Goal: Task Accomplishment & Management: Manage account settings

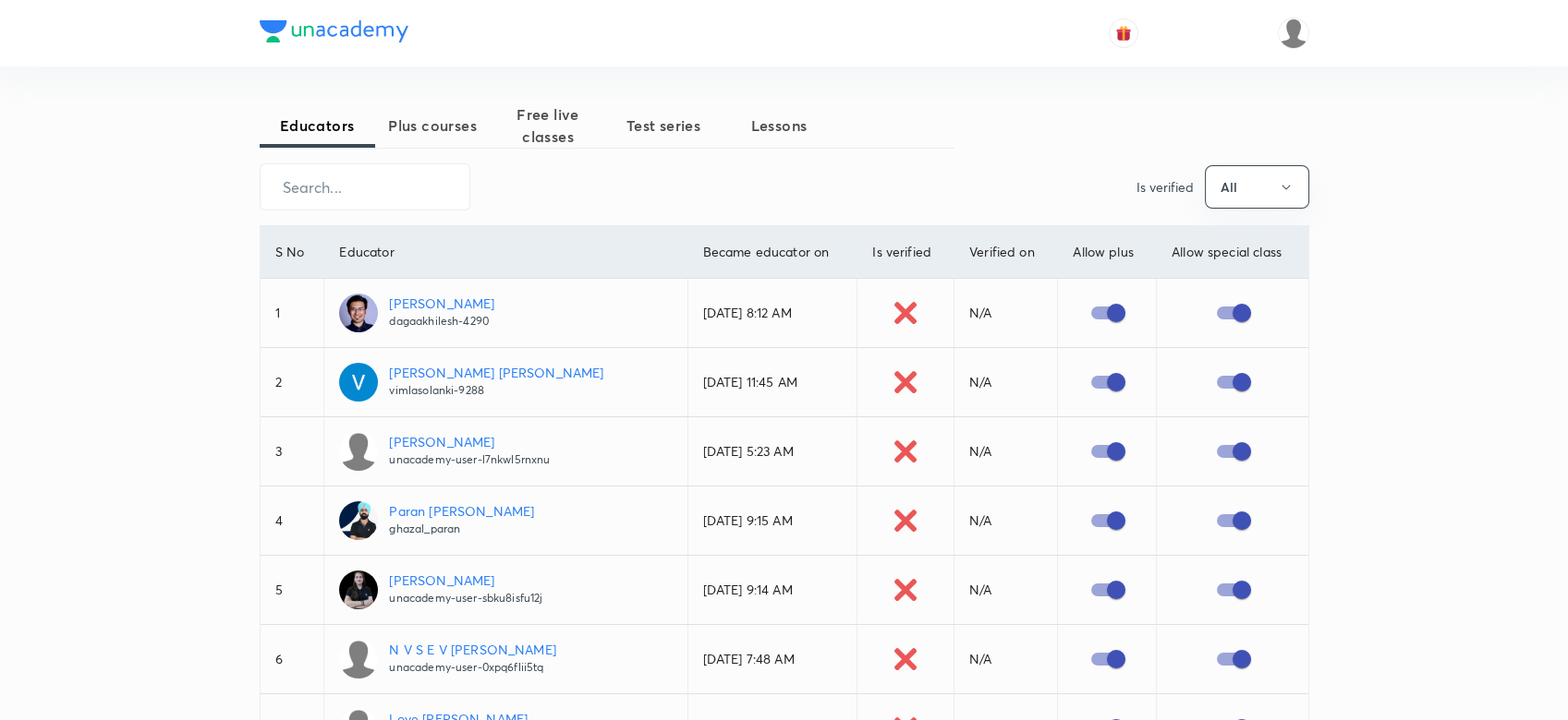
click at [448, 117] on span "Plus courses" at bounding box center [432, 125] width 115 height 22
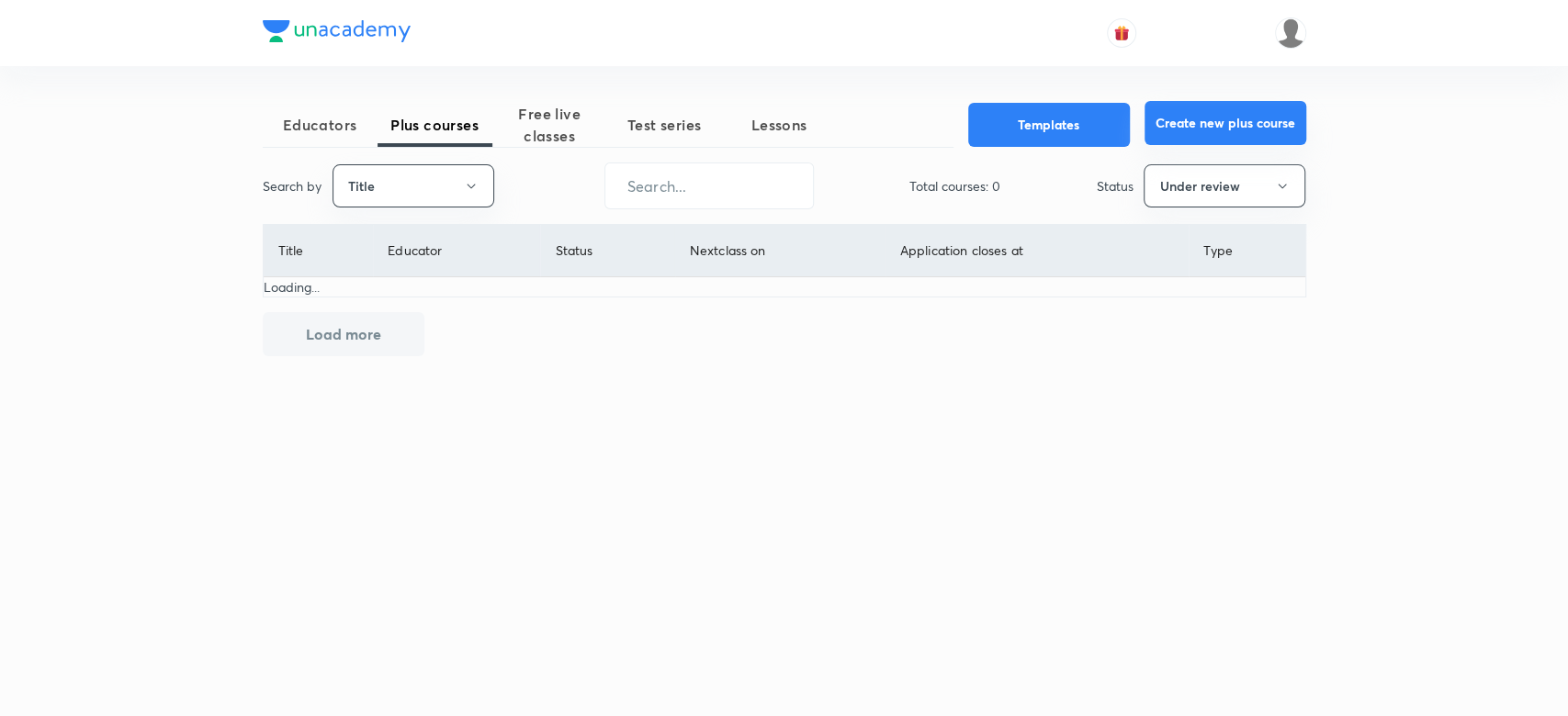
click at [1151, 125] on button "Create new plus course" at bounding box center [1225, 123] width 162 height 44
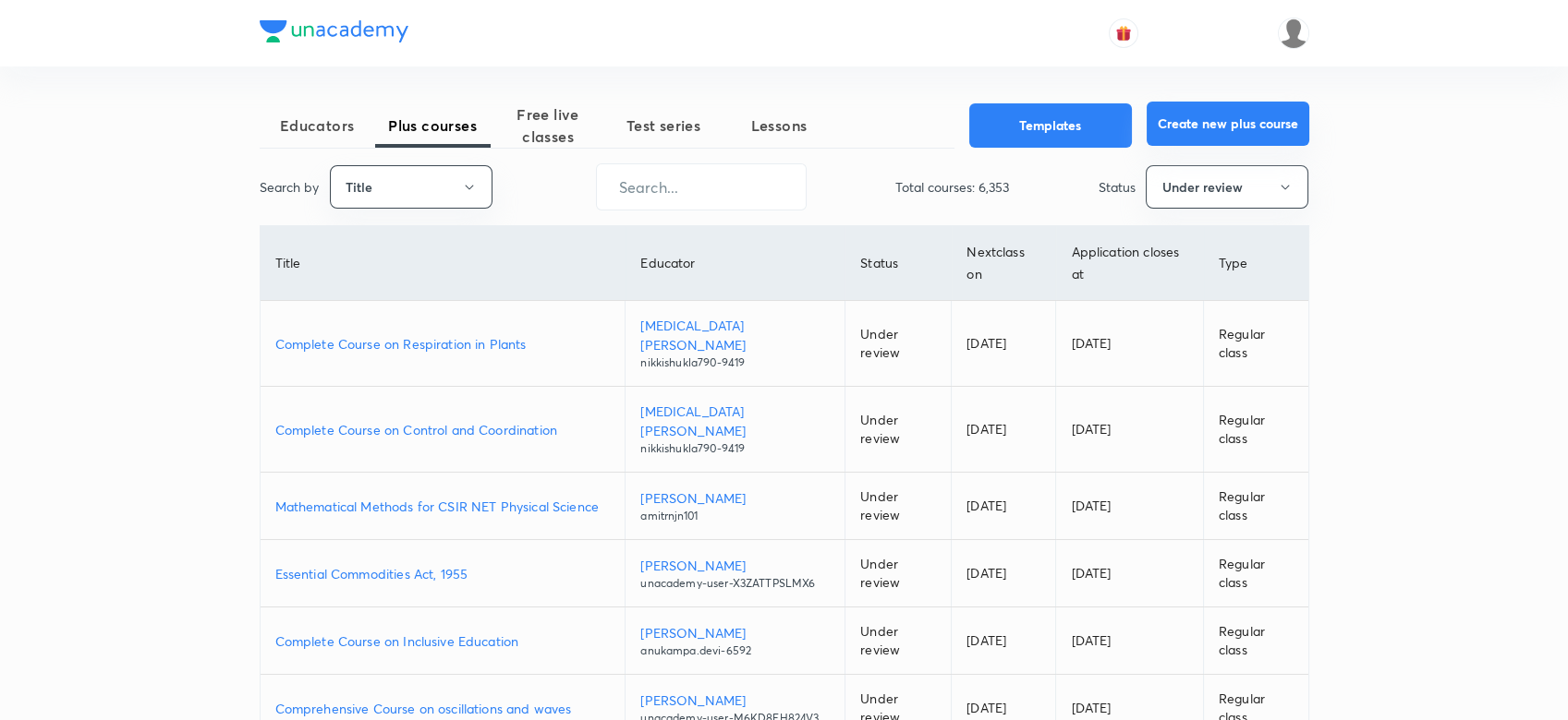
click at [1175, 122] on button "Create new plus course" at bounding box center [1228, 124] width 163 height 45
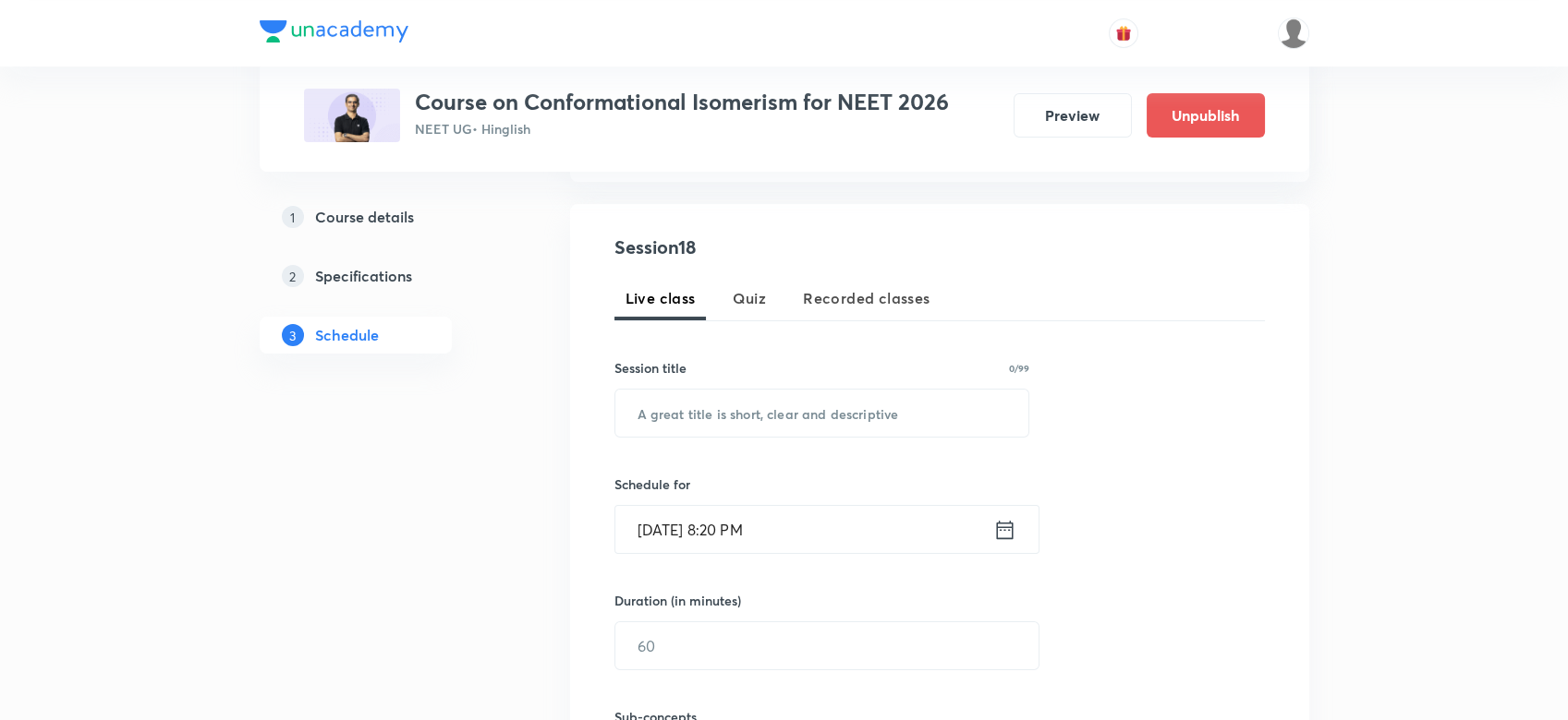
scroll to position [307, 0]
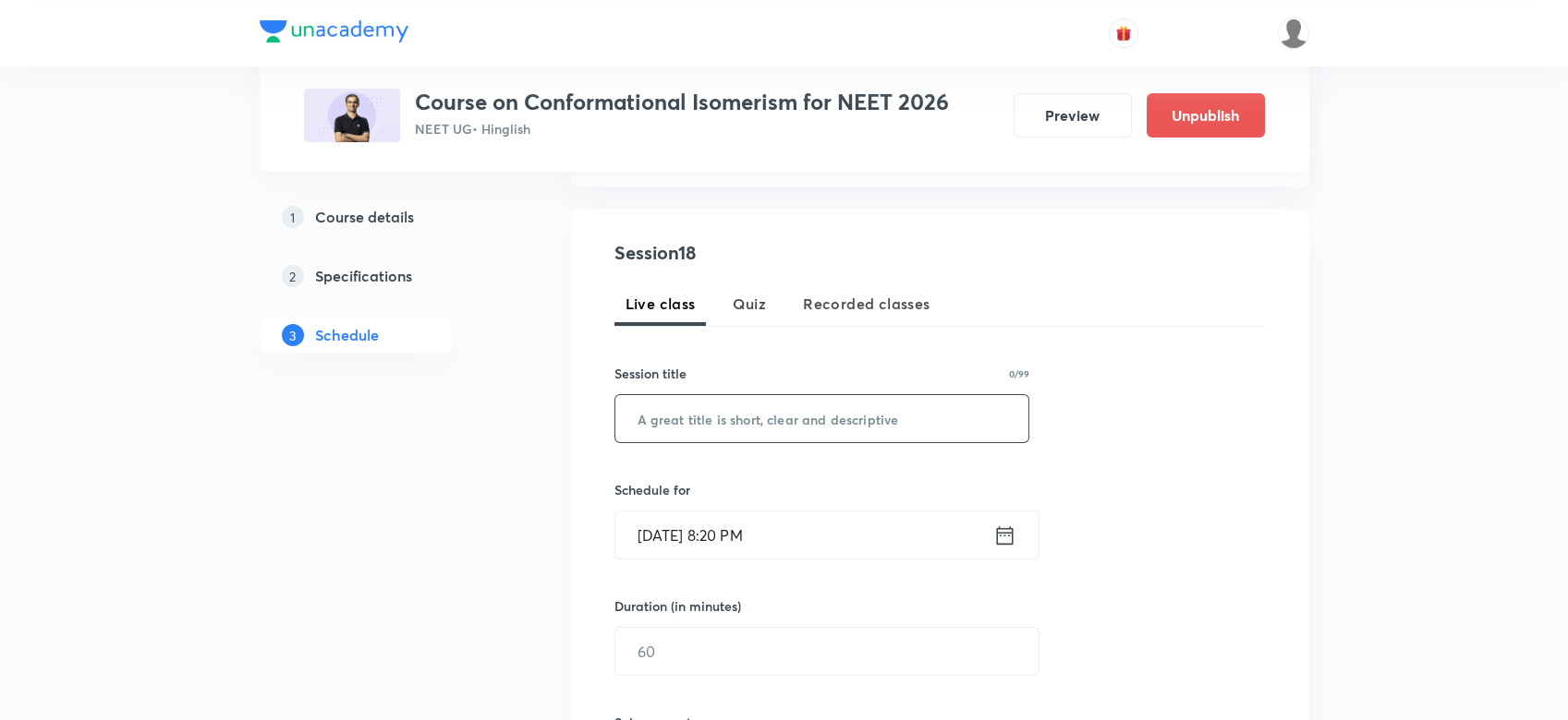
click at [663, 403] on input "text" at bounding box center [822, 419] width 414 height 47
paste input "Optical Isomerism (Stereoisomerism)"
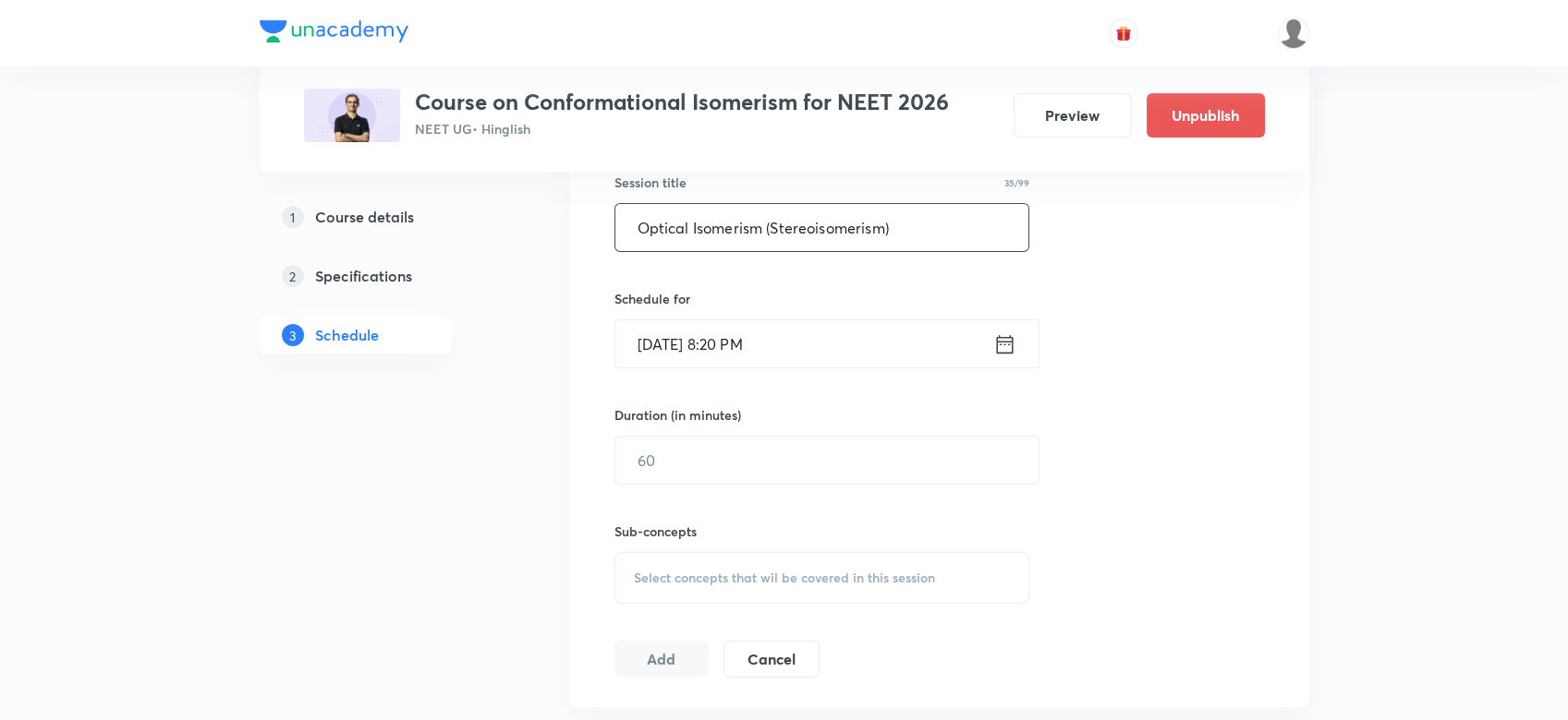
scroll to position [500, 0]
type input "Optical Isomerism (Stereoisomerism)"
click at [1010, 340] on icon at bounding box center [1005, 342] width 23 height 26
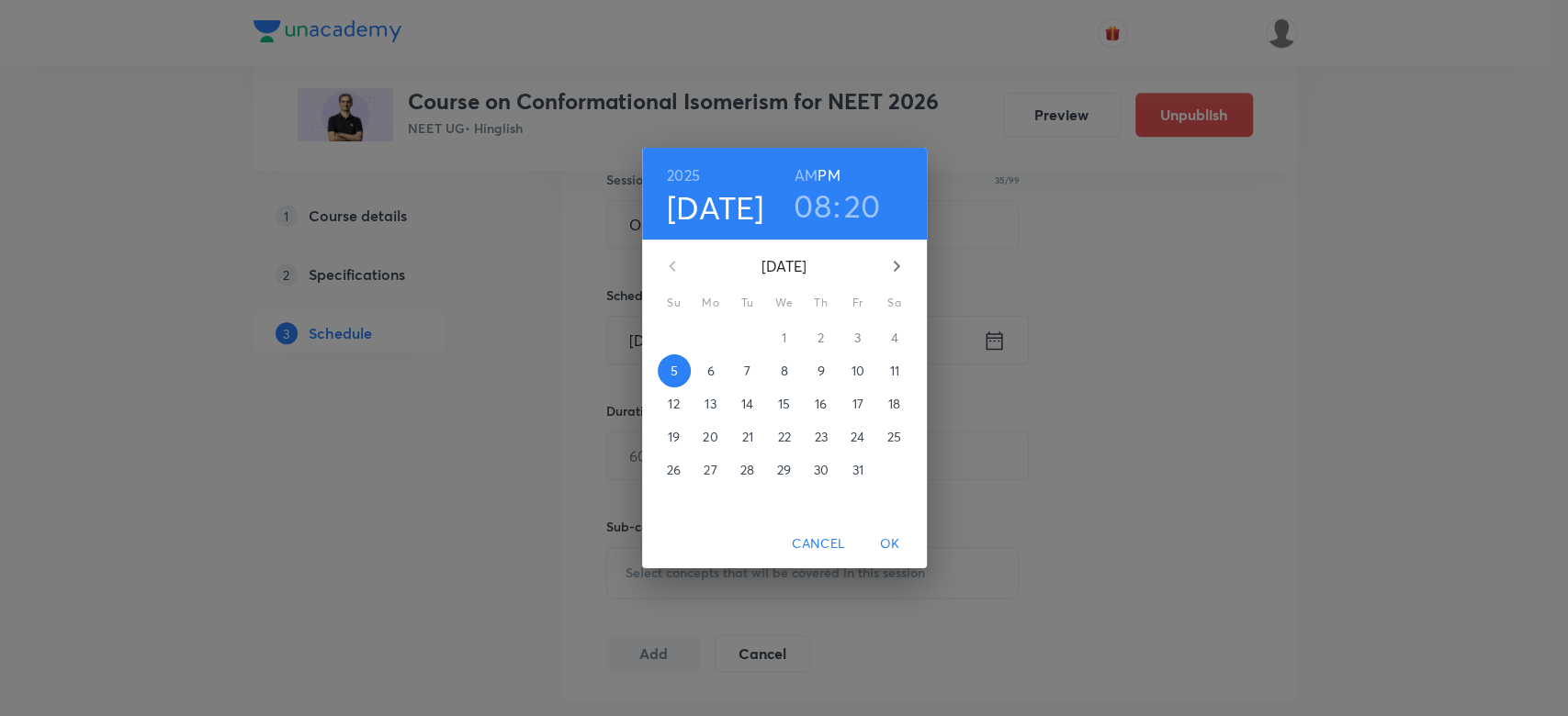
click at [716, 368] on span "6" at bounding box center [710, 370] width 33 height 18
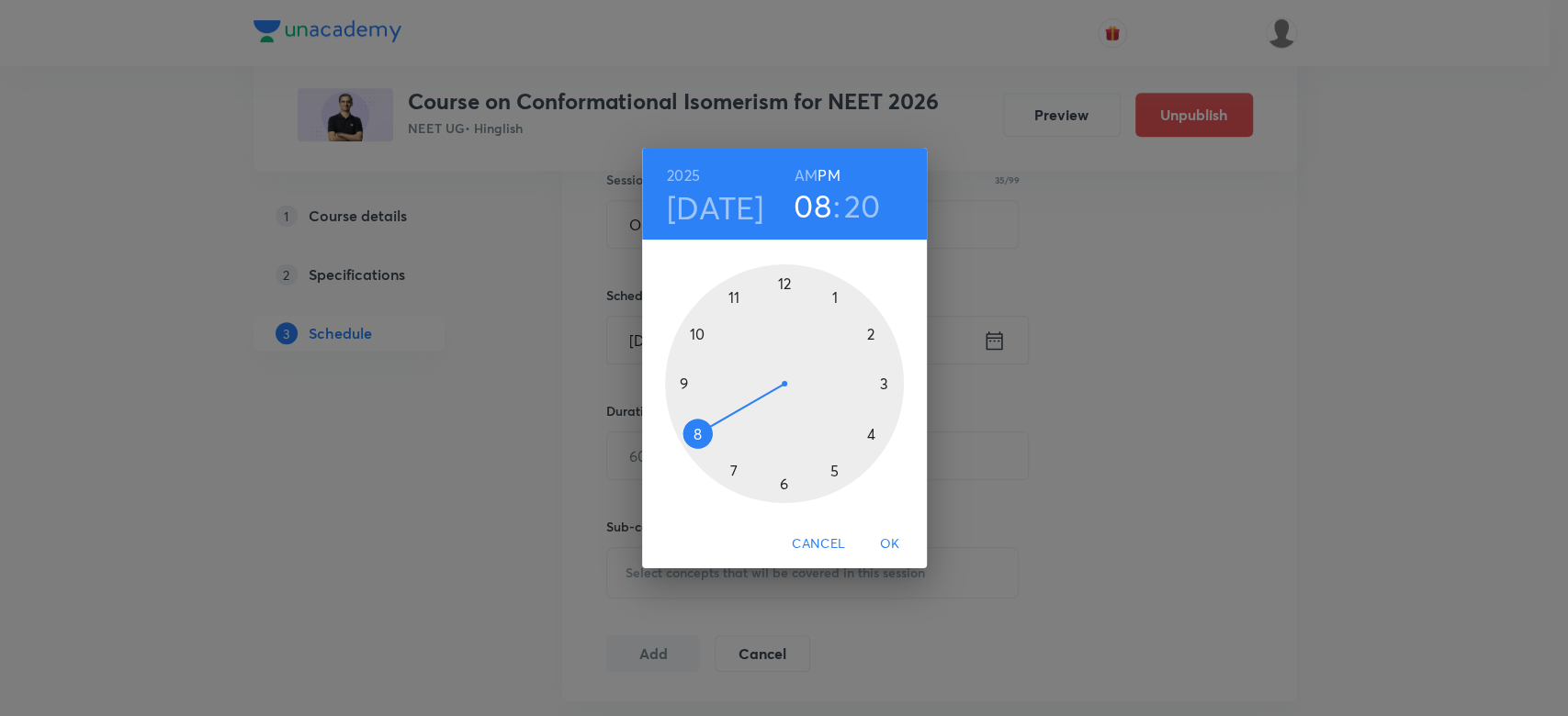
click at [802, 173] on h6 "AM" at bounding box center [806, 175] width 23 height 26
click at [686, 382] on div at bounding box center [784, 384] width 239 height 239
click at [758, 485] on div at bounding box center [784, 384] width 239 height 239
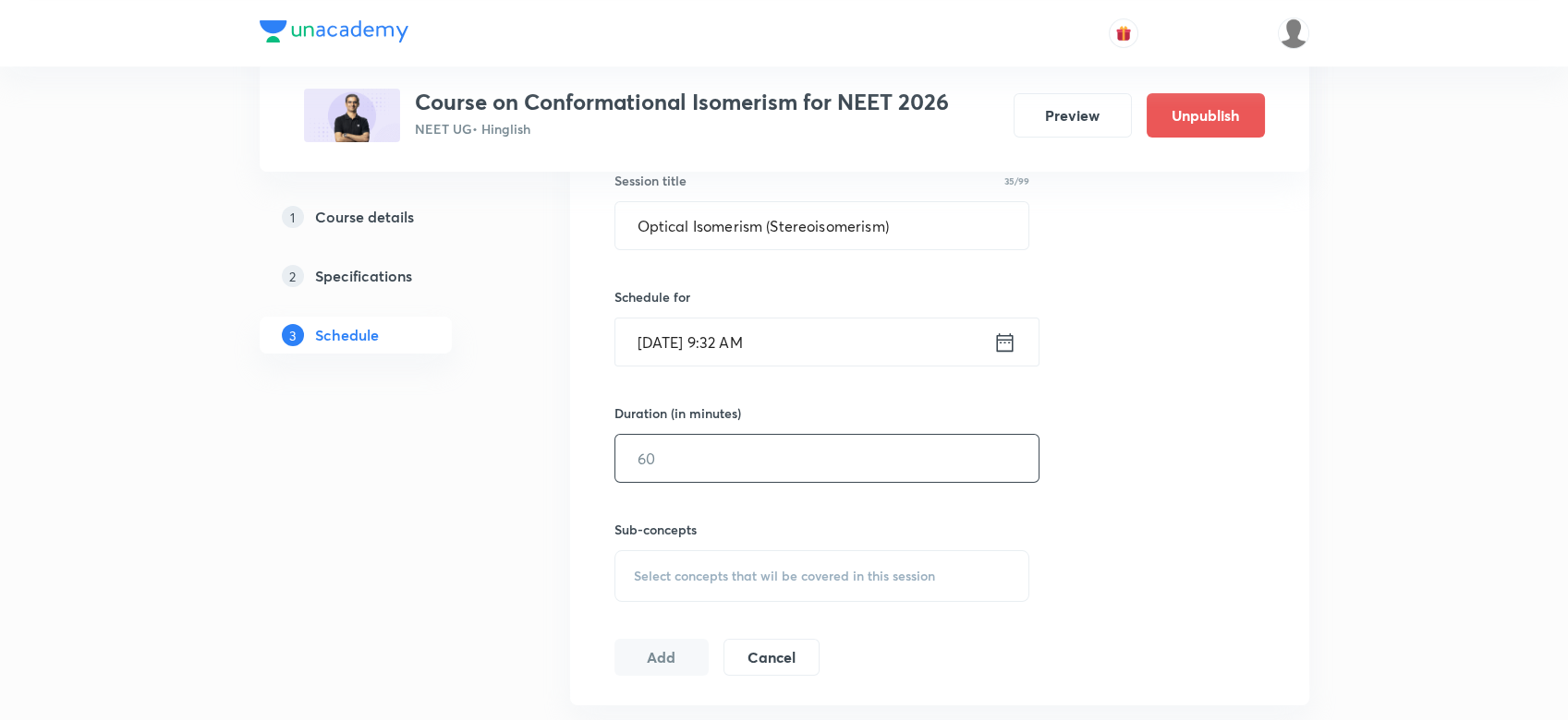
click at [710, 454] on input "text" at bounding box center [827, 458] width 423 height 47
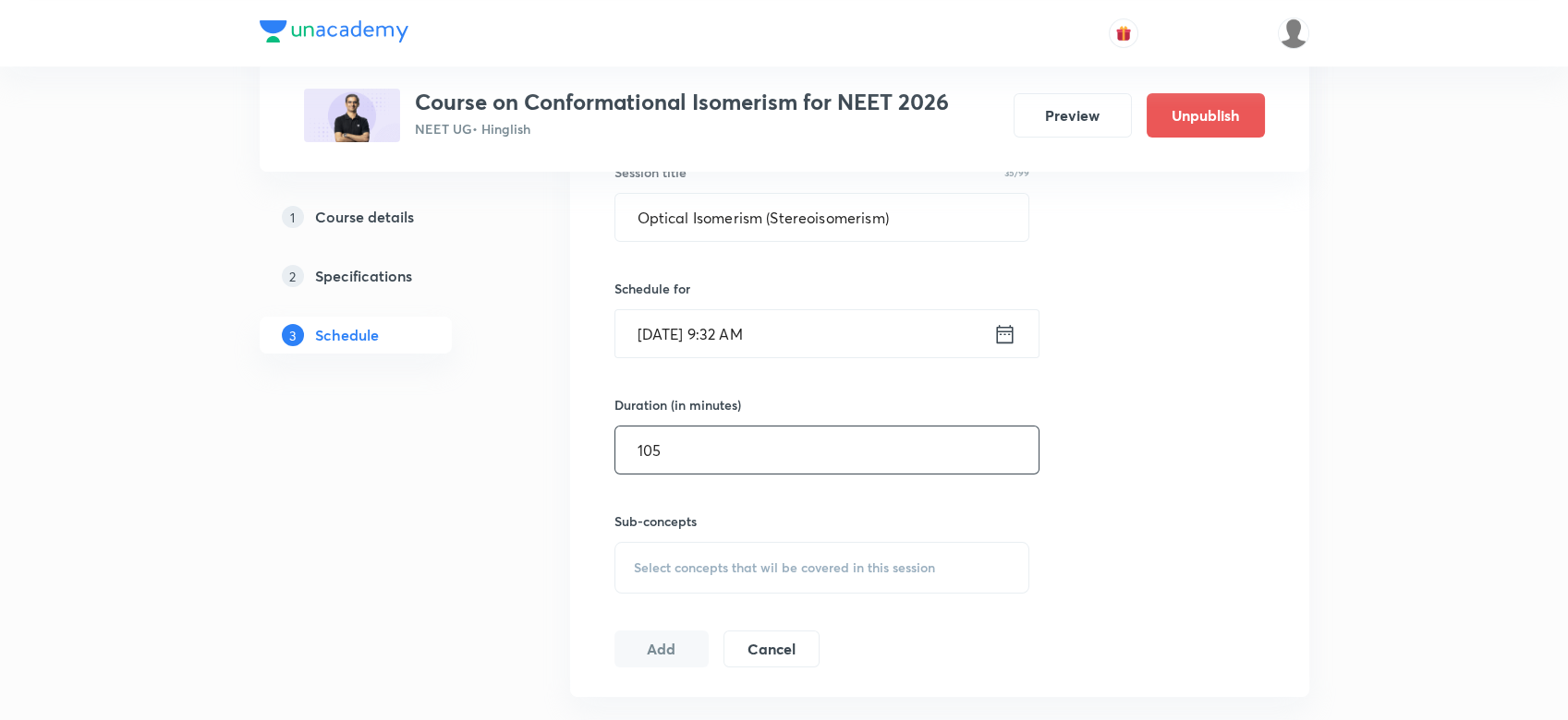
scroll to position [520, 0]
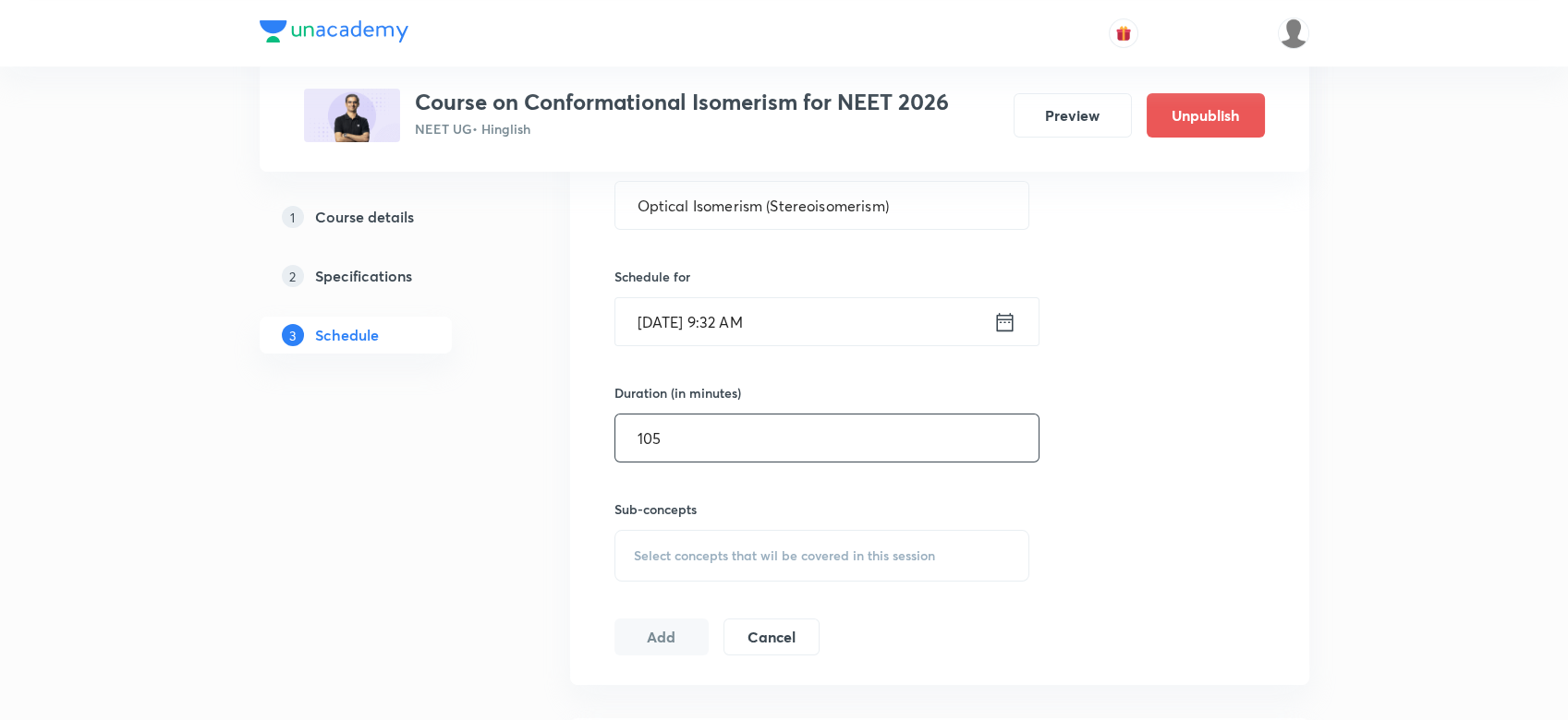
type input "105"
click at [660, 538] on div "Select concepts that wil be covered in this session" at bounding box center [822, 555] width 416 height 51
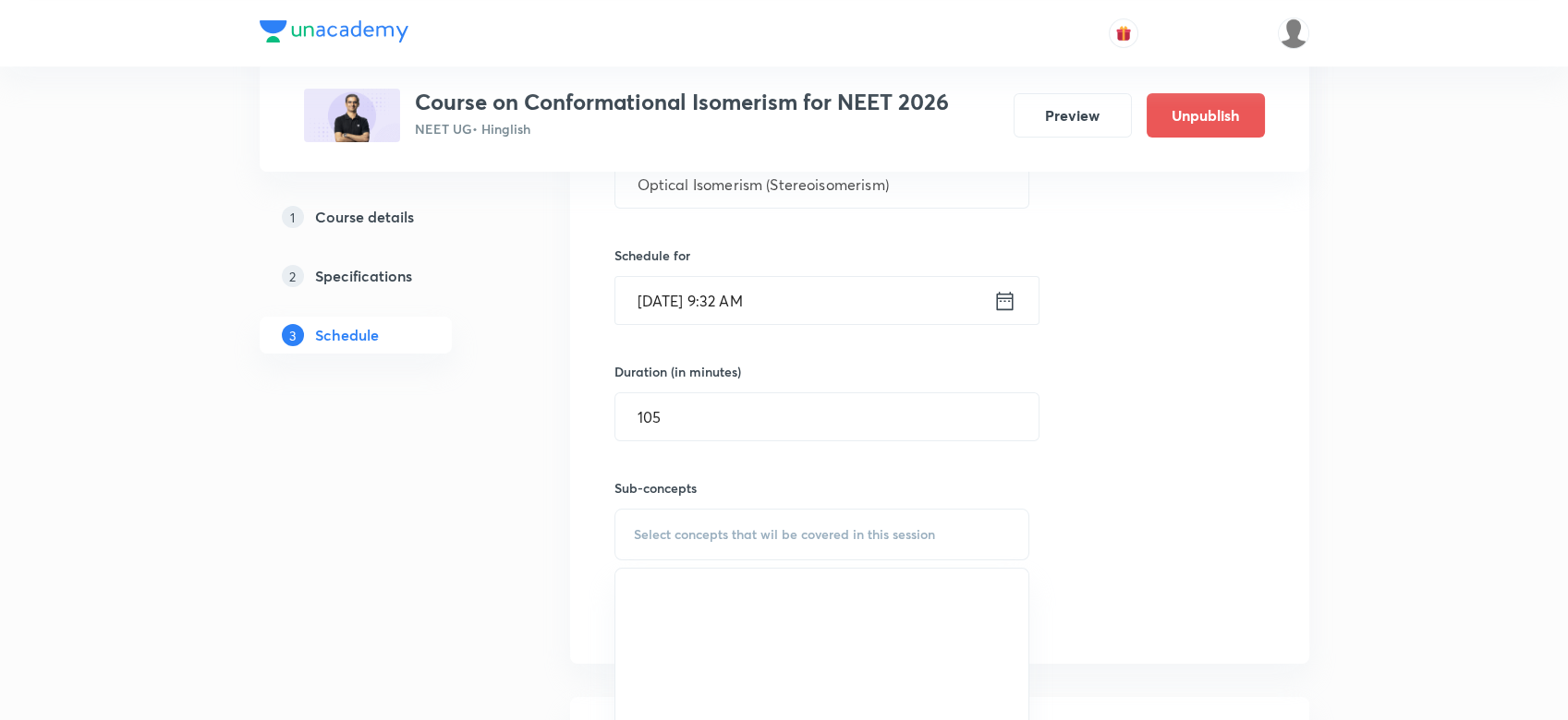
scroll to position [595, 0]
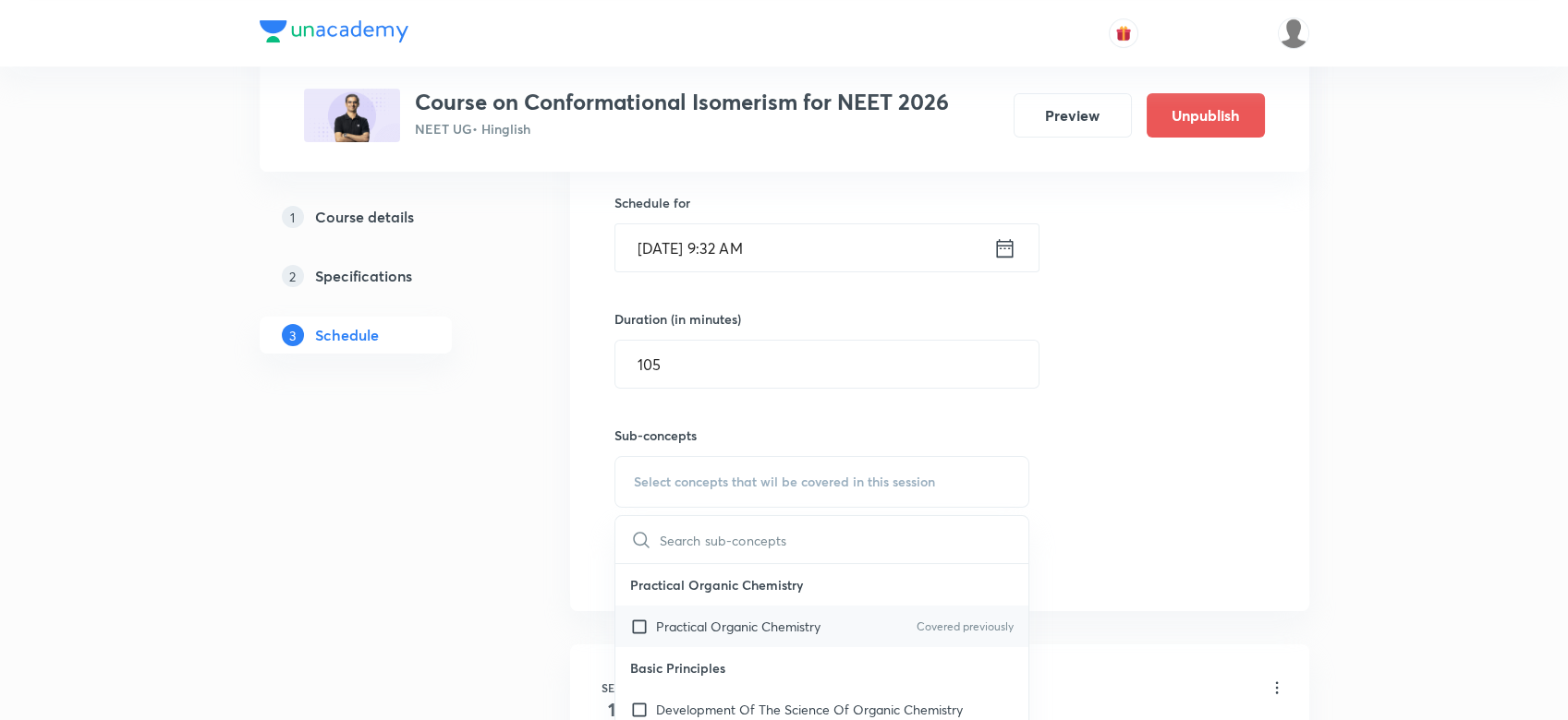
click at [673, 617] on p "Practical Organic Chemistry" at bounding box center [739, 627] width 165 height 19
checkbox input "true"
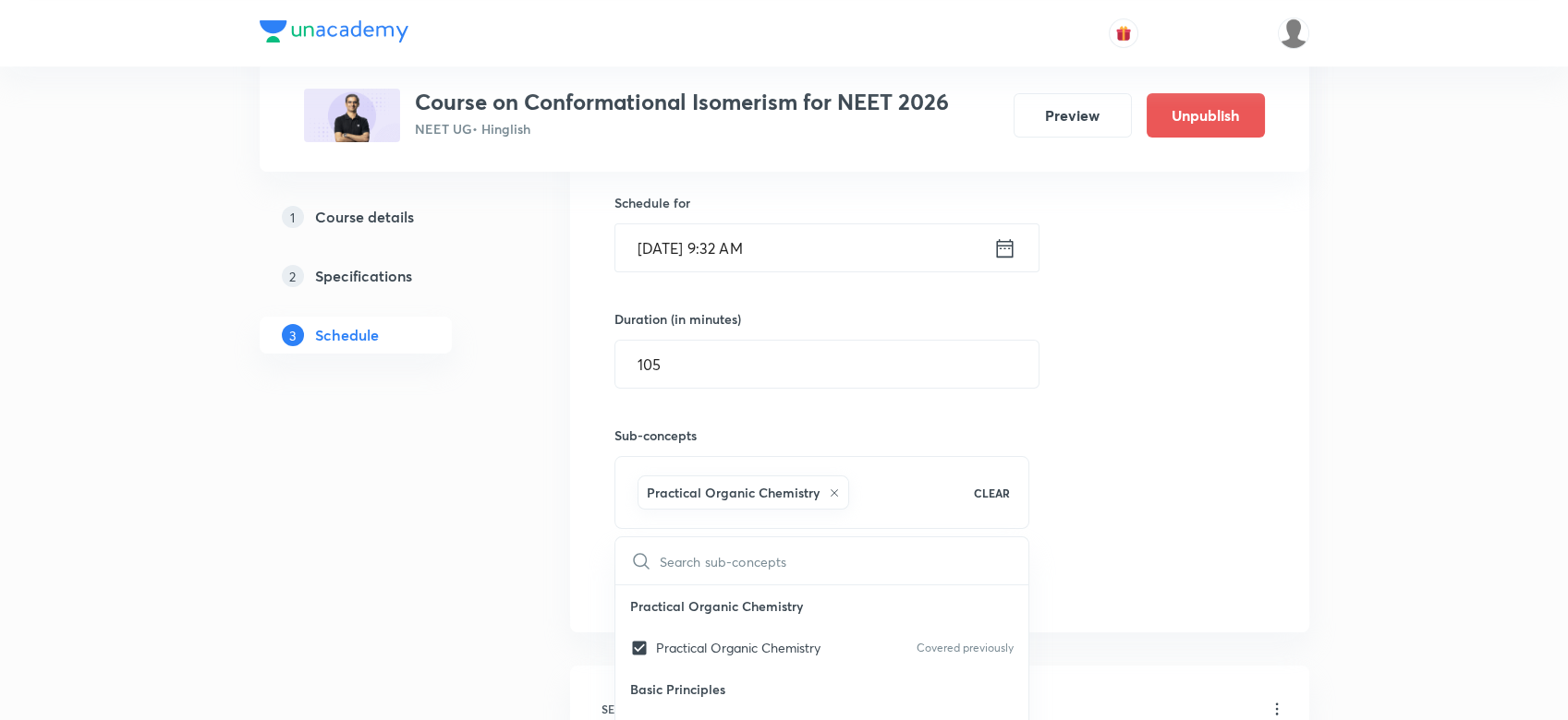
click at [1175, 492] on div "Session 18 Live class Quiz Recorded classes Session title 35/99 Optical Isomeri…" at bounding box center [940, 277] width 651 height 651
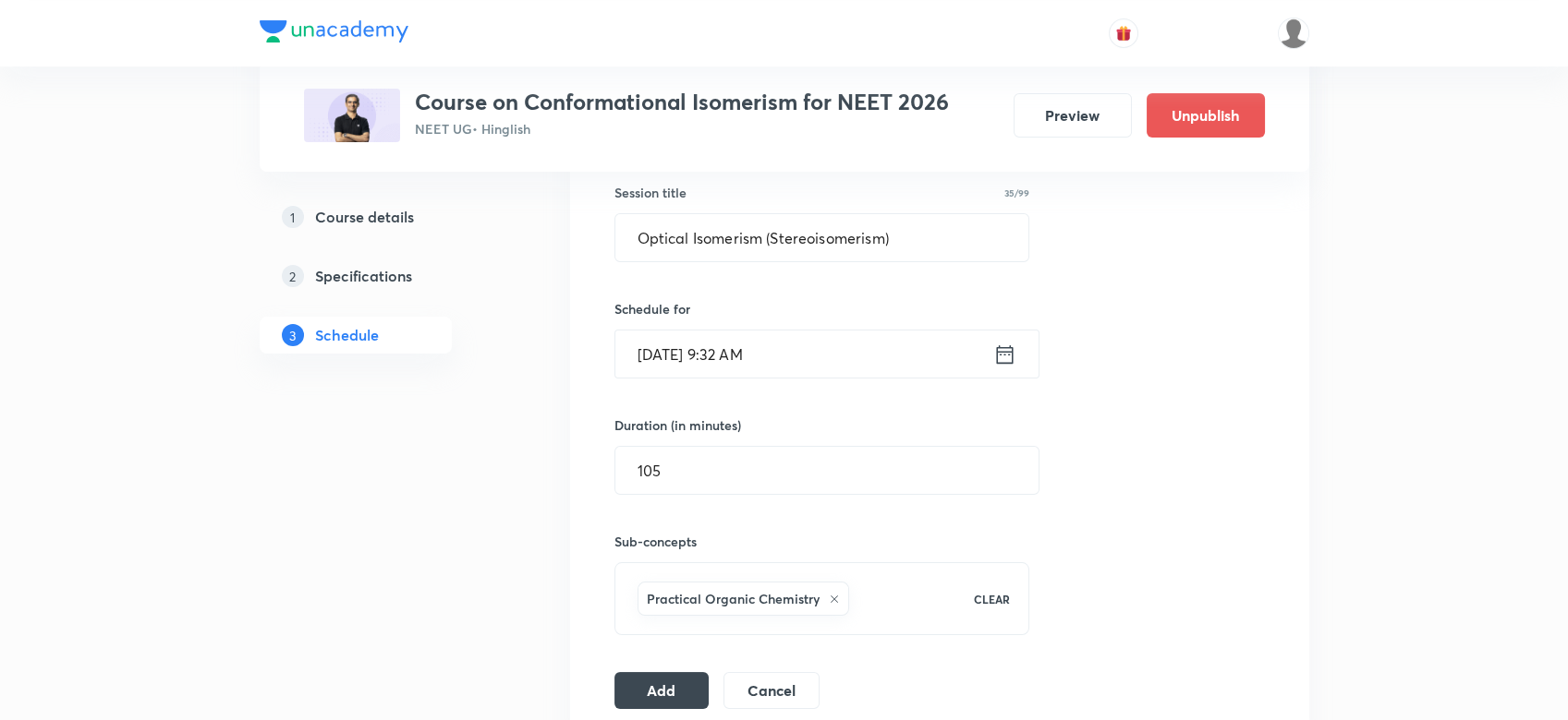
scroll to position [484, 0]
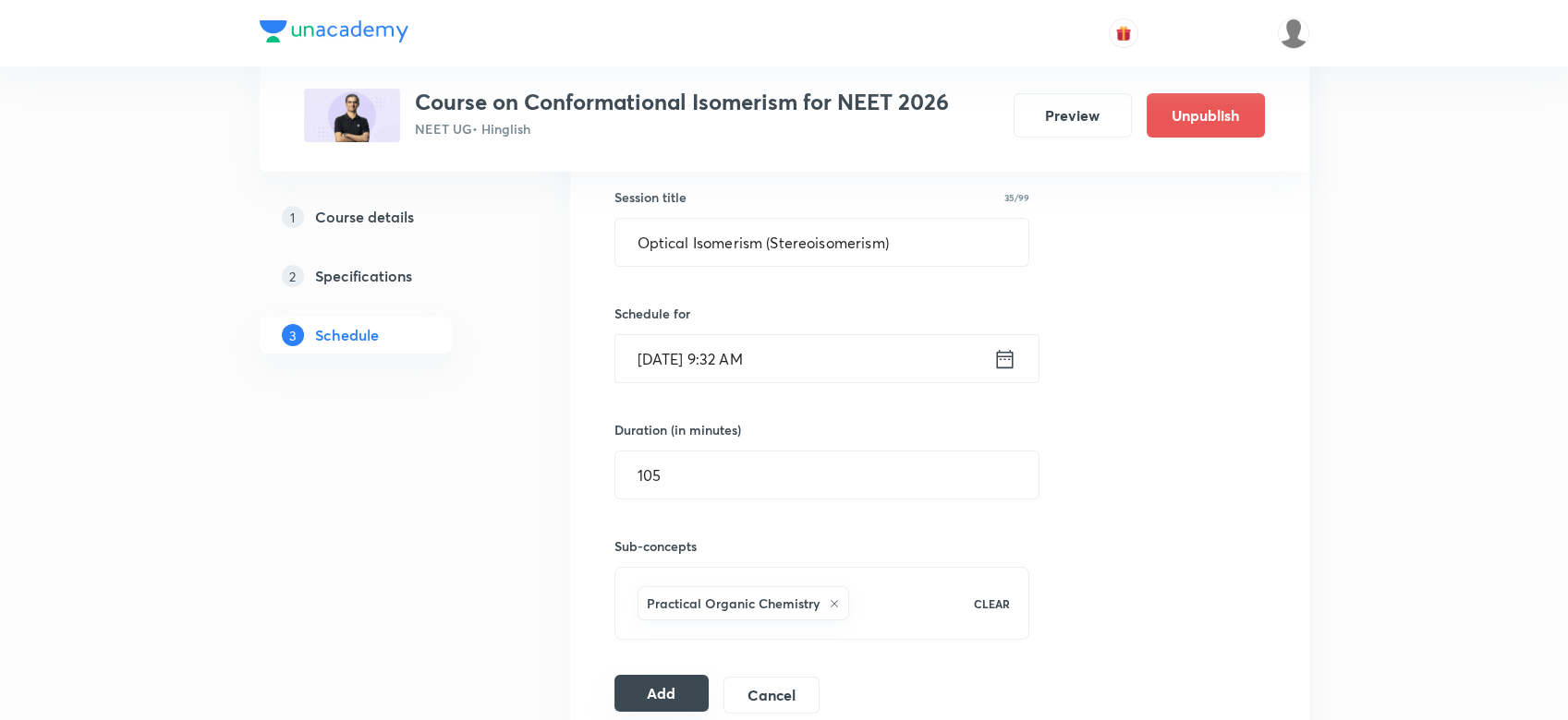
click at [662, 684] on button "Add" at bounding box center [662, 694] width 95 height 37
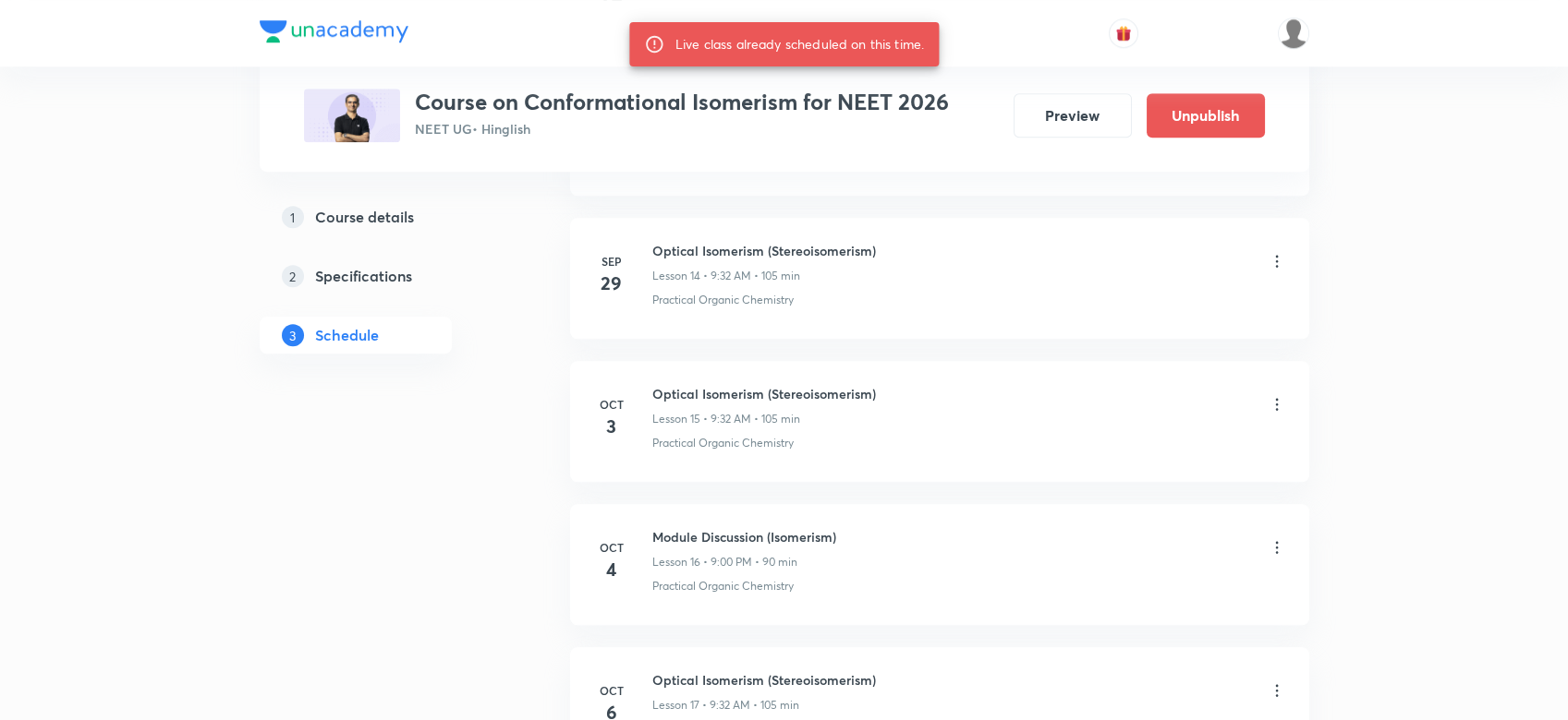
scroll to position [3119, 0]
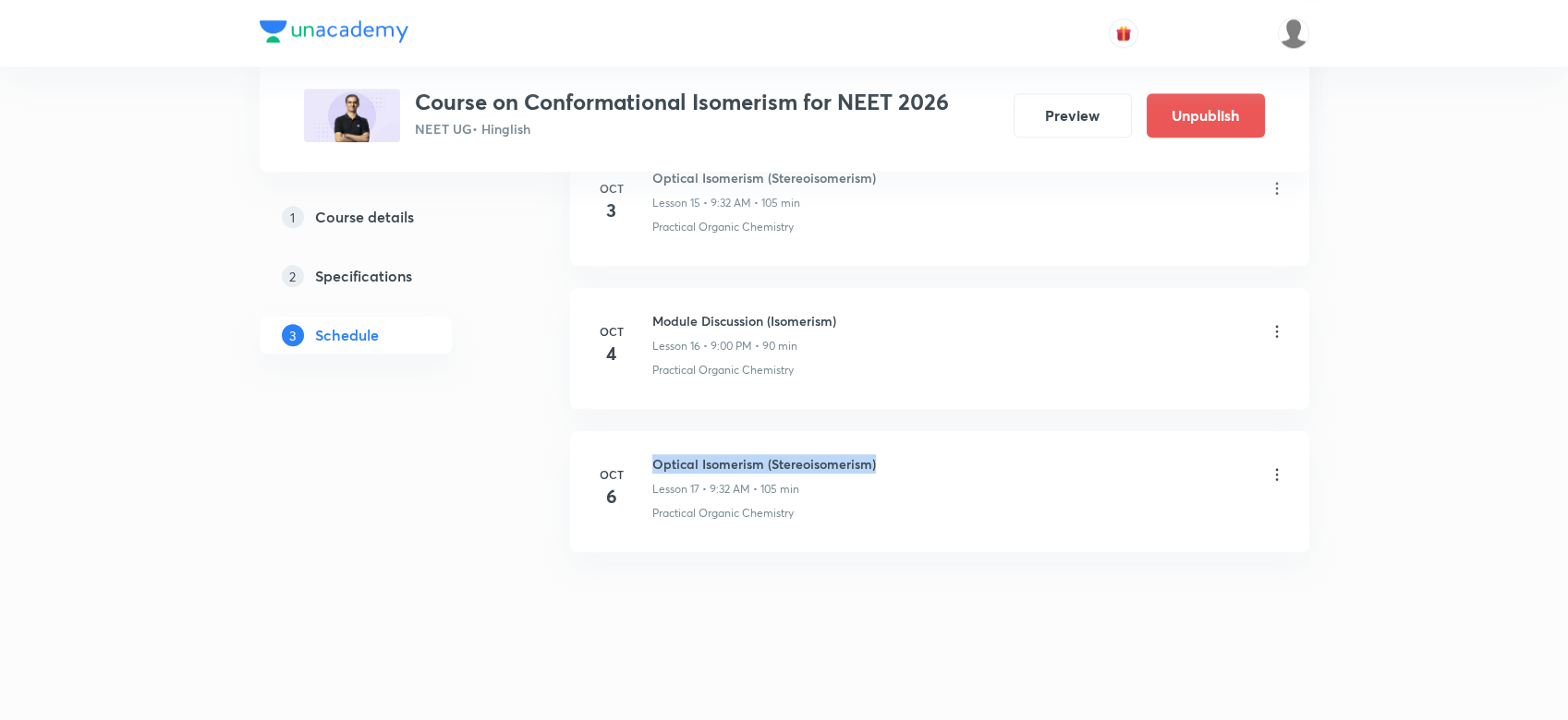
drag, startPoint x: 646, startPoint y: 446, endPoint x: 897, endPoint y: 423, distance: 252.1
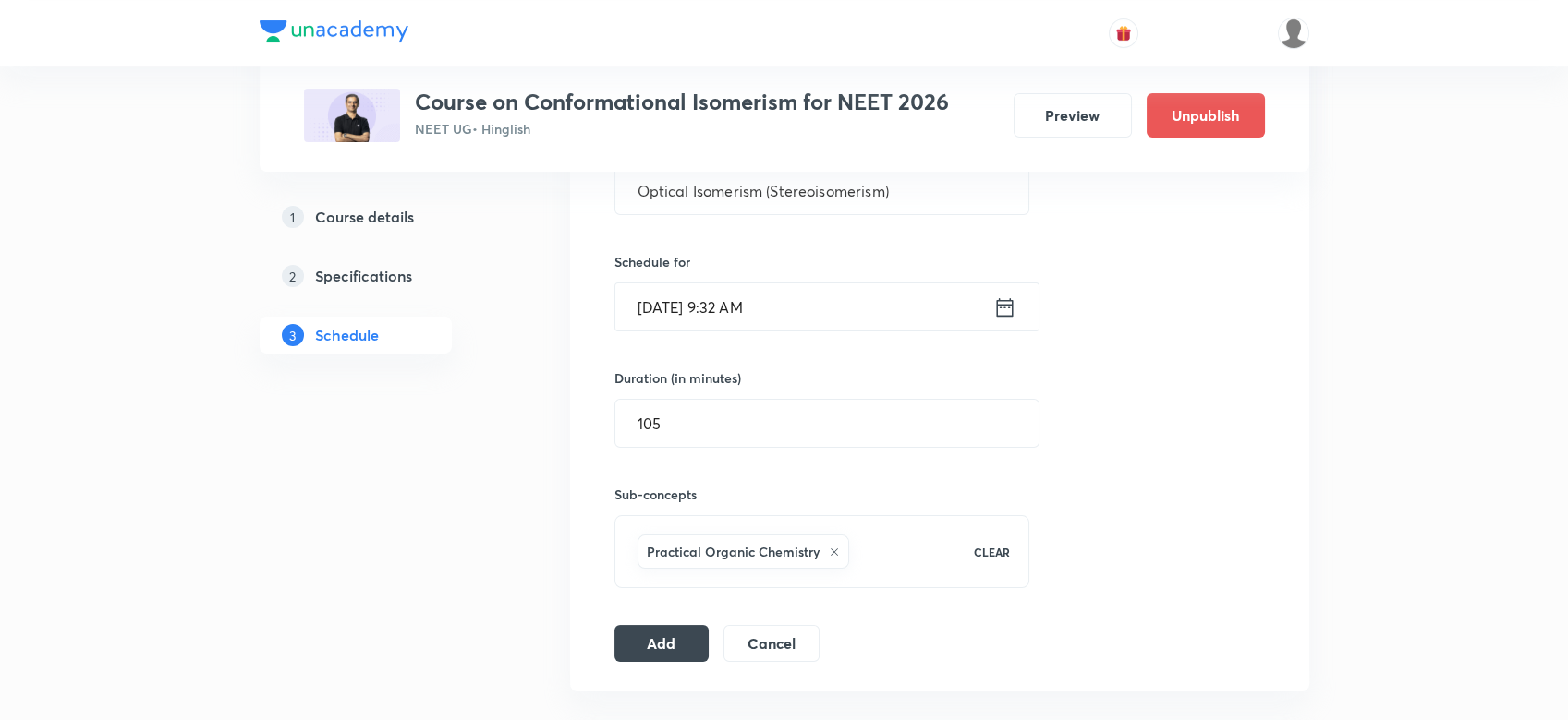
scroll to position [460, 0]
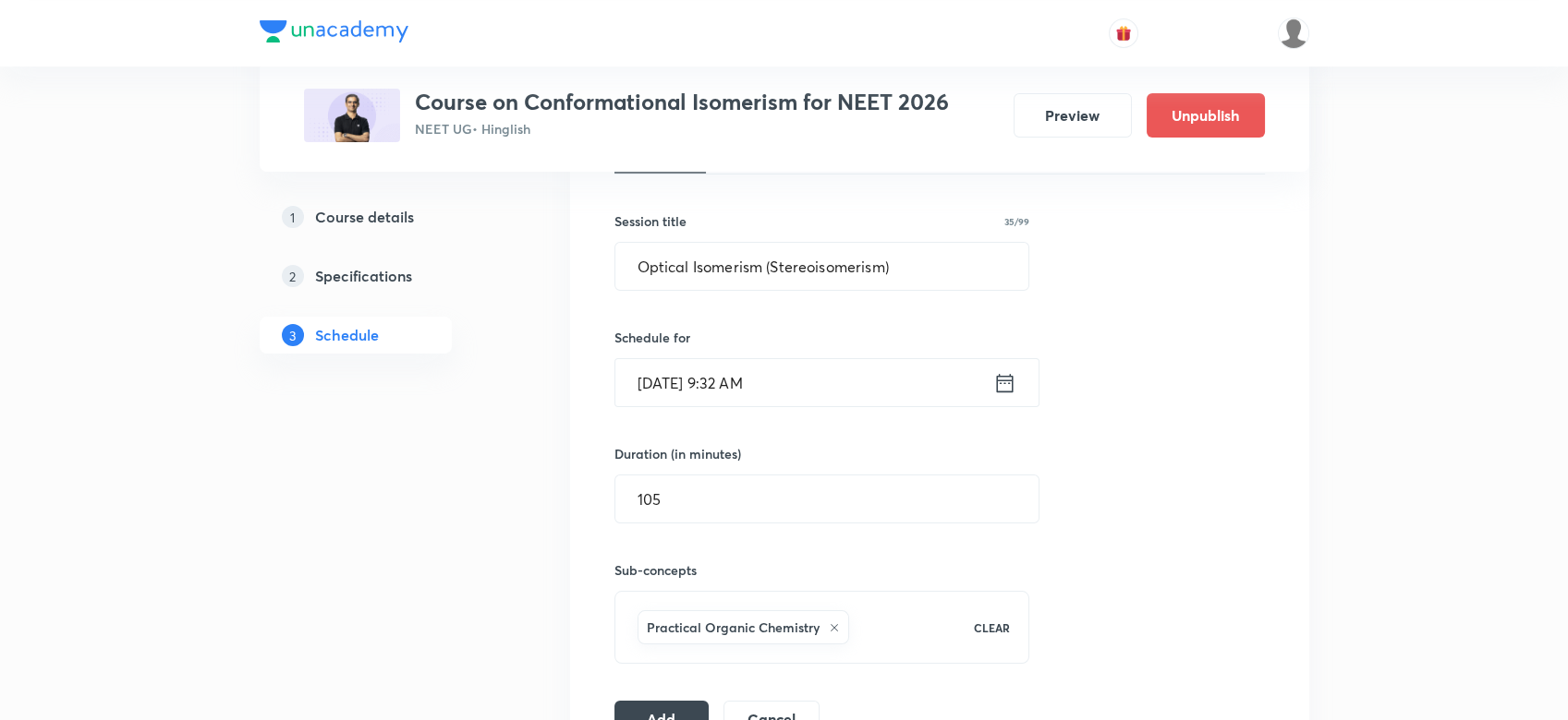
click at [997, 386] on icon at bounding box center [1004, 382] width 16 height 18
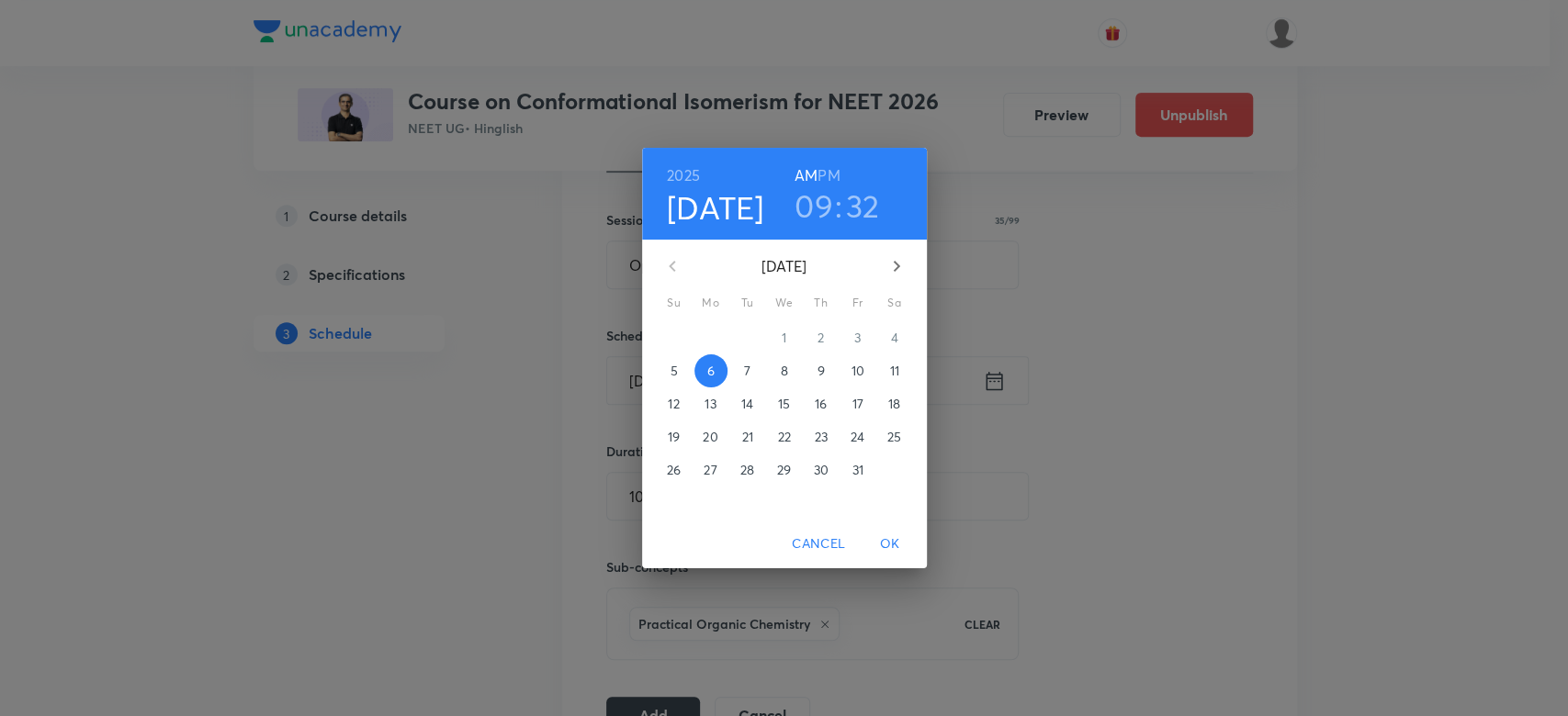
click at [783, 375] on p "8" at bounding box center [784, 370] width 8 height 18
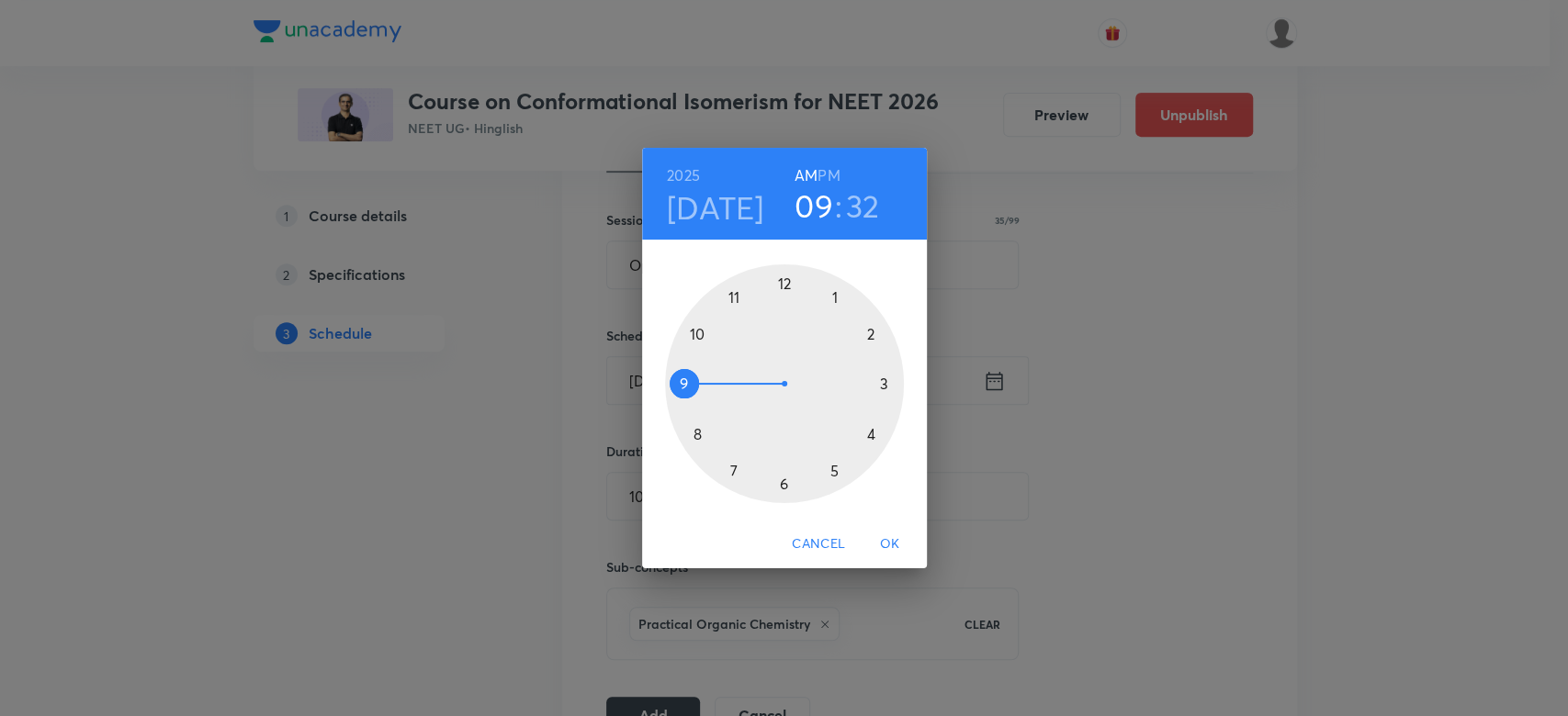
click at [879, 544] on span "OK" at bounding box center [890, 544] width 44 height 23
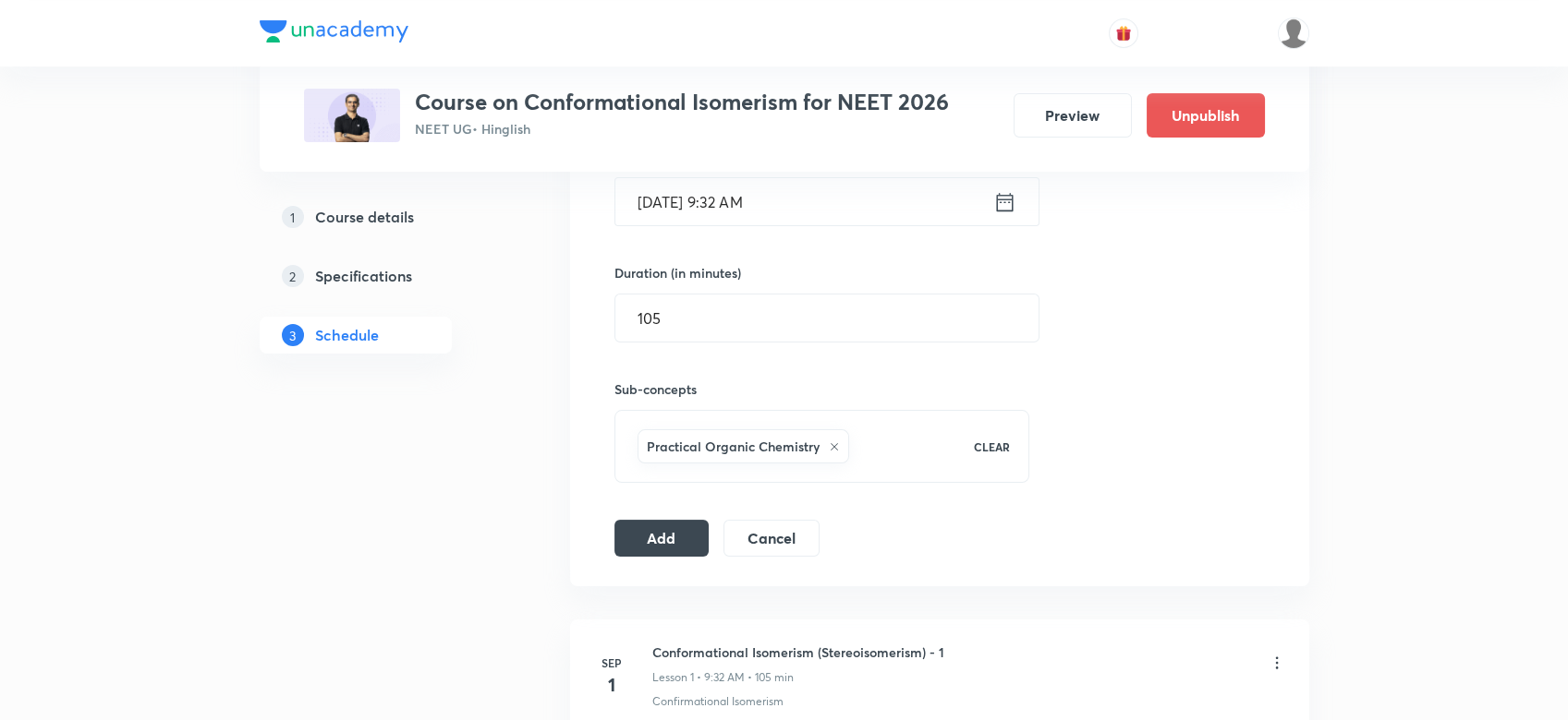
scroll to position [649, 0]
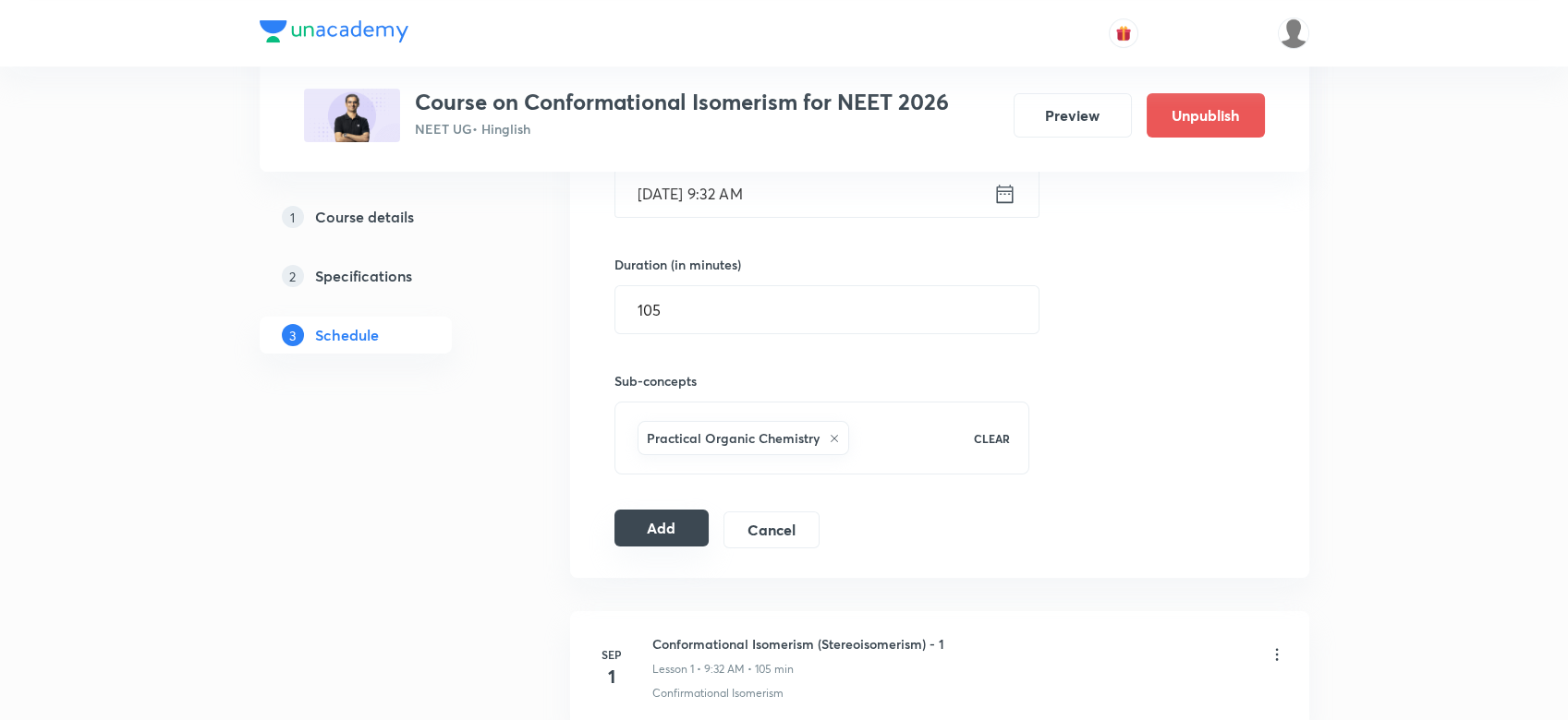
click at [655, 526] on button "Add" at bounding box center [662, 528] width 95 height 37
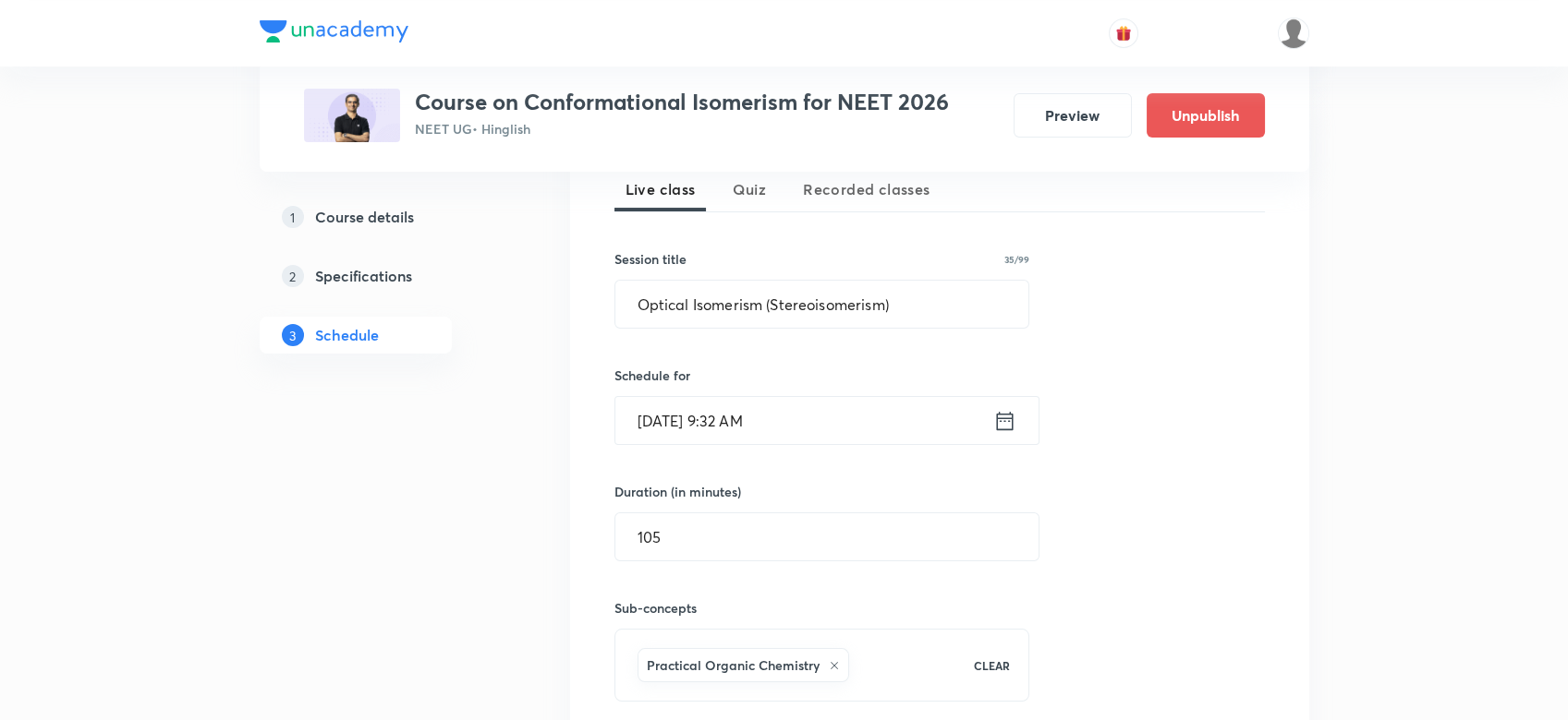
scroll to position [410, 0]
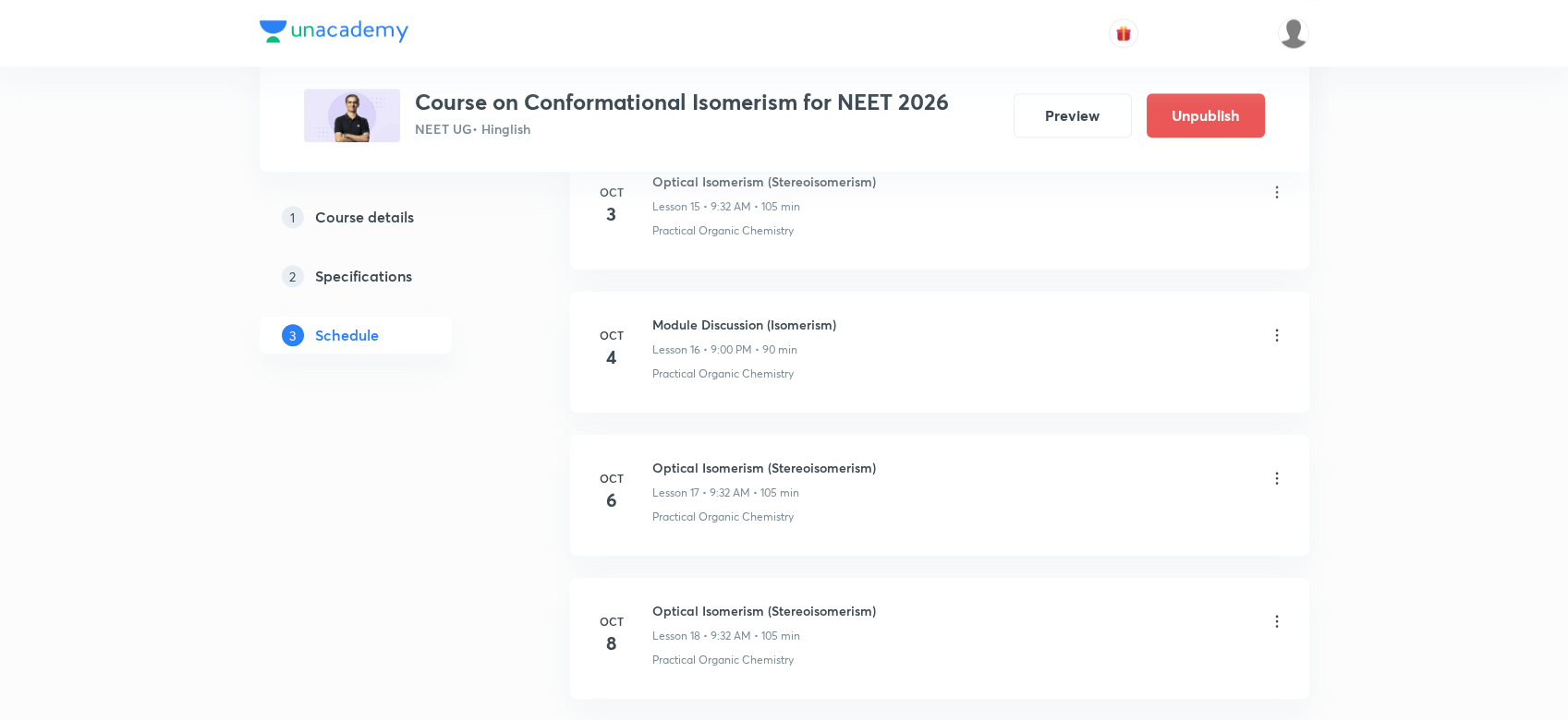
scroll to position [3241, 0]
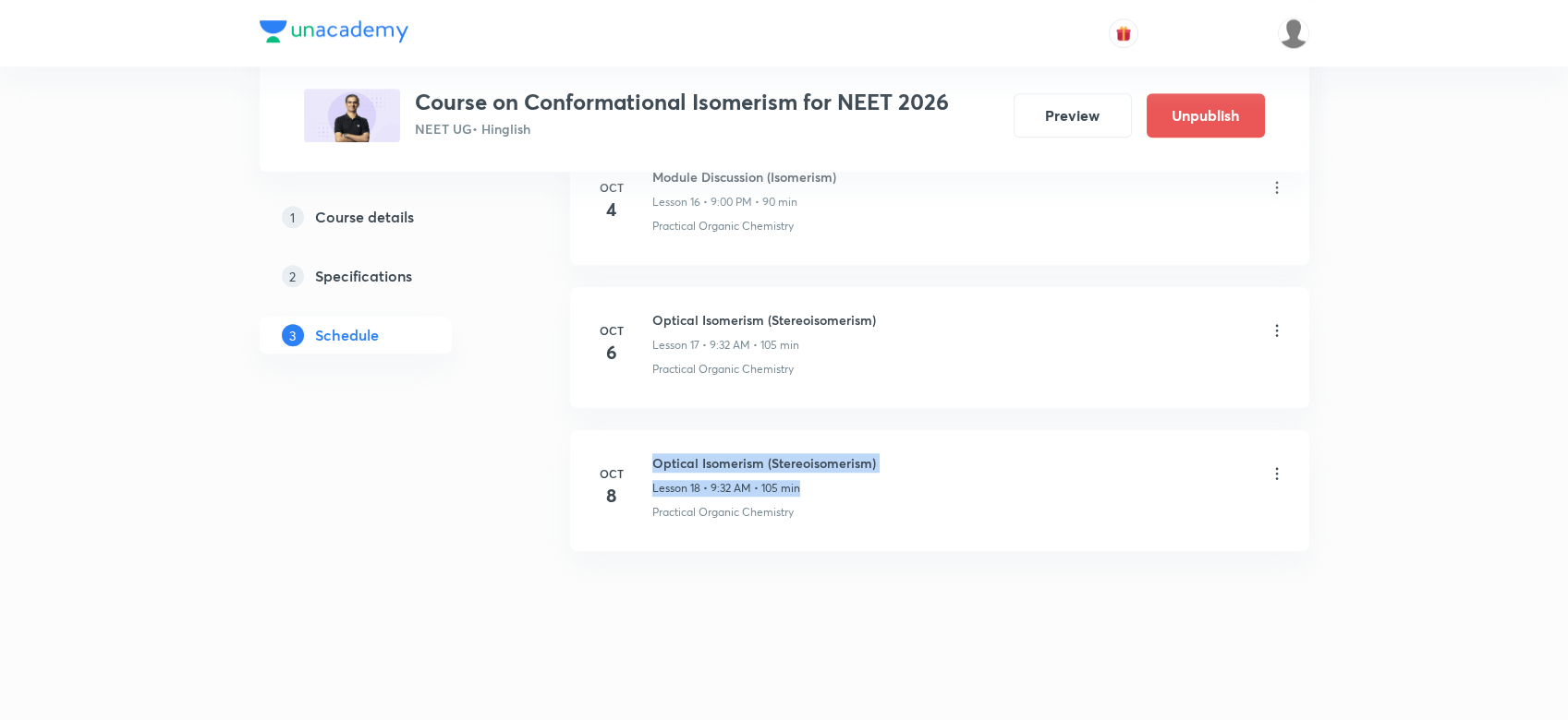
drag, startPoint x: 647, startPoint y: 441, endPoint x: 910, endPoint y: 469, distance: 264.5
click at [910, 469] on li "[DATE] Optical Isomerism (Stereoisomerism) Lesson 18 • 9:32 AM • 105 min Practi…" at bounding box center [940, 490] width 739 height 121
click at [910, 469] on div "Optical Isomerism (Stereoisomerism) Lesson 18 • 9:32 AM • 105 min" at bounding box center [970, 475] width 634 height 44
drag, startPoint x: 653, startPoint y: 452, endPoint x: 894, endPoint y: 446, distance: 241.1
click at [894, 446] on li "Oct 8 Optical Isomerism (Stereoisomerism) Lesson 18 • 9:32 AM • 105 min Practic…" at bounding box center [940, 490] width 739 height 121
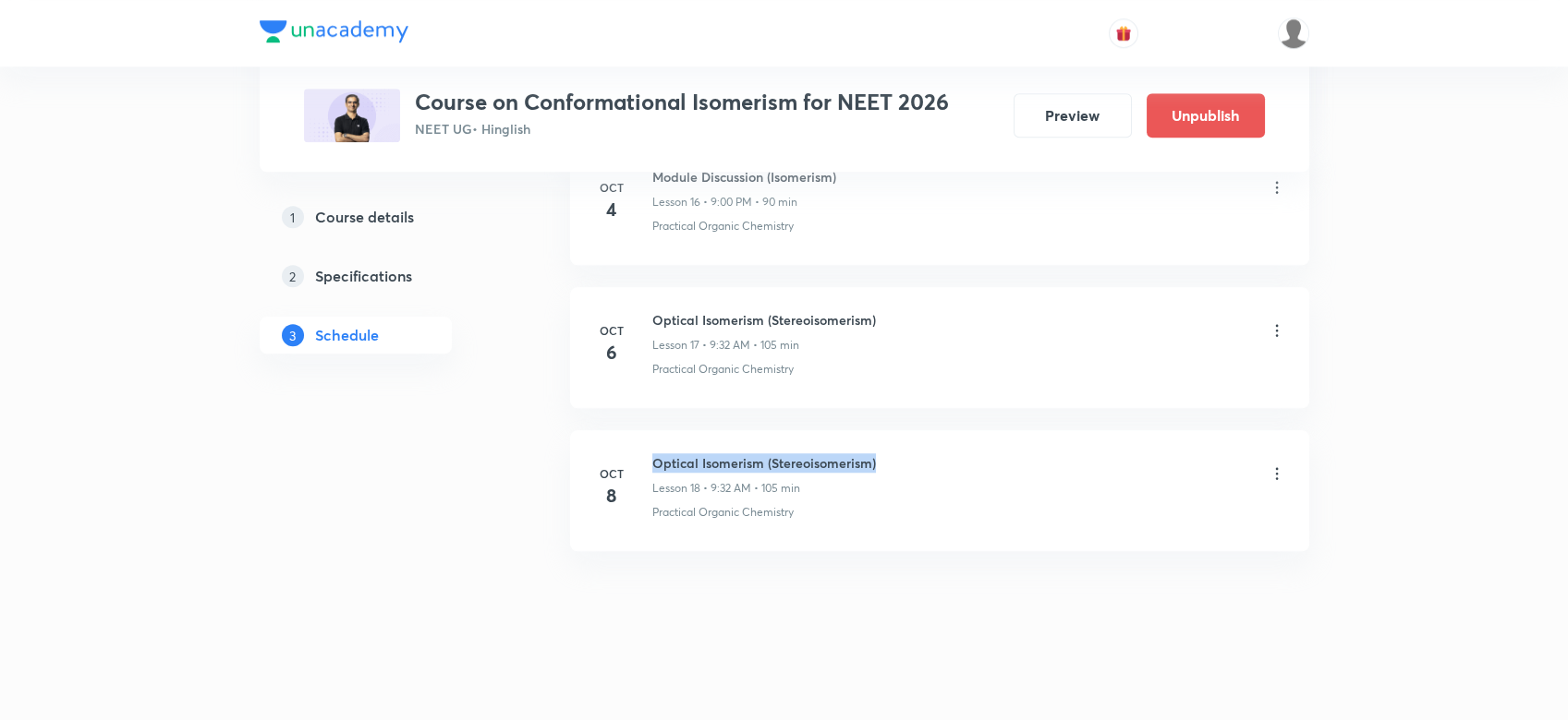
copy h6 "Optical Isomerism (Stereoisomerism)"
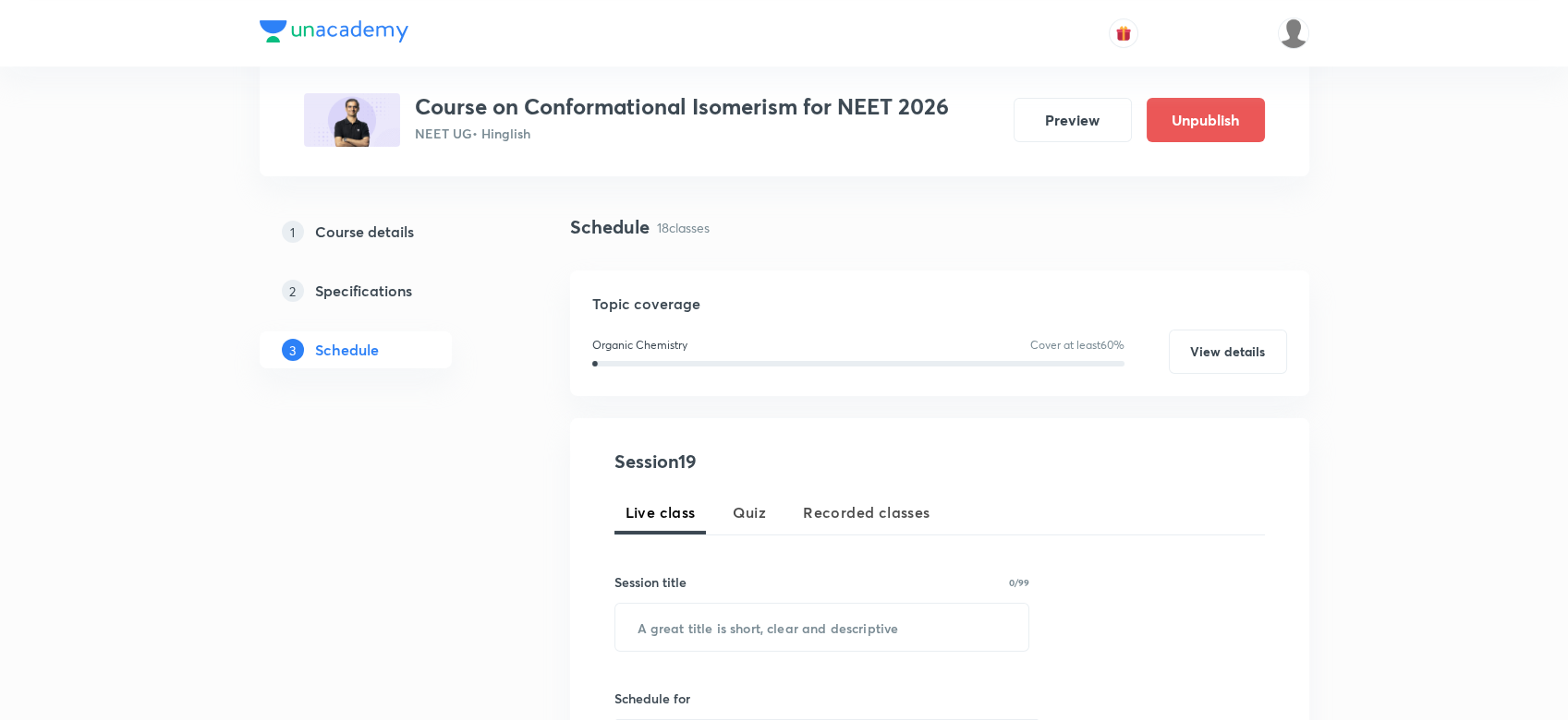
scroll to position [299, 0]
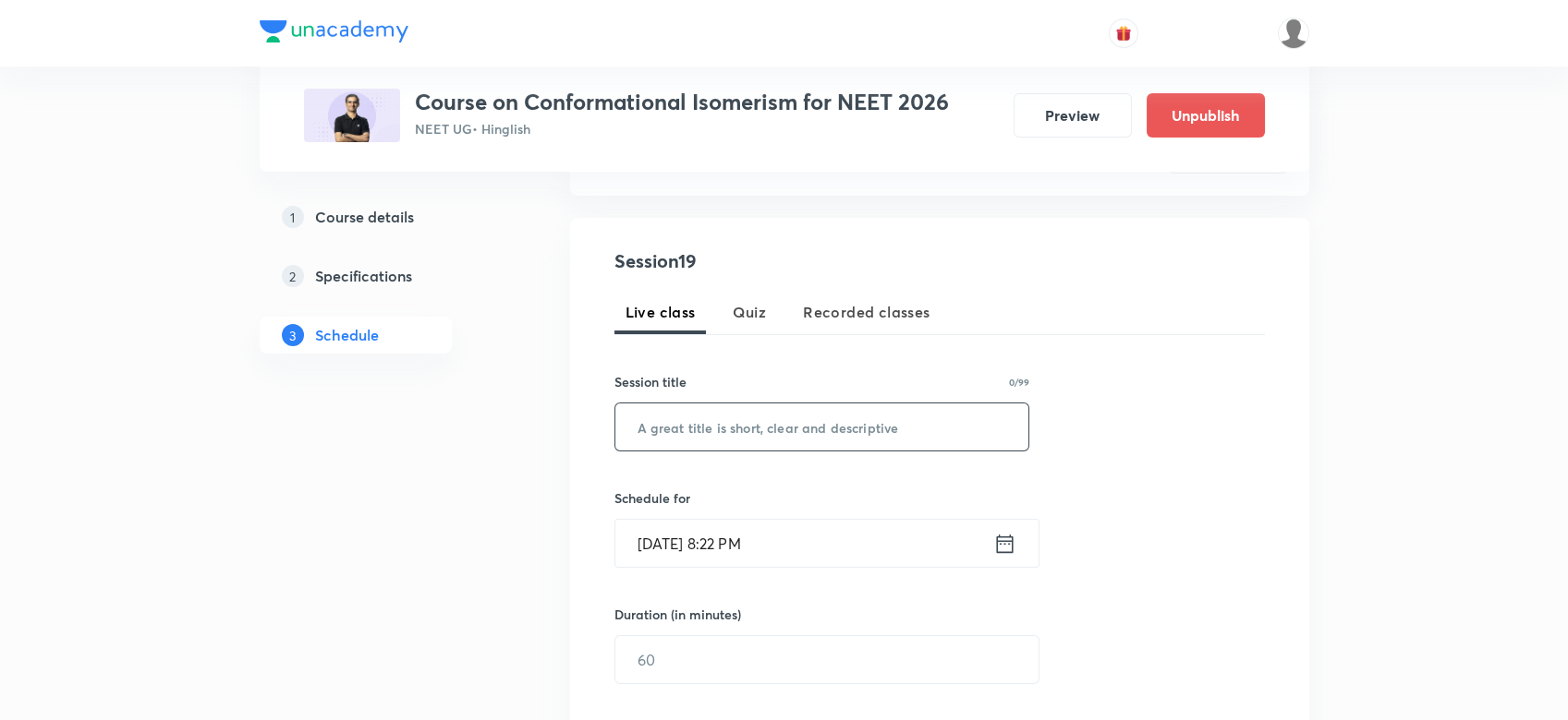
click at [663, 441] on input "text" at bounding box center [822, 426] width 414 height 47
paste input "Optical Isomerism (Stereoisomerism)"
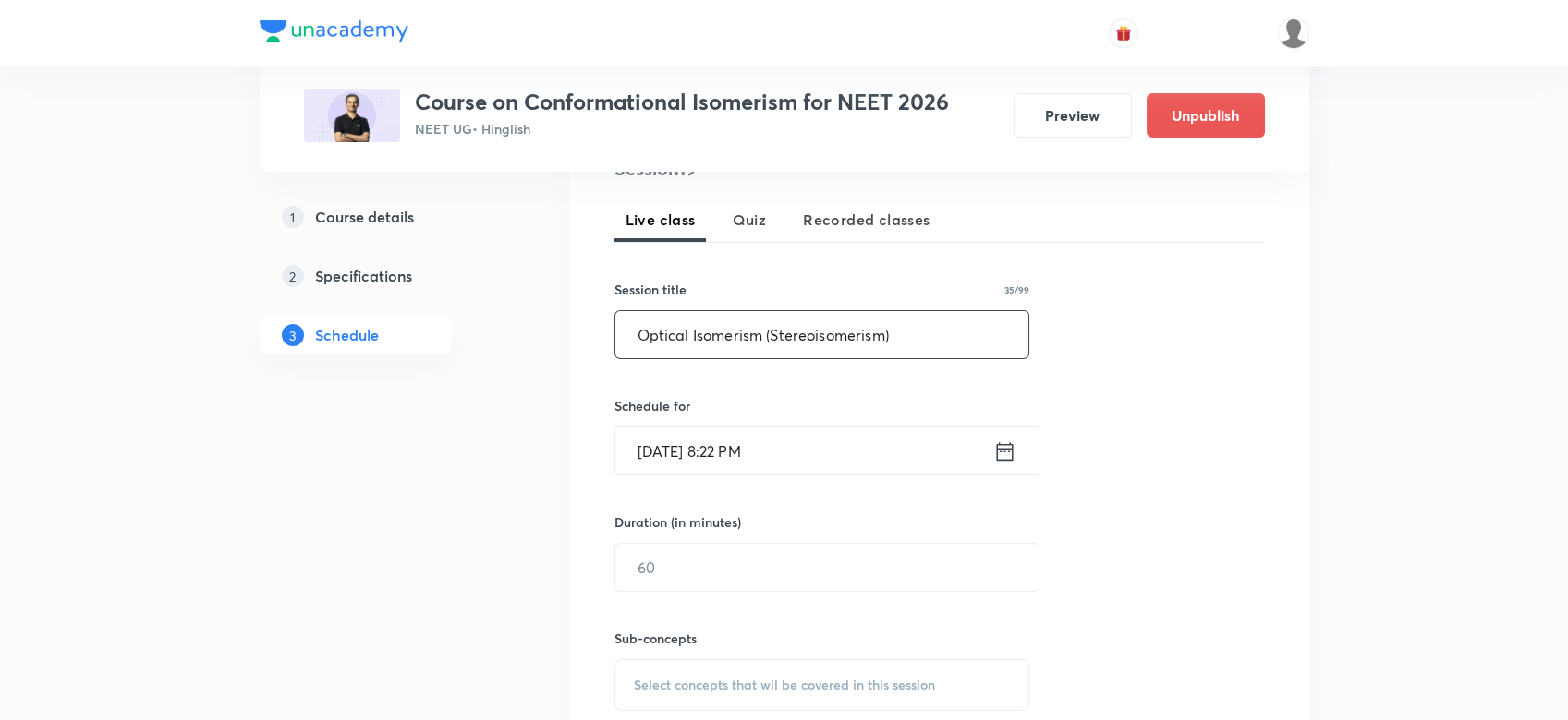
scroll to position [414, 0]
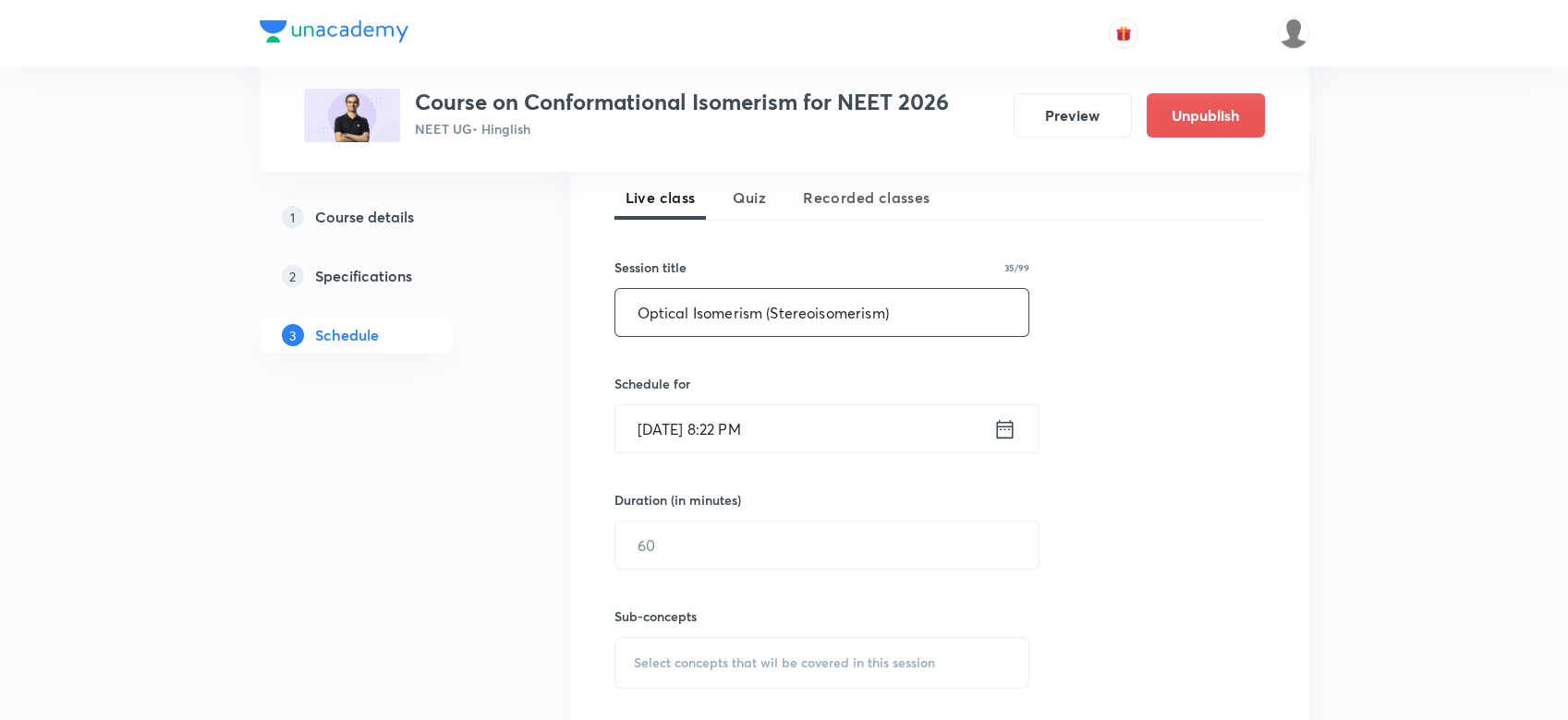
type input "Optical Isomerism (Stereoisomerism)"
click at [1002, 424] on icon at bounding box center [1004, 428] width 16 height 18
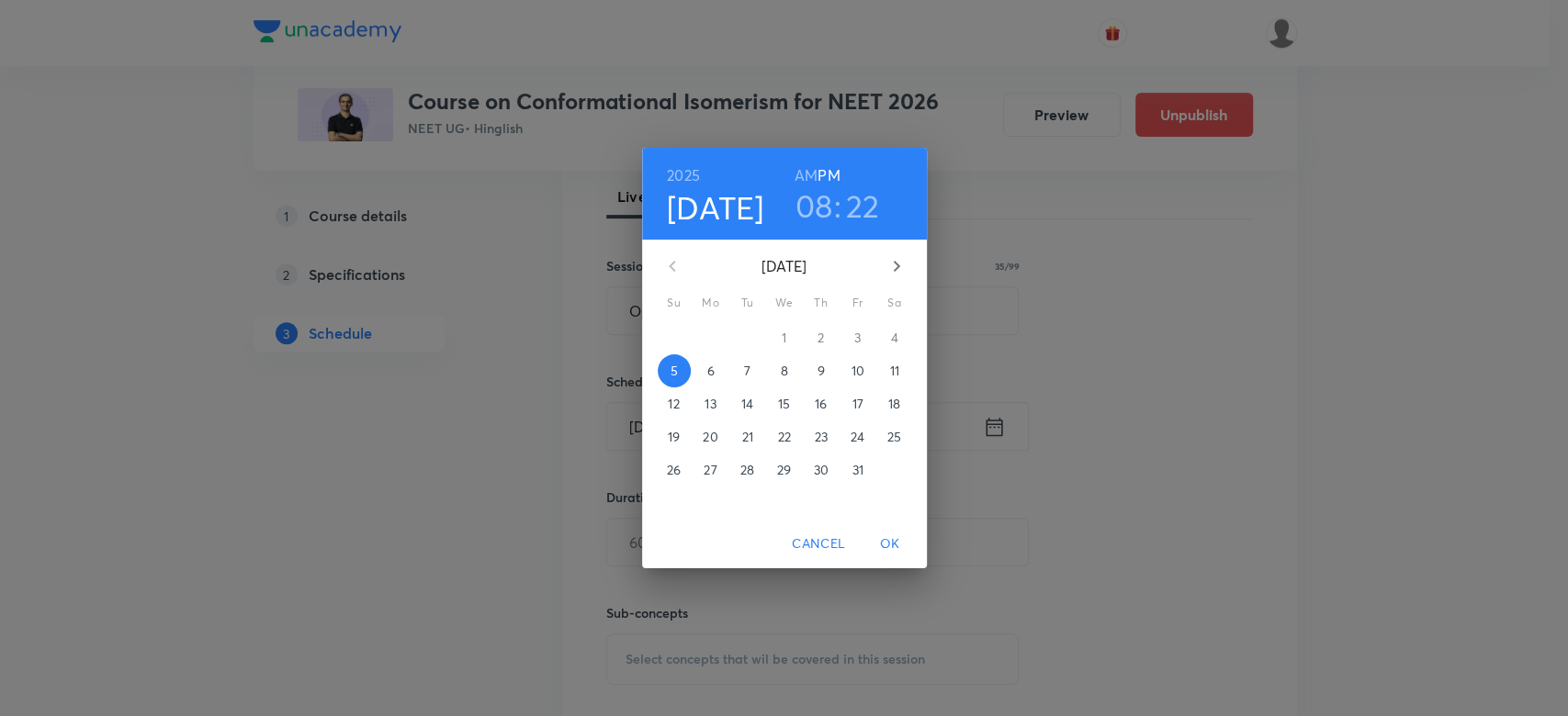
click at [856, 372] on p "10" at bounding box center [856, 370] width 13 height 18
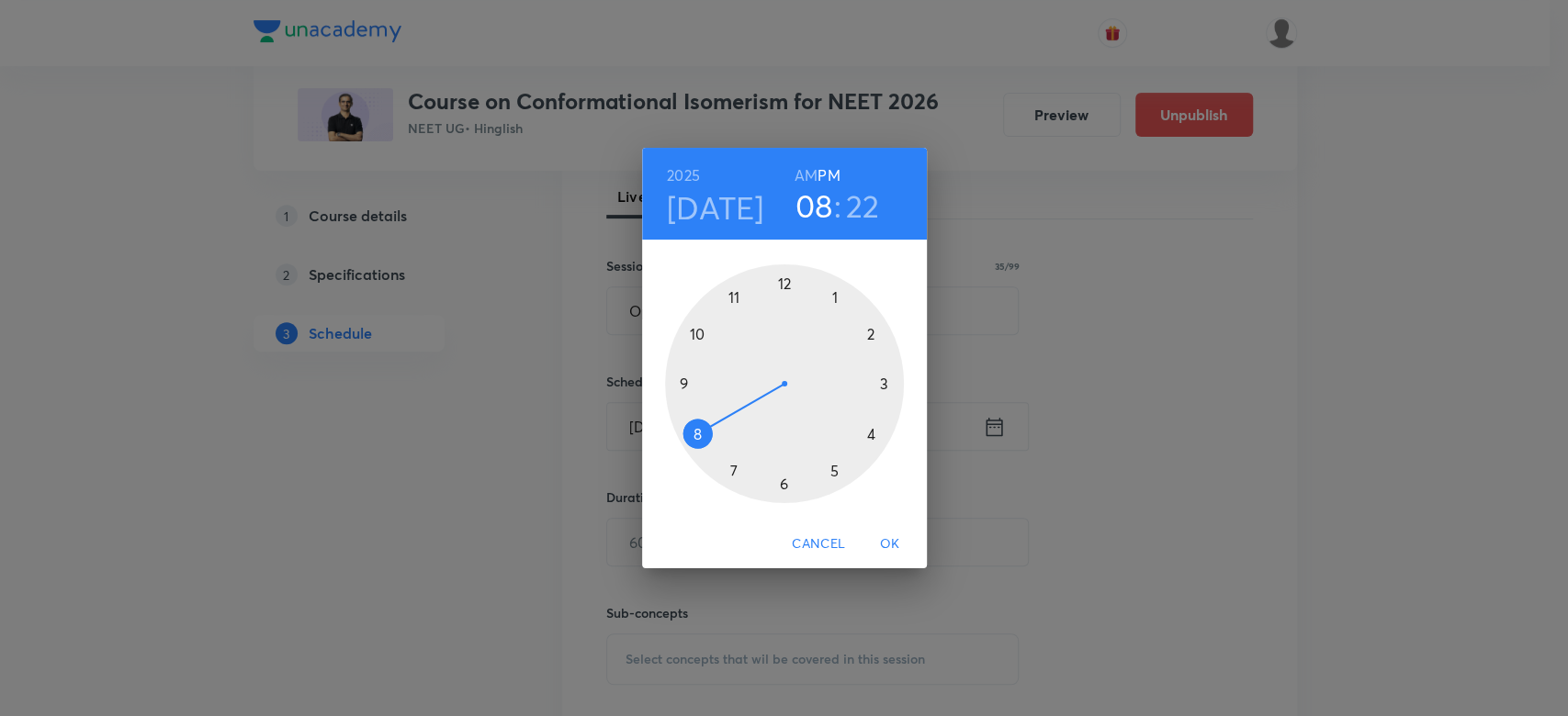
click at [812, 173] on h6 "AM" at bounding box center [806, 175] width 23 height 26
click at [681, 383] on div at bounding box center [784, 384] width 239 height 239
click at [757, 484] on div at bounding box center [784, 384] width 239 height 239
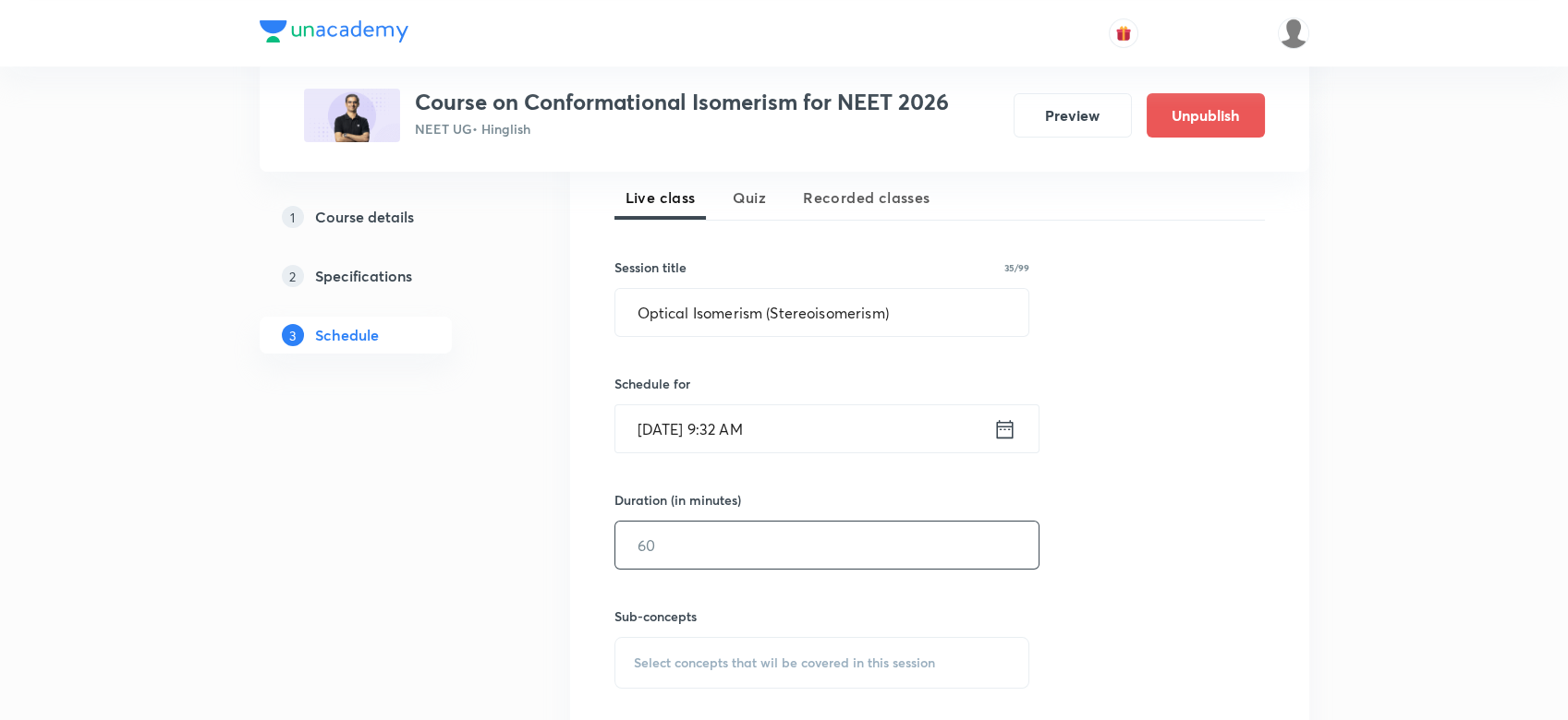
click at [701, 535] on input "text" at bounding box center [827, 545] width 423 height 47
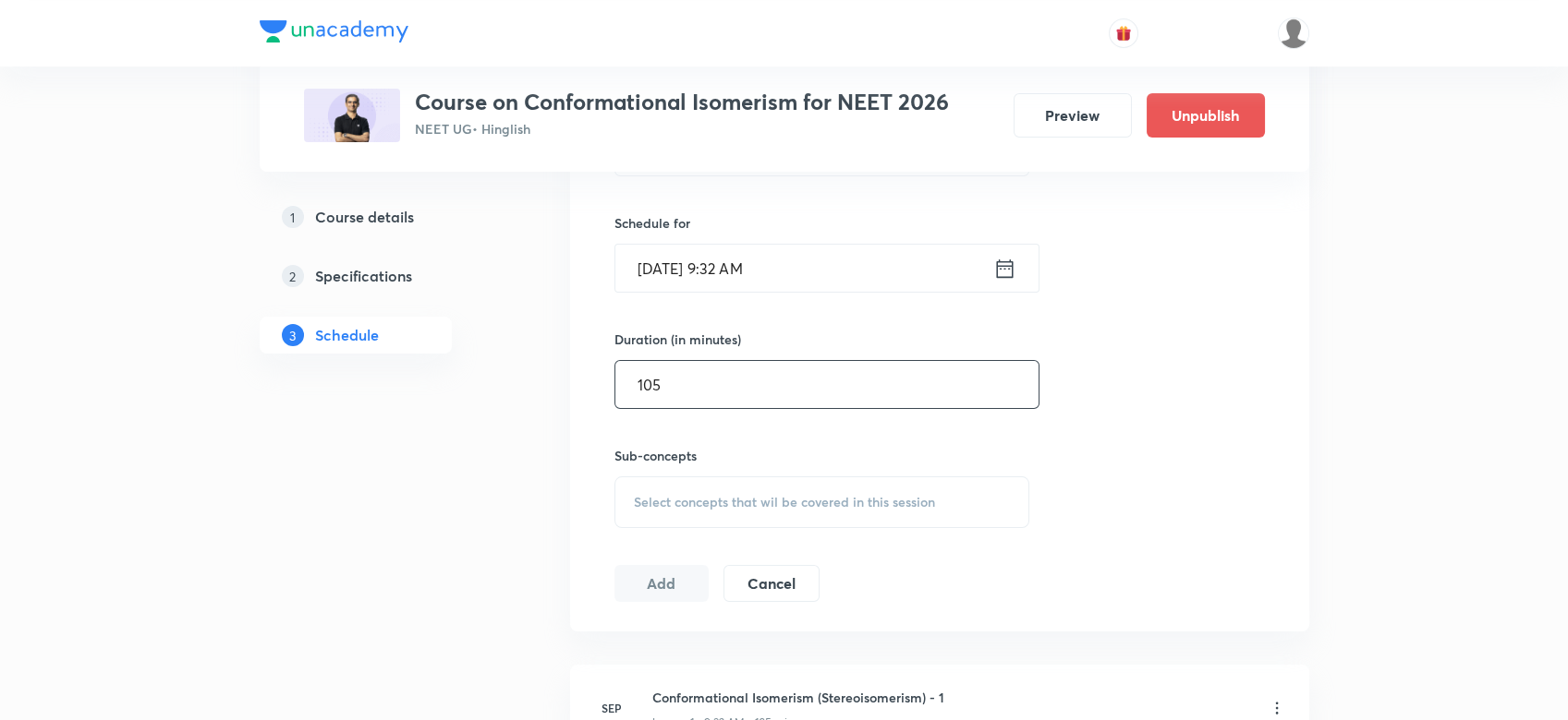
type input "105"
click at [684, 504] on span "Select concepts that wil be covered in this session" at bounding box center [784, 502] width 302 height 15
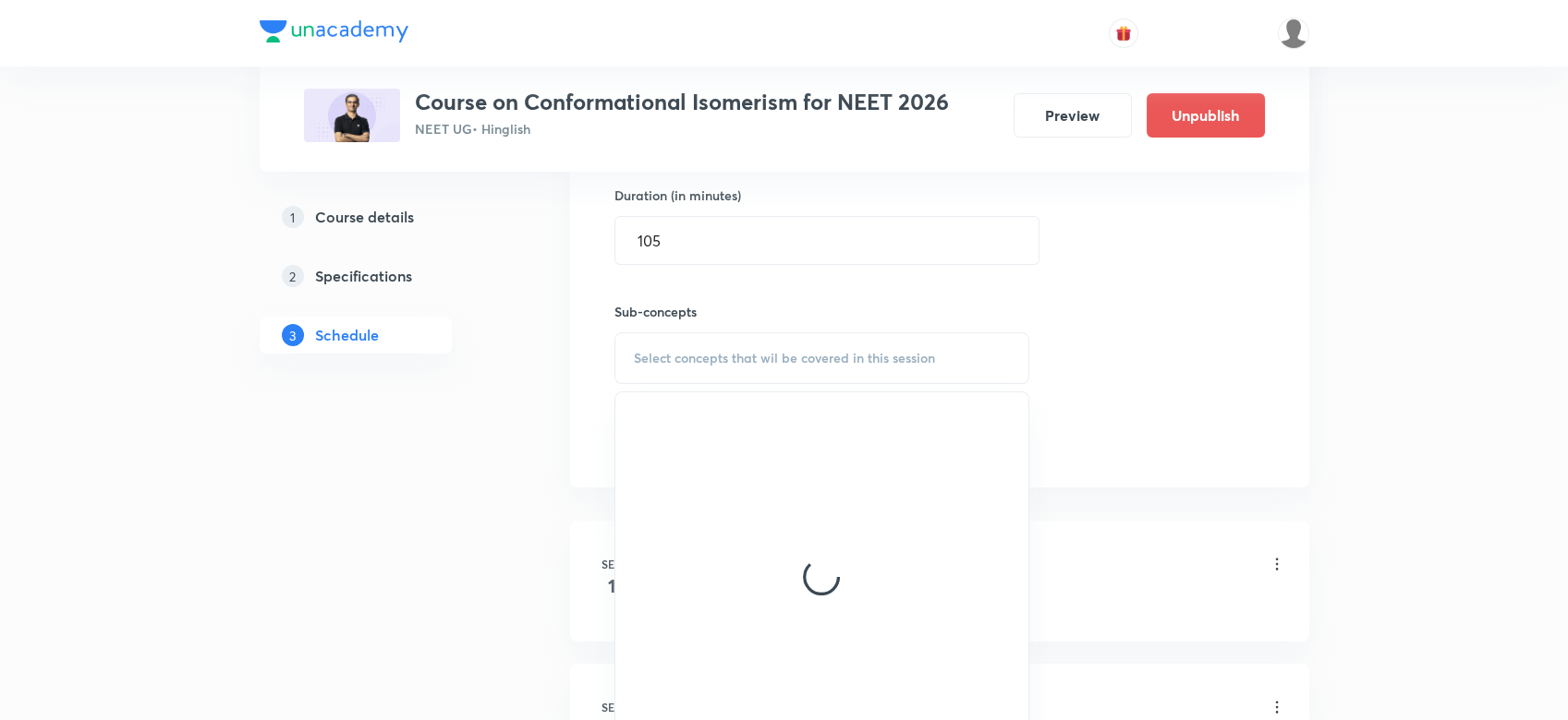
scroll to position [735, 0]
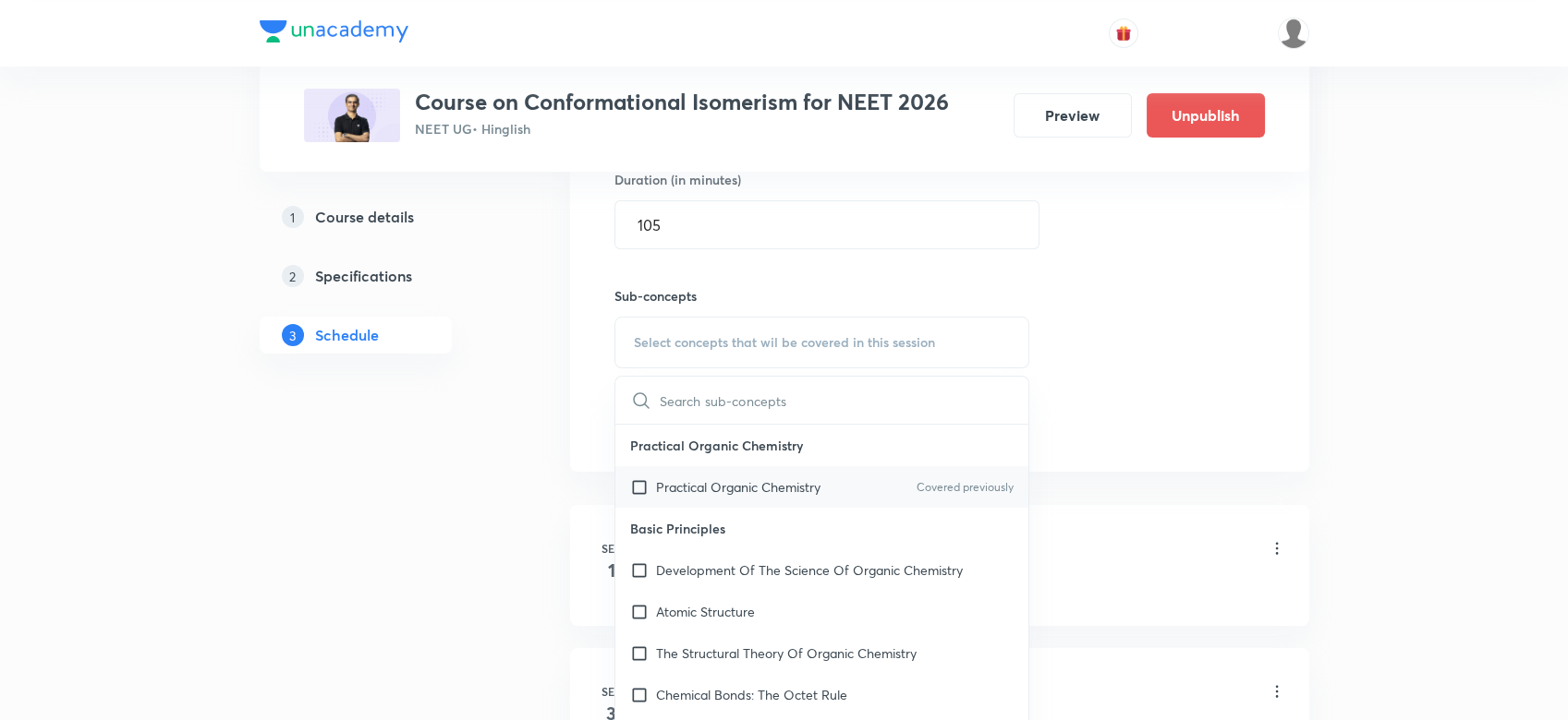
click at [663, 484] on p "Practical Organic Chemistry" at bounding box center [739, 487] width 165 height 19
checkbox input "true"
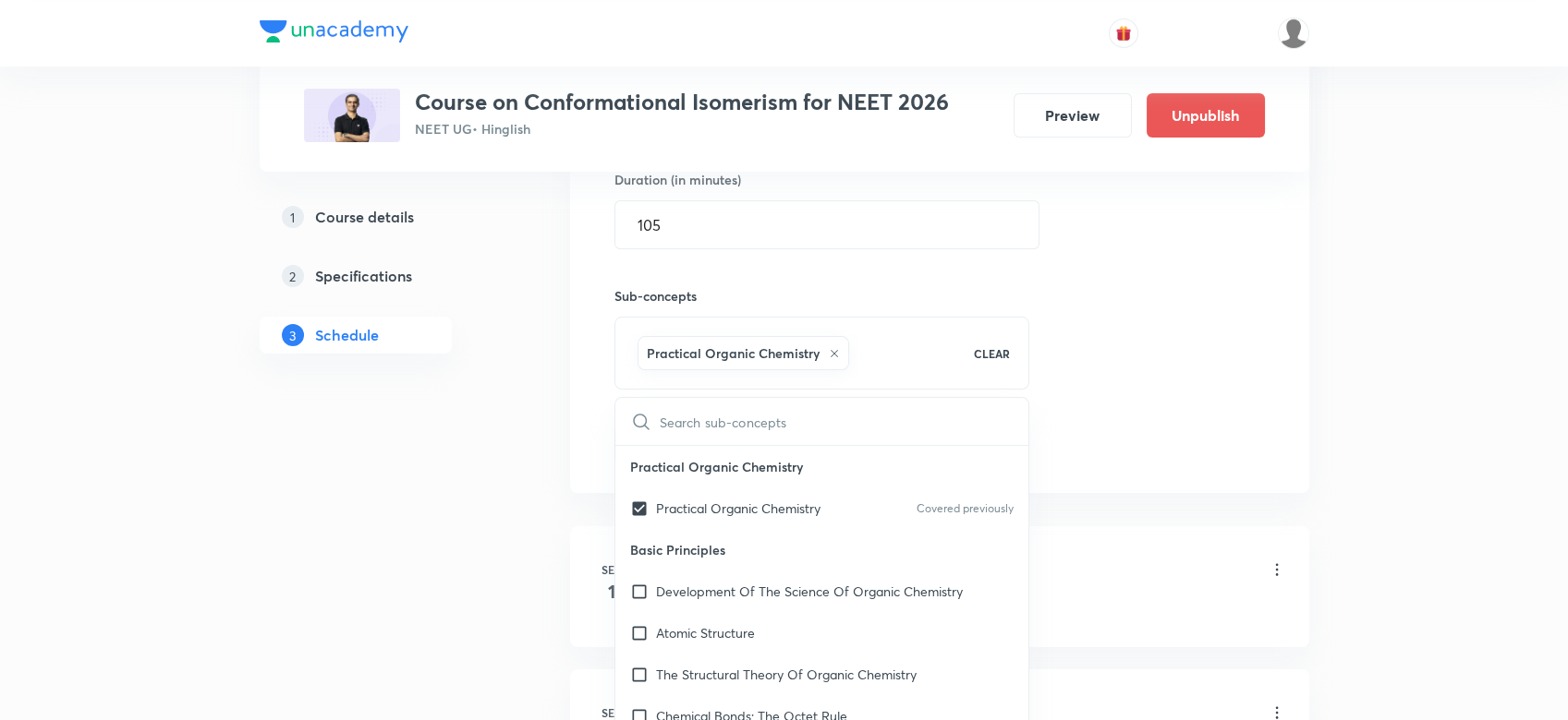
click at [1124, 347] on div "Session 19 Live class Quiz Recorded classes Session title 35/99 Optical Isomeri…" at bounding box center [940, 139] width 651 height 651
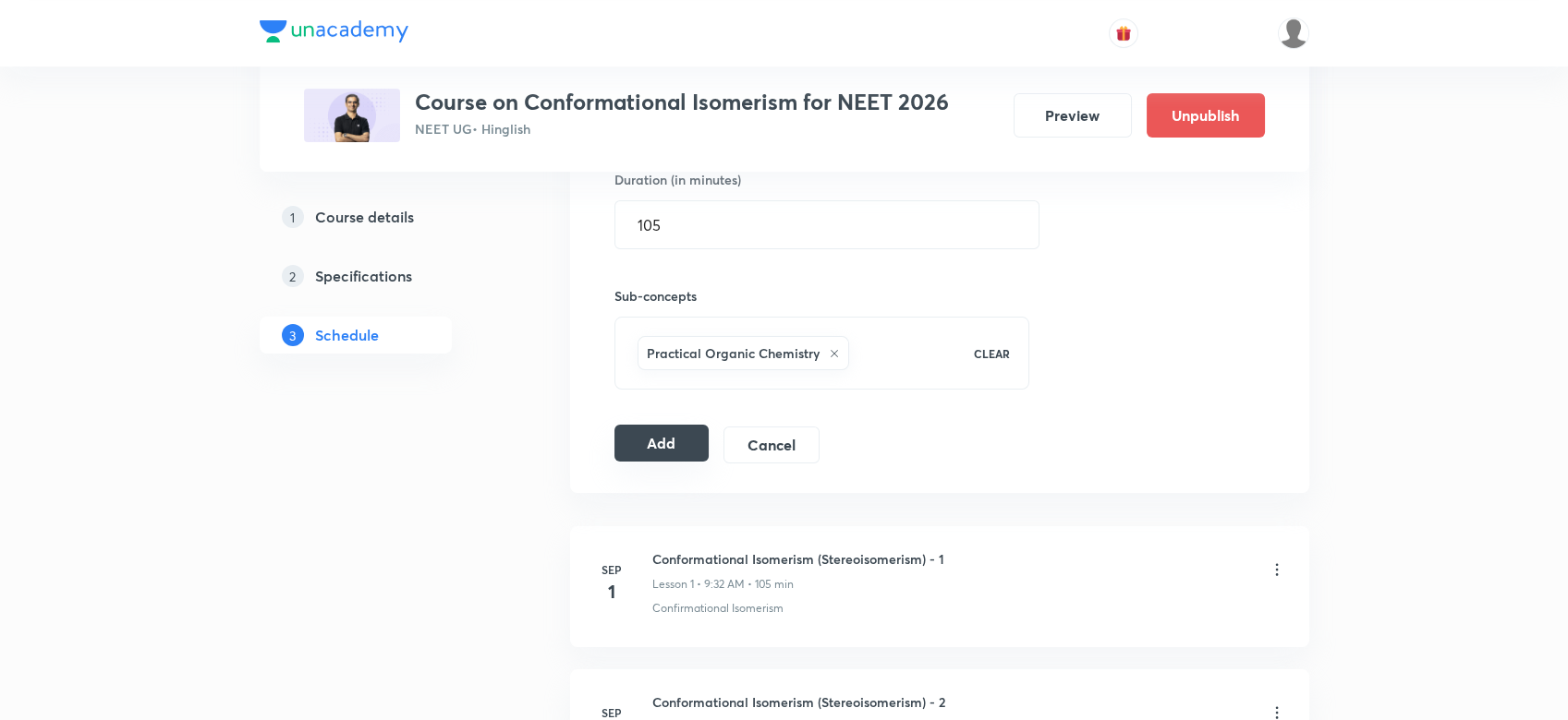
click at [657, 445] on button "Add" at bounding box center [662, 443] width 95 height 37
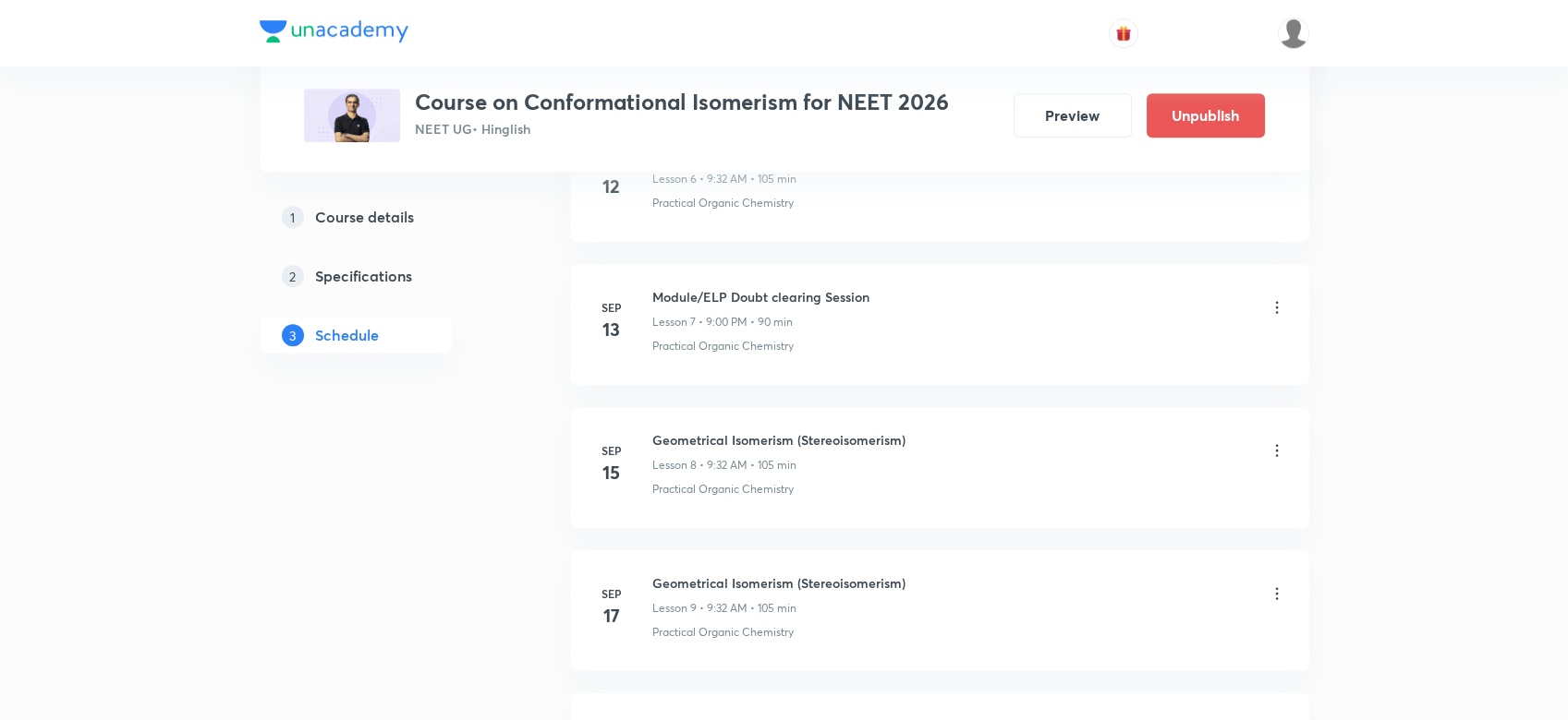
scroll to position [1857, 0]
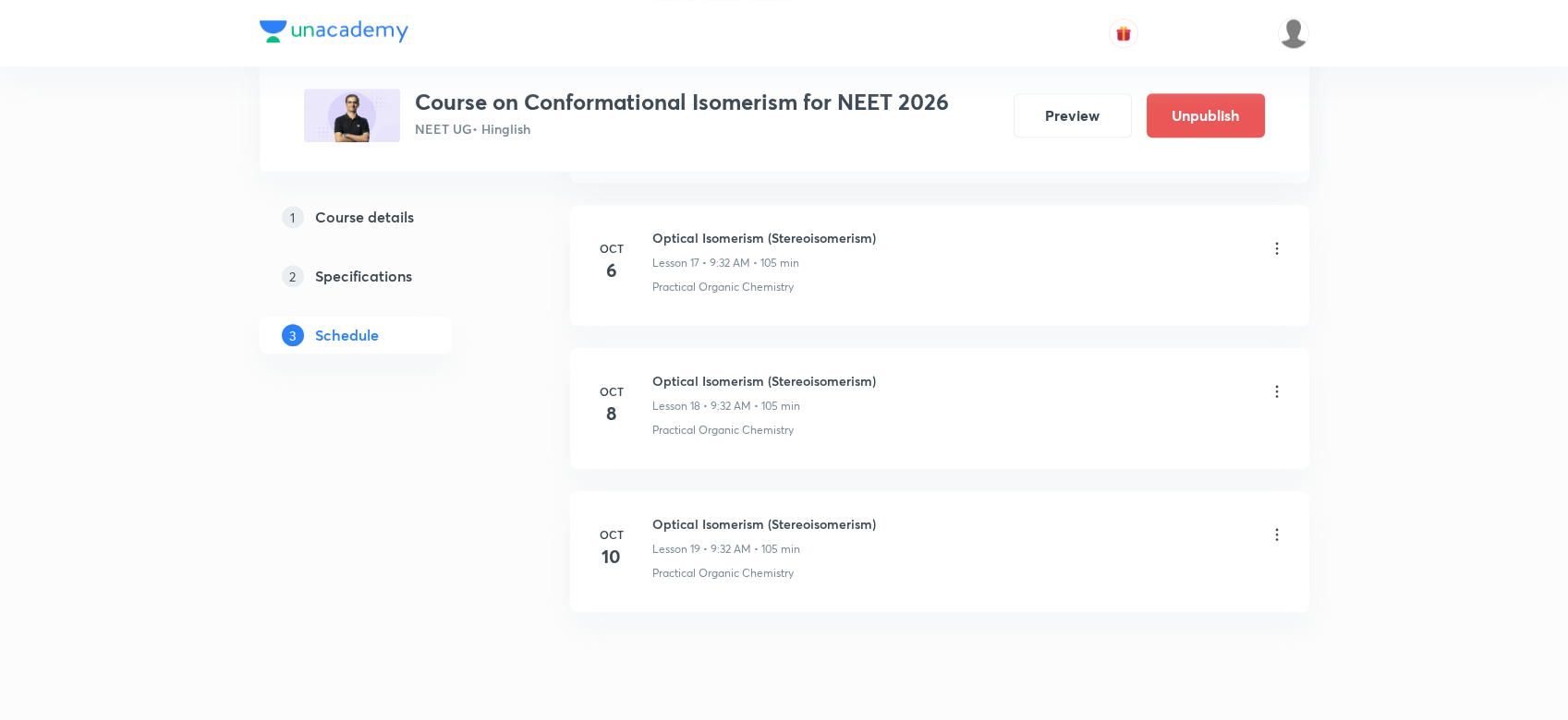
scroll to position [3384, 0]
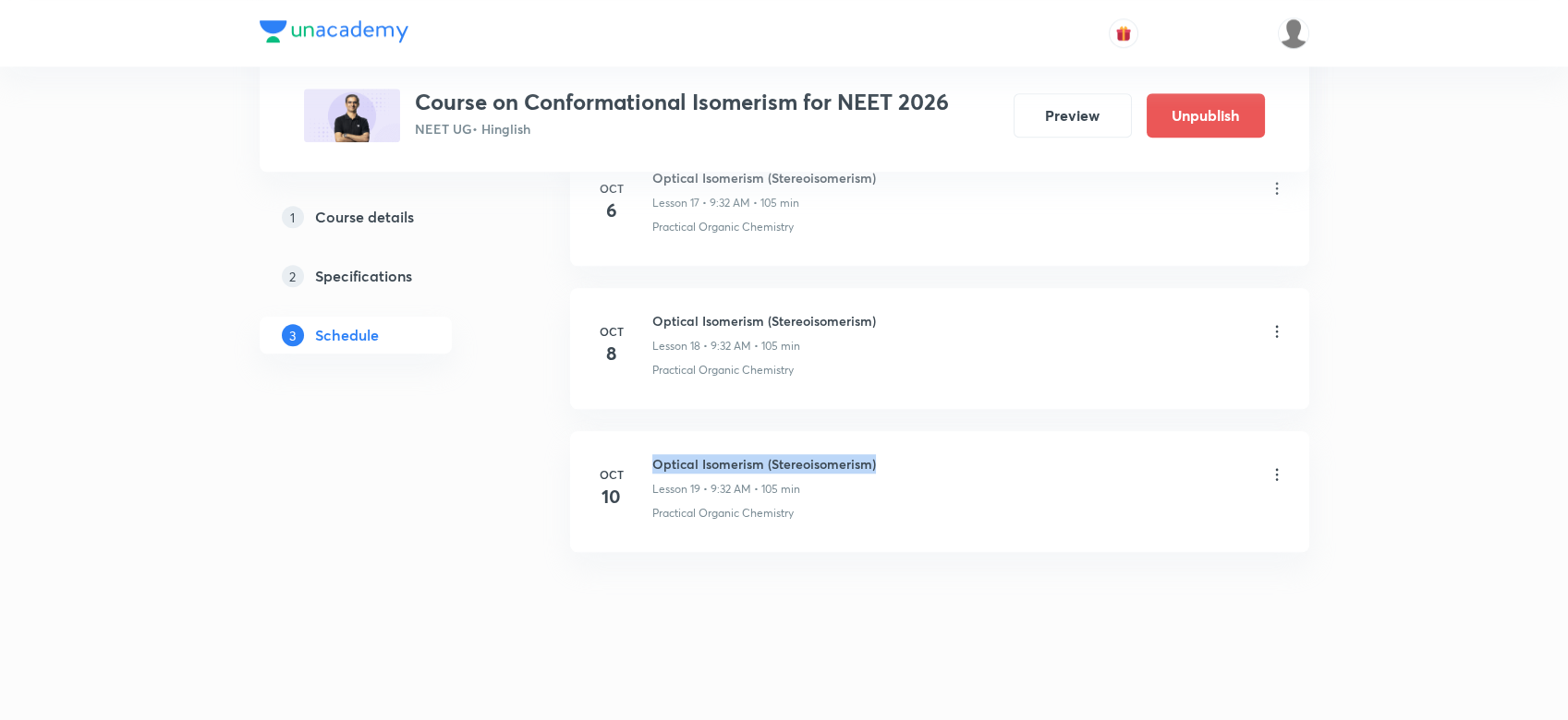
drag, startPoint x: 650, startPoint y: 454, endPoint x: 891, endPoint y: 454, distance: 241.0
click at [891, 454] on div "Oct 10 Optical Isomerism (Stereoisomerism) Lesson 19 • 9:32 AM • 105 min Practi…" at bounding box center [940, 488] width 693 height 68
copy h6 "Optical Isomerism (Stereoisomerism)"
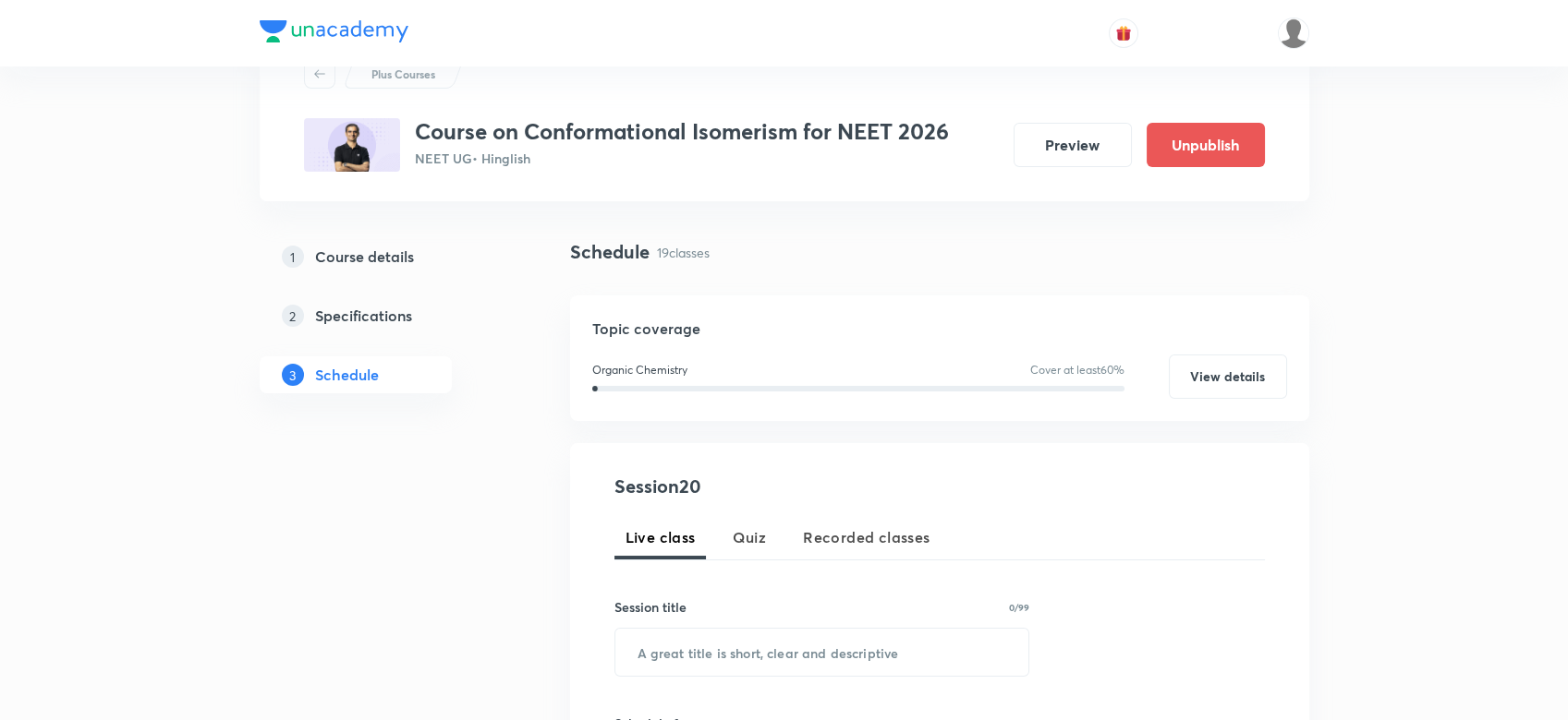
scroll to position [176, 0]
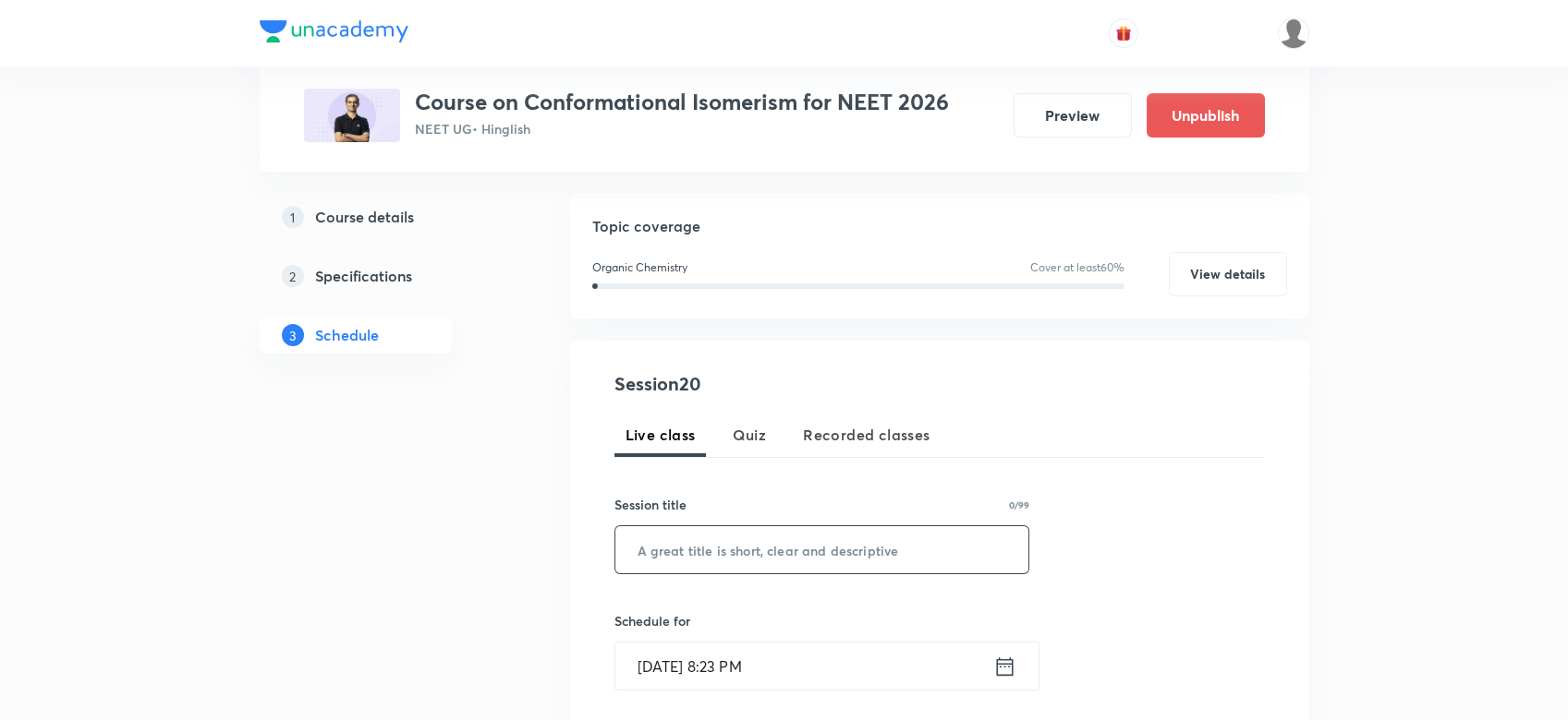
click at [665, 545] on input "text" at bounding box center [822, 549] width 414 height 47
paste input "Optical Isomerism (Stereoisomerism)"
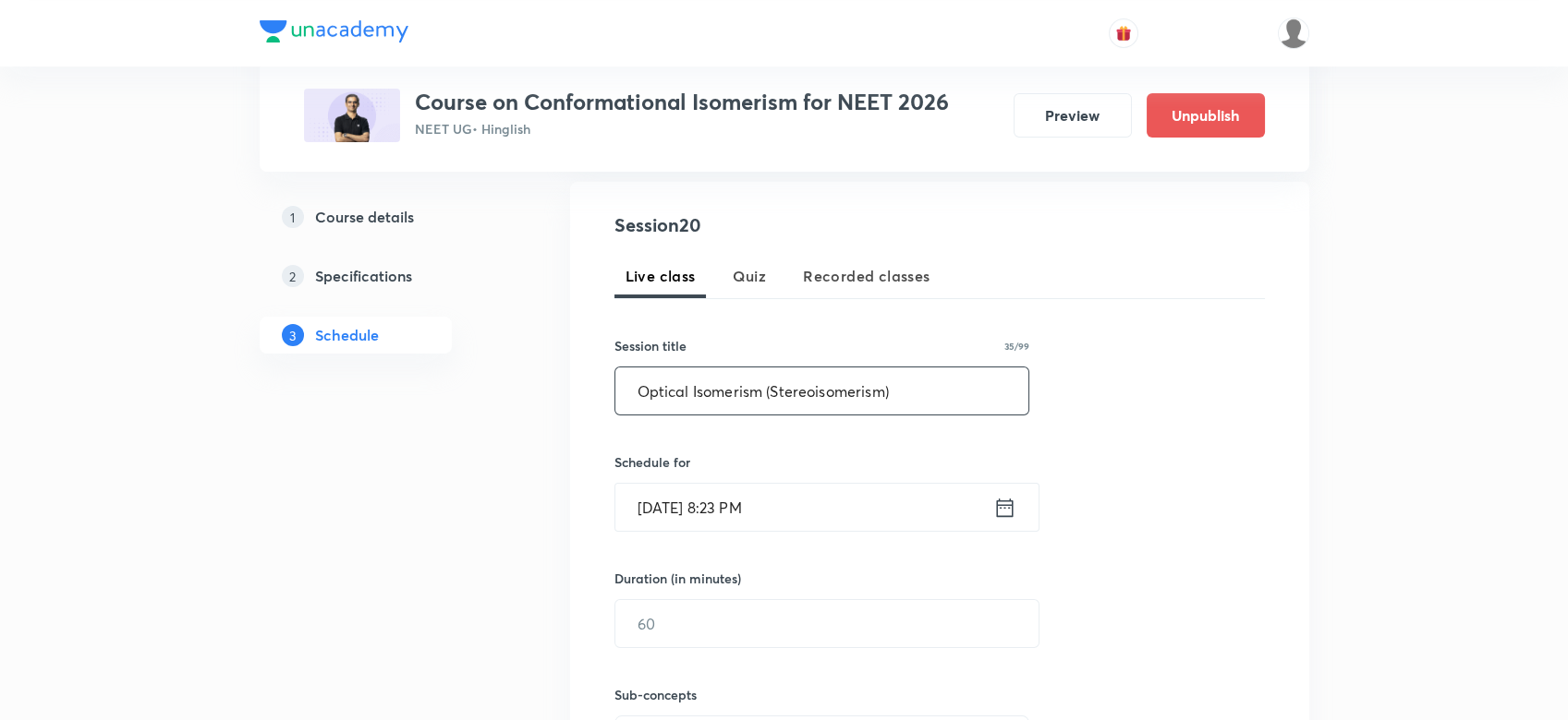
scroll to position [340, 0]
type input "Optical Isomerism (Stereoisomerism)"
click at [982, 500] on input "Oct 5, 2025, 8:23 PM" at bounding box center [805, 503] width 378 height 47
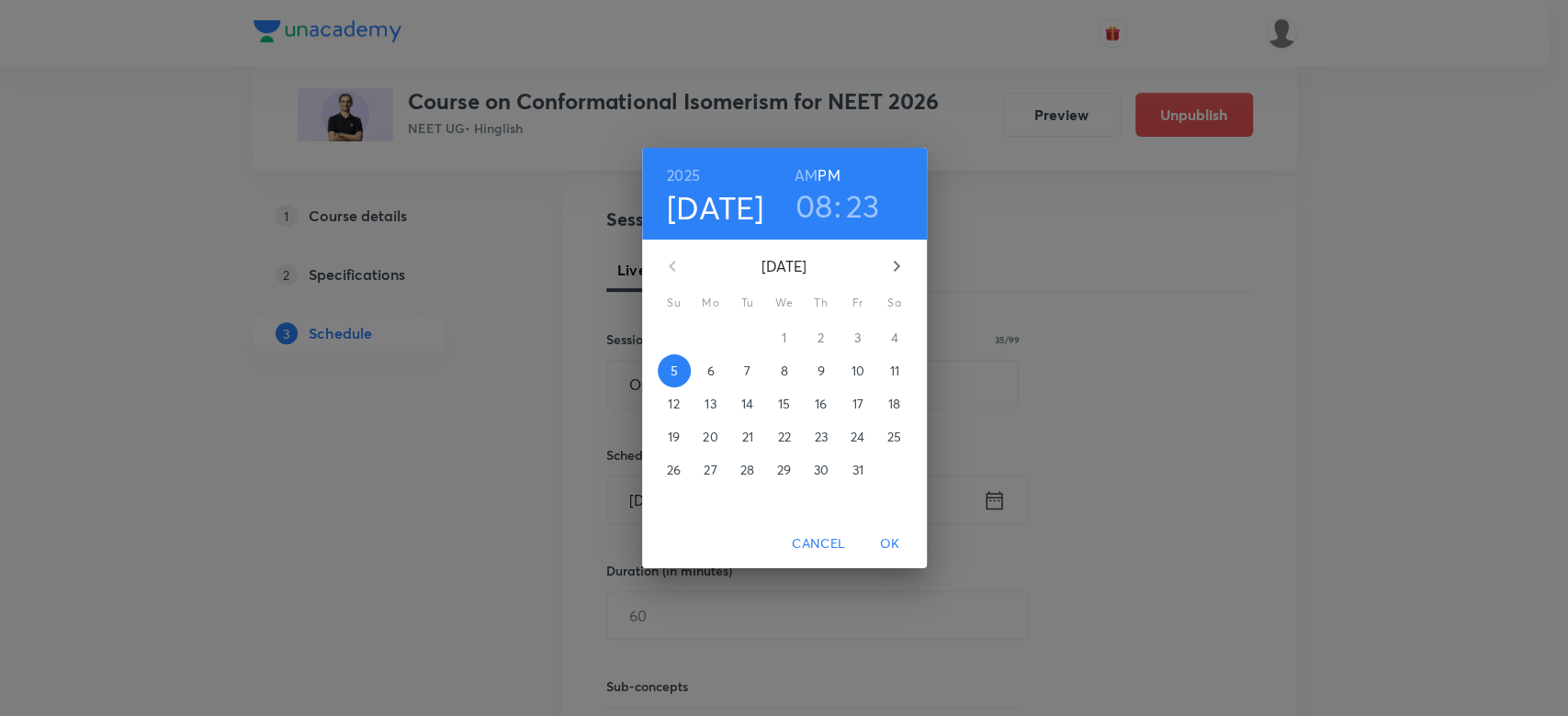
click at [760, 373] on span "7" at bounding box center [747, 370] width 33 height 18
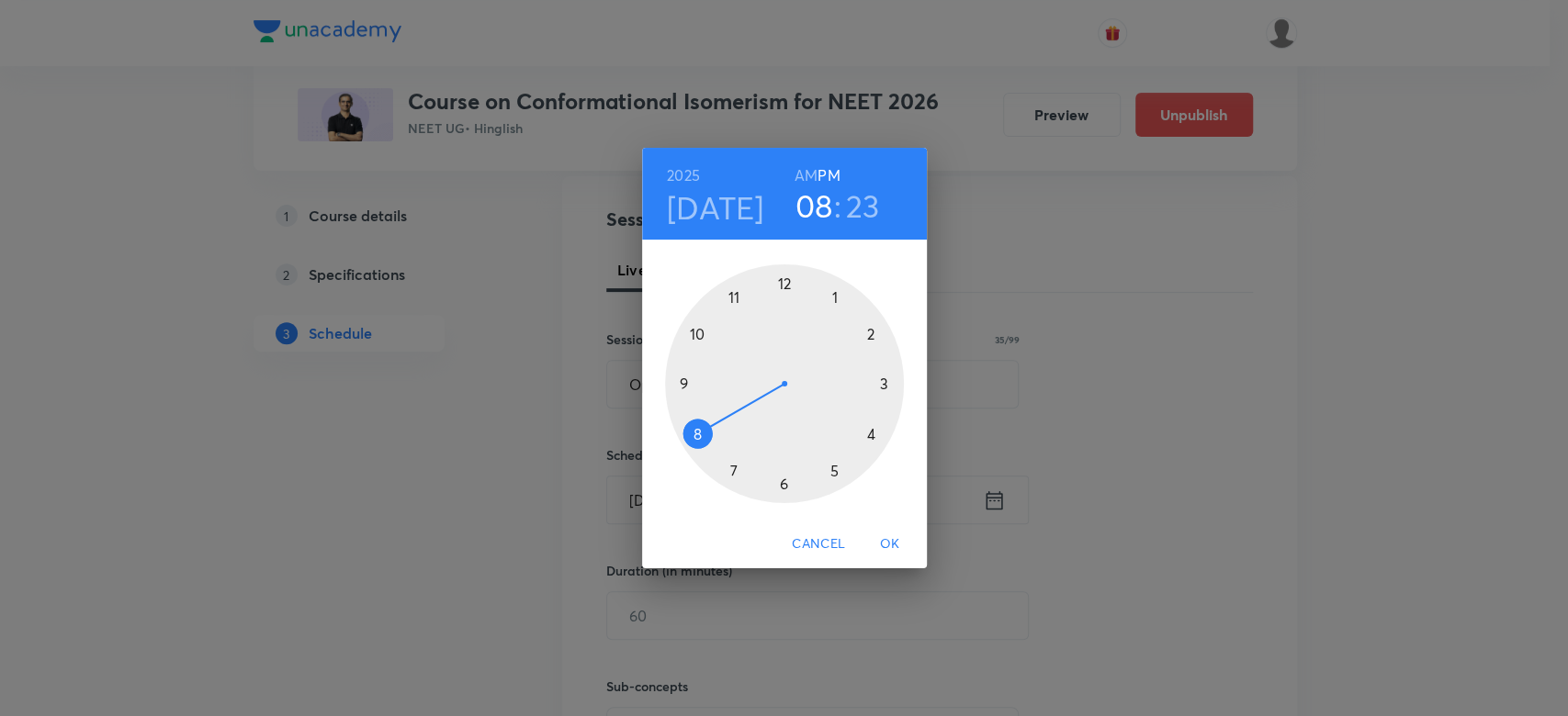
click at [683, 382] on div at bounding box center [784, 384] width 239 height 239
click at [786, 284] on div at bounding box center [784, 384] width 239 height 239
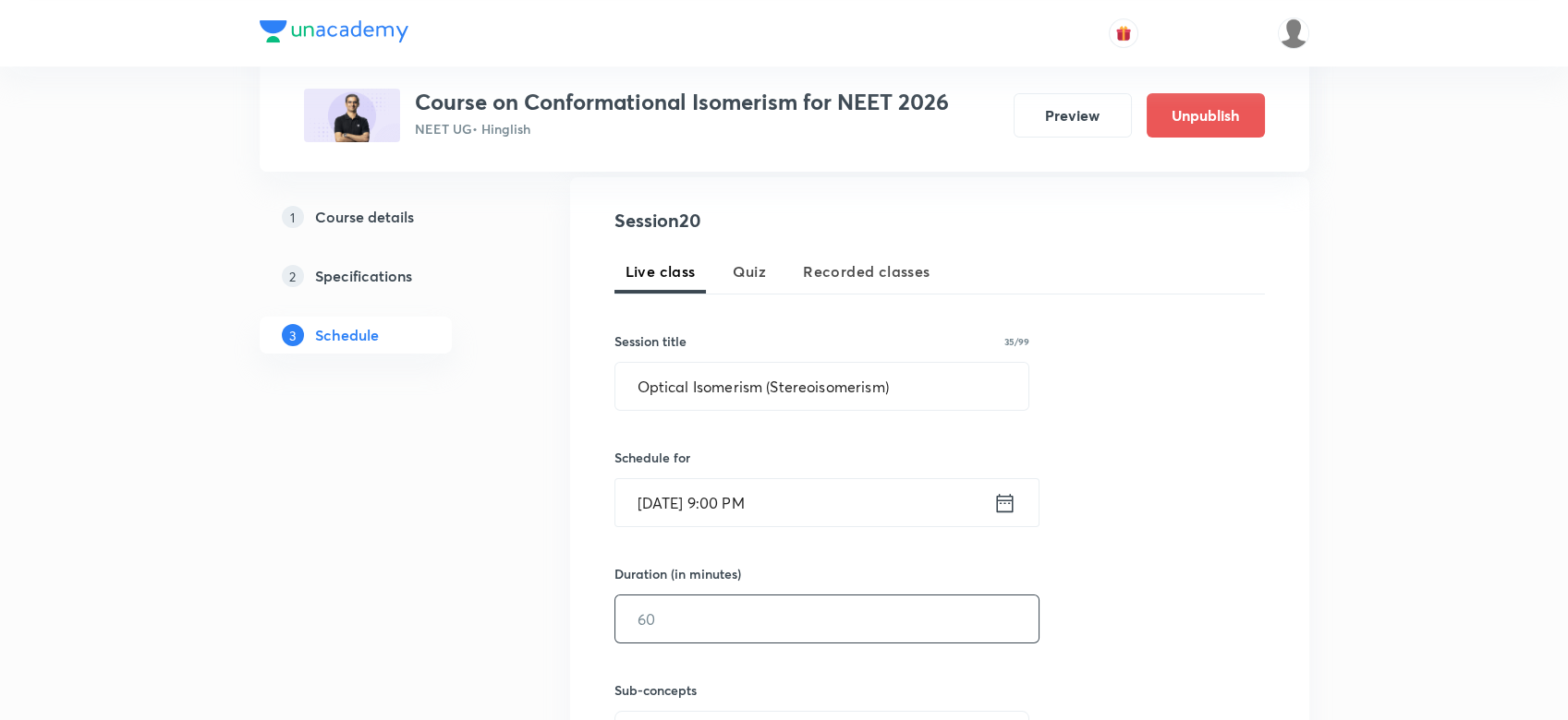
click at [646, 608] on input "text" at bounding box center [827, 619] width 423 height 47
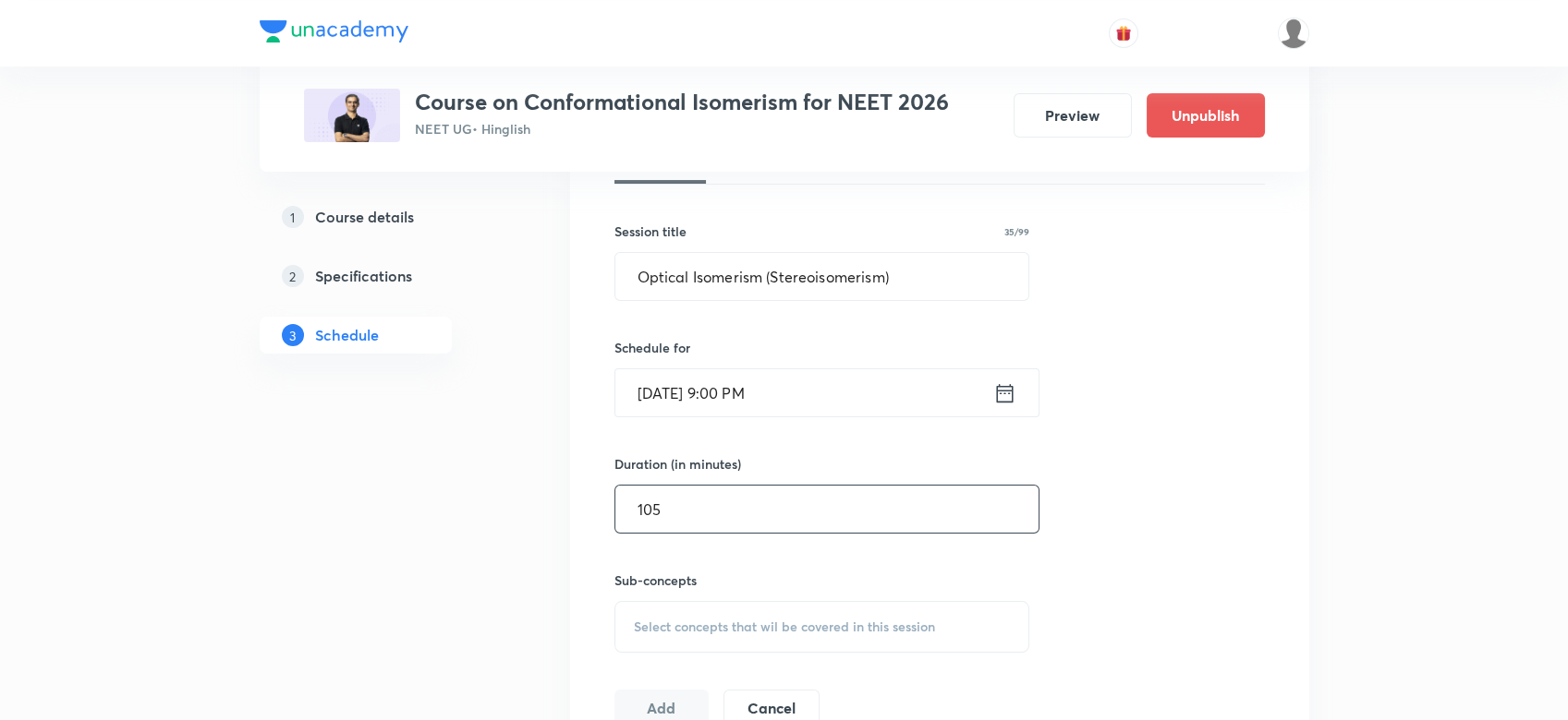
scroll to position [594, 0]
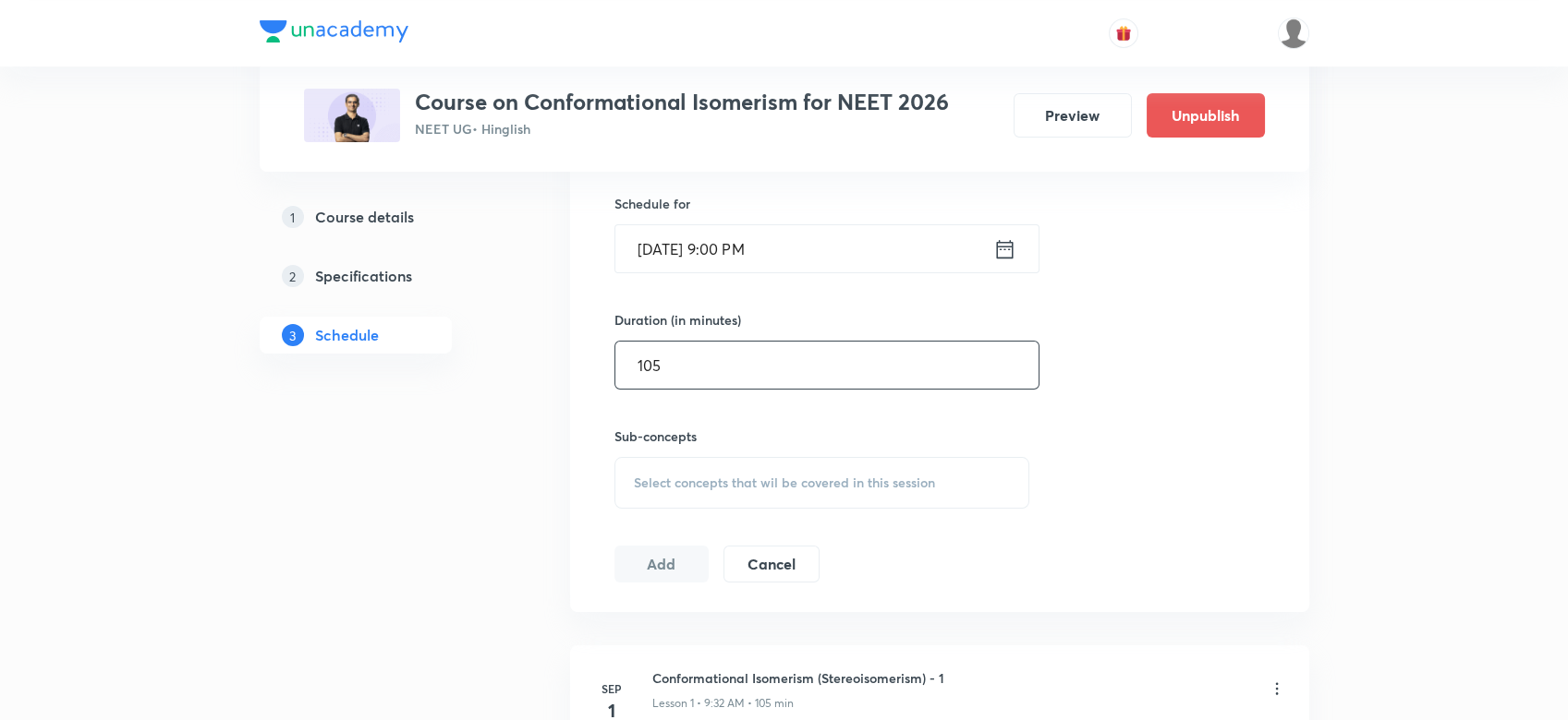
type input "105"
click at [666, 476] on span "Select concepts that wil be covered in this session" at bounding box center [784, 483] width 302 height 15
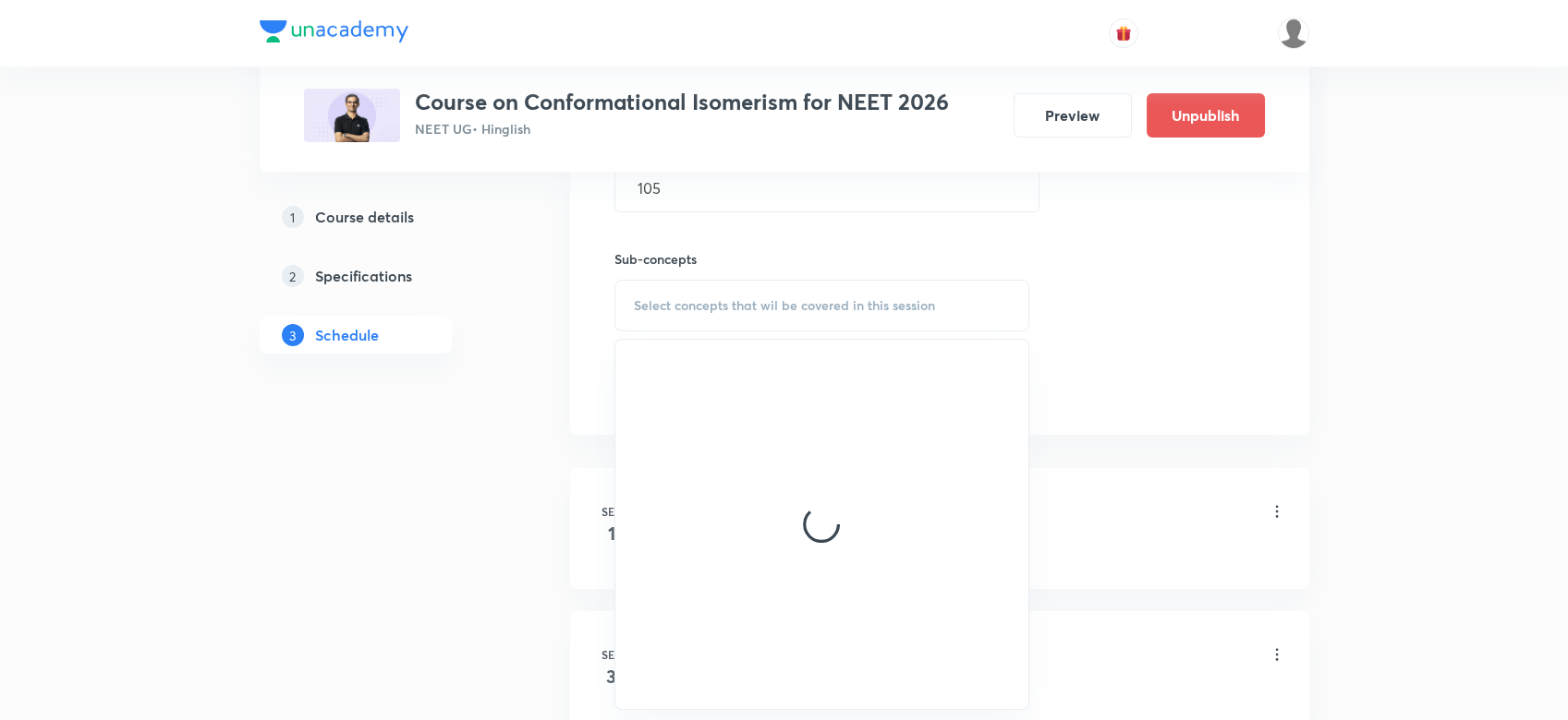
scroll to position [820, 0]
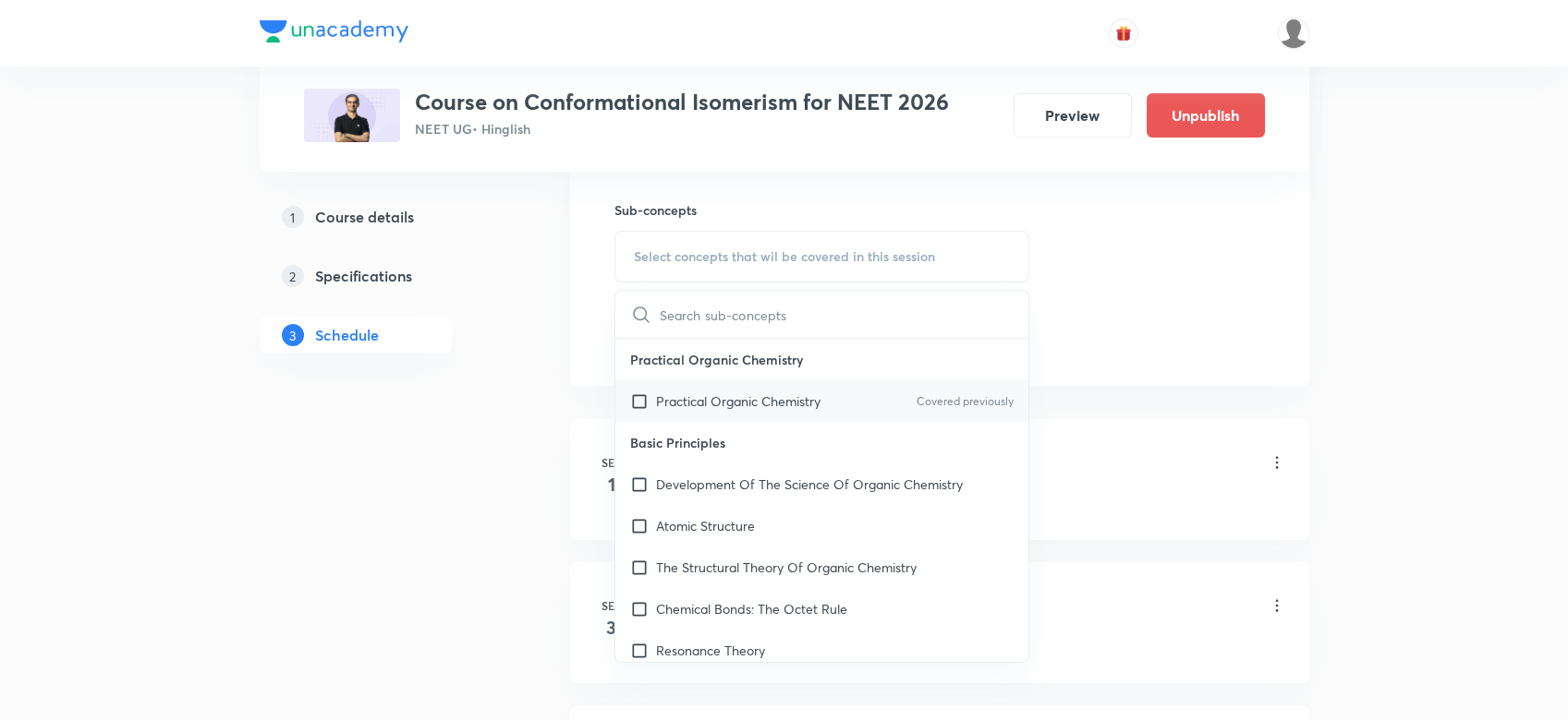
click at [665, 393] on p "Practical Organic Chemistry" at bounding box center [739, 401] width 165 height 19
checkbox input "true"
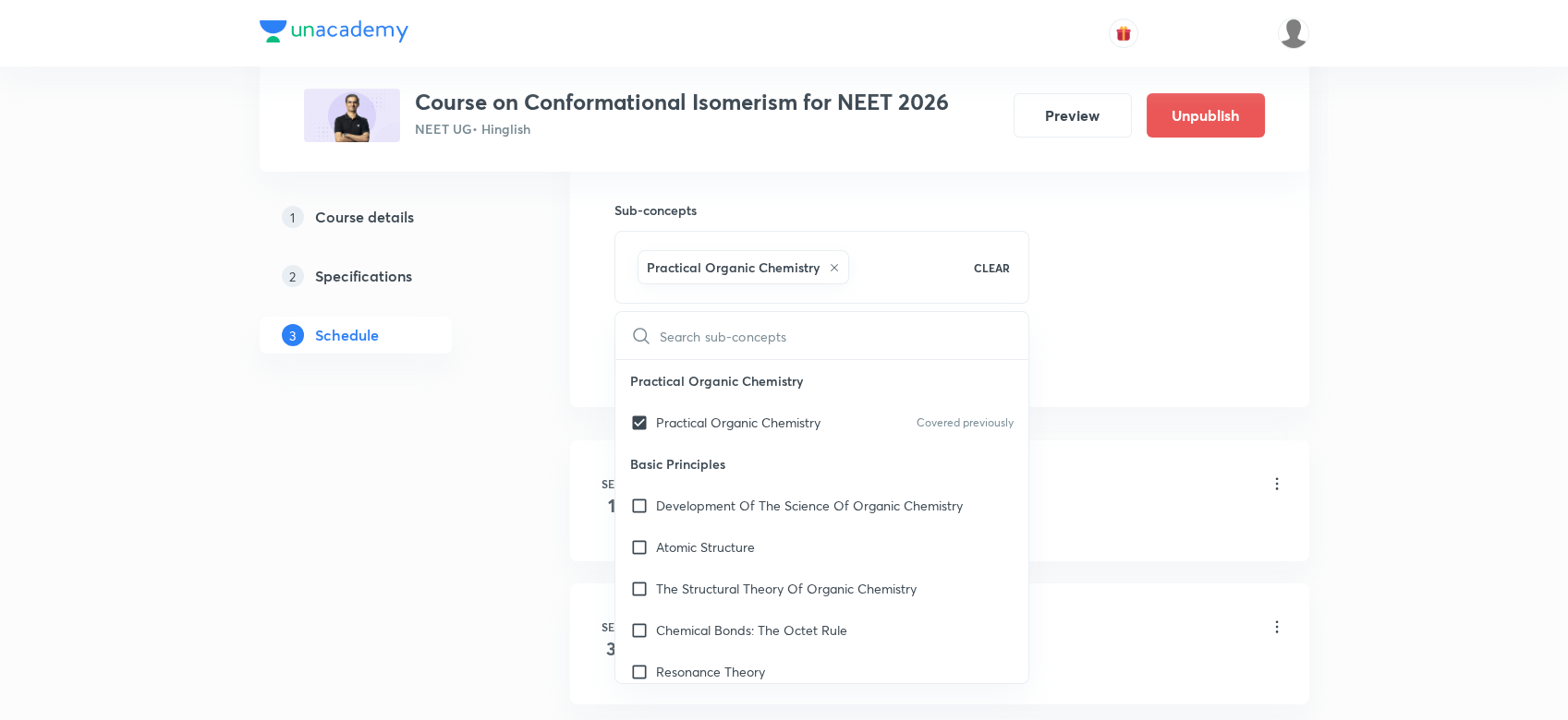
click at [1264, 298] on div "Session 20 Live class Quiz Recorded classes Session title 35/99 Optical Isomeri…" at bounding box center [940, 51] width 739 height 710
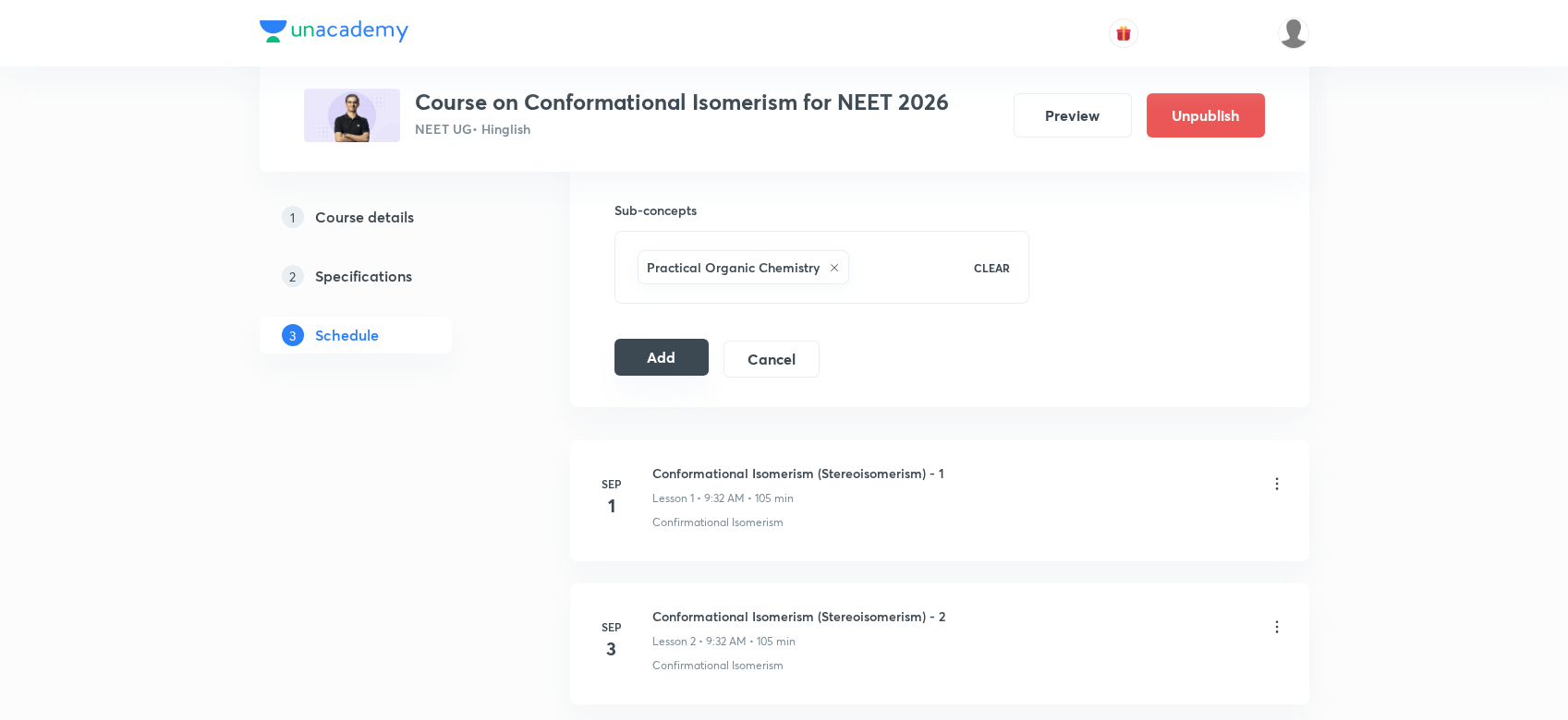
click at [638, 367] on button "Add" at bounding box center [662, 358] width 95 height 37
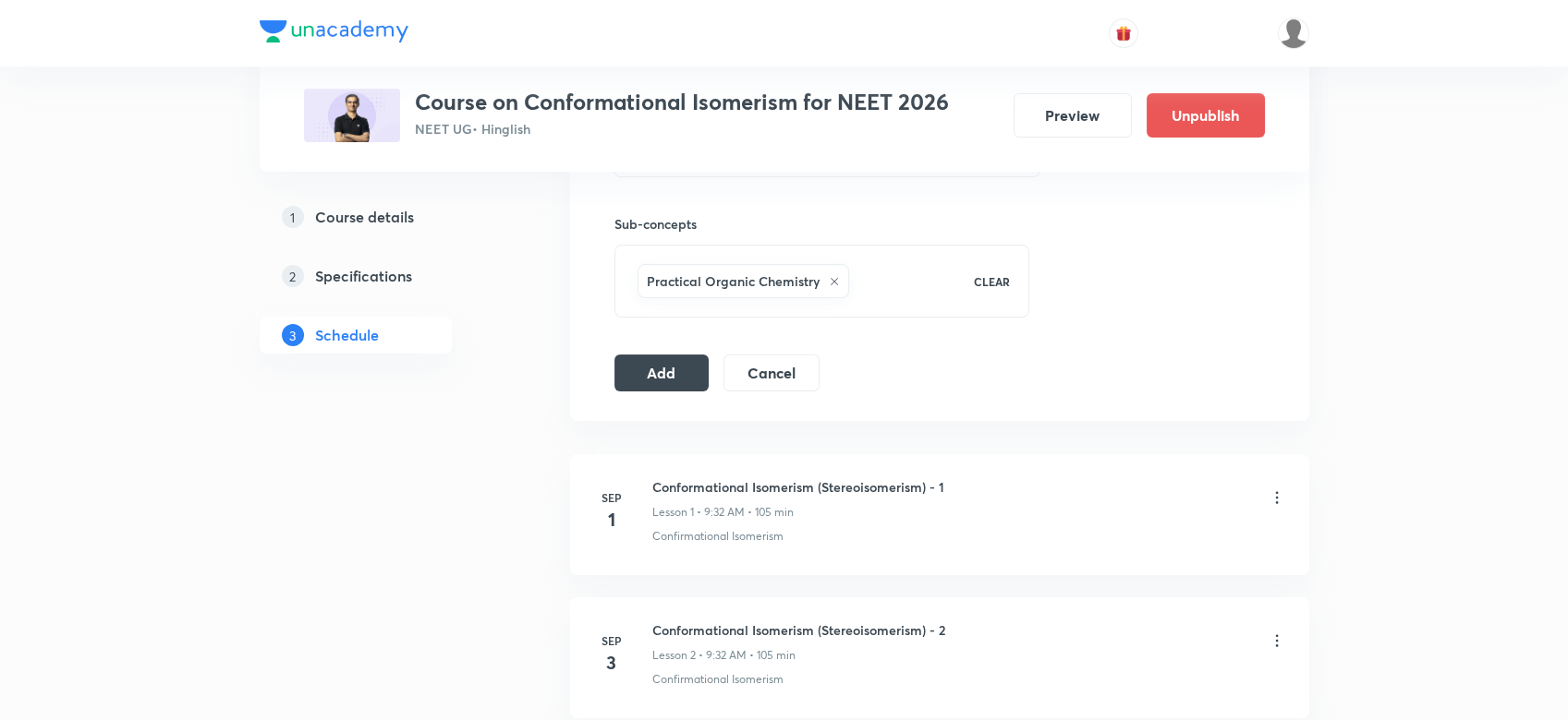
scroll to position [807, 0]
click at [692, 375] on button "Add" at bounding box center [662, 370] width 95 height 37
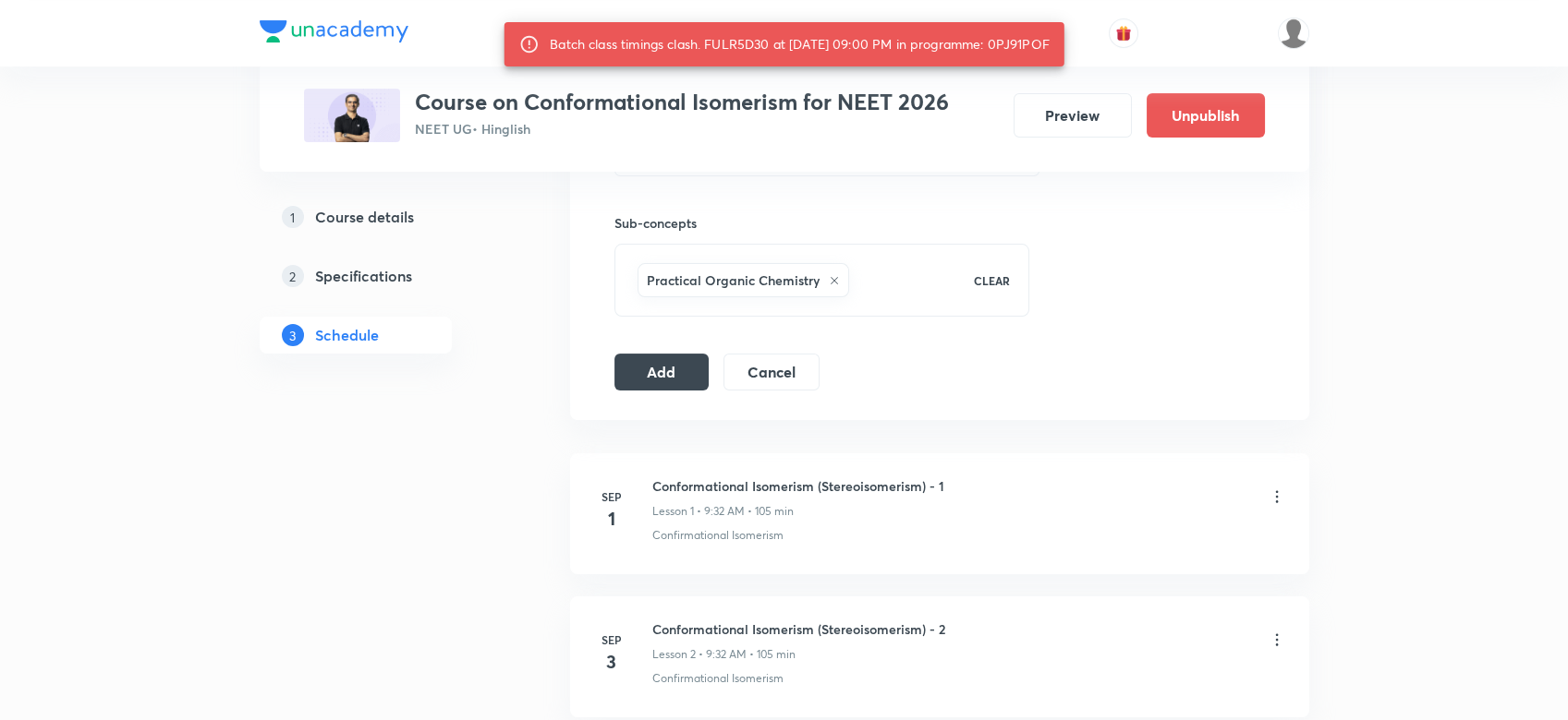
click at [739, 45] on div "Batch class timings clash. FULR5D30 at 07 Oct 2025 09:00 PM in programme: 0PJ91…" at bounding box center [799, 45] width 499 height 33
copy div "FULR5D30"
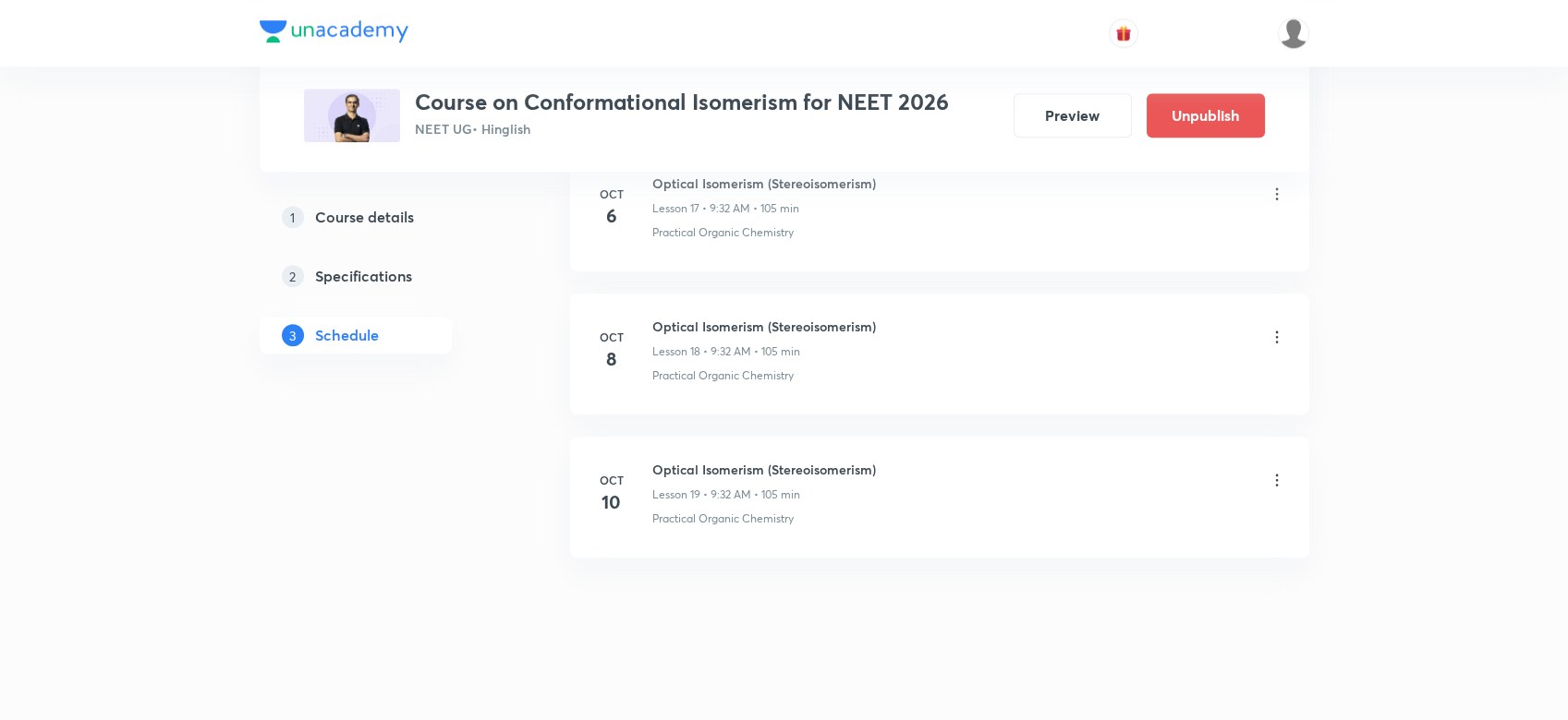
scroll to position [3384, 0]
click at [653, 454] on li "[DATE] Optical Isomerism (Stereoisomerism) Lesson 19 • 9:32 AM • 105 min Practi…" at bounding box center [940, 491] width 739 height 121
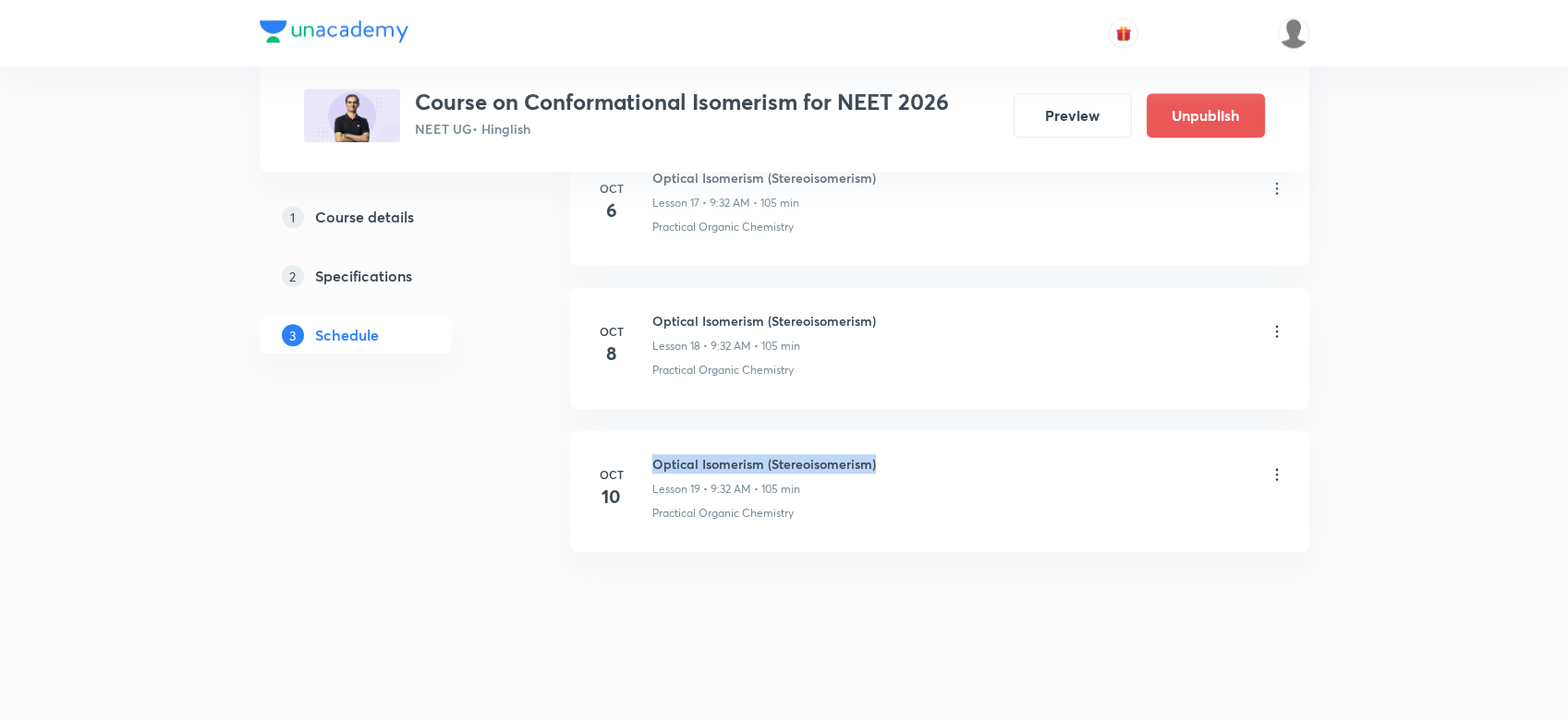
drag, startPoint x: 653, startPoint y: 454, endPoint x: 905, endPoint y: 439, distance: 252.4
click at [905, 439] on li "Oct 10 Optical Isomerism (Stereoisomerism) Lesson 19 • 9:32 AM • 105 min Practi…" at bounding box center [940, 491] width 739 height 121
copy h6 "Optical Isomerism (Stereoisomerism)"
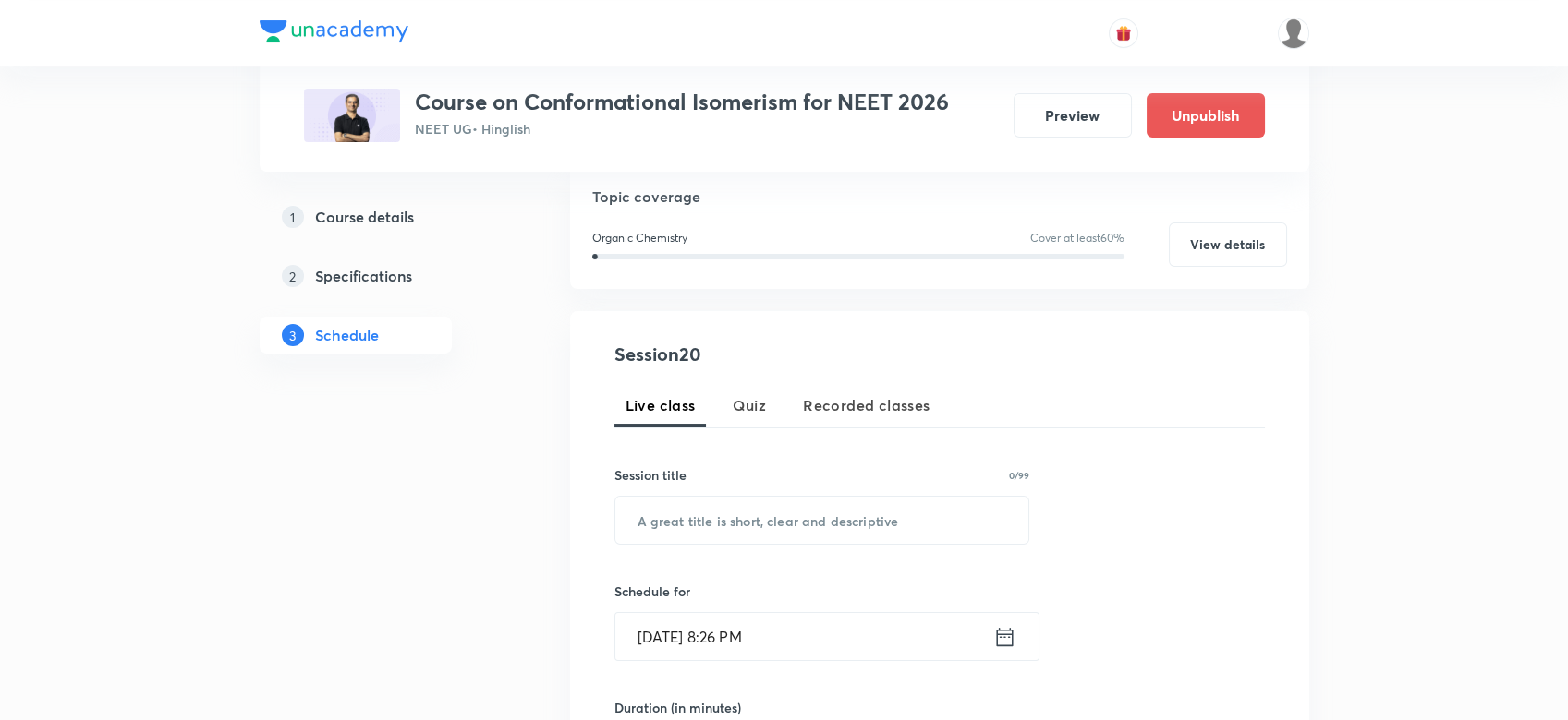
scroll to position [229, 0]
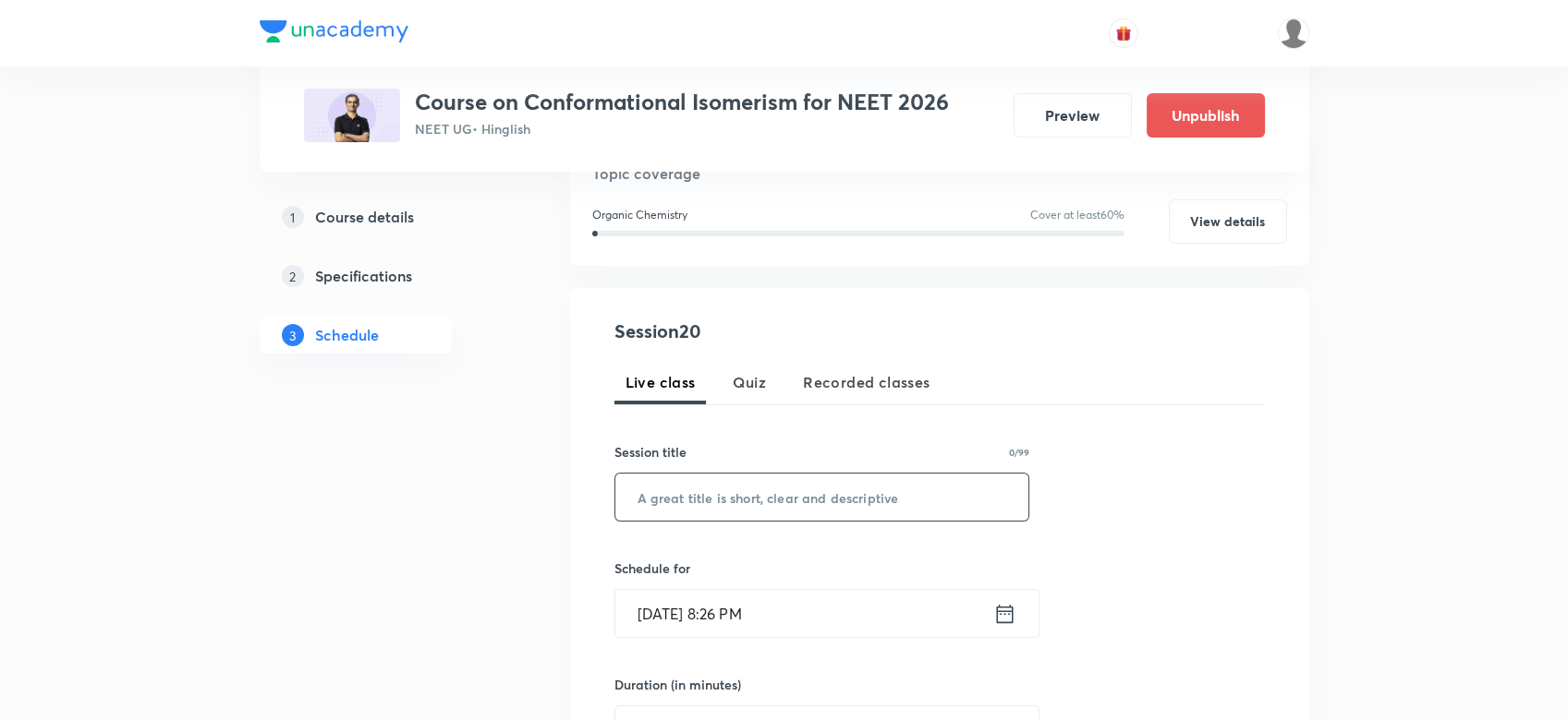
paste input "Optical Isomerism (Stereoisomerism)"
click at [661, 491] on input "Optical Isomerism (Stereoisomerism)" at bounding box center [822, 497] width 414 height 47
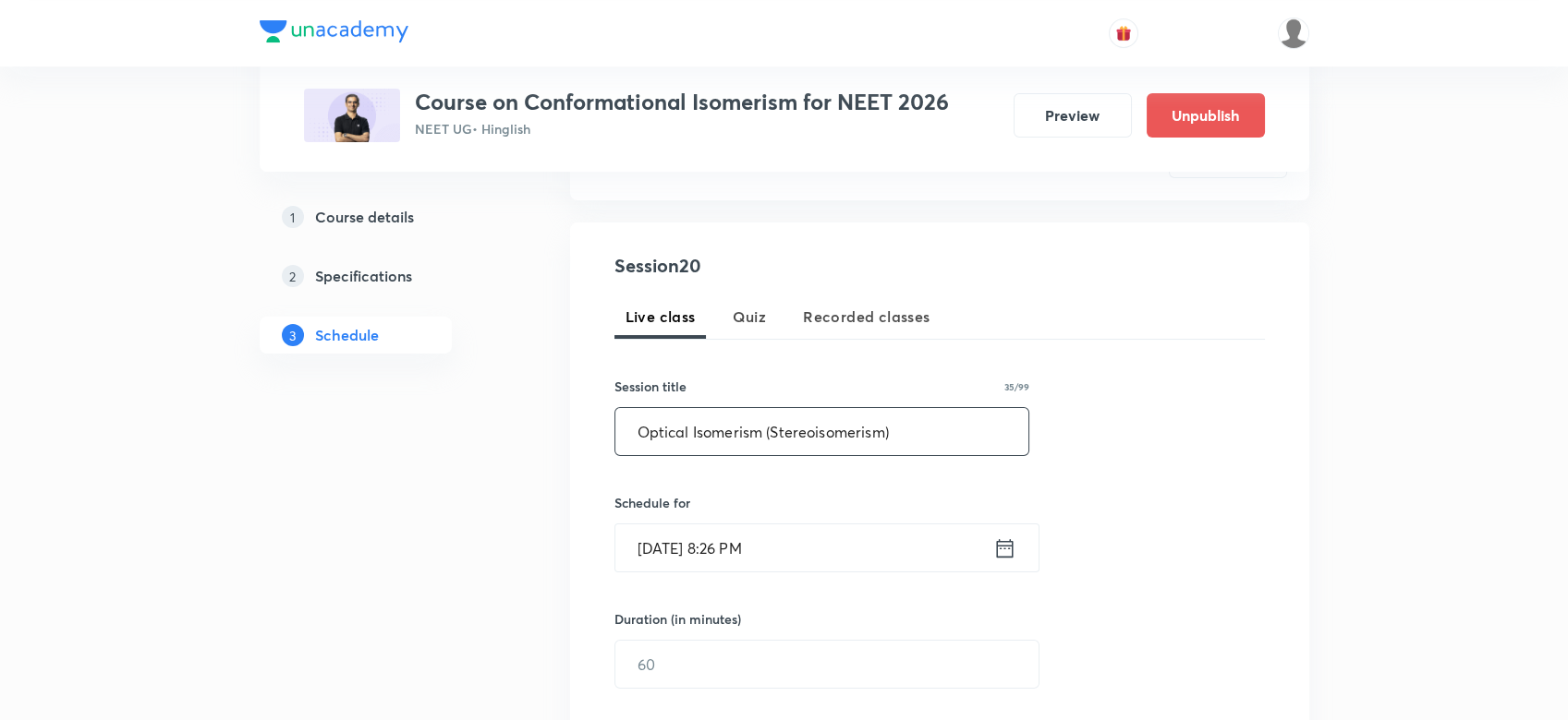
scroll to position [299, 0]
type input "Optical Isomerism (Stereoisomerism)"
click at [1002, 540] on icon at bounding box center [1004, 543] width 16 height 18
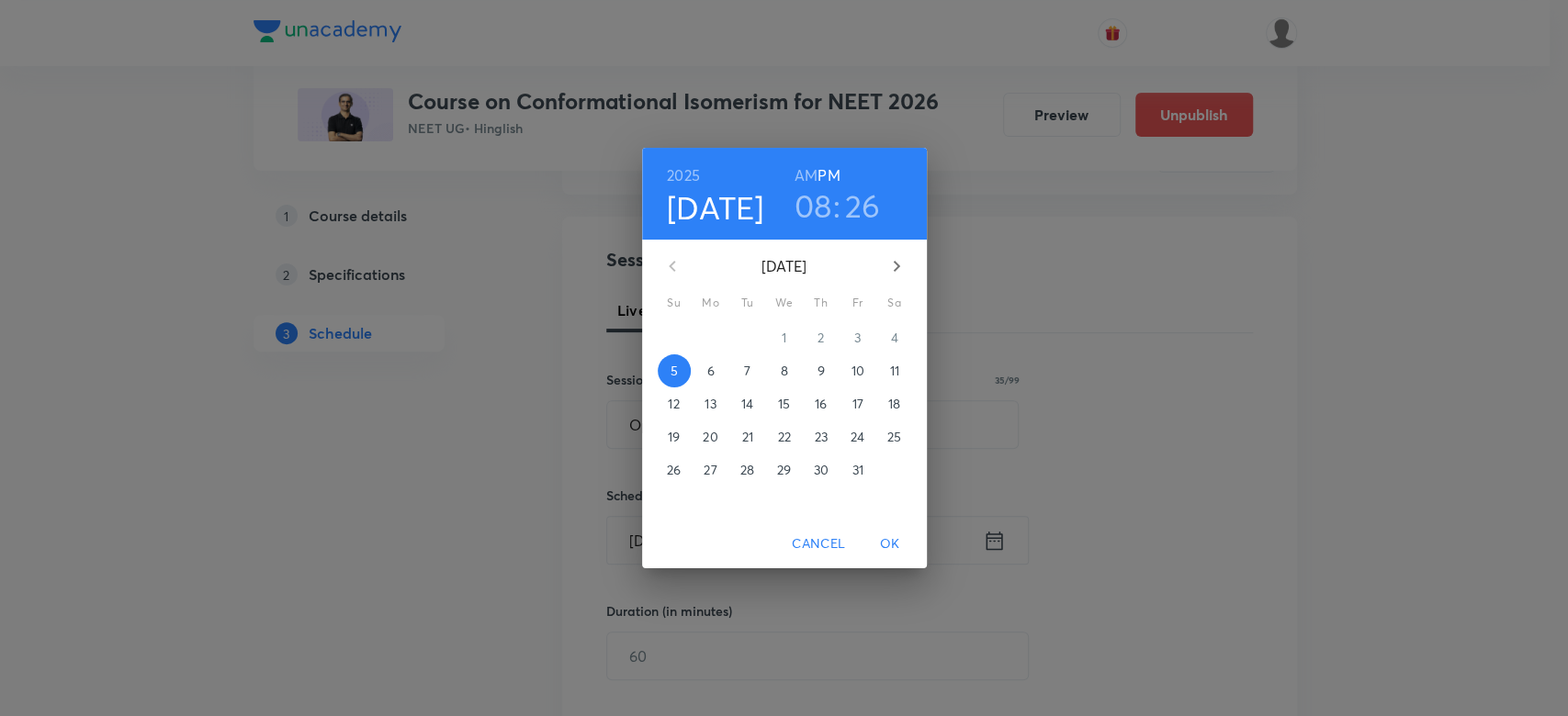
click at [823, 369] on p "9" at bounding box center [820, 370] width 8 height 18
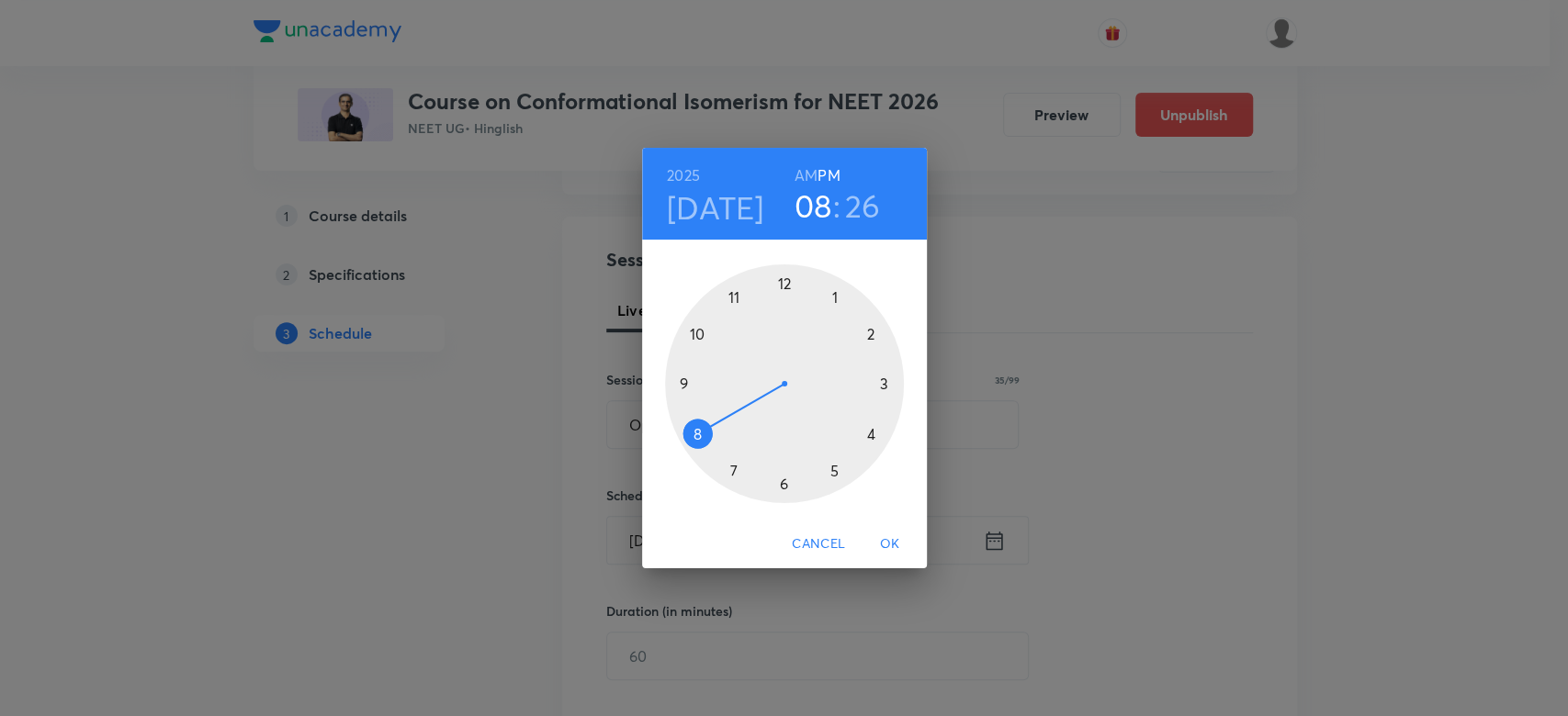
click at [806, 172] on h6 "AM" at bounding box center [806, 175] width 23 height 26
click at [689, 386] on div at bounding box center [784, 384] width 239 height 239
click at [784, 282] on div at bounding box center [784, 384] width 239 height 239
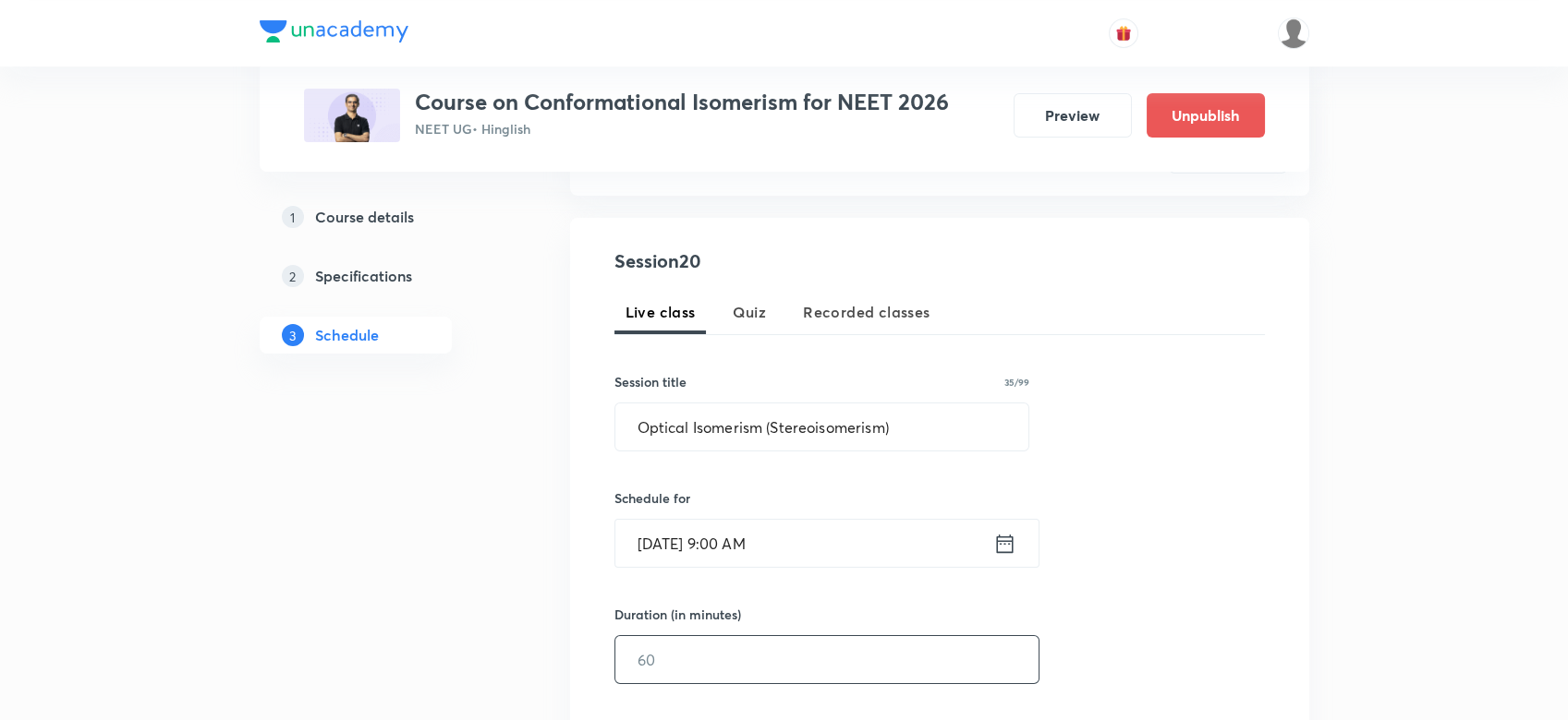
click at [648, 657] on input "text" at bounding box center [827, 660] width 423 height 47
click at [995, 539] on icon at bounding box center [1005, 544] width 23 height 26
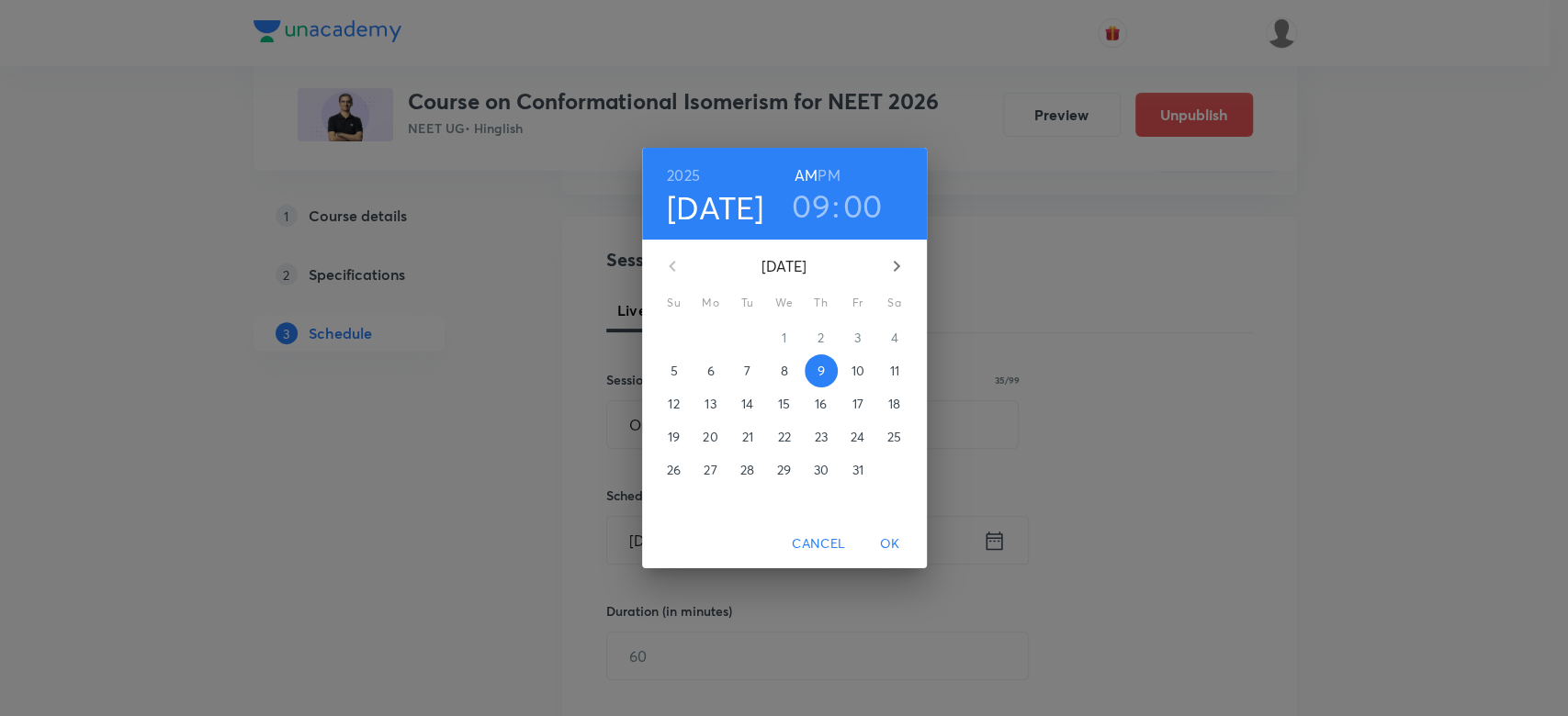
click at [829, 173] on h6 "PM" at bounding box center [828, 175] width 22 height 26
click at [884, 533] on span "OK" at bounding box center [890, 544] width 44 height 23
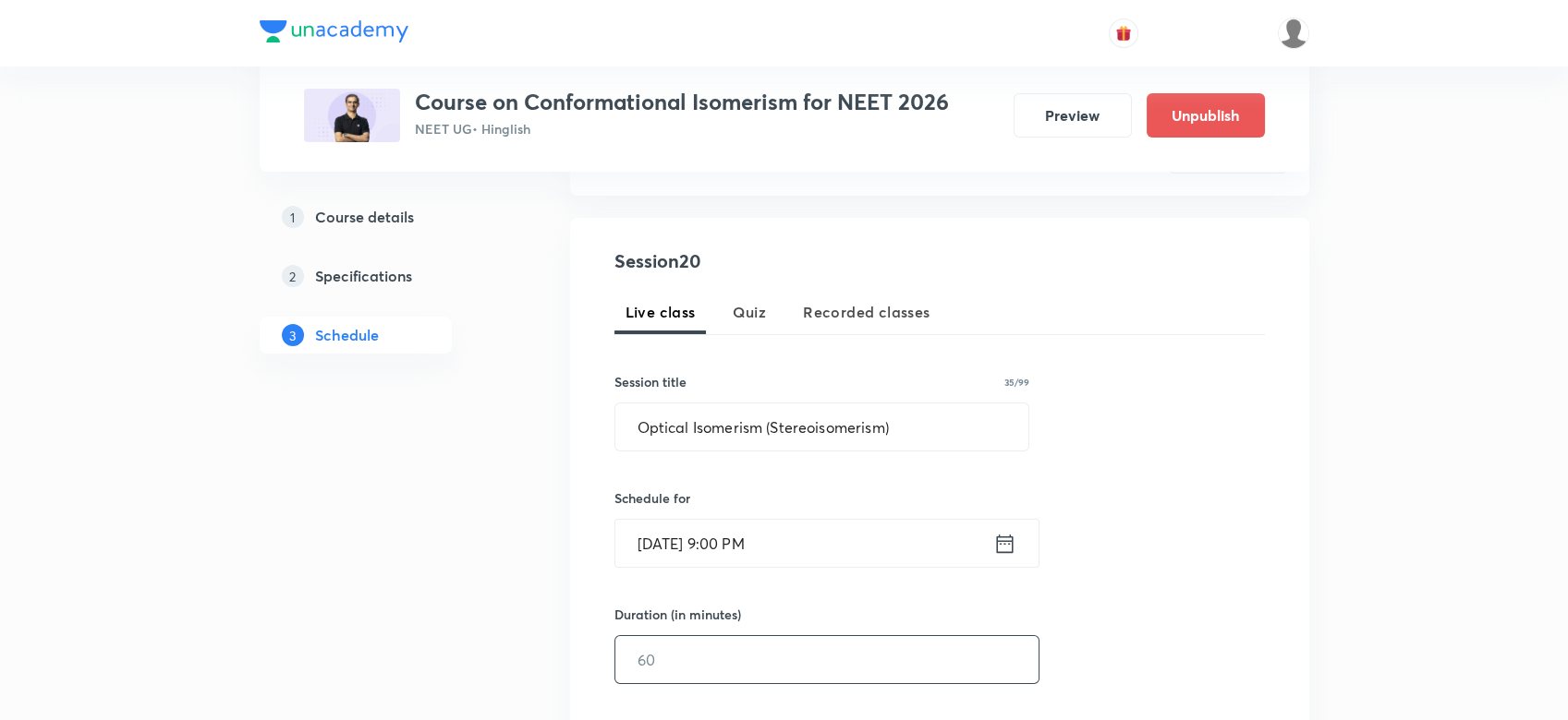
click at [676, 638] on input "text" at bounding box center [827, 660] width 423 height 47
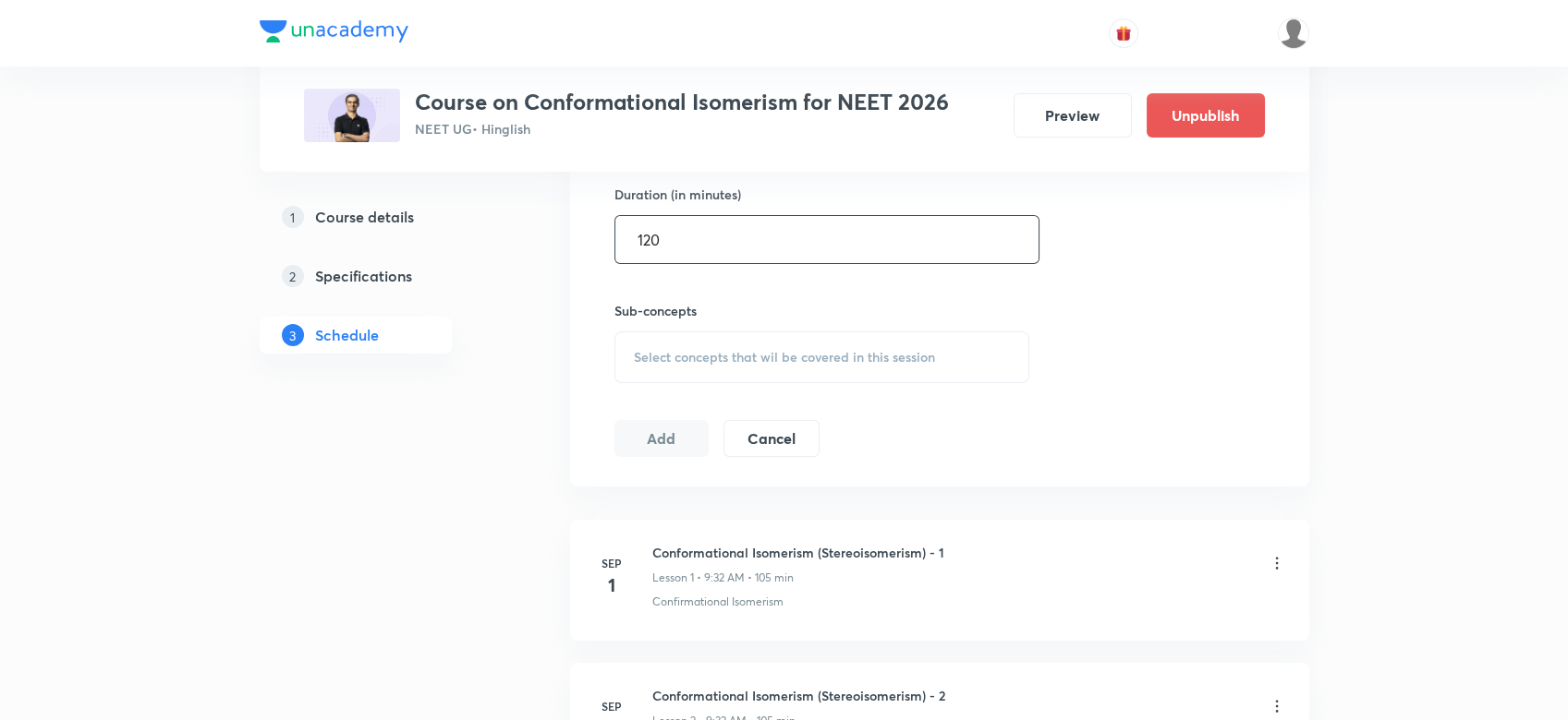
scroll to position [726, 0]
type input "120"
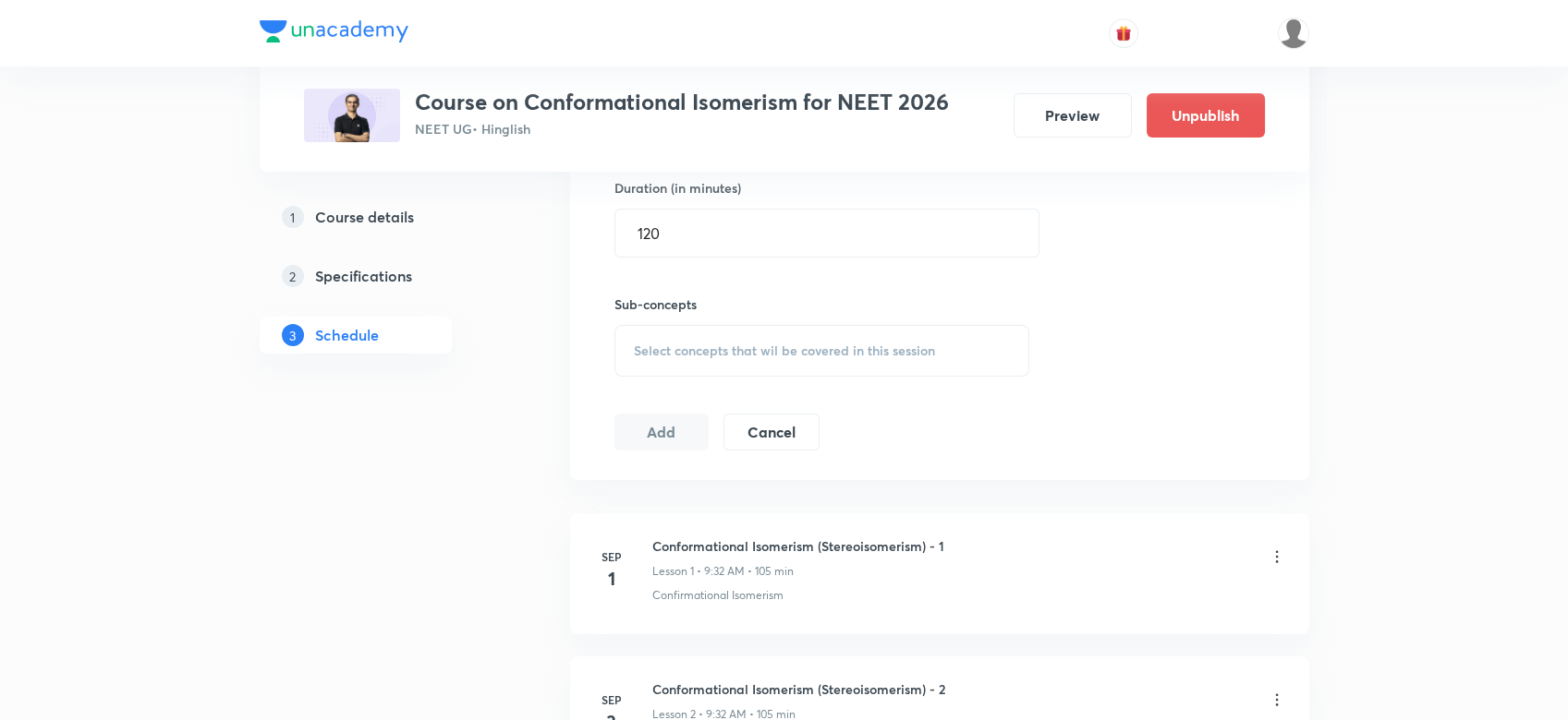
click at [675, 351] on span "Select concepts that wil be covered in this session" at bounding box center [784, 350] width 302 height 15
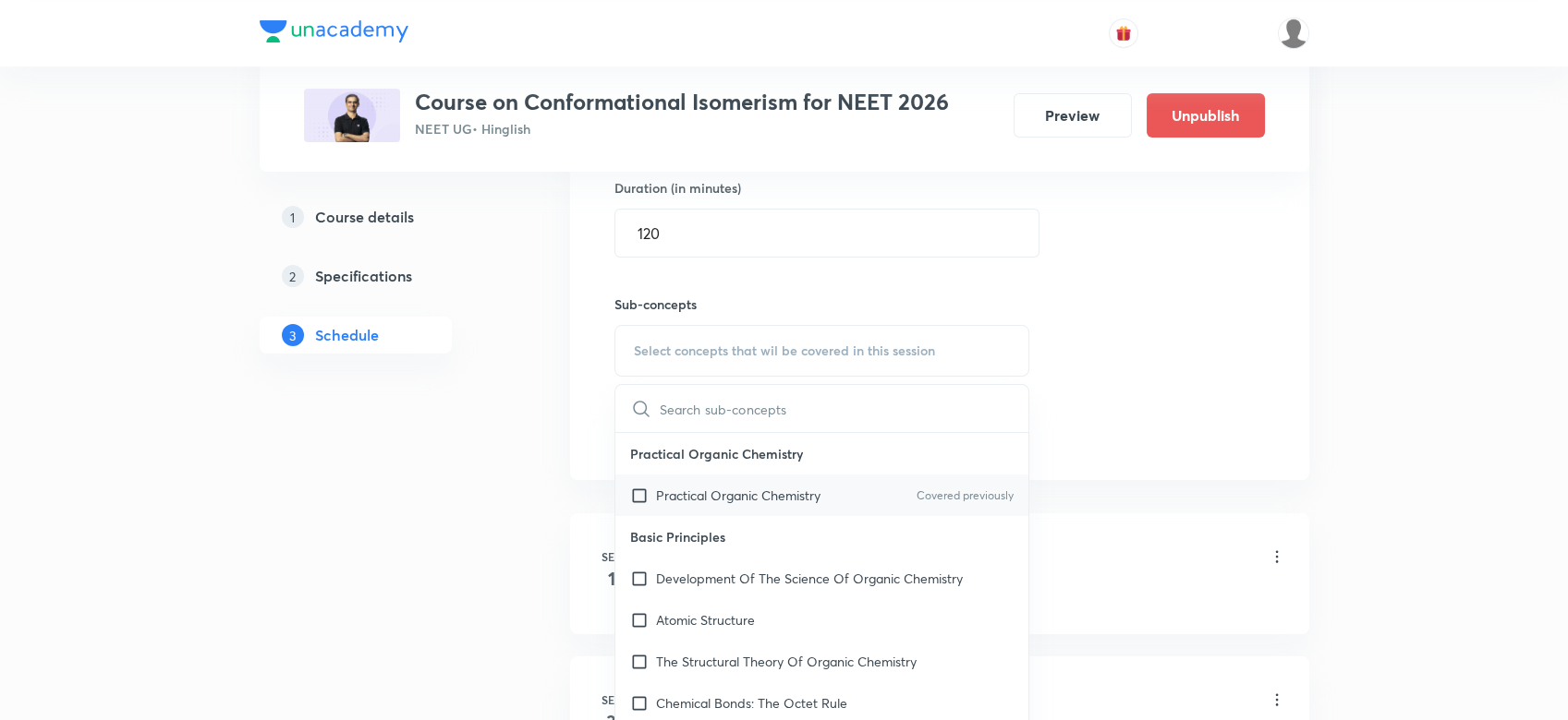
click at [676, 480] on div "Practical Organic Chemistry Covered previously" at bounding box center [822, 495] width 414 height 42
checkbox input "true"
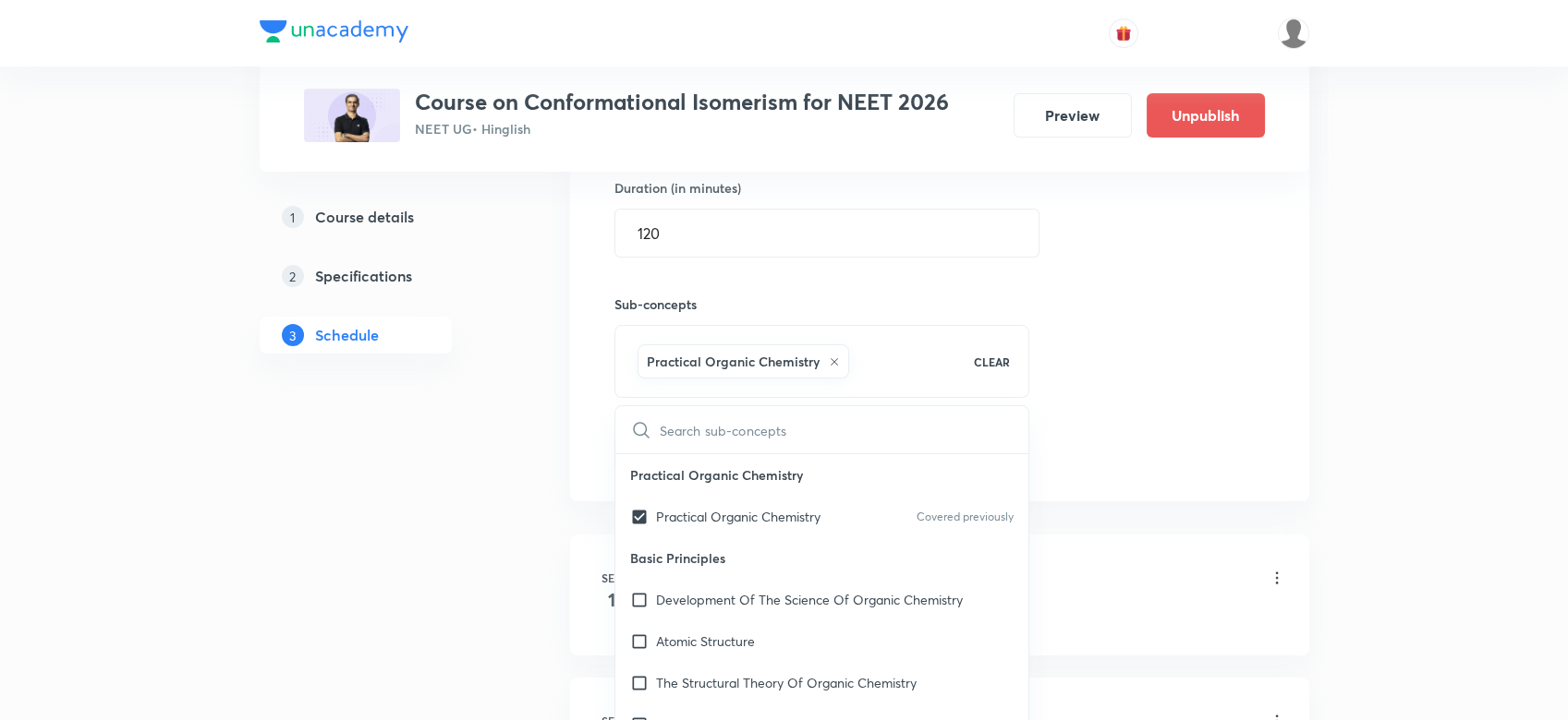
click at [1232, 306] on div "Session 20 Live class Quiz Recorded classes Session title 35/99 Optical Isomeri…" at bounding box center [940, 146] width 651 height 651
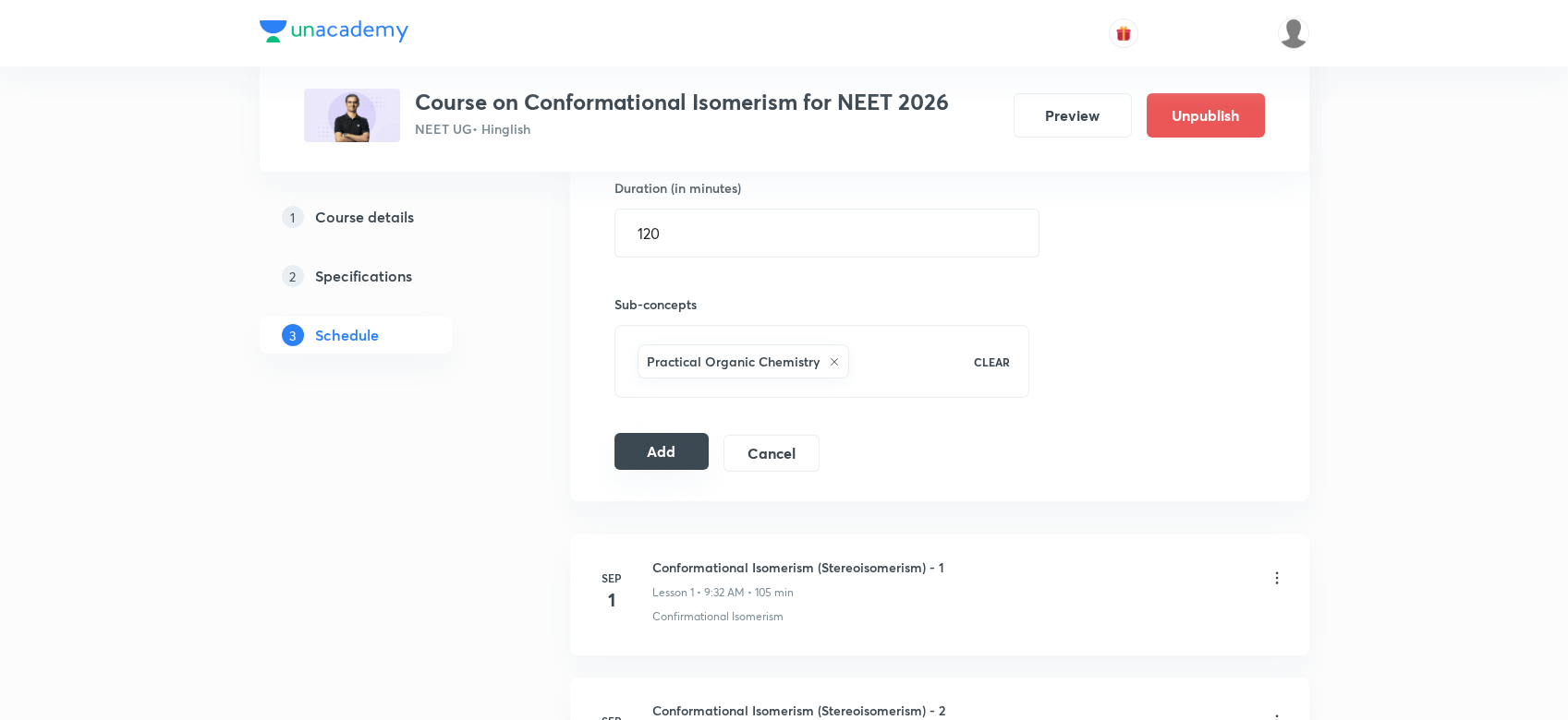
click at [643, 445] on button "Add" at bounding box center [662, 452] width 95 height 37
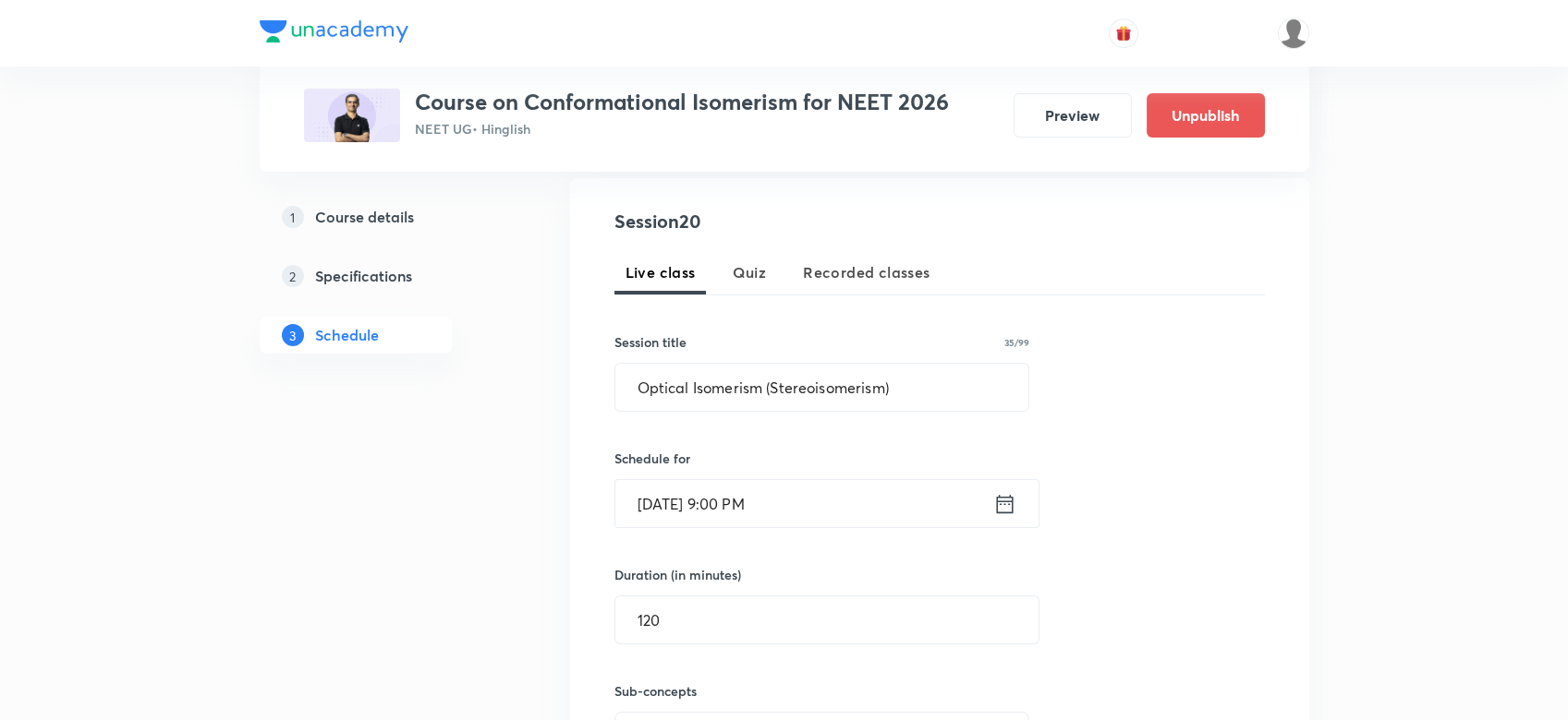
scroll to position [0, 0]
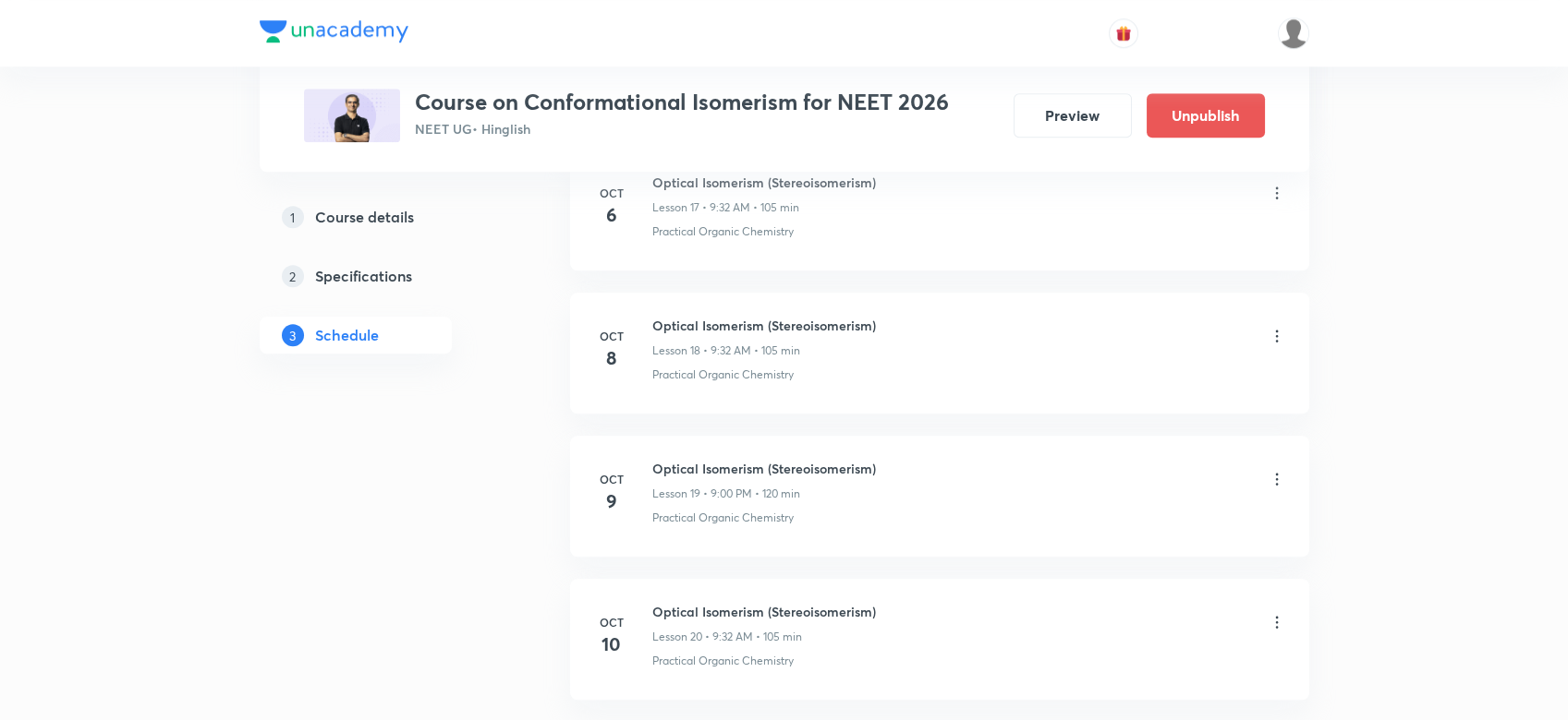
scroll to position [3527, 0]
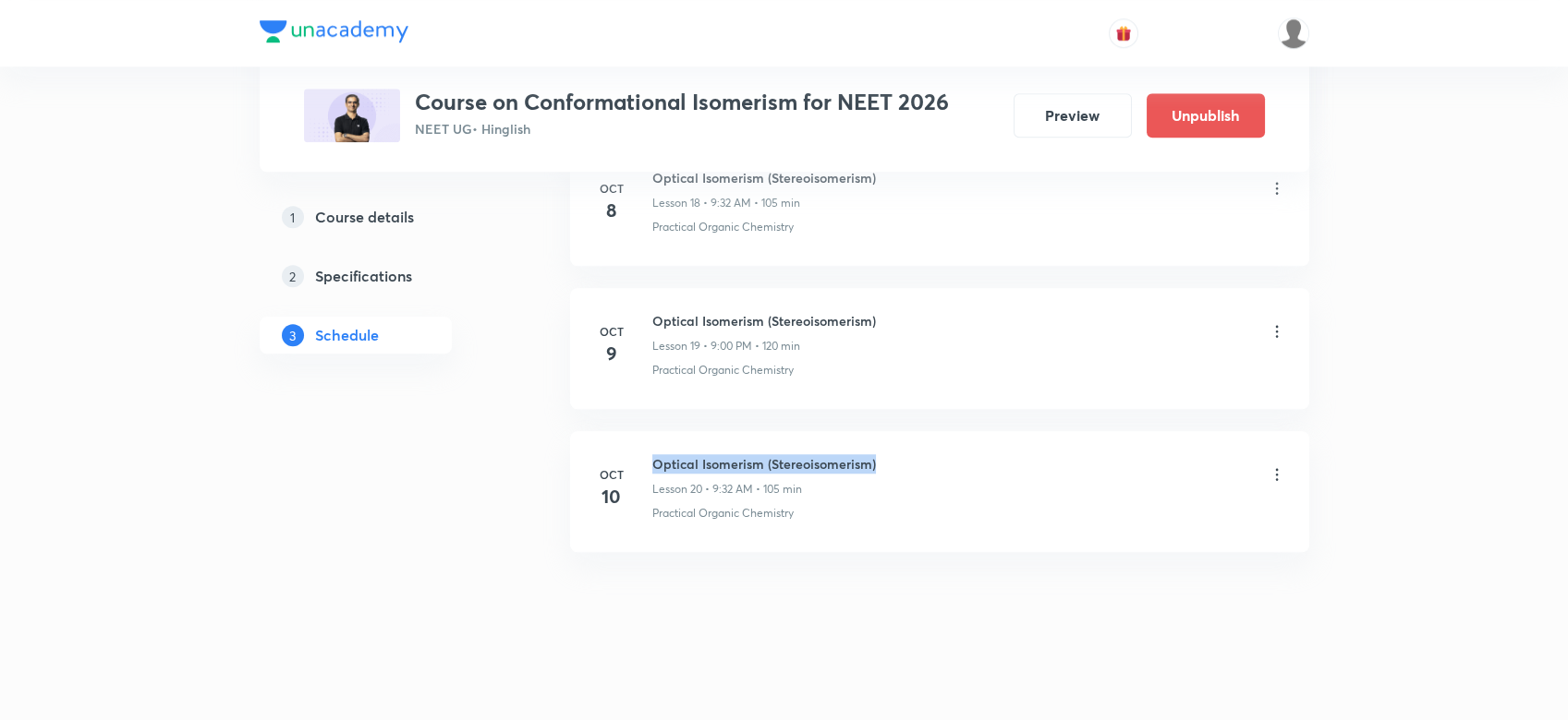
drag, startPoint x: 637, startPoint y: 440, endPoint x: 882, endPoint y: 462, distance: 246.0
click at [882, 462] on li "Oct 10 Optical Isomerism (Stereoisomerism) Lesson 20 • 9:32 AM • 105 min Practi…" at bounding box center [940, 491] width 739 height 121
copy h6 "Optical Isomerism (Stereoisomerism)"
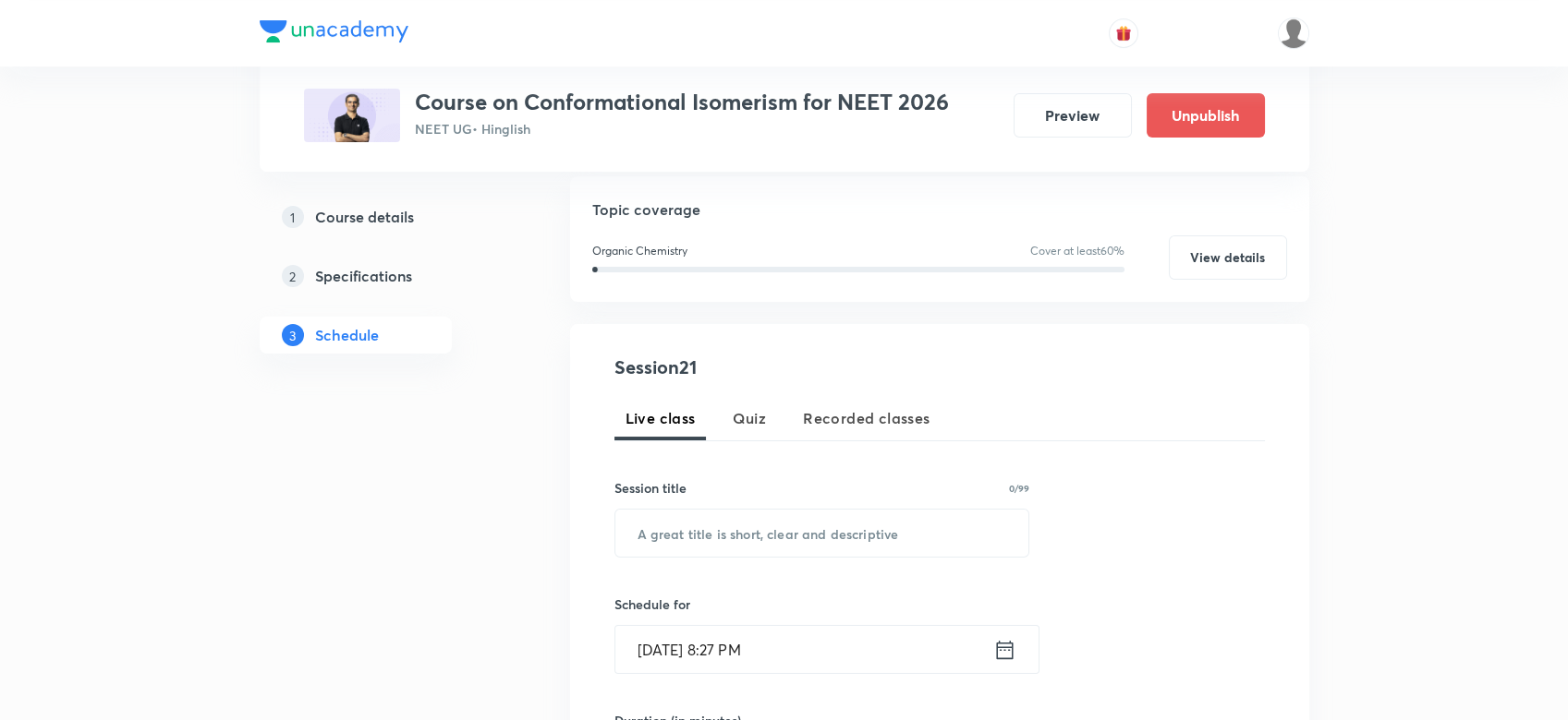
scroll to position [197, 0]
click at [657, 536] on input "text" at bounding box center [822, 529] width 414 height 47
paste input "Optical Isomerism (Stereoisomerism)"
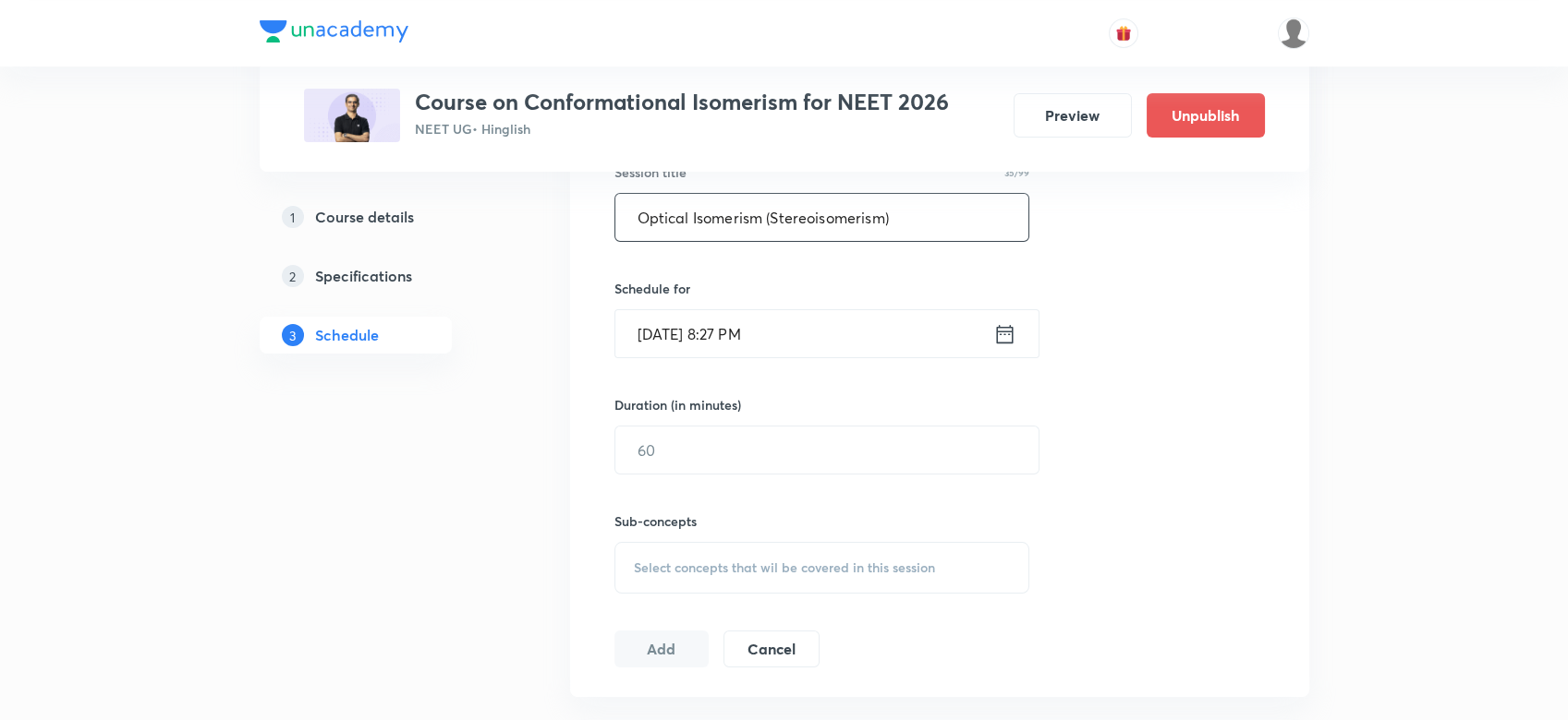
scroll to position [533, 0]
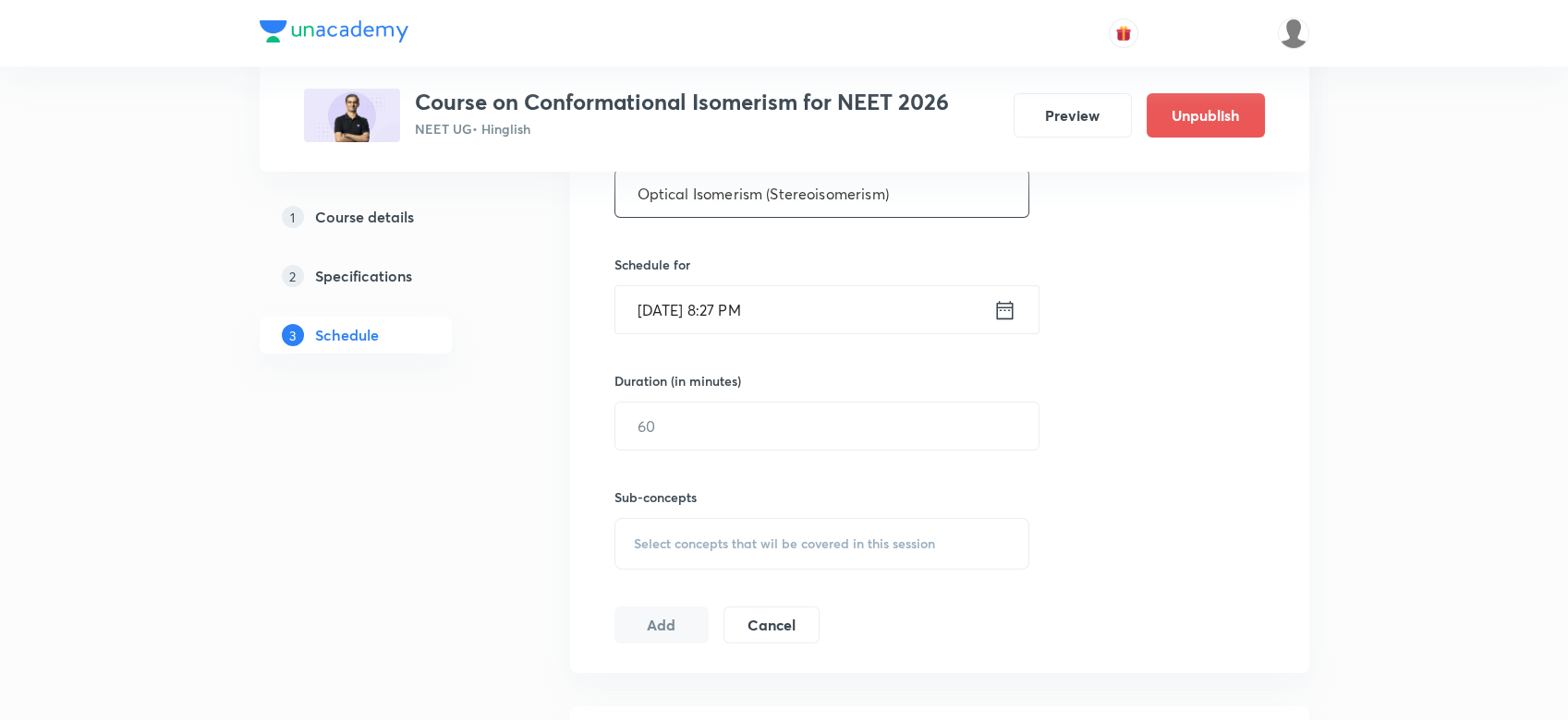
type input "Optical Isomerism (Stereoisomerism)"
click at [1000, 298] on icon at bounding box center [1005, 310] width 23 height 26
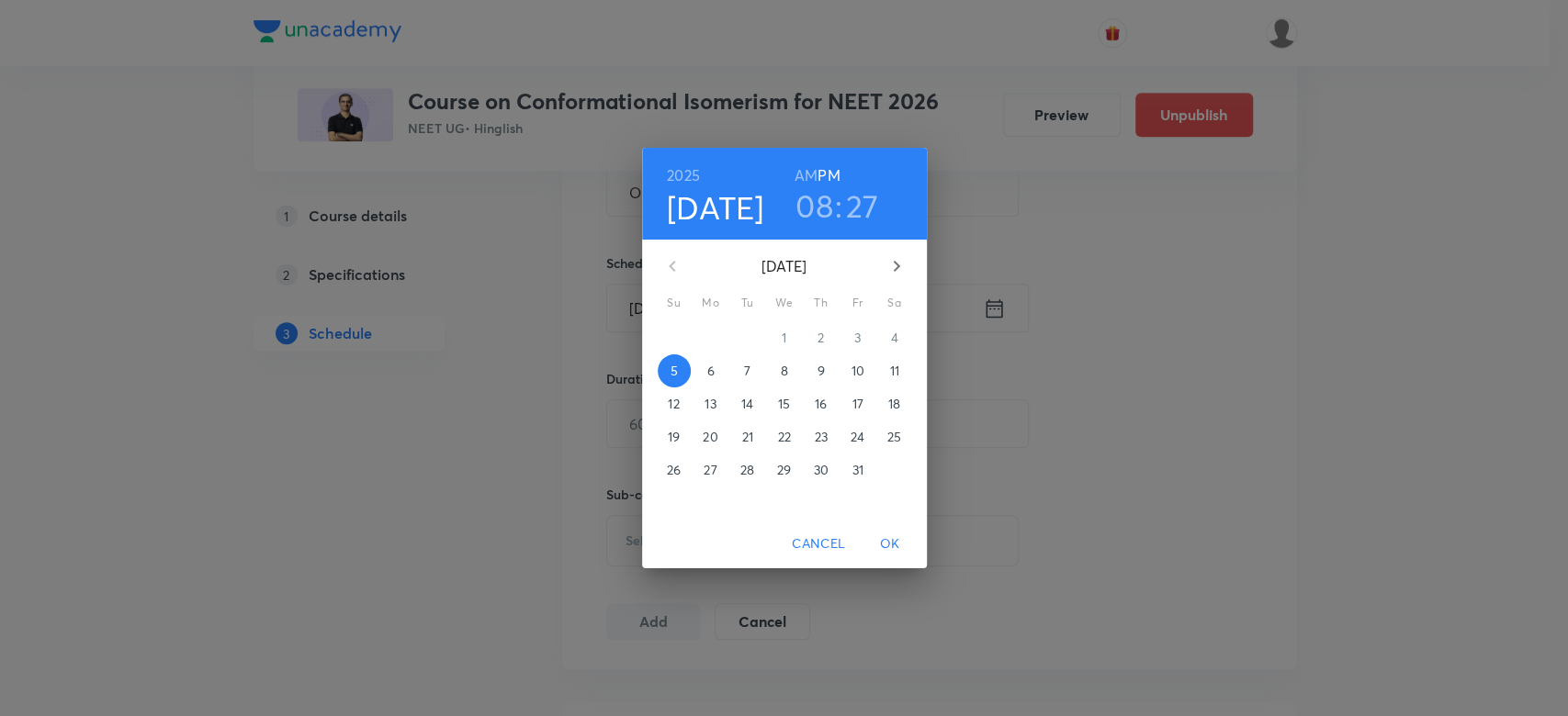
click at [893, 374] on p "11" at bounding box center [893, 370] width 10 height 18
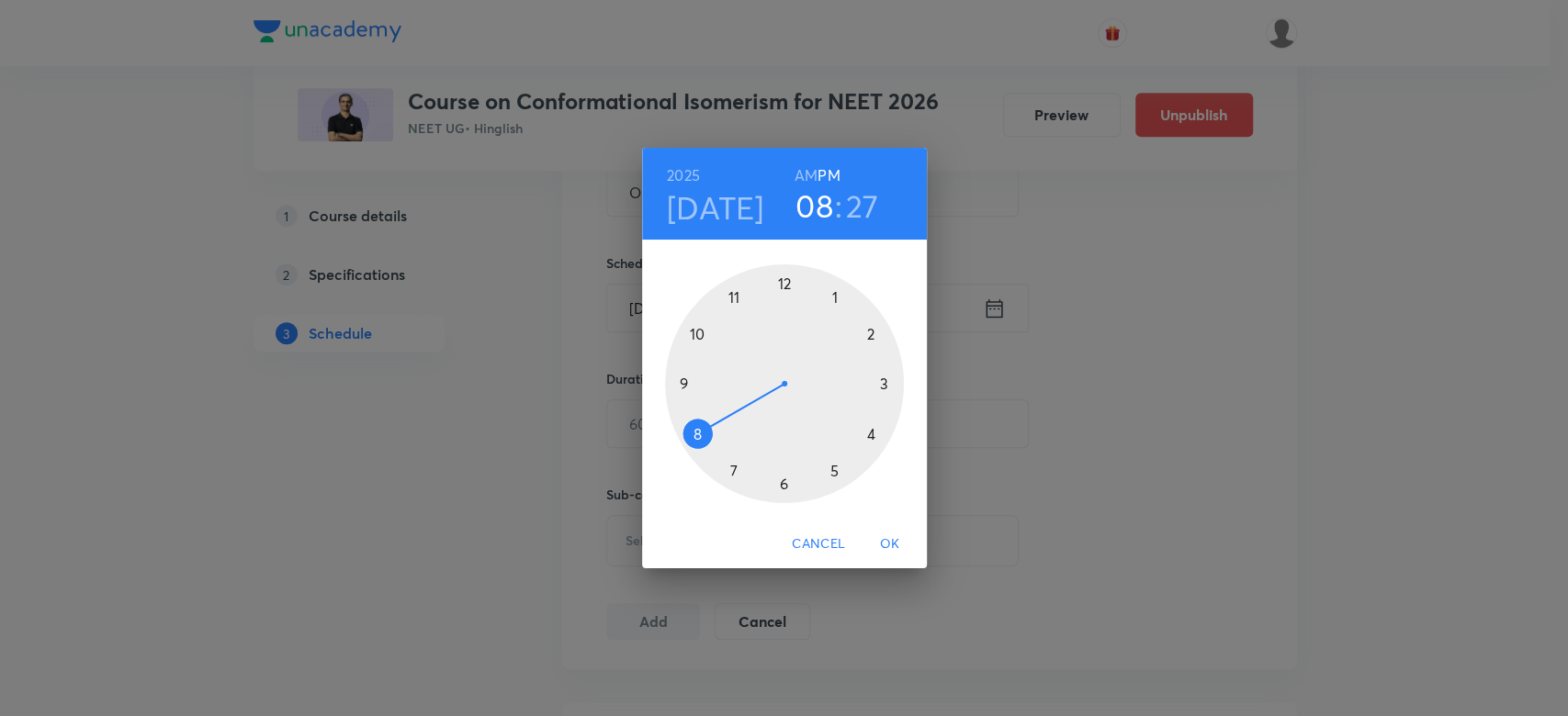
click at [677, 380] on div at bounding box center [784, 384] width 239 height 239
click at [784, 278] on div at bounding box center [784, 384] width 239 height 239
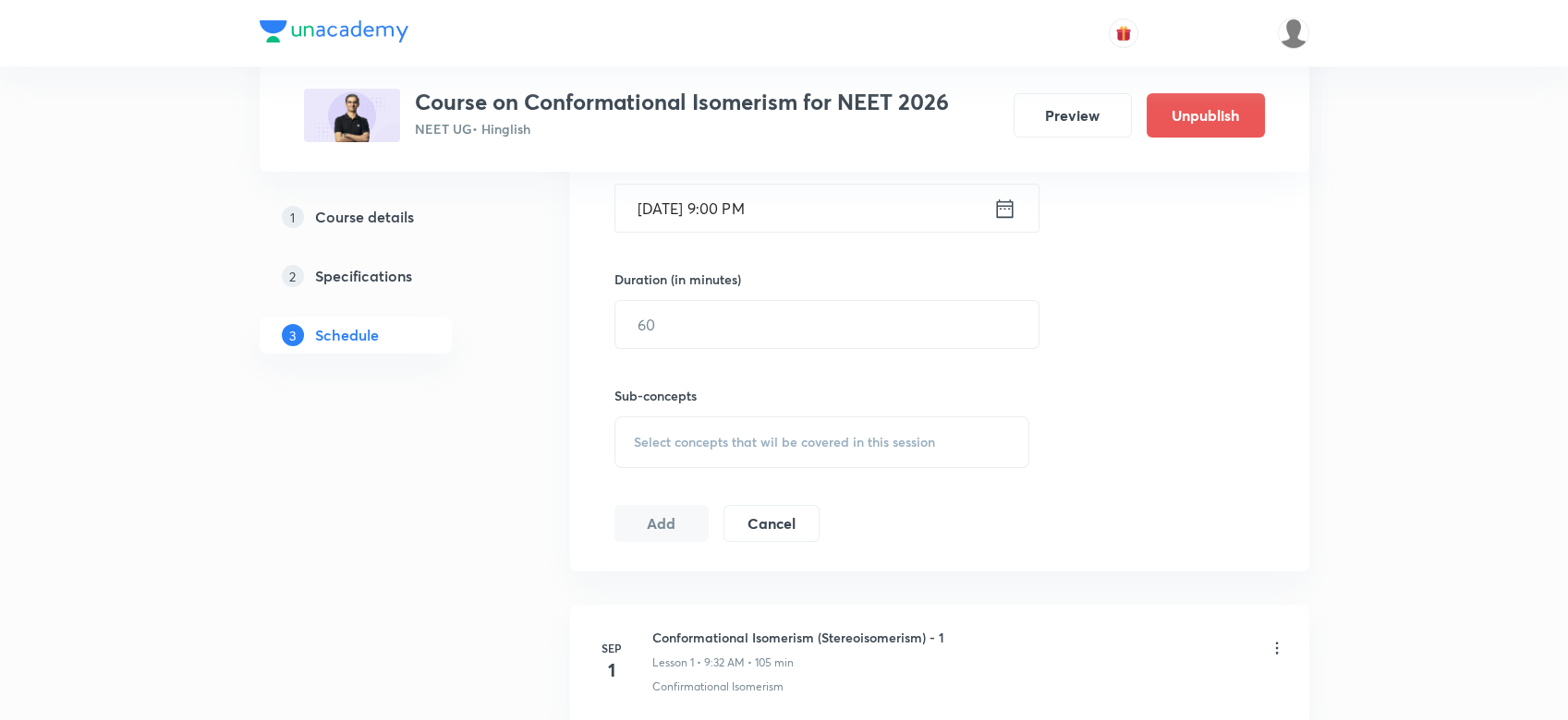
scroll to position [648, 0]
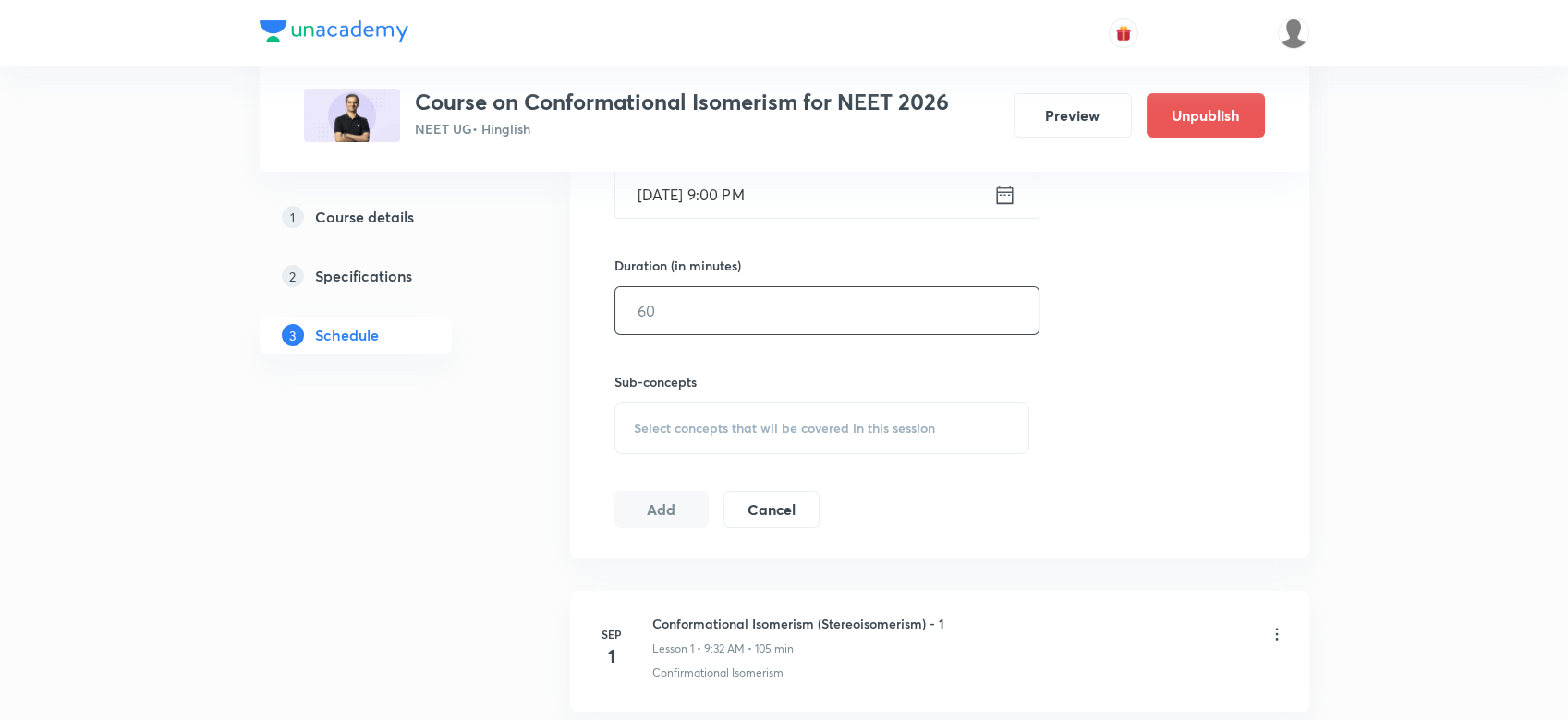
click at [637, 314] on input "text" at bounding box center [827, 310] width 423 height 47
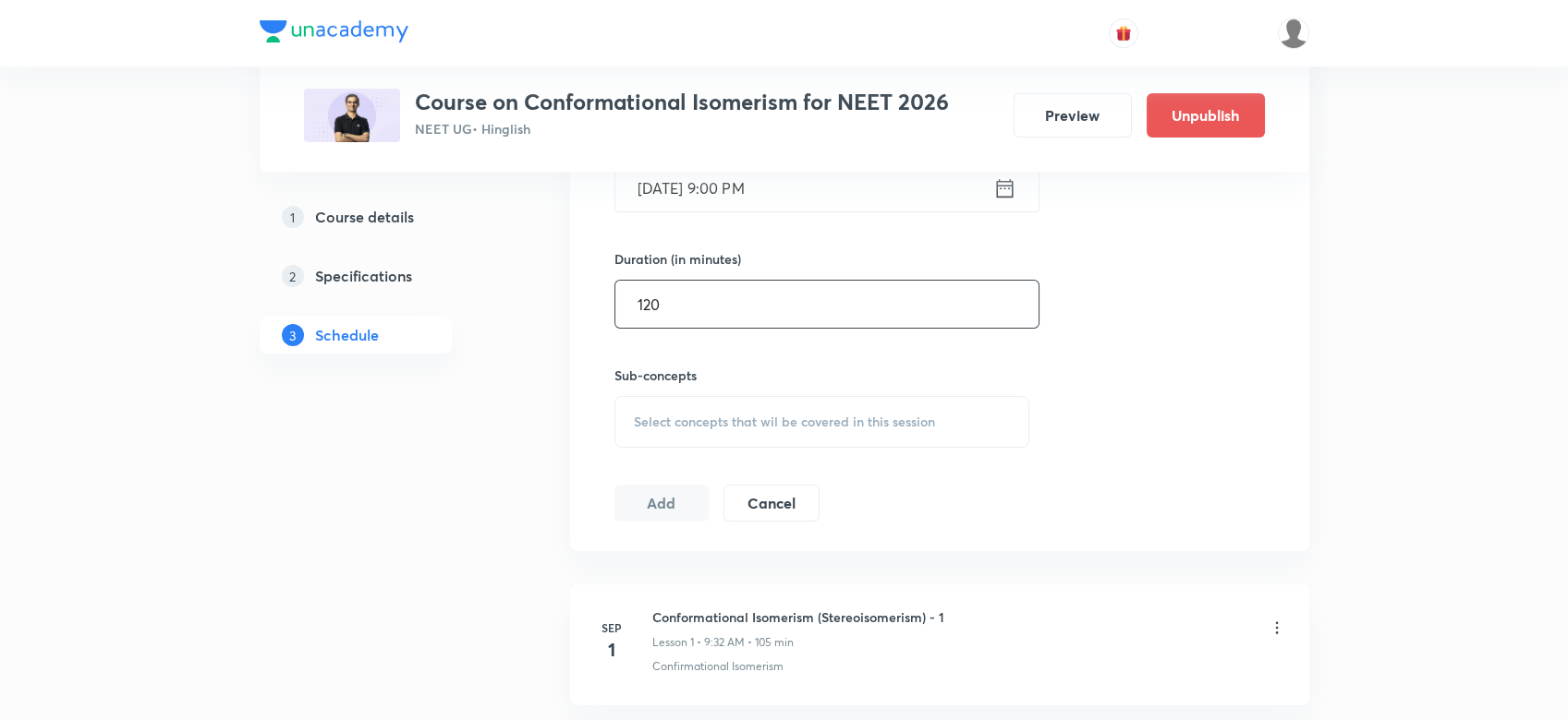
scroll to position [656, 0]
type input "120"
click at [643, 428] on div "Select concepts that wil be covered in this session" at bounding box center [822, 420] width 416 height 51
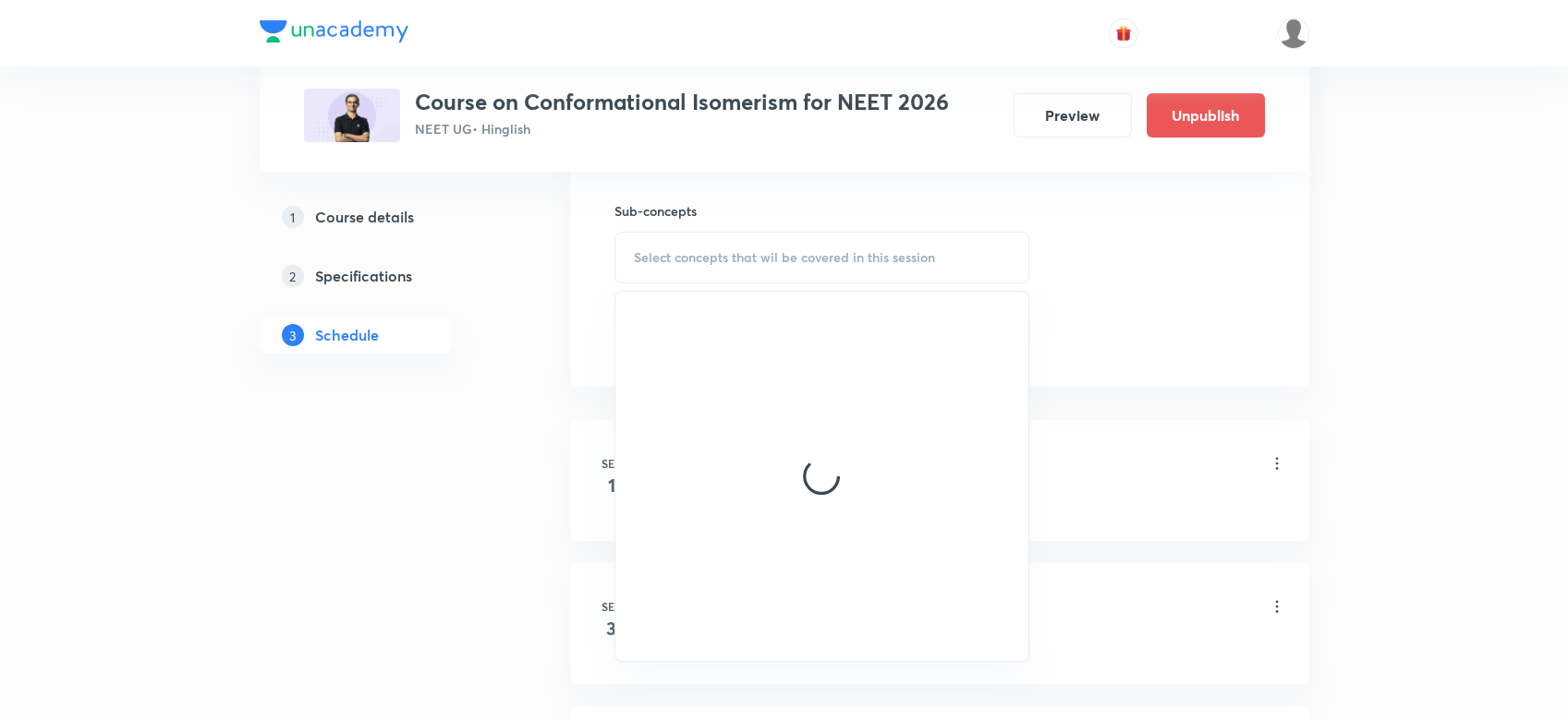
scroll to position [836, 0]
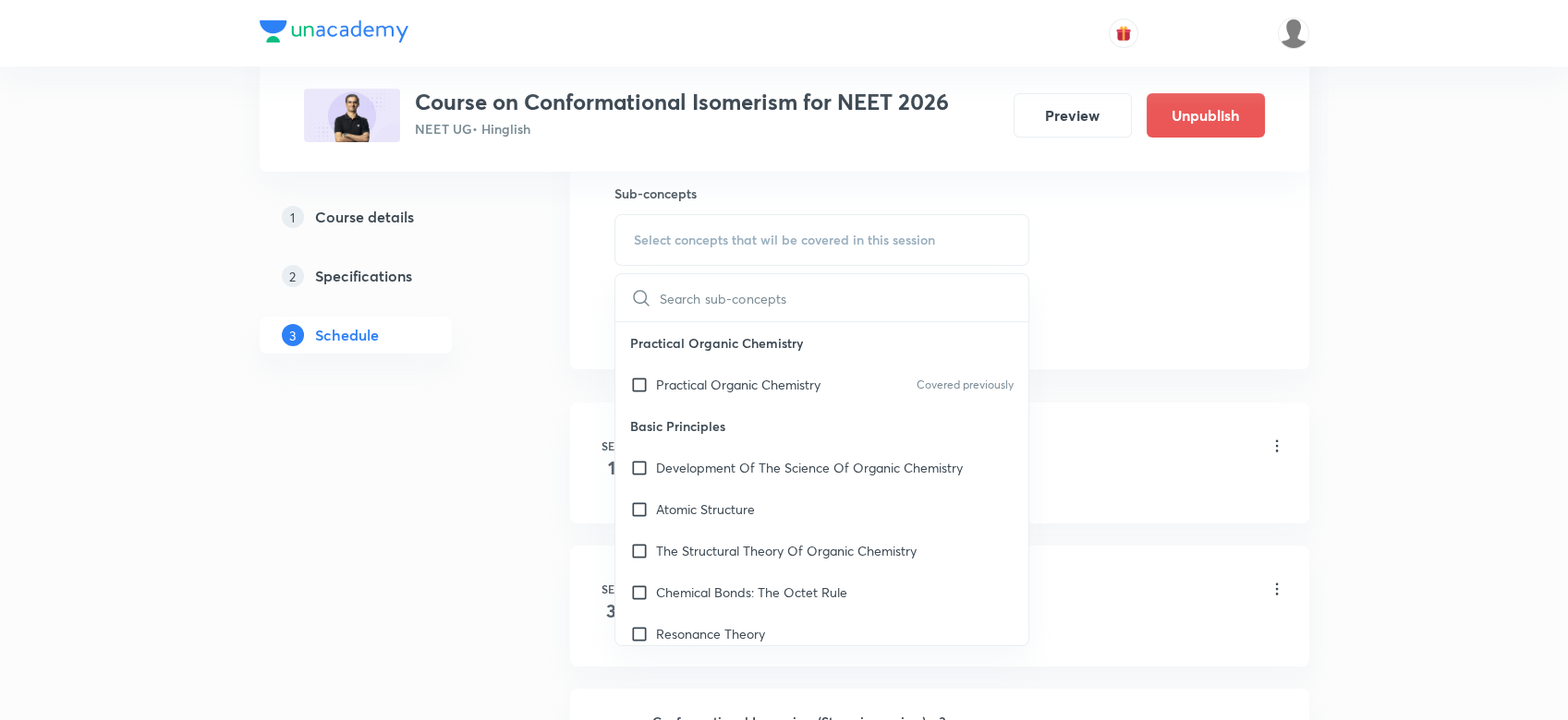
click at [653, 386] on input "checkbox" at bounding box center [643, 385] width 26 height 19
checkbox input "true"
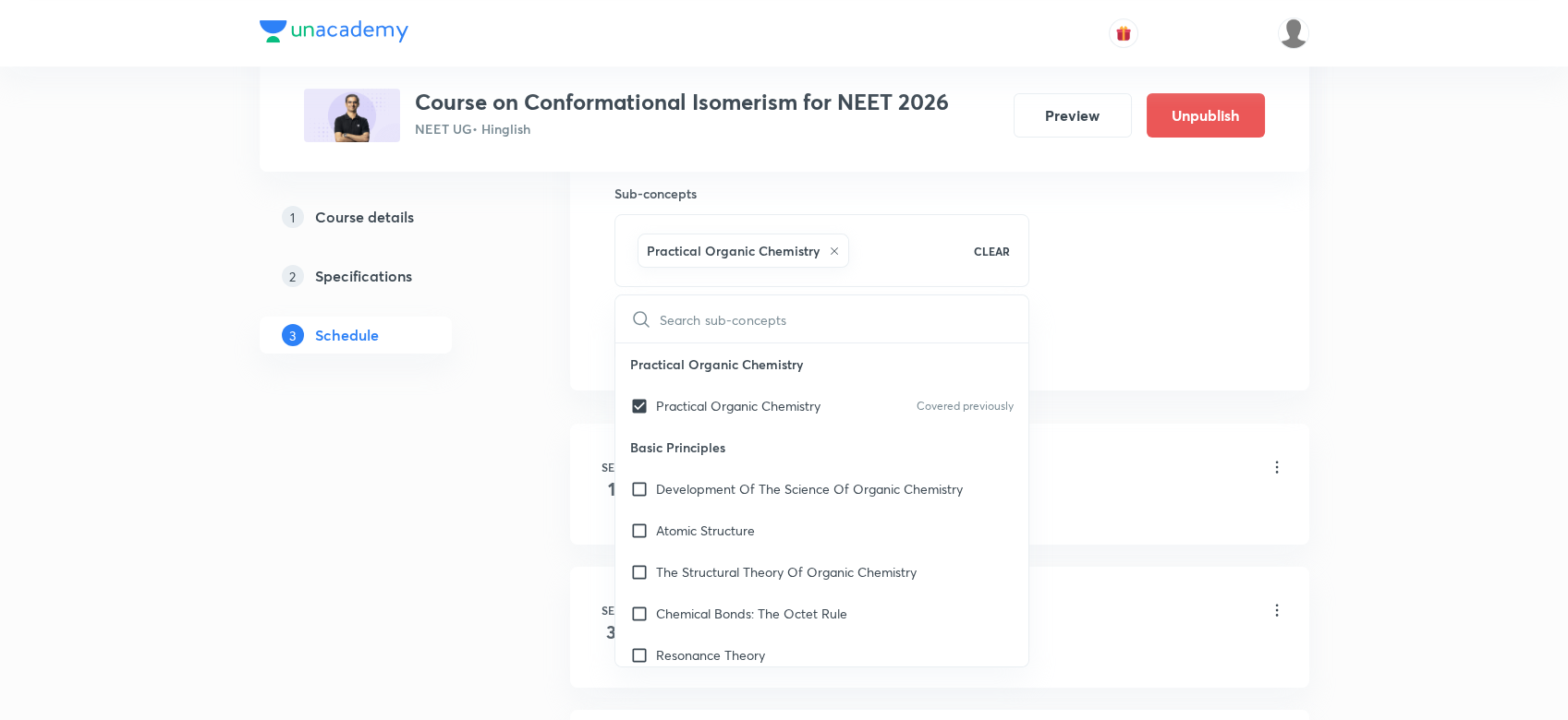
click at [1150, 324] on div "Session 21 Live class Quiz Recorded classes Session title 35/99 Optical Isomeri…" at bounding box center [940, 36] width 651 height 651
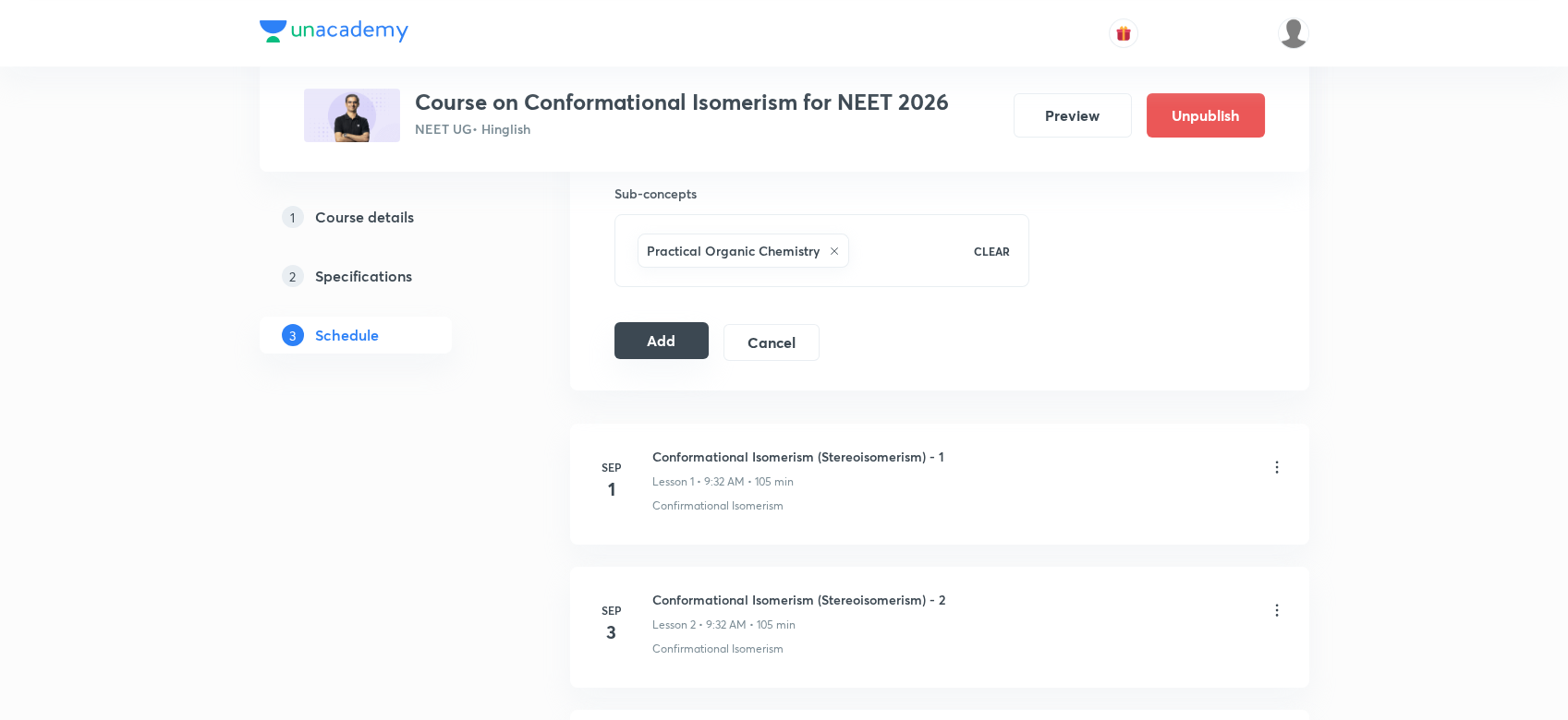
click at [645, 340] on button "Add" at bounding box center [662, 341] width 95 height 37
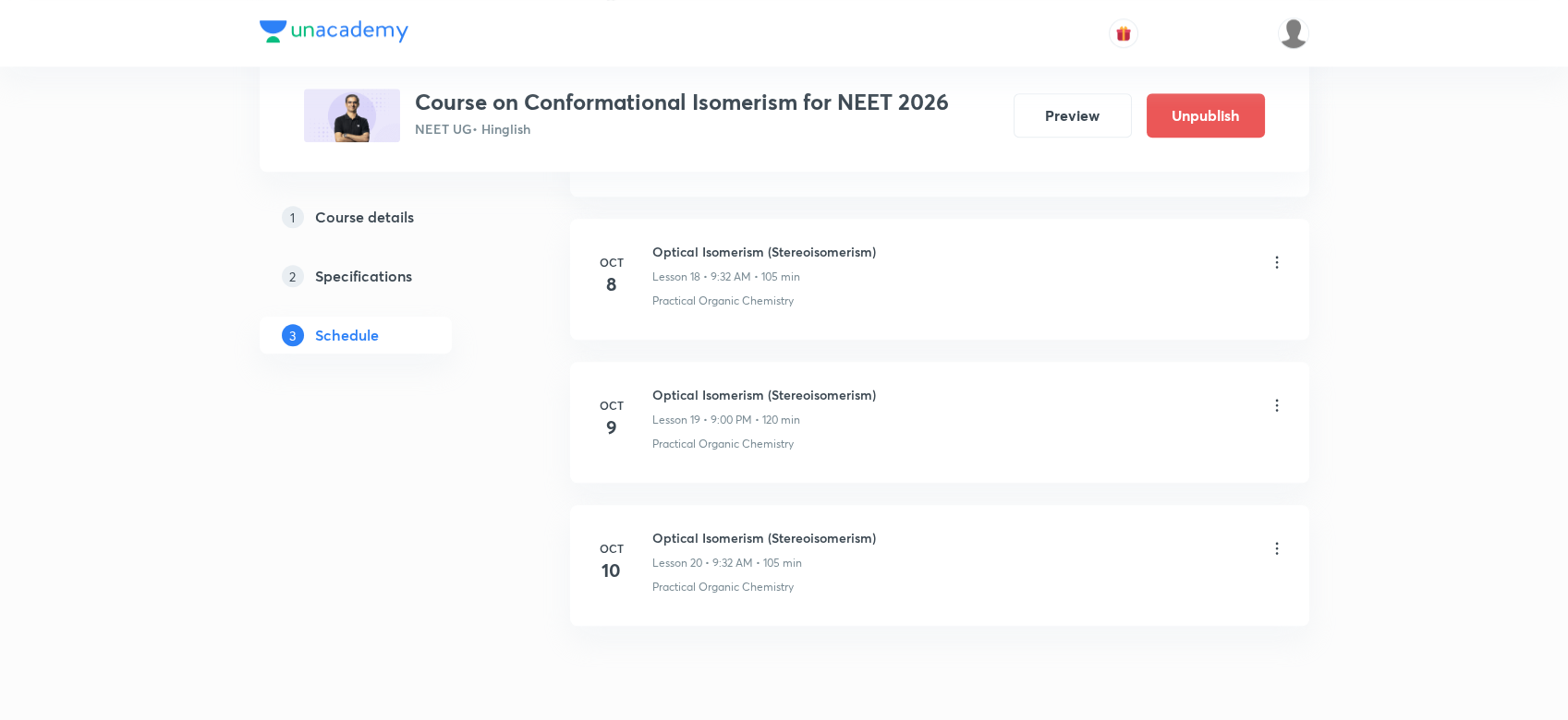
scroll to position [3548, 0]
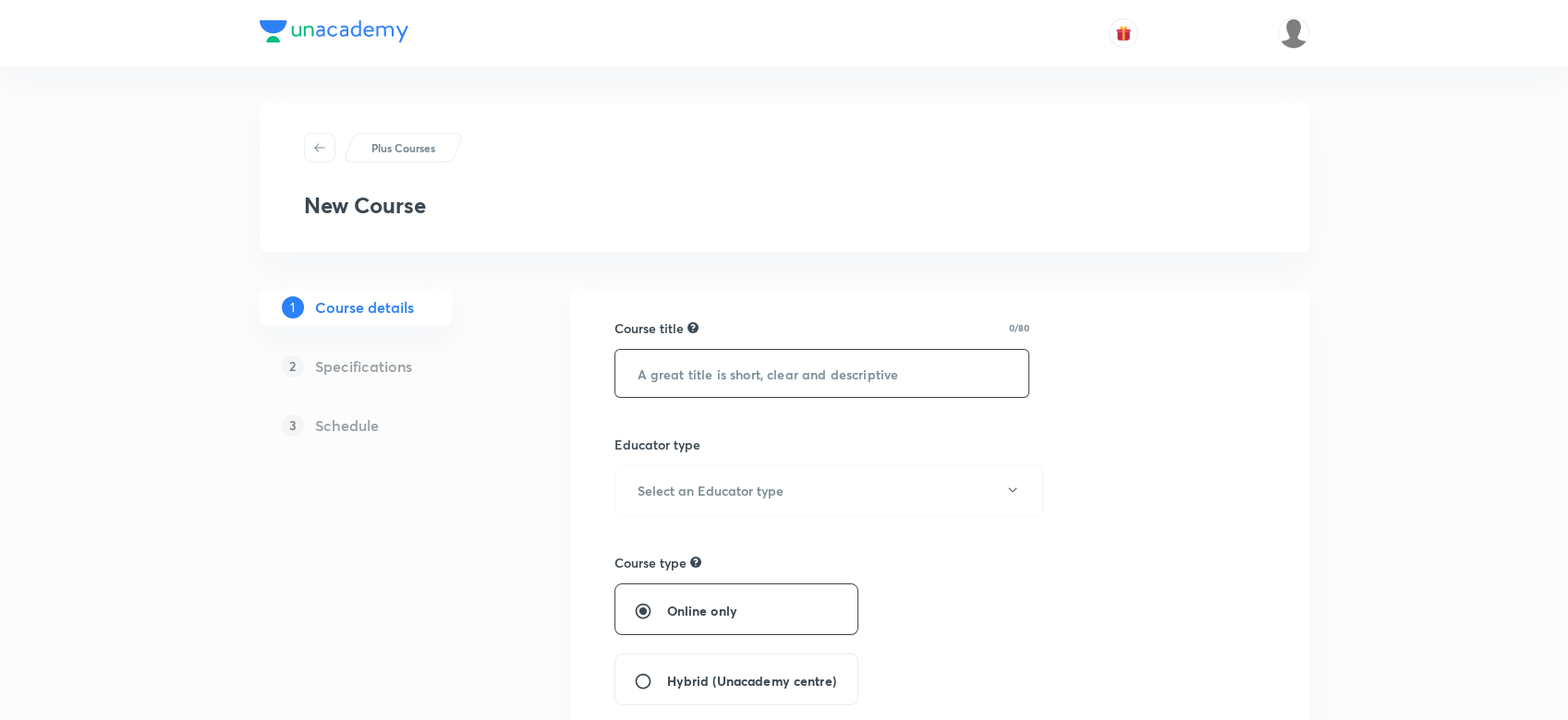
click at [699, 374] on input "text" at bounding box center [822, 373] width 414 height 47
paste input "Physical Chemistry"
type input "Physical Chemistry"
click at [656, 504] on button "Select an Educator type" at bounding box center [829, 490] width 429 height 50
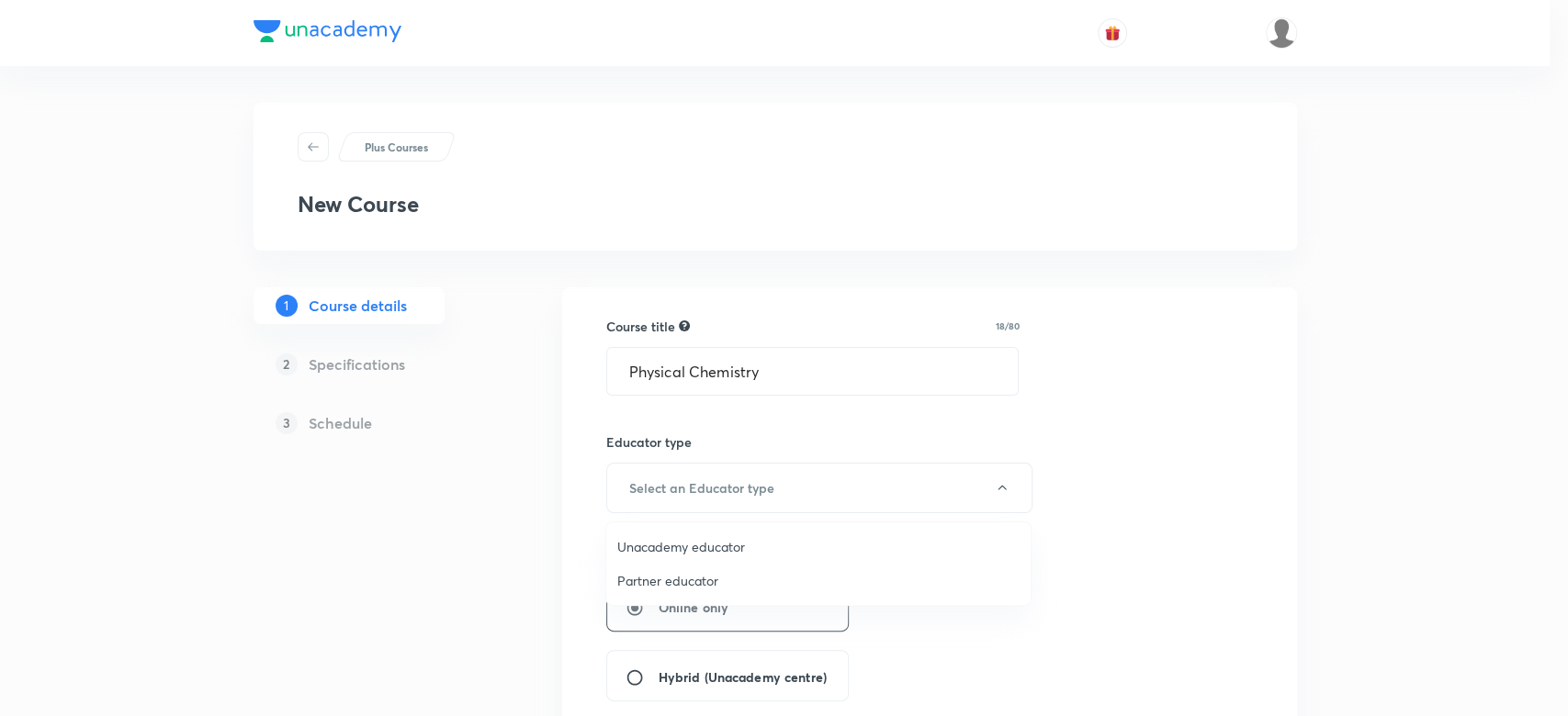
click at [647, 538] on span "Unacademy educator" at bounding box center [817, 546] width 402 height 19
radio input "false"
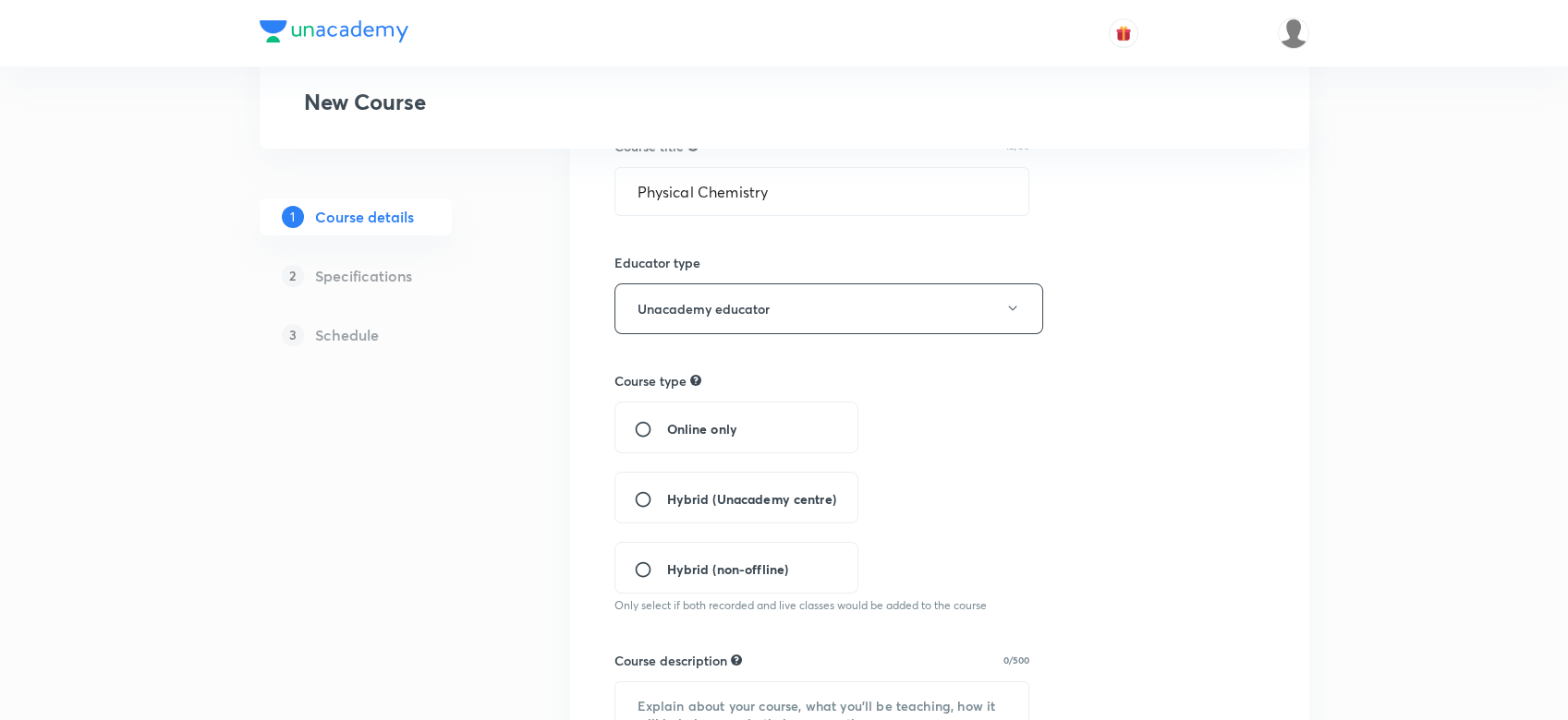
scroll to position [188, 0]
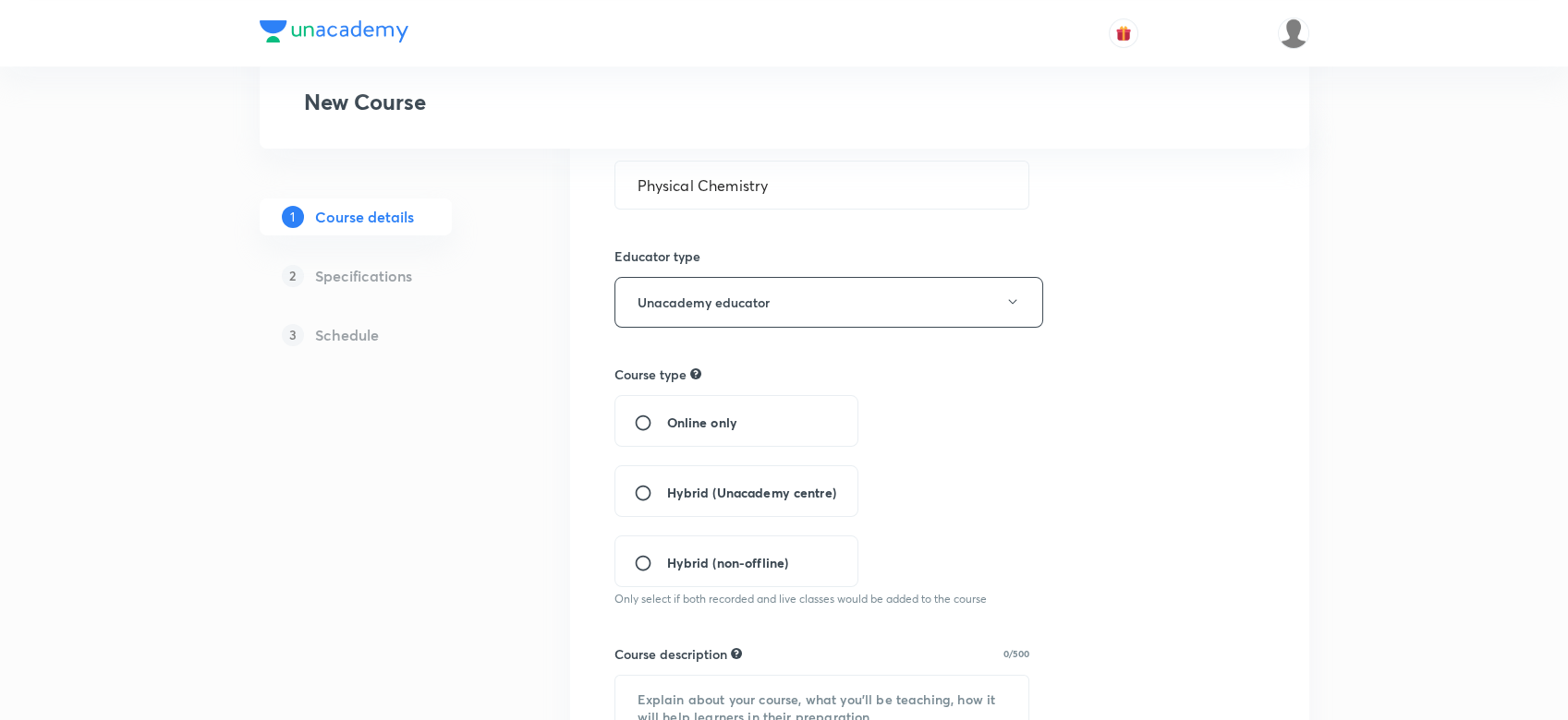
click at [642, 493] on input "Hybrid (Unacademy centre)" at bounding box center [651, 492] width 33 height 18
radio input "true"
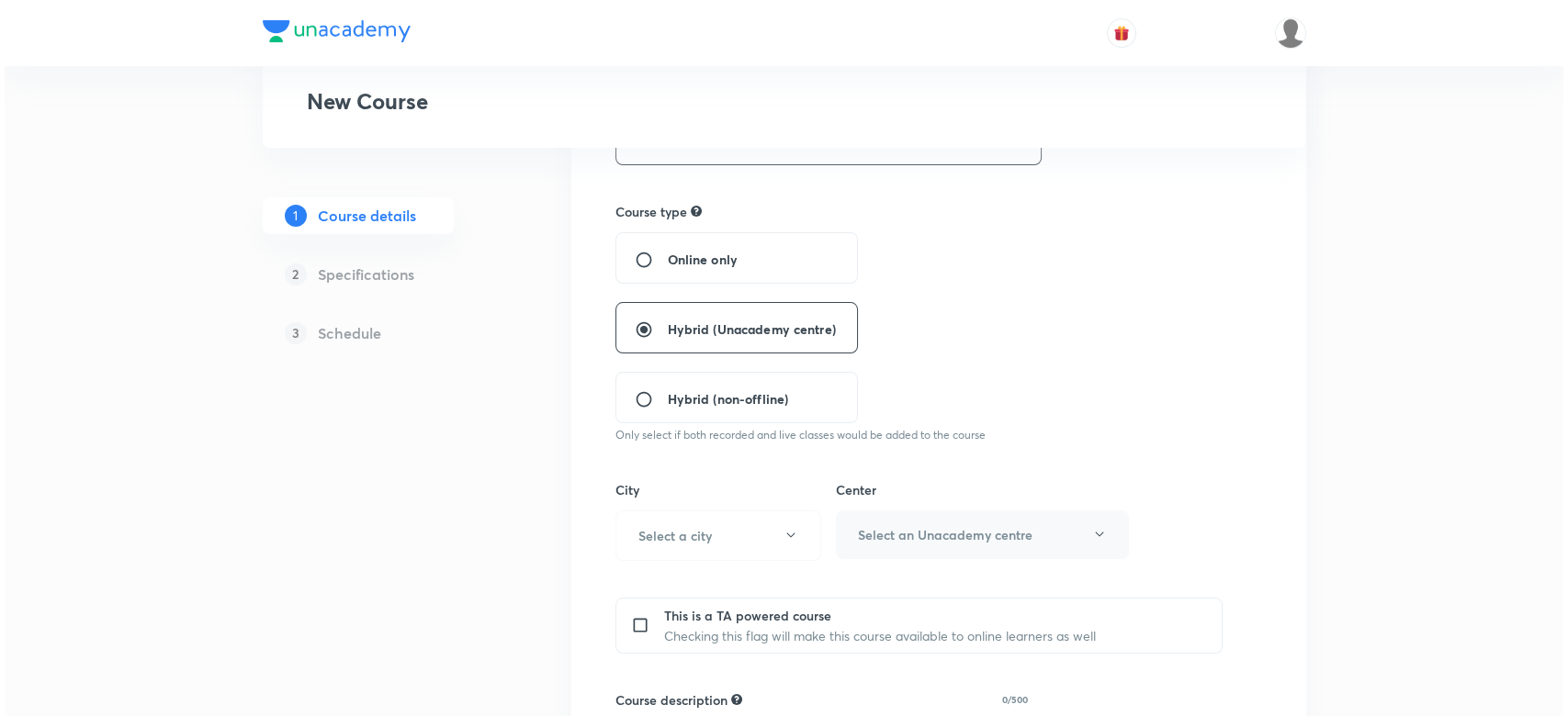
scroll to position [399, 0]
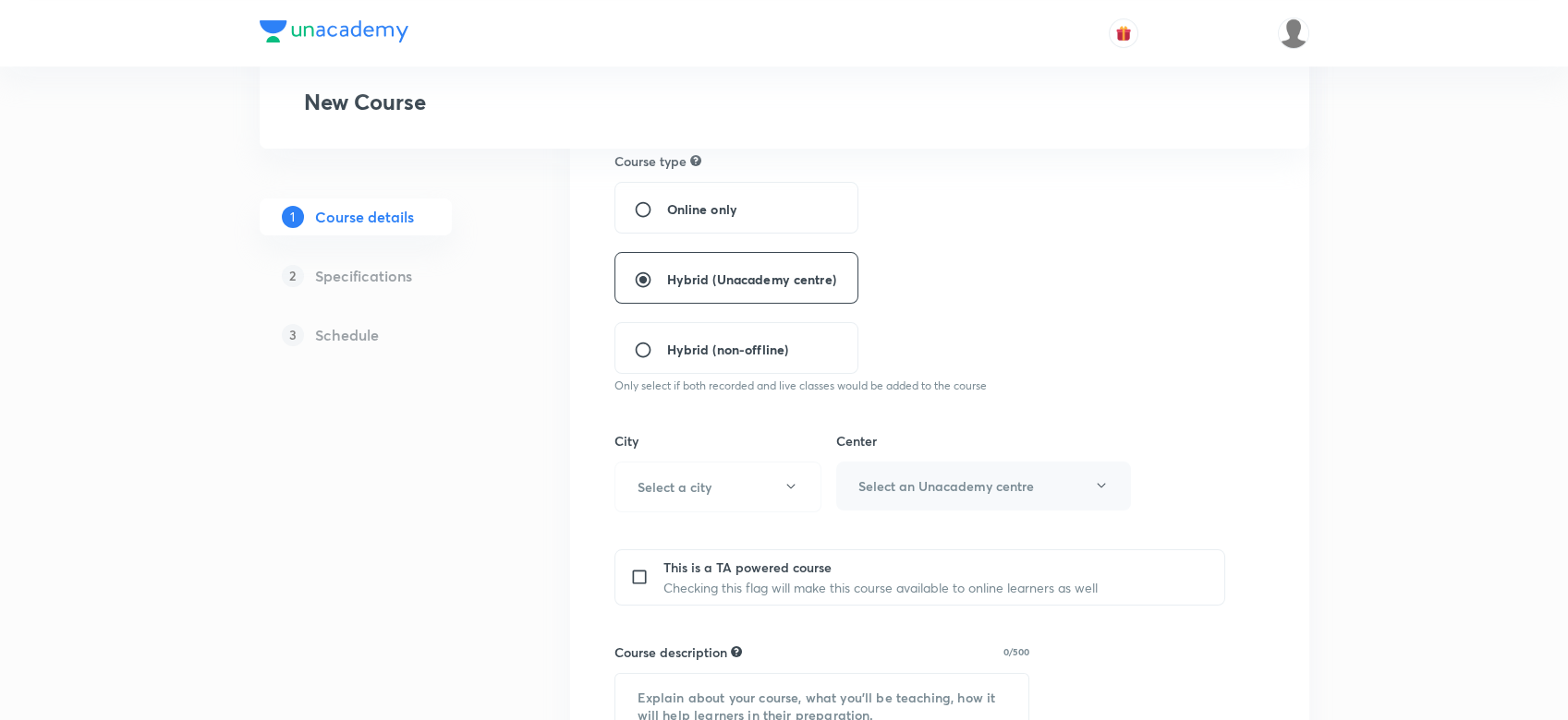
click at [615, 461] on div "City Select a city" at bounding box center [718, 472] width 207 height 81
click at [641, 487] on h6 "Select a city" at bounding box center [674, 487] width 74 height 19
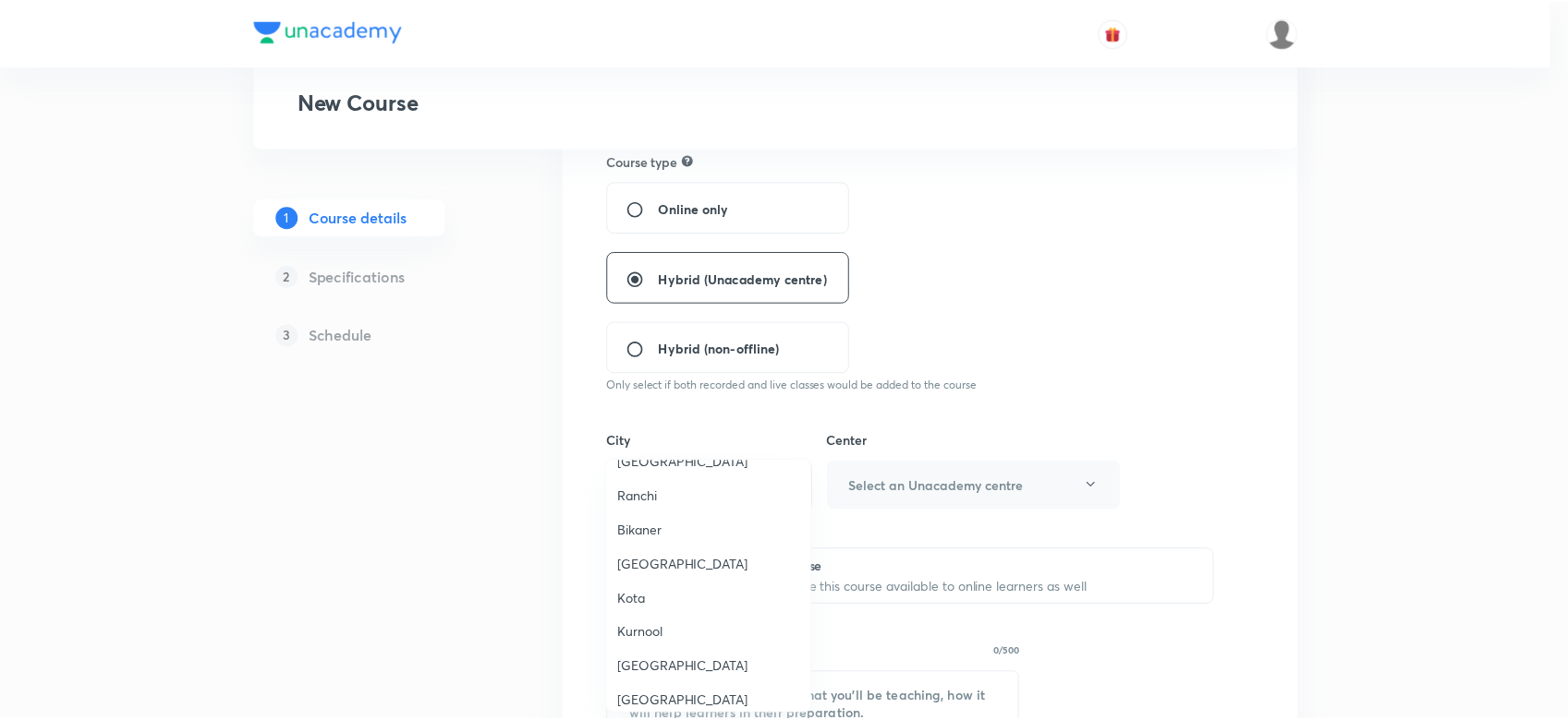
scroll to position [1932, 0]
click at [633, 544] on span "Kota" at bounding box center [712, 553] width 183 height 19
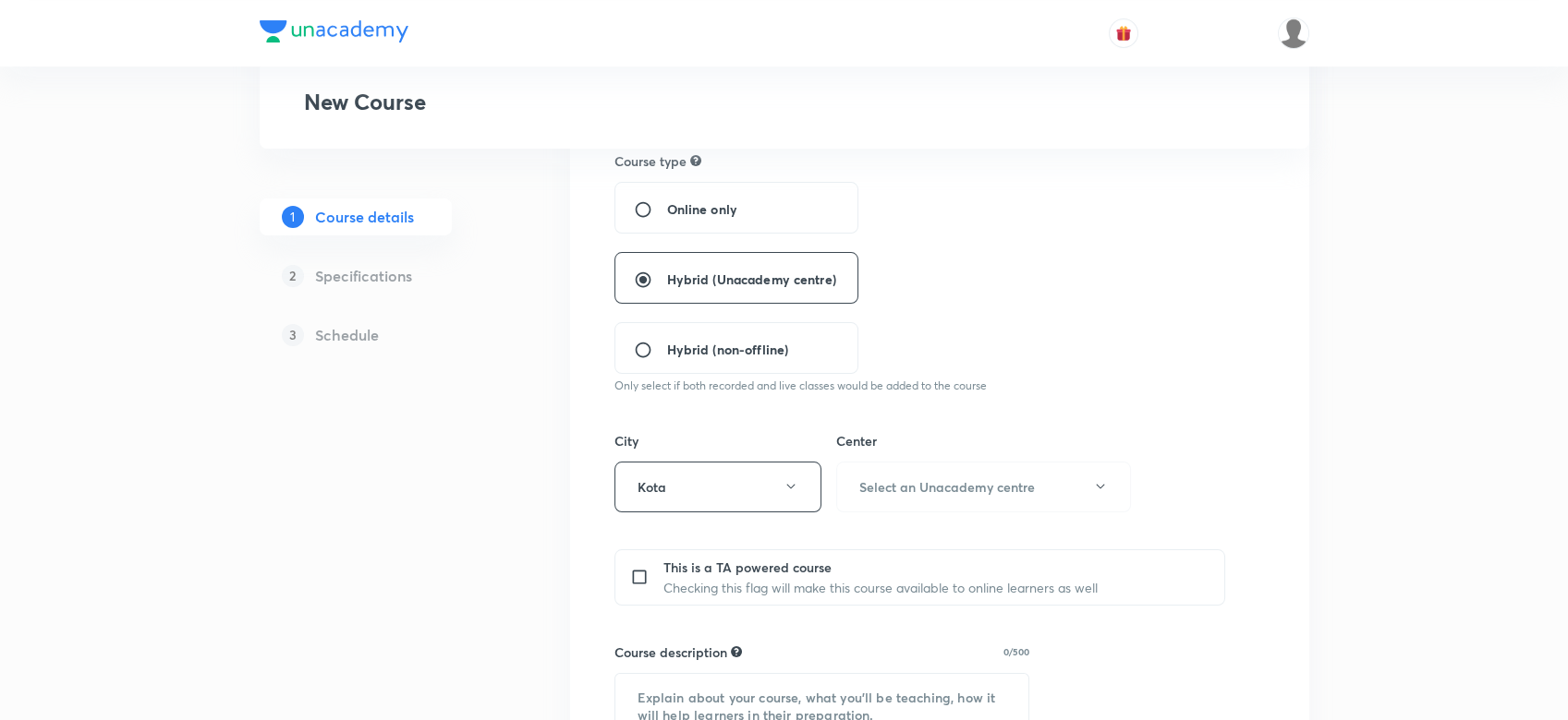
click at [975, 451] on div "Center Select an Unacademy centre" at bounding box center [983, 472] width 295 height 81
click at [953, 488] on h6 "Select an Unacademy centre" at bounding box center [946, 487] width 176 height 19
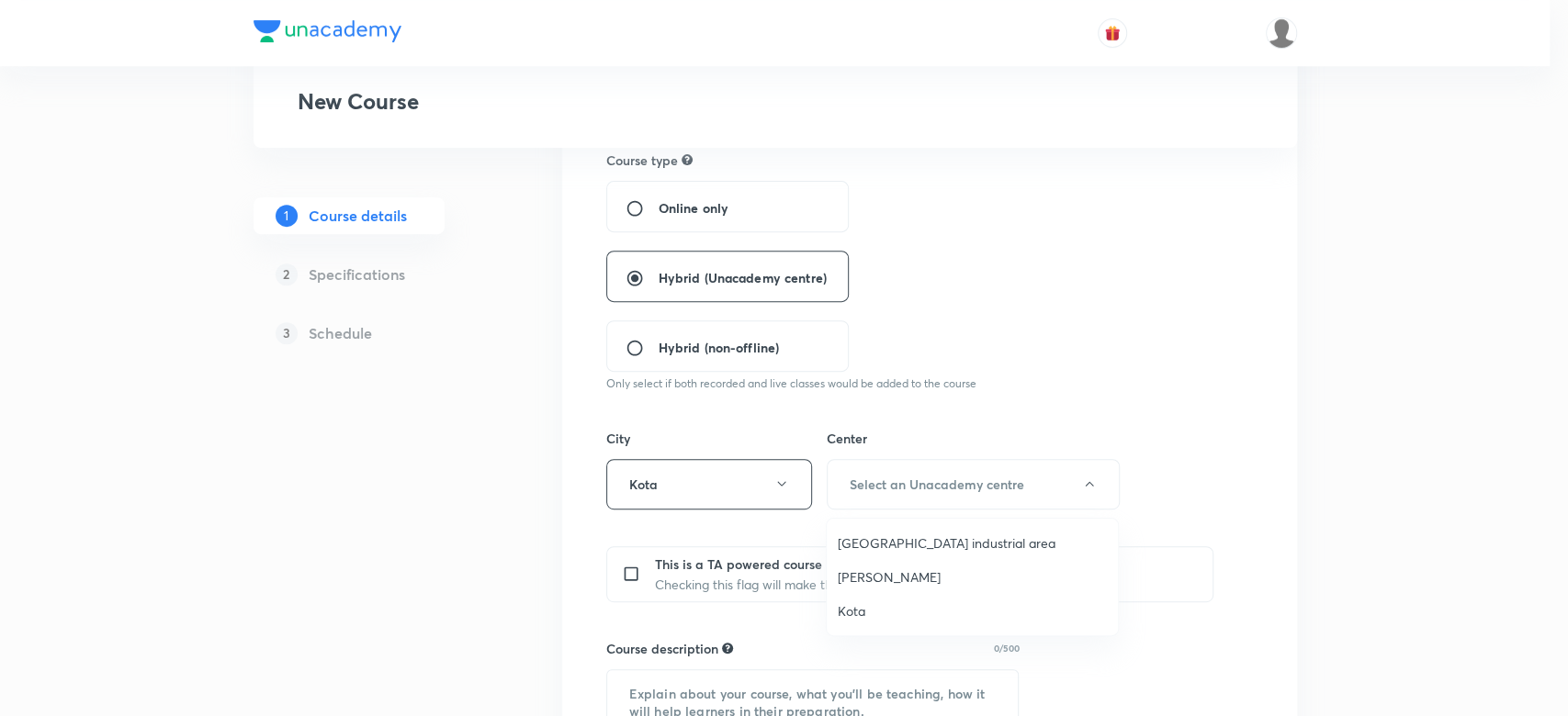
click at [893, 550] on span "[GEOGRAPHIC_DATA] industrial area" at bounding box center [971, 544] width 269 height 19
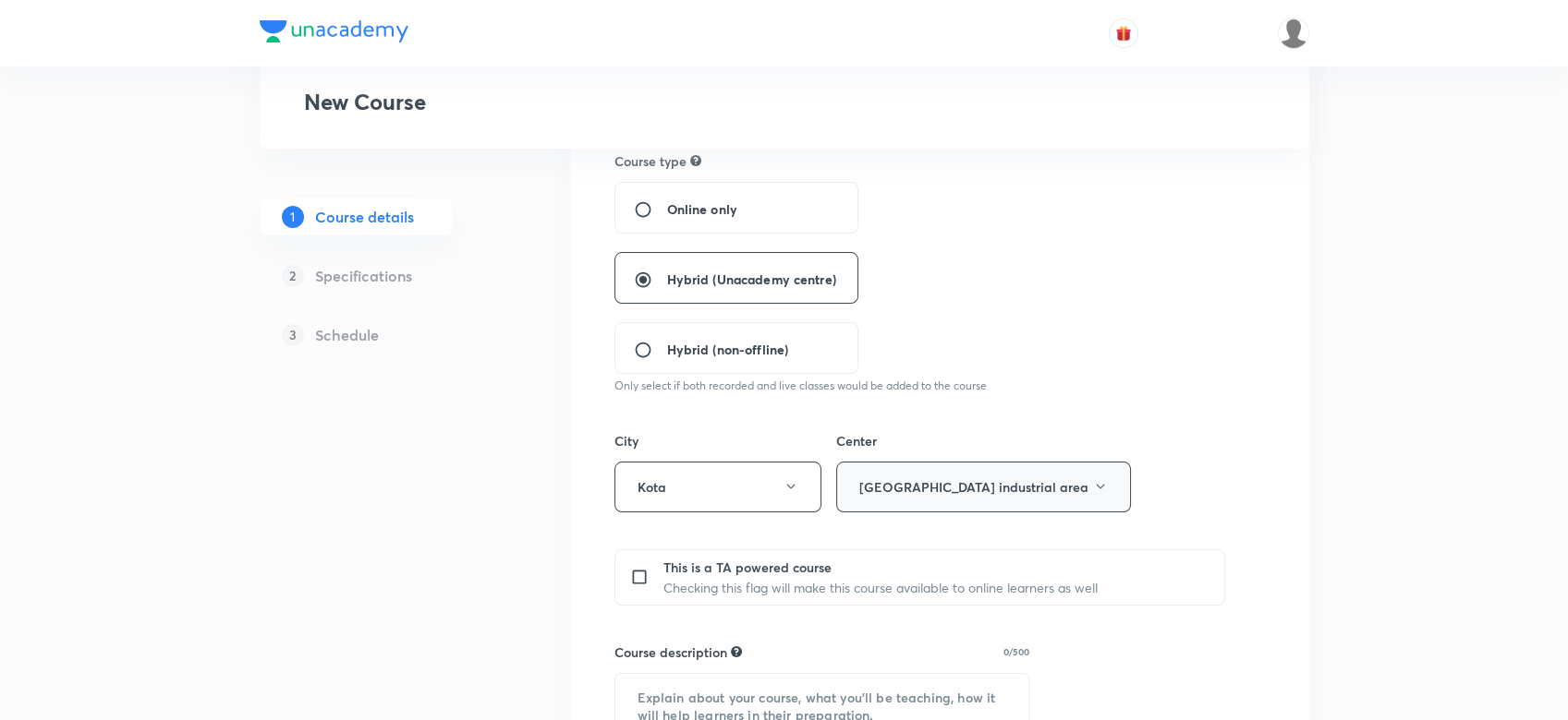
click at [941, 494] on button "[GEOGRAPHIC_DATA] industrial area" at bounding box center [983, 486] width 295 height 50
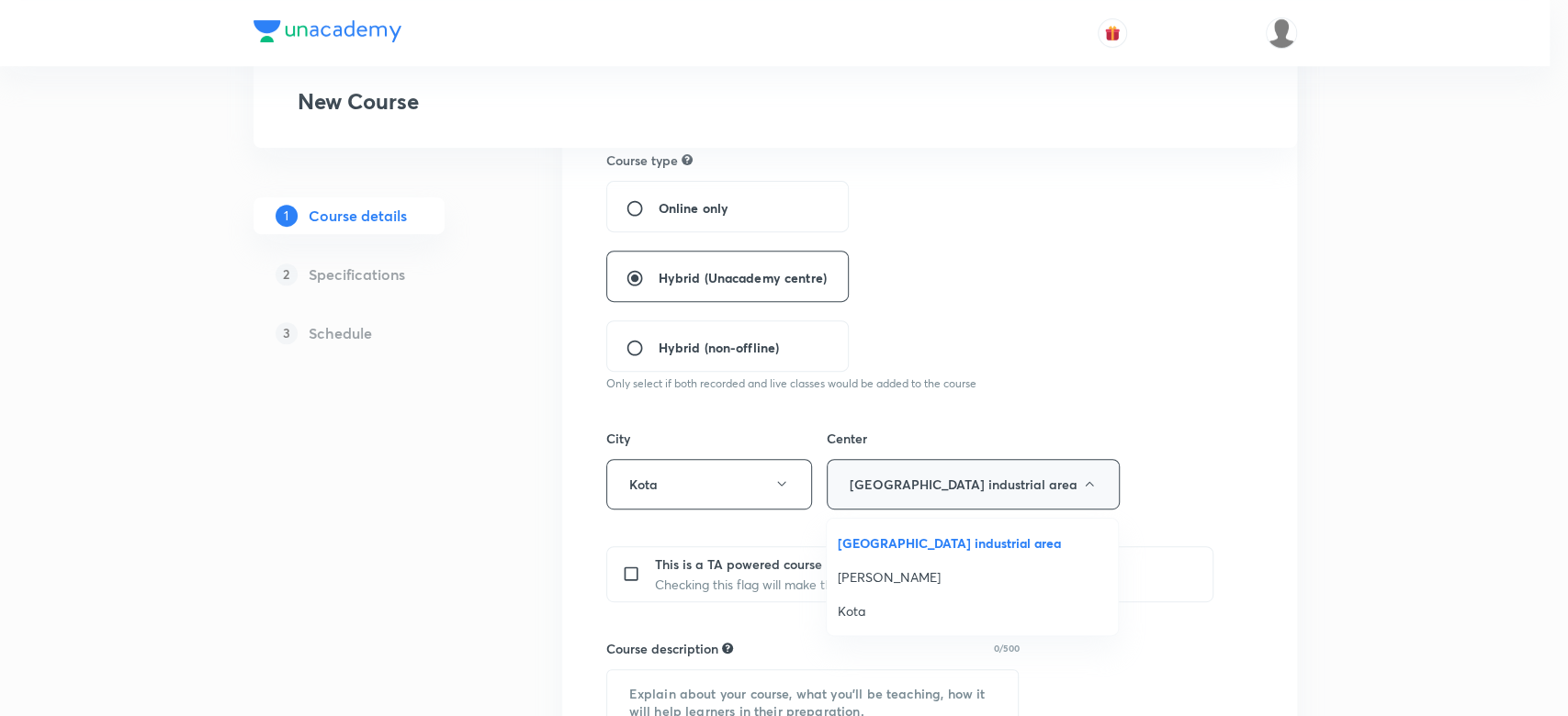
click at [935, 491] on div at bounding box center [784, 358] width 1568 height 716
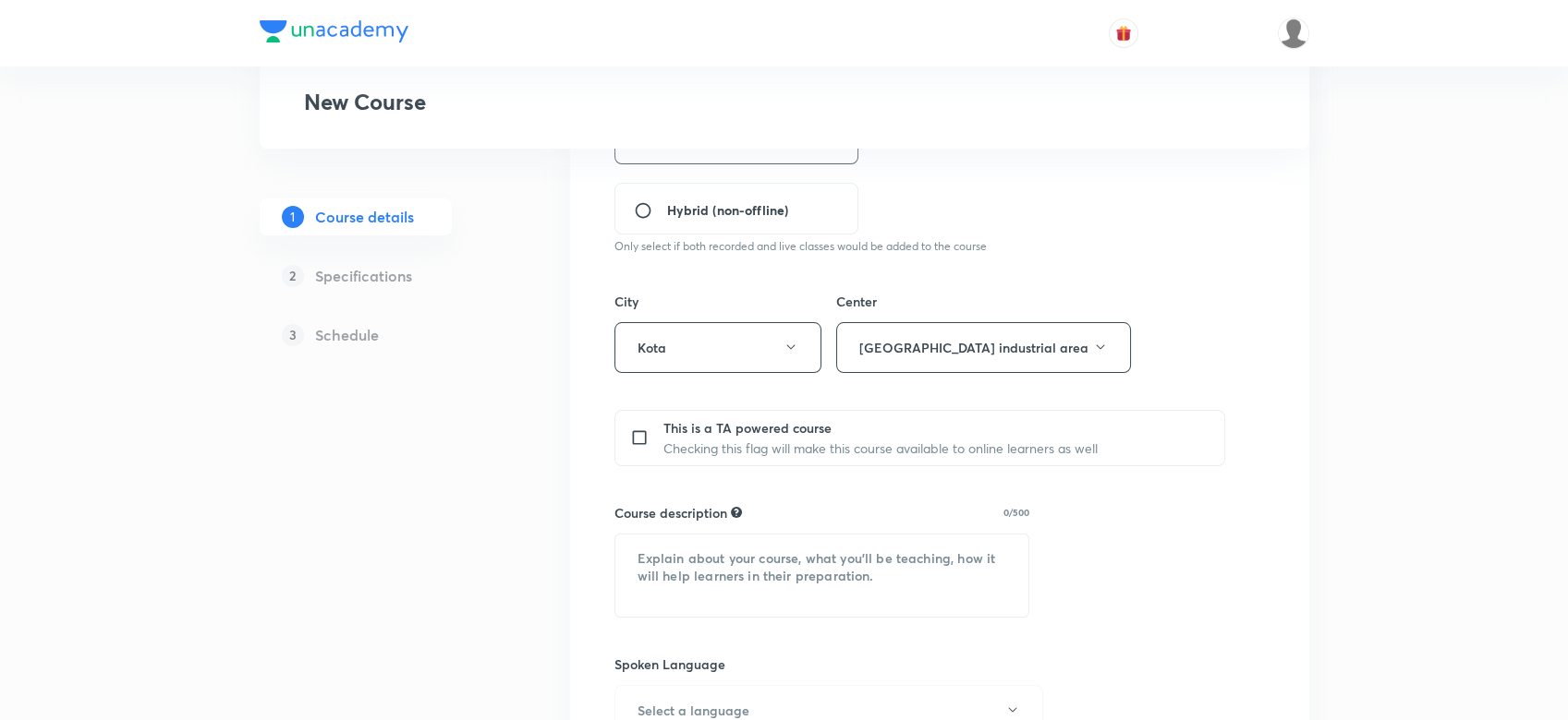
scroll to position [554, 0]
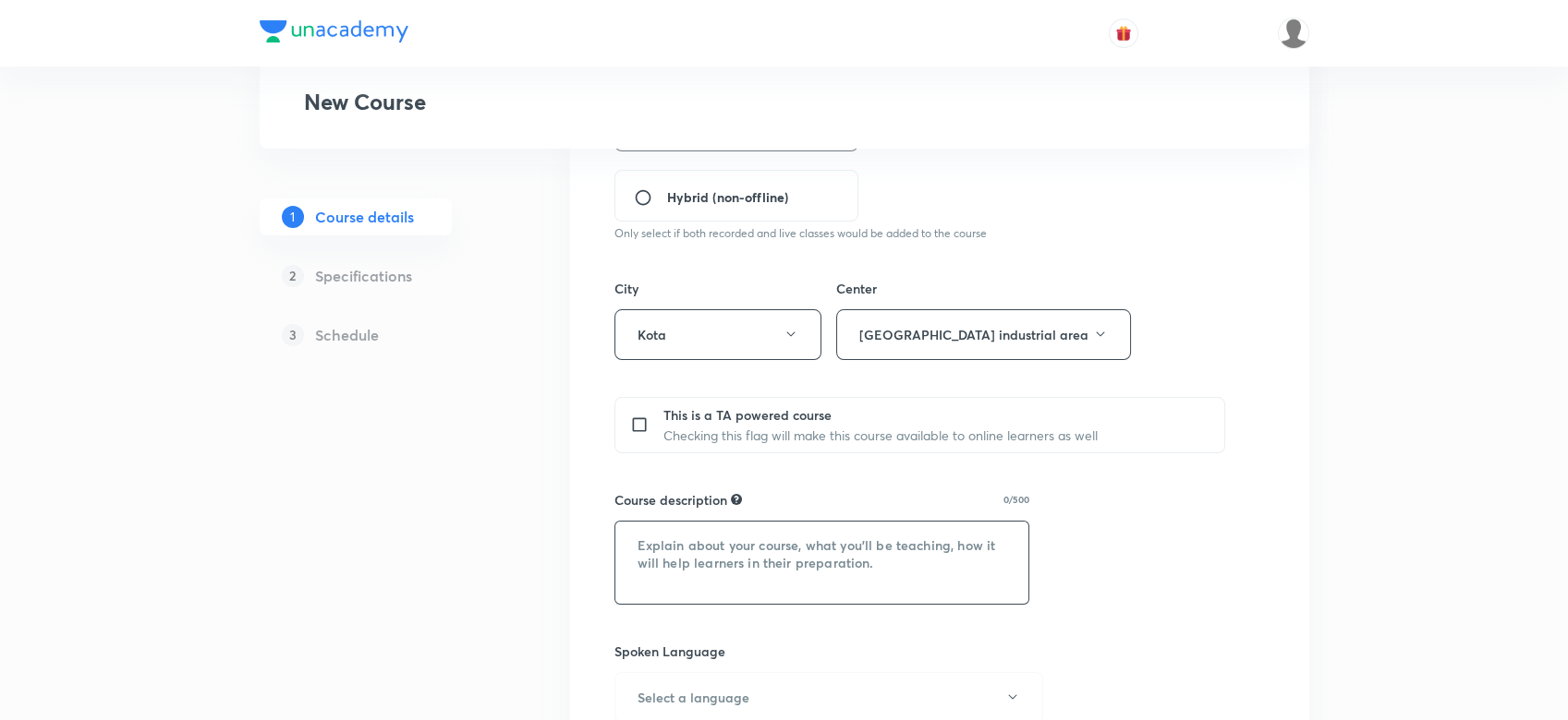
click at [756, 532] on textarea at bounding box center [822, 562] width 414 height 82
paste textarea "In this course, [PERSON_NAME] Sir will cover the entire Physical Chemistry. The…"
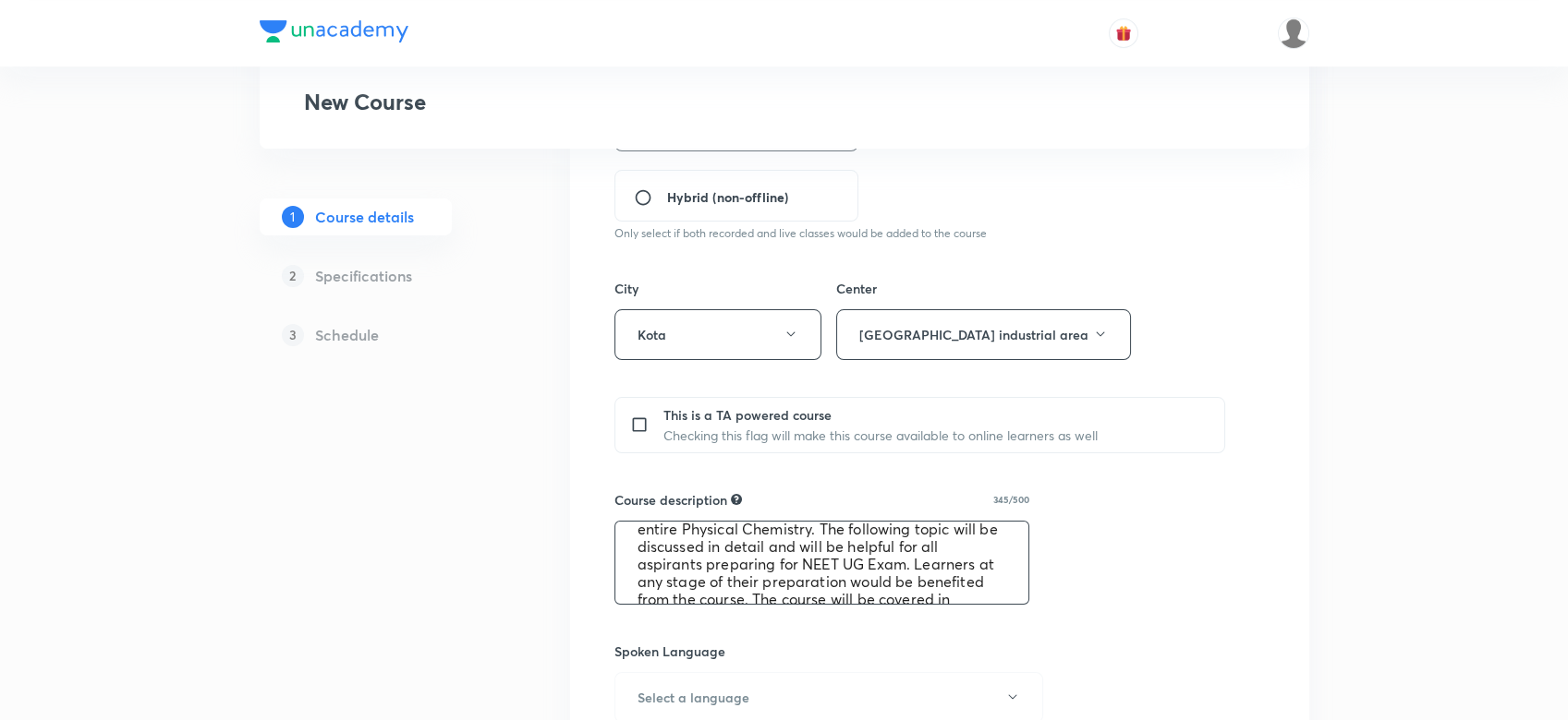
scroll to position [0, 0]
drag, startPoint x: 739, startPoint y: 541, endPoint x: 827, endPoint y: 543, distance: 88.0
click at [827, 543] on textarea "In this course, Lokesh Yadav Sir will cover the entire Physical Chemistry. The …" at bounding box center [822, 562] width 414 height 82
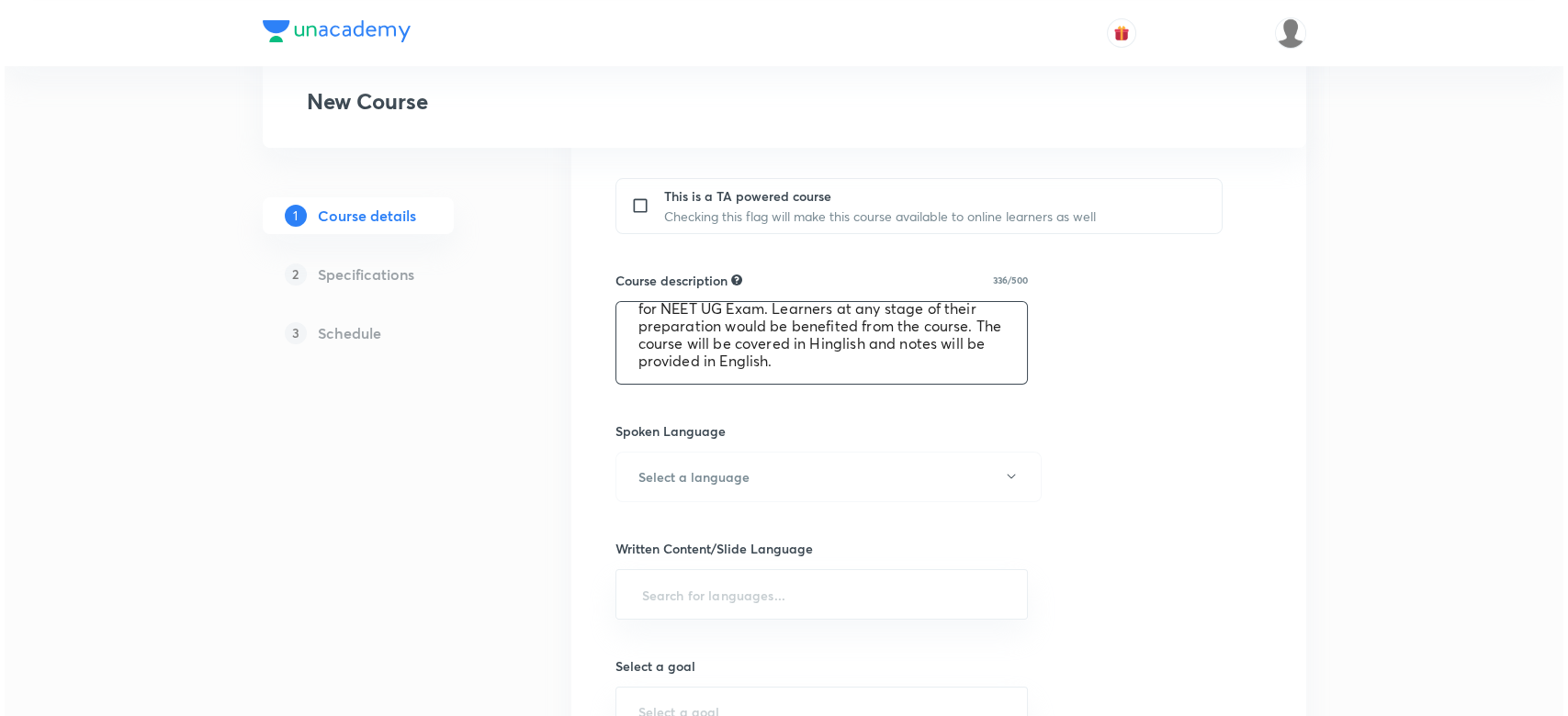
scroll to position [779, 0]
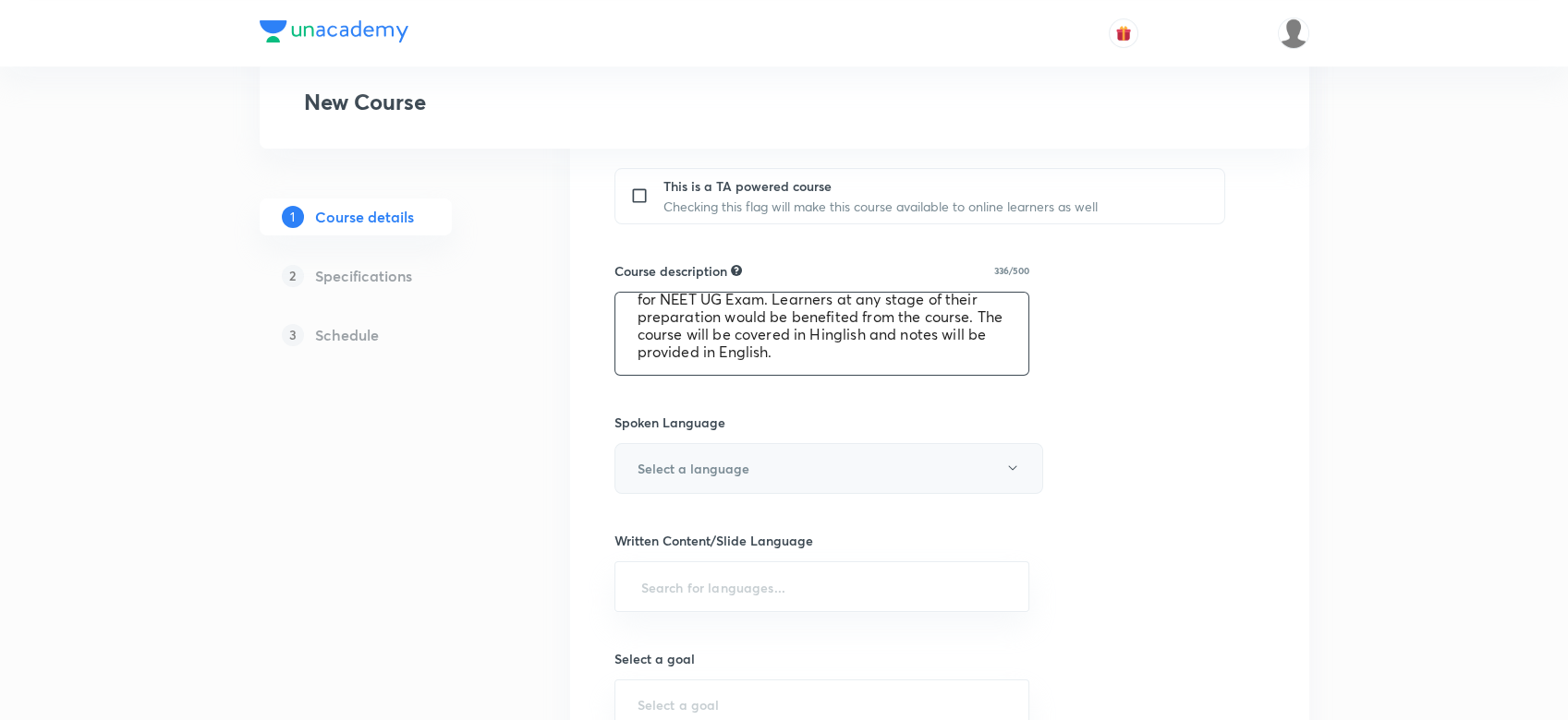
type textarea "In this course, TNM Sir will cover the entire Physical Chemistry. The following…"
click at [794, 444] on button "Select a language" at bounding box center [829, 468] width 429 height 50
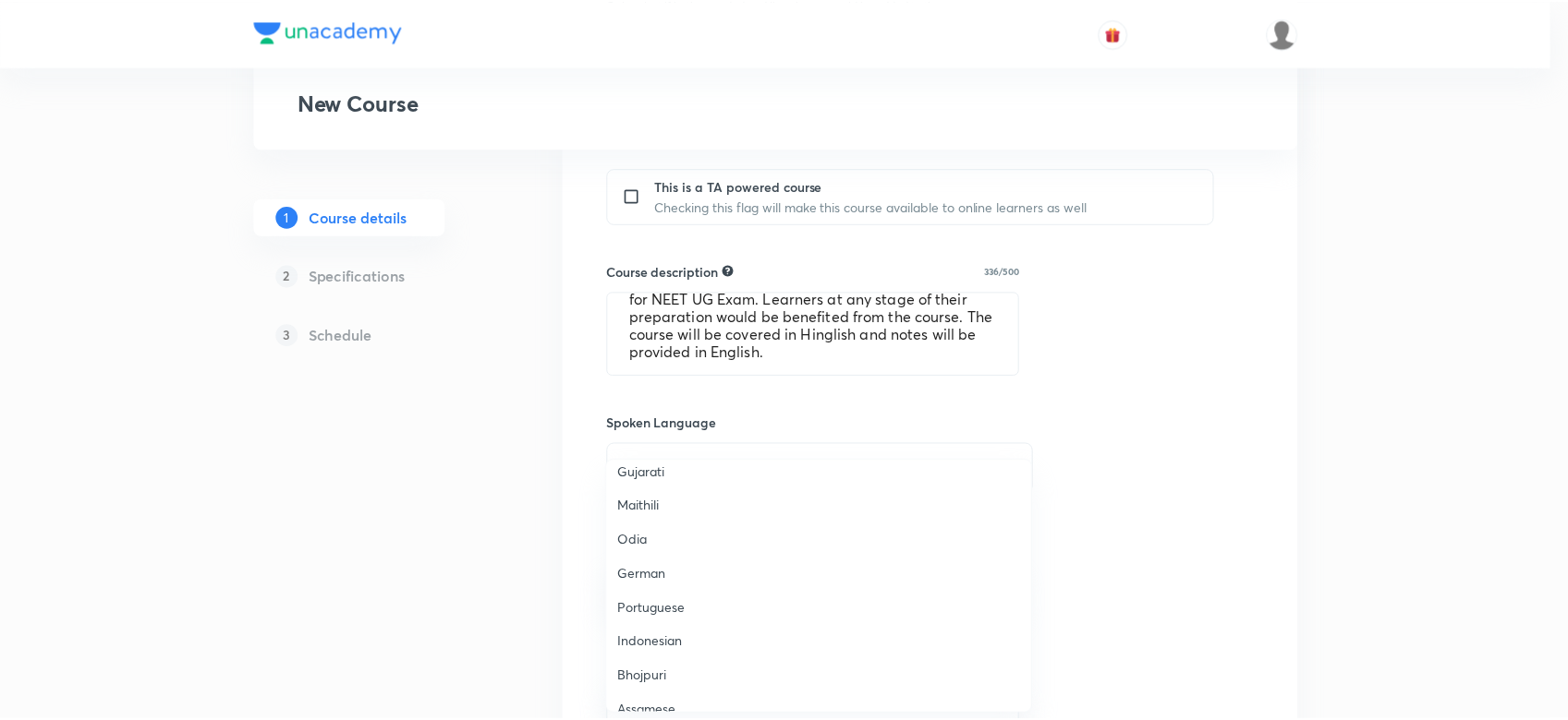
scroll to position [547, 0]
click at [657, 690] on span "Hinglish" at bounding box center [822, 690] width 404 height 19
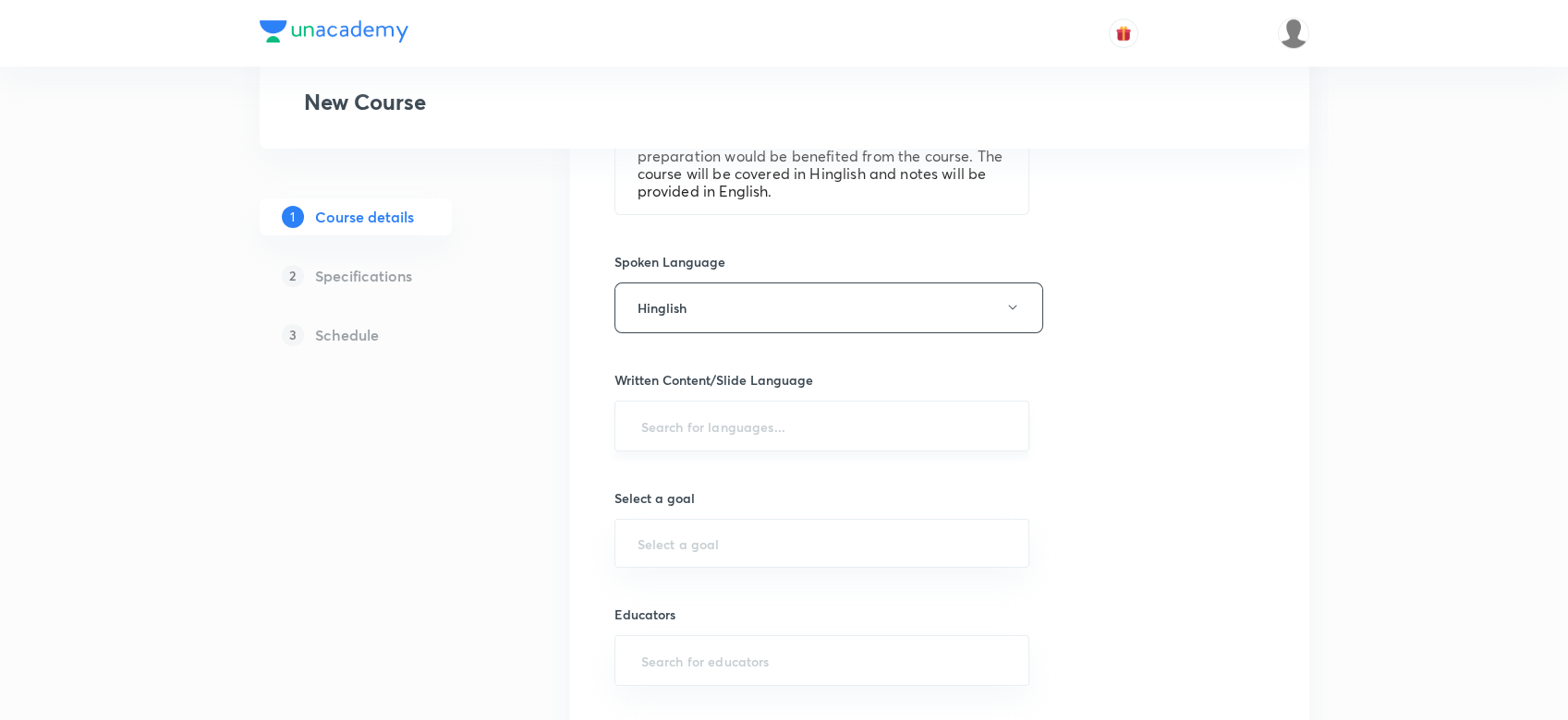
scroll to position [960, 0]
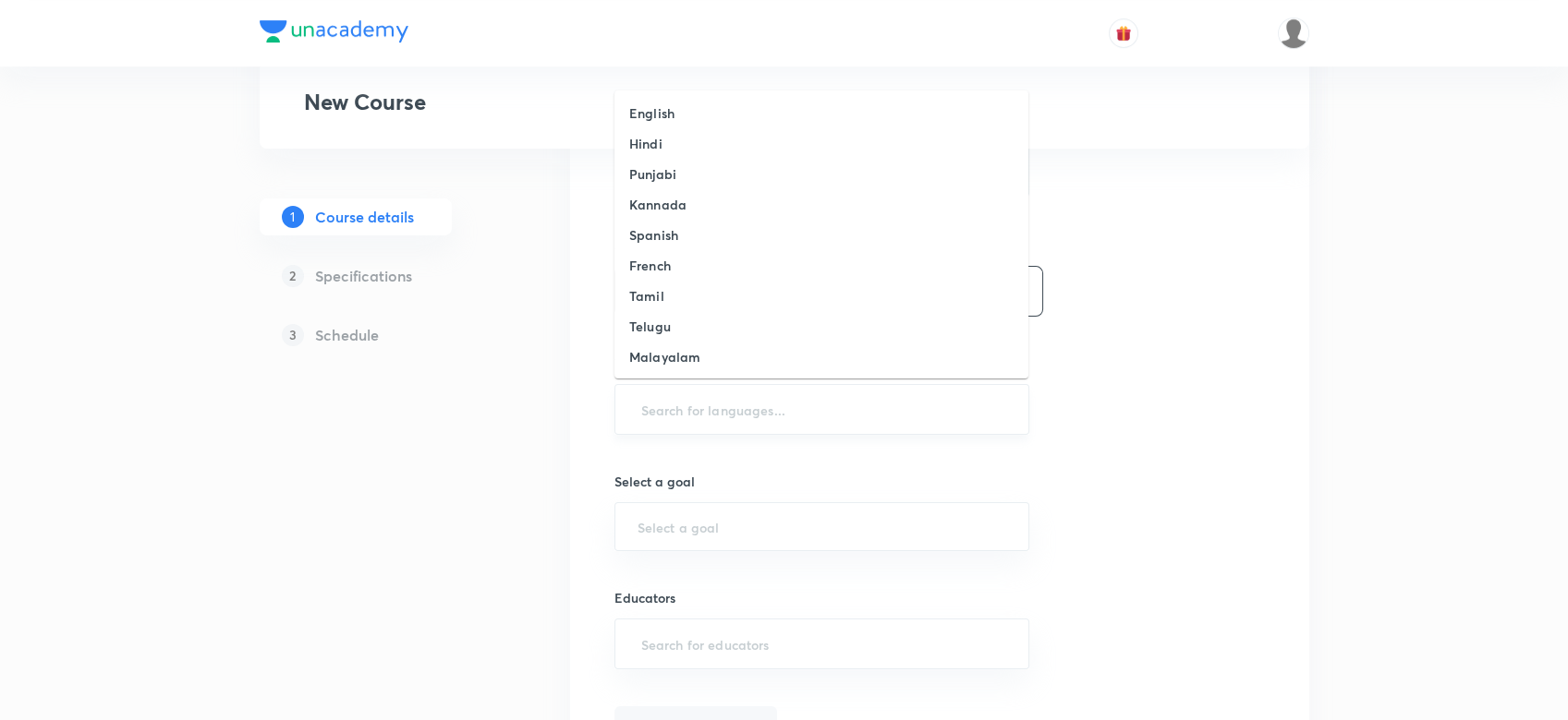
click at [776, 403] on input "text" at bounding box center [821, 409] width 369 height 34
click at [663, 115] on h6 "English" at bounding box center [652, 113] width 46 height 19
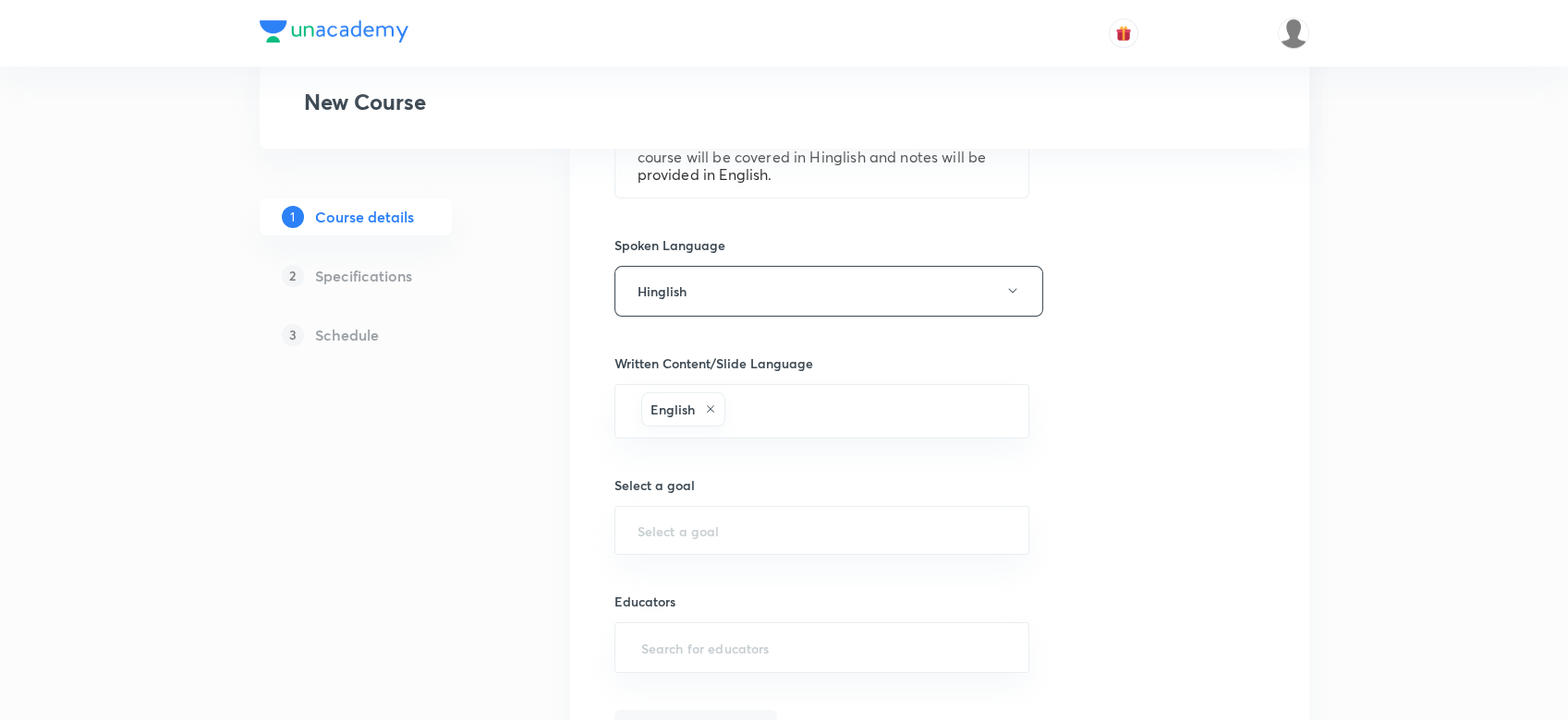
click at [707, 585] on div "Course title 18/80 Physical Chemistry ​ Educator type Unacademy educator Course…" at bounding box center [940, 56] width 651 height 1396
click at [680, 539] on div "​" at bounding box center [822, 530] width 416 height 49
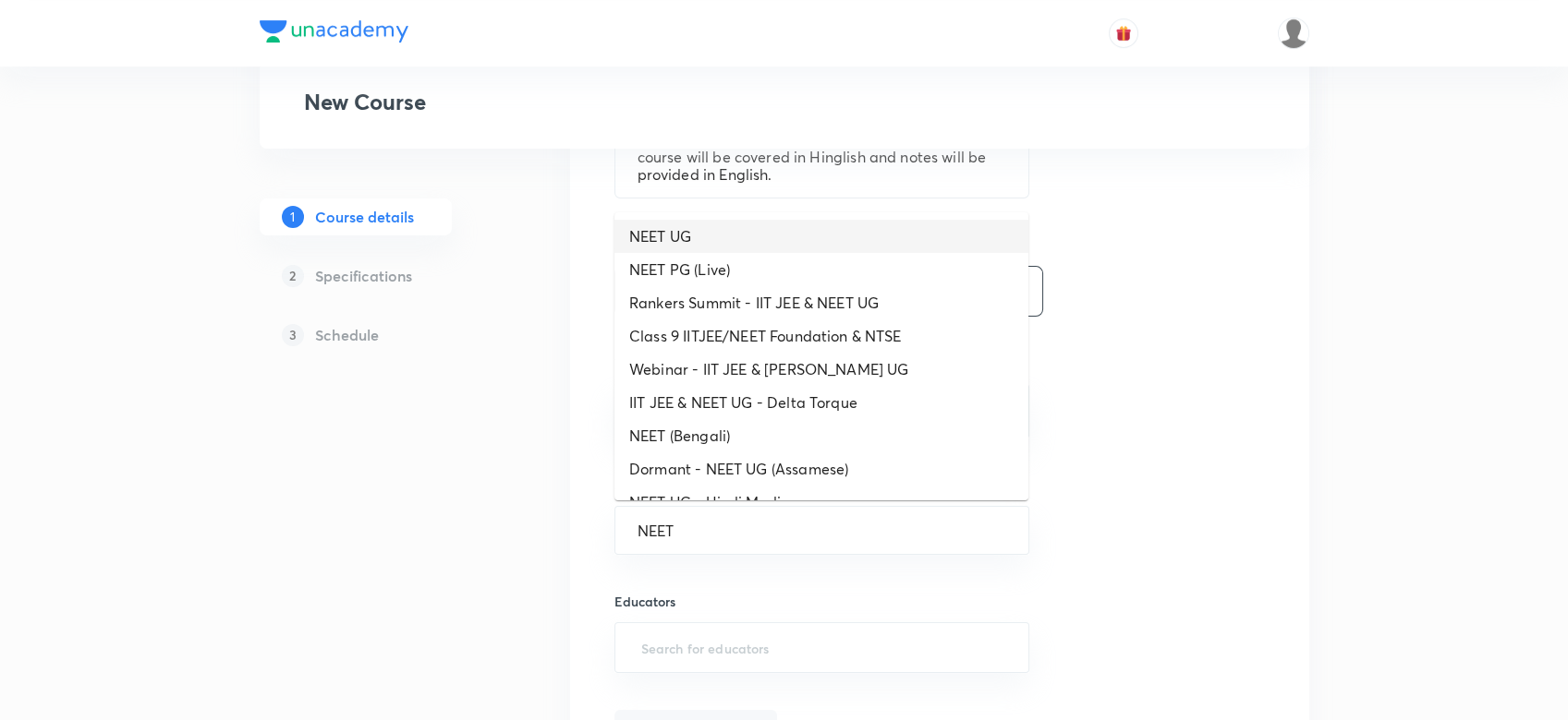
click at [671, 240] on li "NEET UG" at bounding box center [821, 236] width 414 height 33
type input "NEET UG"
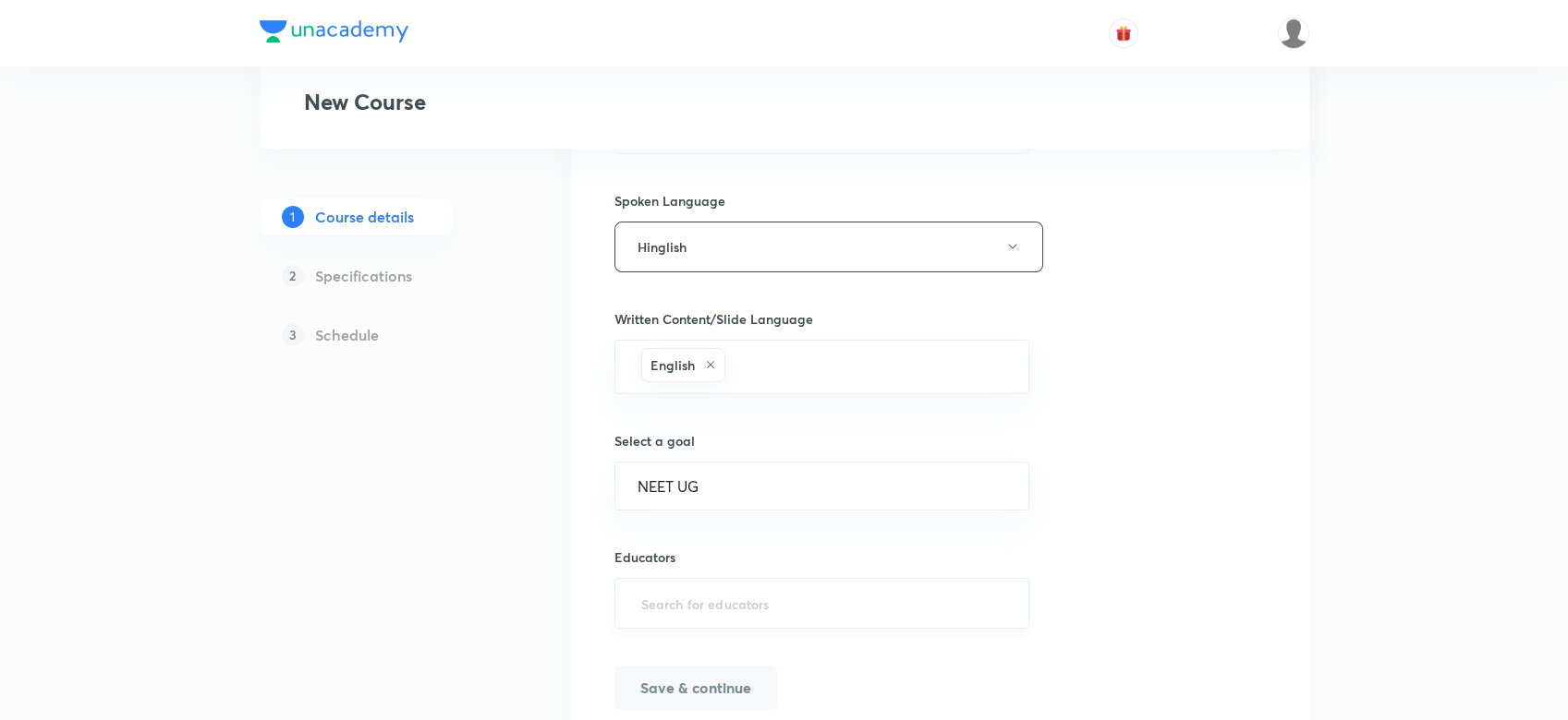
scroll to position [1080, 0]
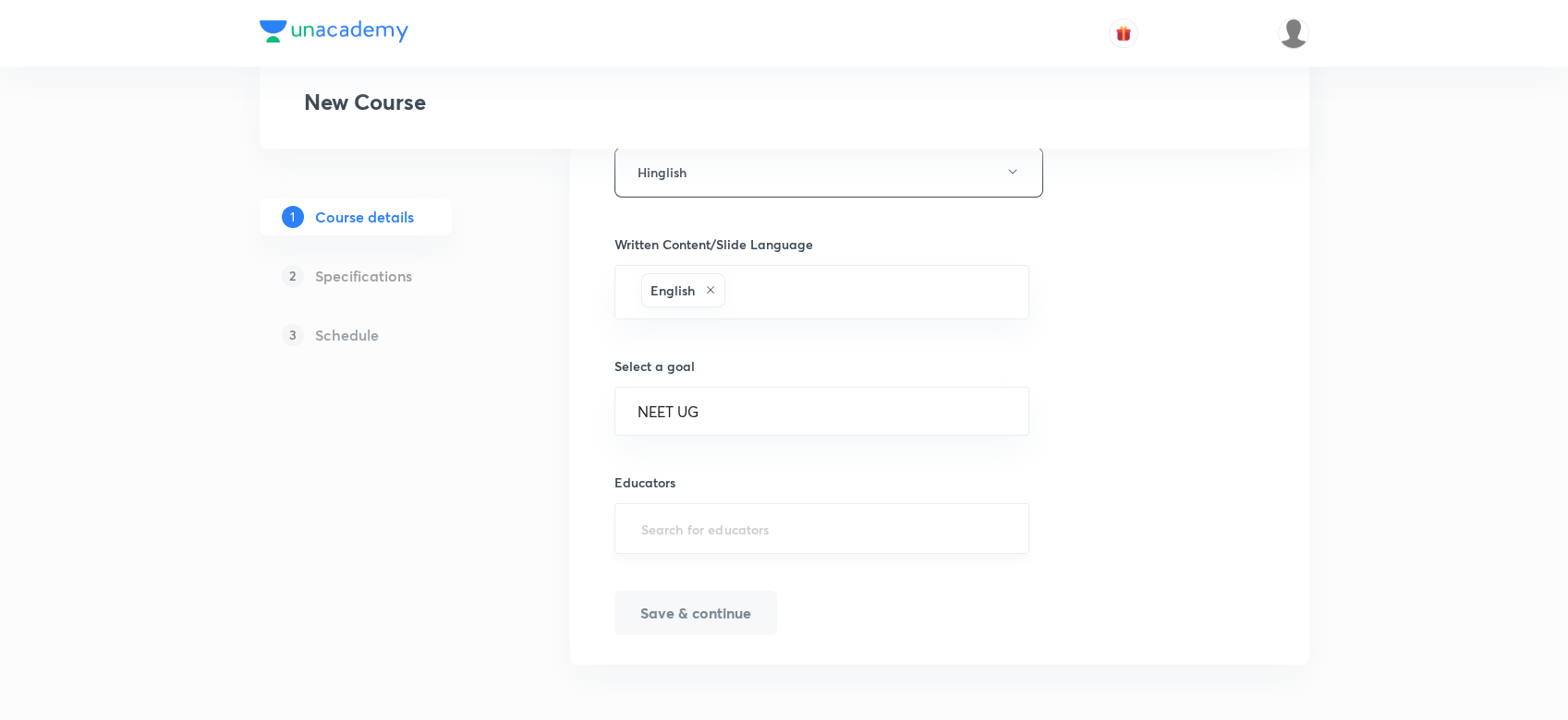
click at [655, 520] on input "text" at bounding box center [821, 528] width 369 height 34
paste input "unacademy-user-DE0EUSO1QBKA"
type input "unacademy-user-DE0EUSO1QBKA"
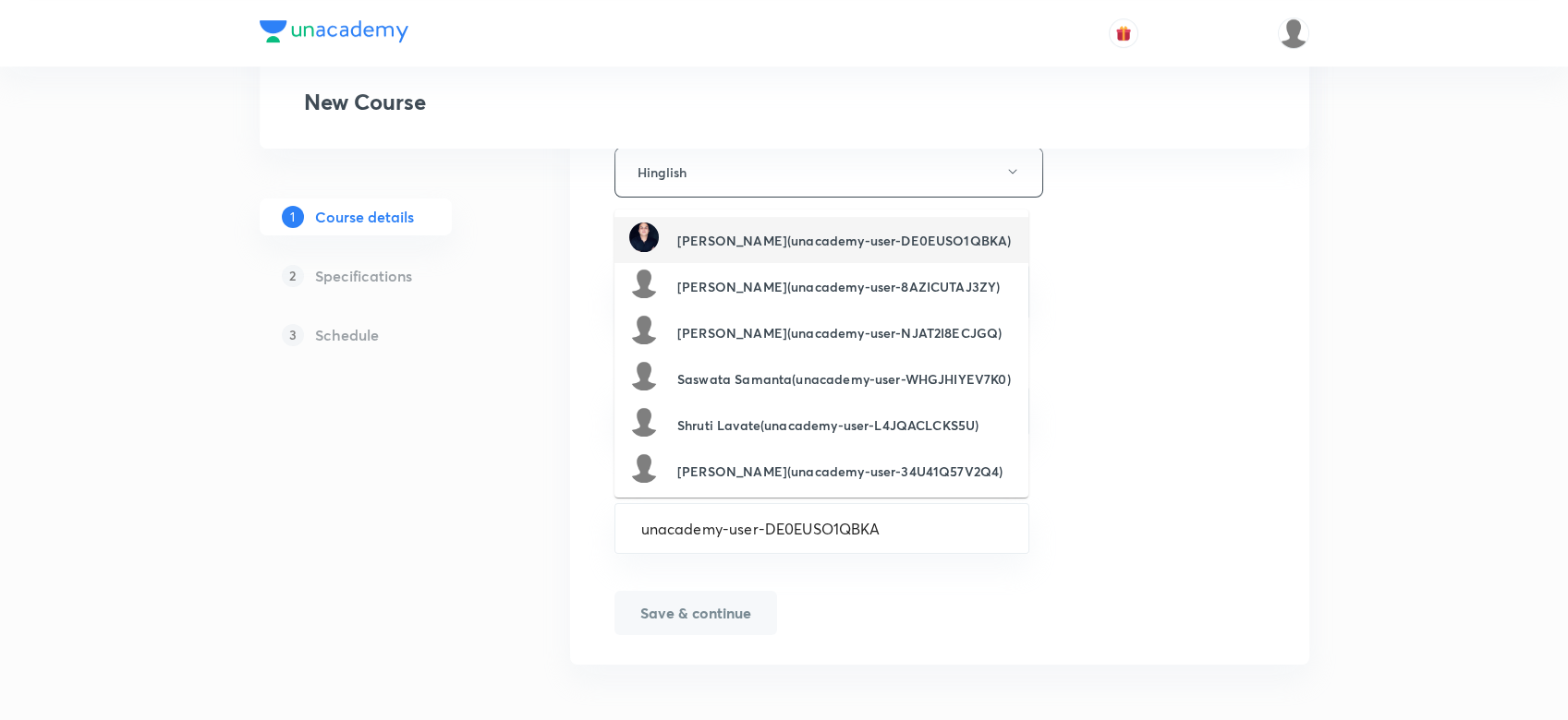
click at [689, 236] on h6 "Triyogi Mishra(unacademy-user-DE0EUSO1QBKA)" at bounding box center [844, 240] width 334 height 19
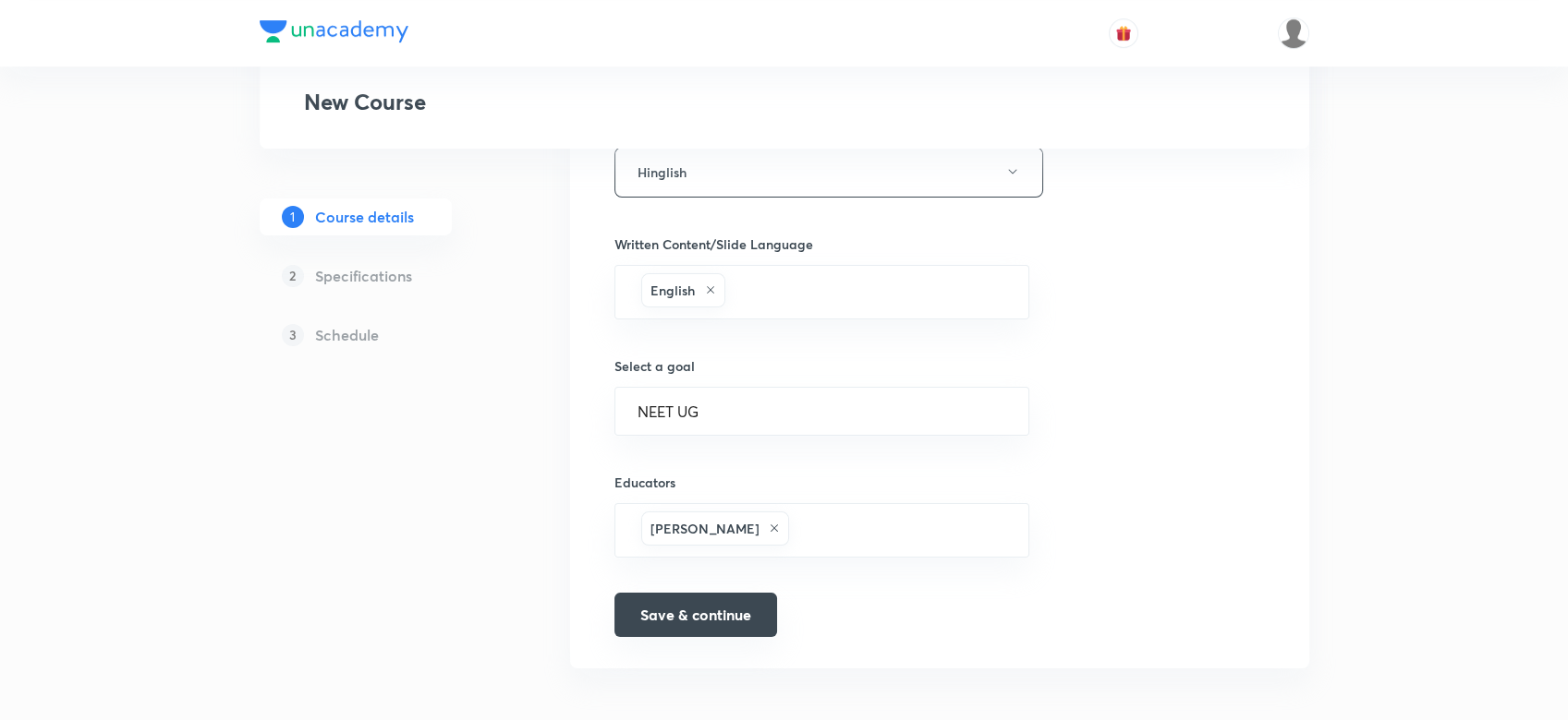
click at [679, 621] on button "Save & continue" at bounding box center [696, 615] width 163 height 45
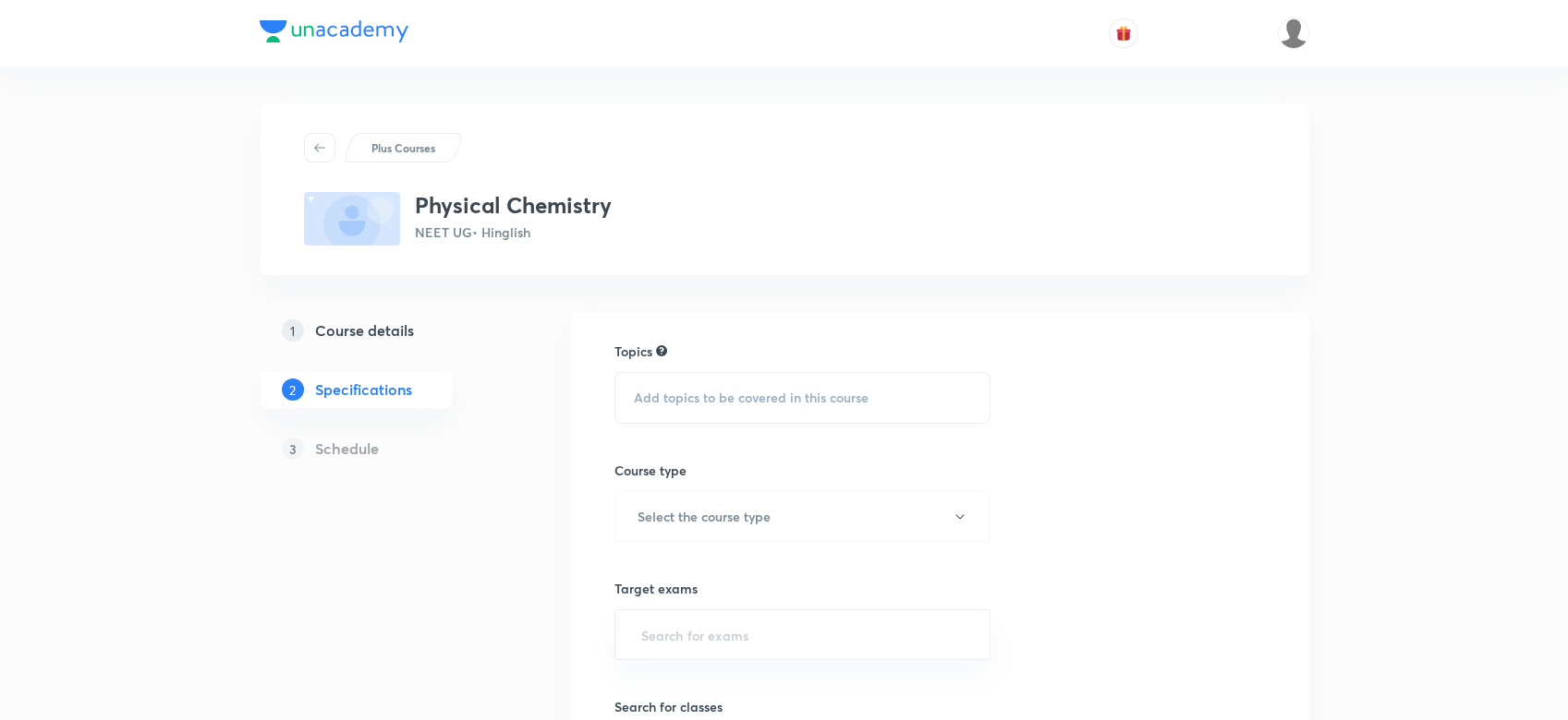
click at [723, 391] on span "Add topics to be covered in this course" at bounding box center [752, 397] width 235 height 15
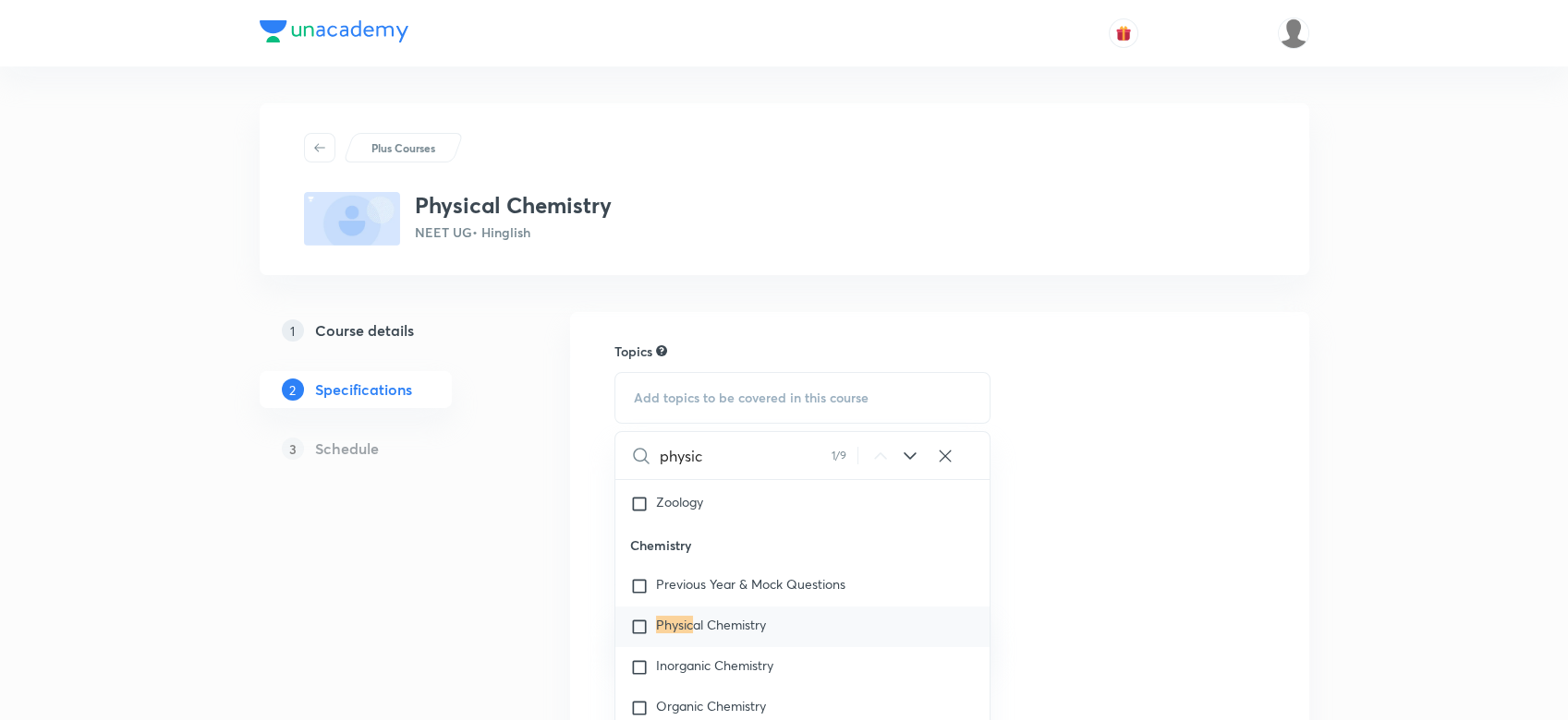
scroll to position [2608, 0]
type input "physic"
click at [682, 606] on mark "Physic" at bounding box center [675, 614] width 37 height 17
checkbox input "true"
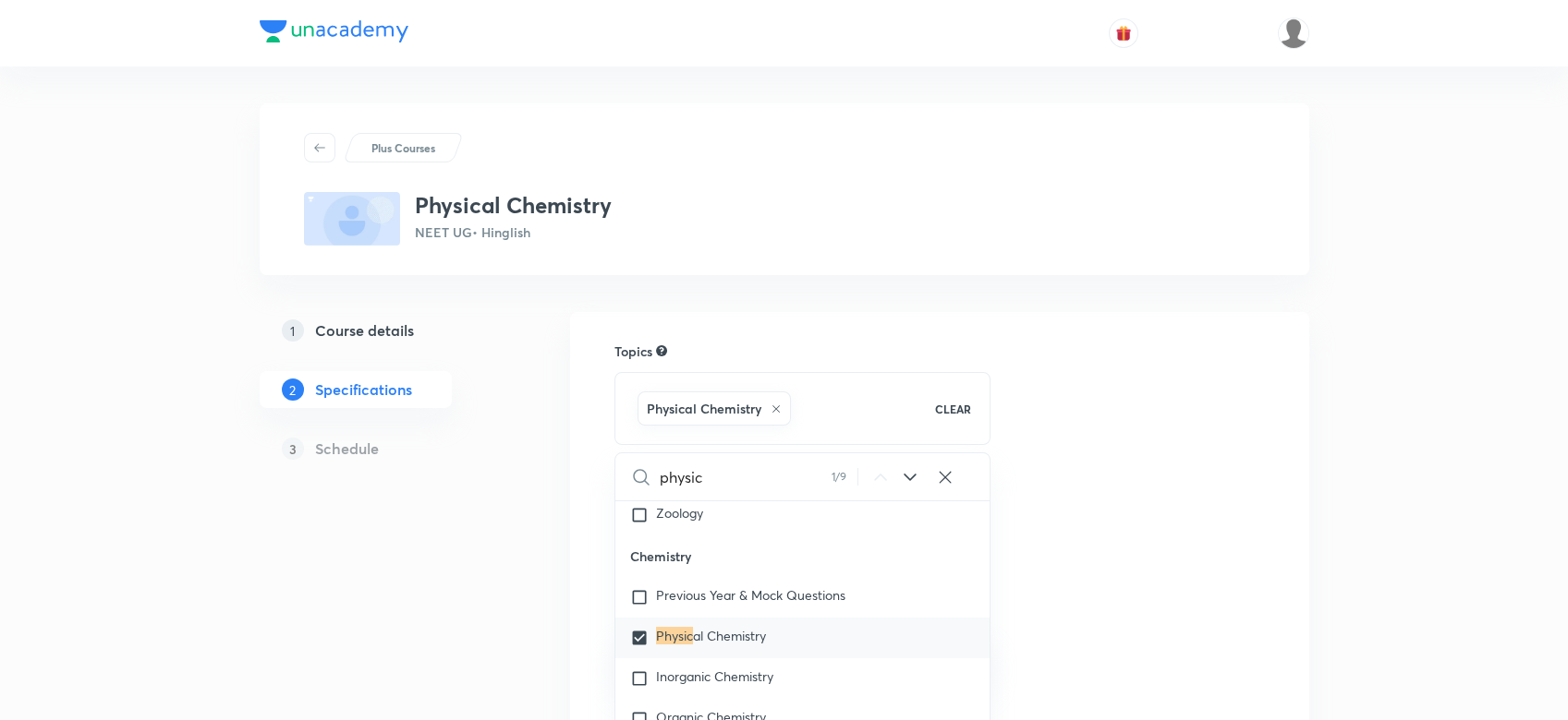
click at [1186, 519] on div "Topics Physical Chemistry CLEAR physic 1 / 9 ​ Biology Previous Year & Mock Que…" at bounding box center [940, 717] width 651 height 751
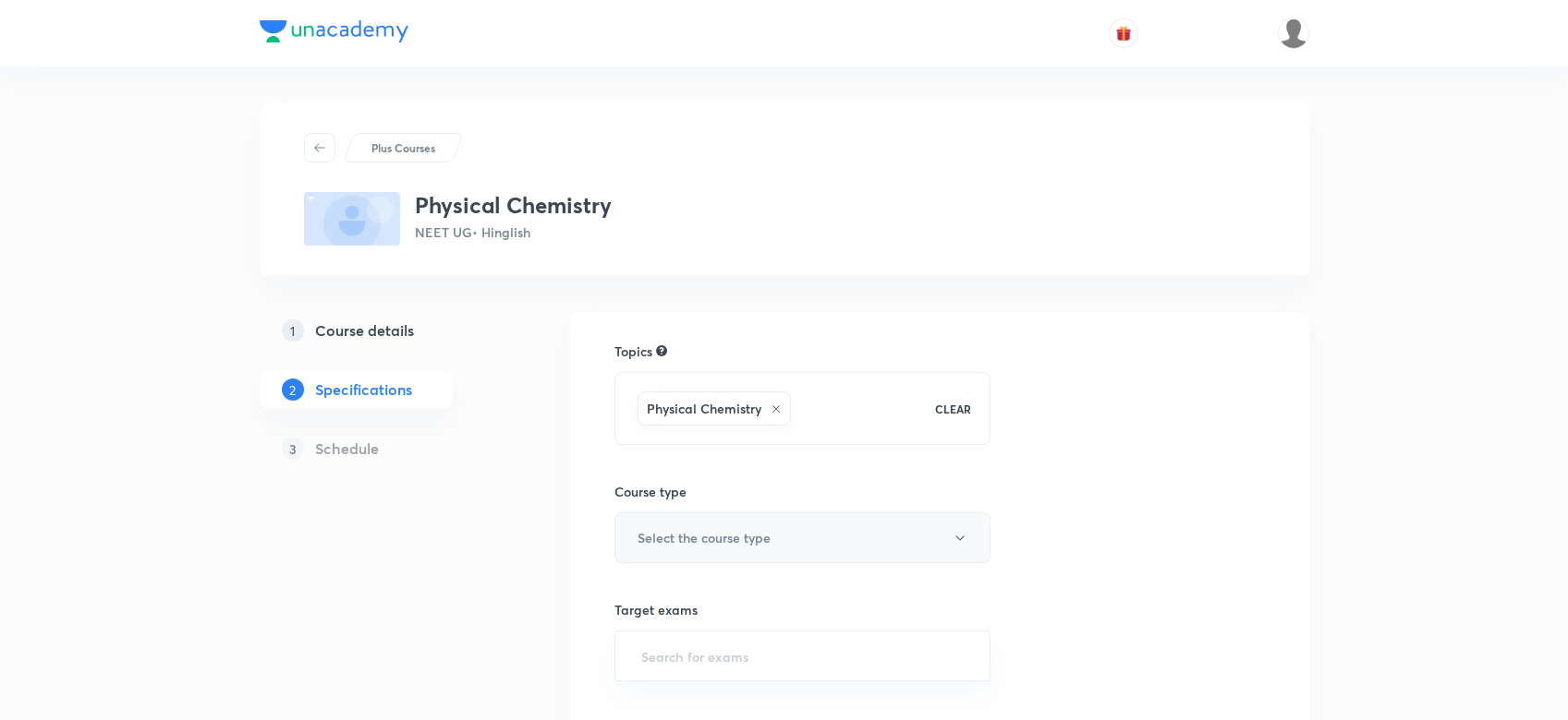
click at [755, 537] on h6 "Select the course type" at bounding box center [703, 538] width 133 height 19
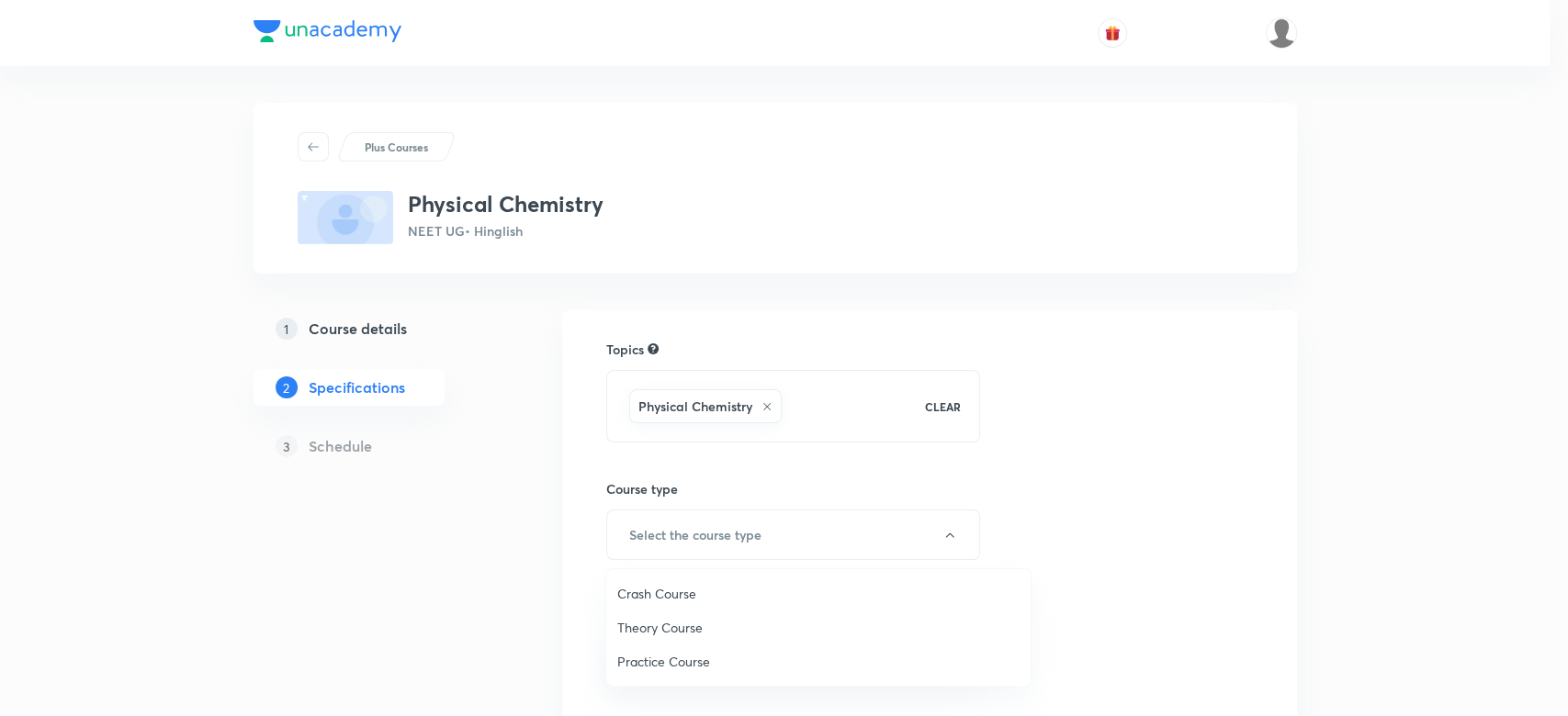
click at [665, 615] on li "Theory Course" at bounding box center [818, 627] width 424 height 34
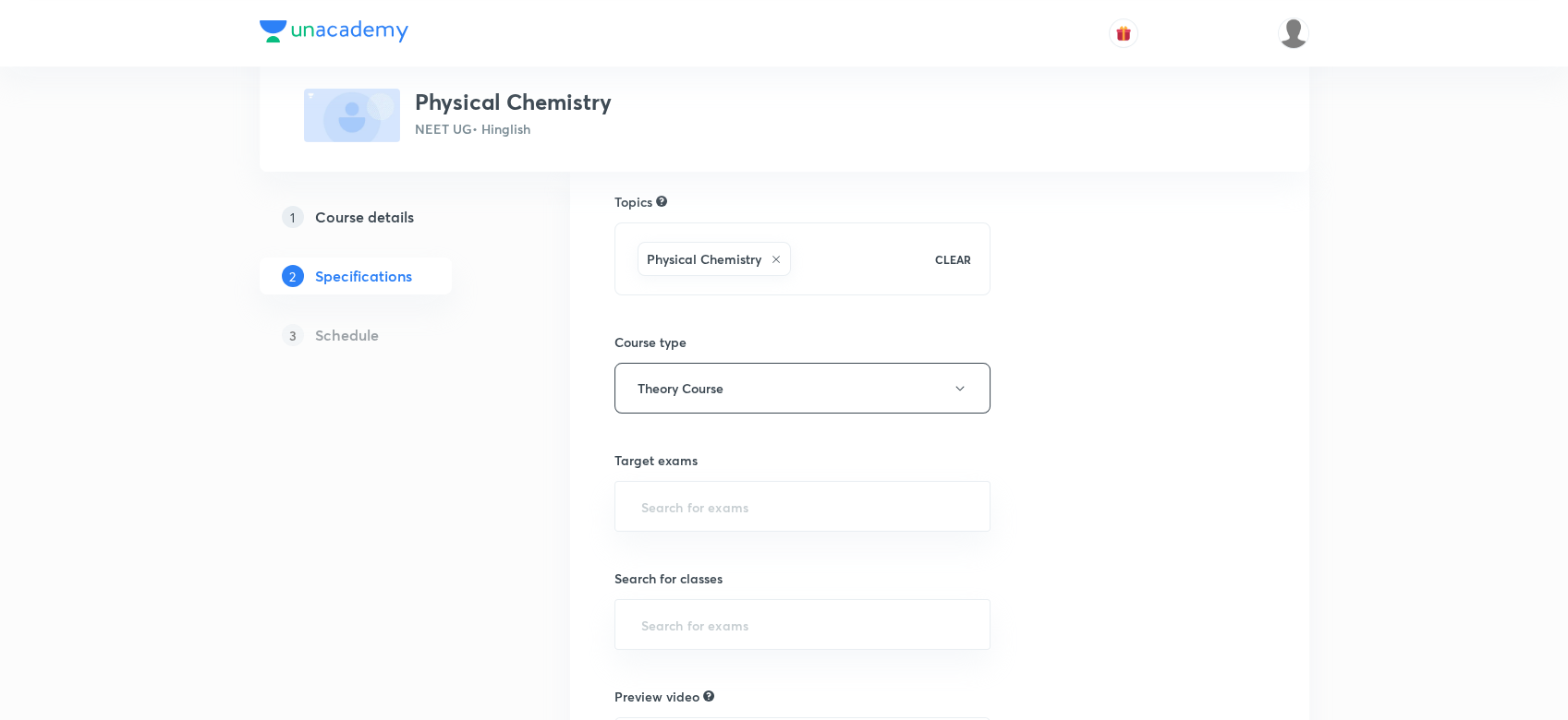
scroll to position [217, 0]
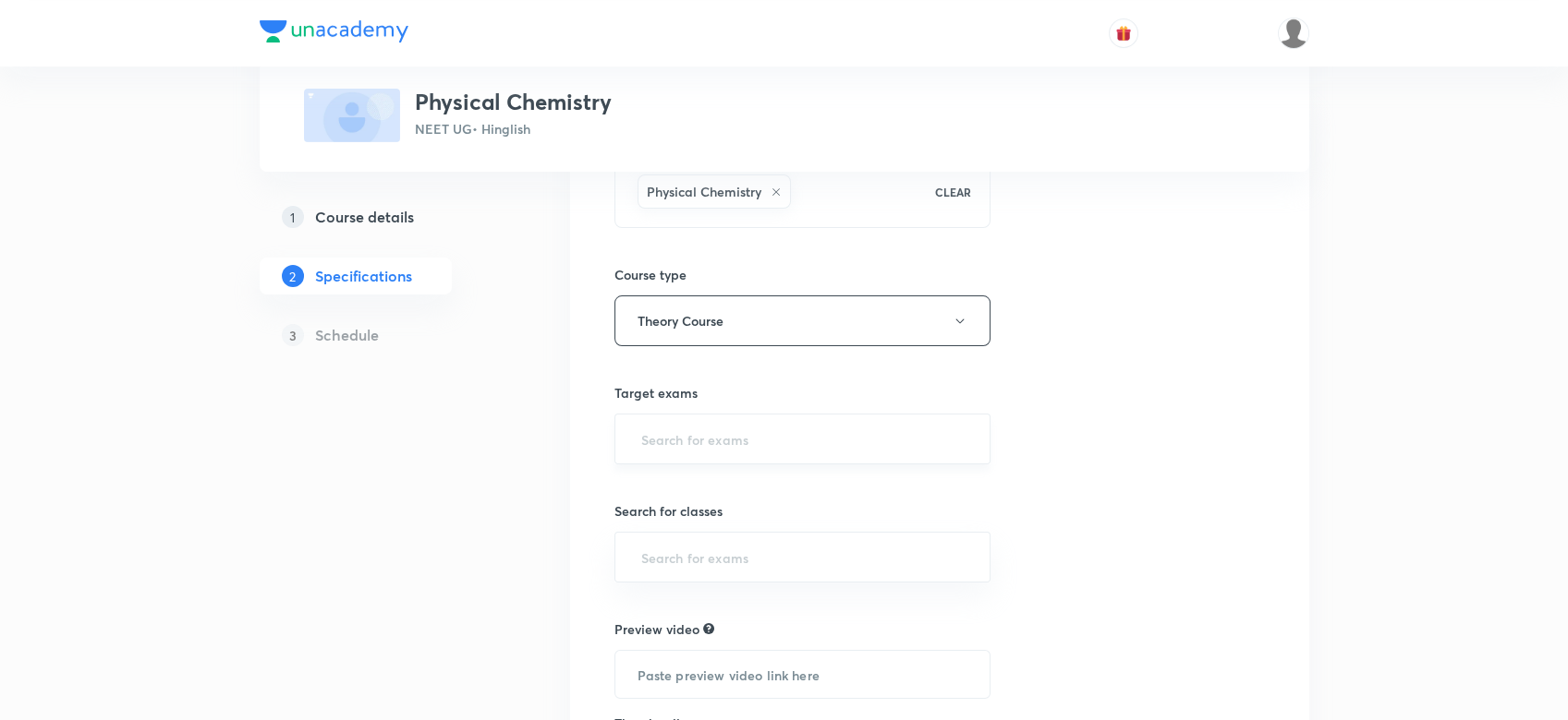
click at [739, 454] on input "text" at bounding box center [802, 438] width 331 height 34
click at [701, 498] on li "NEET UG" at bounding box center [802, 491] width 375 height 33
click at [688, 552] on input "text" at bounding box center [802, 560] width 331 height 34
click at [655, 472] on li "Dropper" at bounding box center [802, 474] width 375 height 33
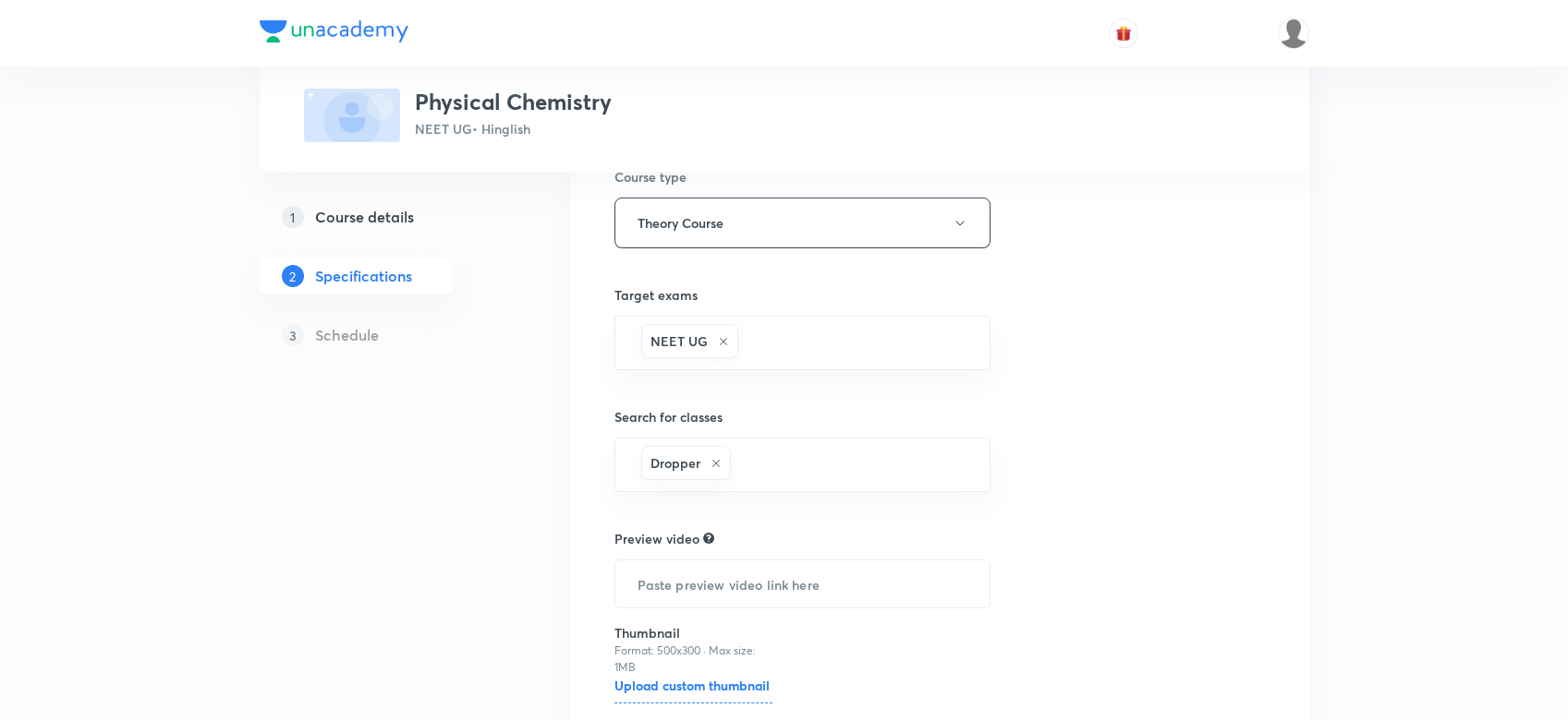
scroll to position [465, 0]
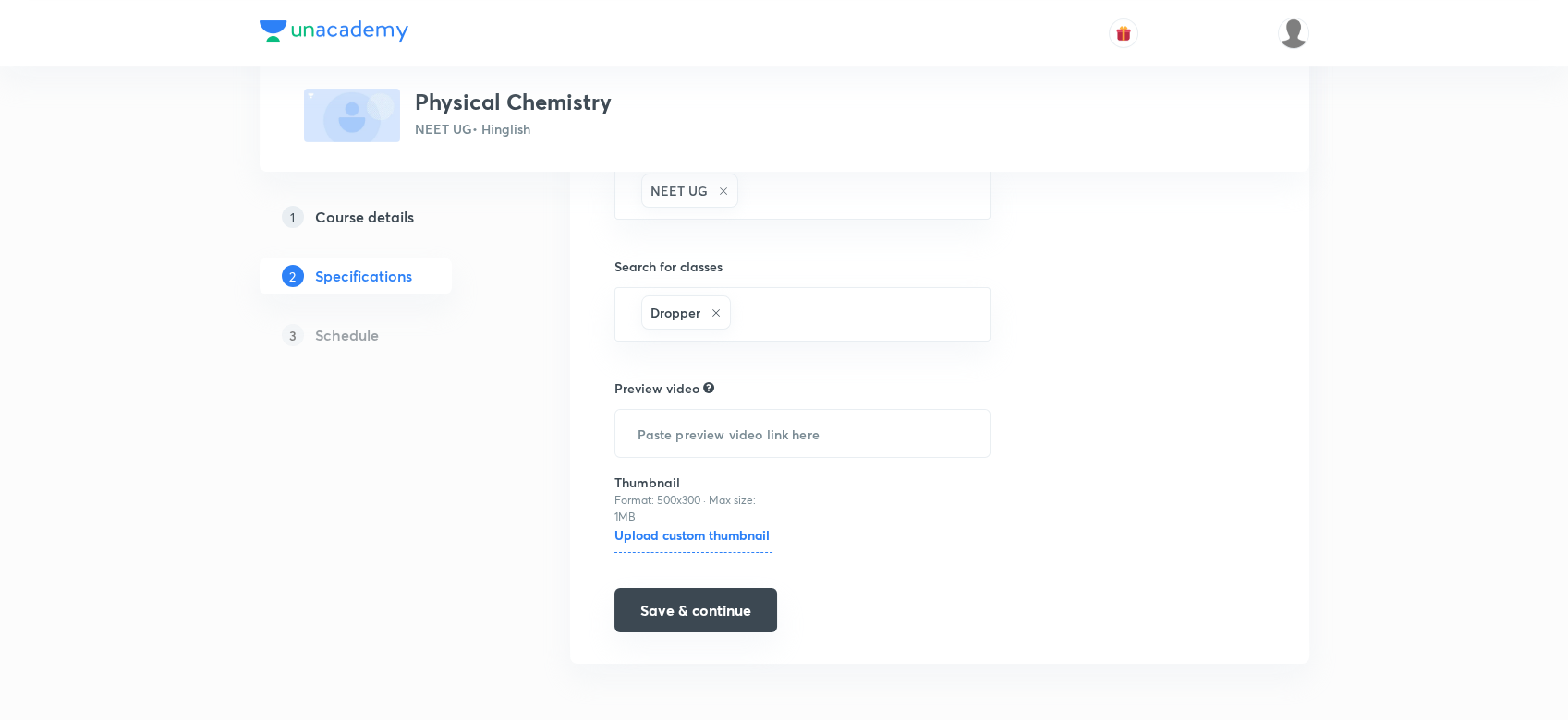
click at [656, 590] on button "Save & continue" at bounding box center [696, 610] width 163 height 45
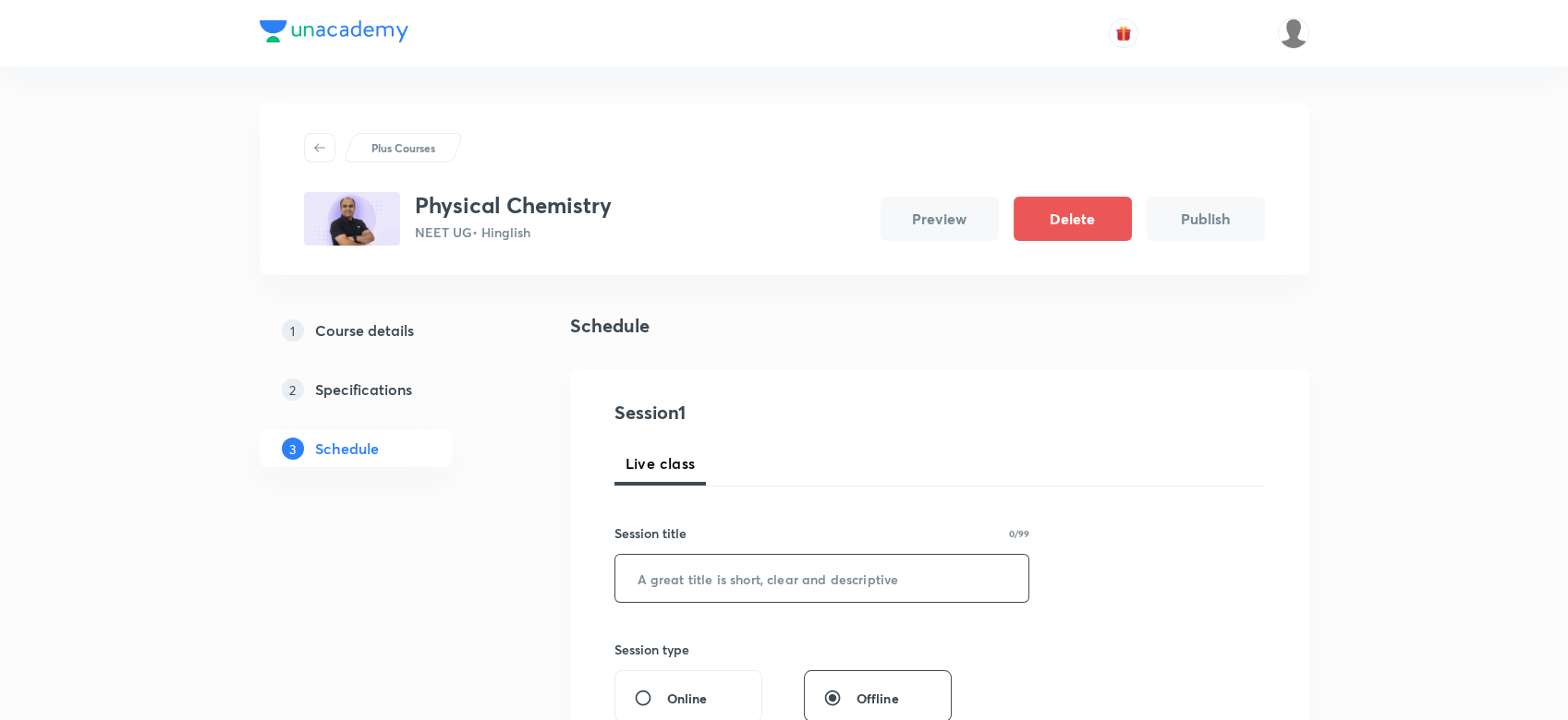
paste input "STRUCTURE OF ATOM - 1"
click at [671, 575] on input "STRUCTURE OF ATOM - 1" at bounding box center [822, 579] width 414 height 47
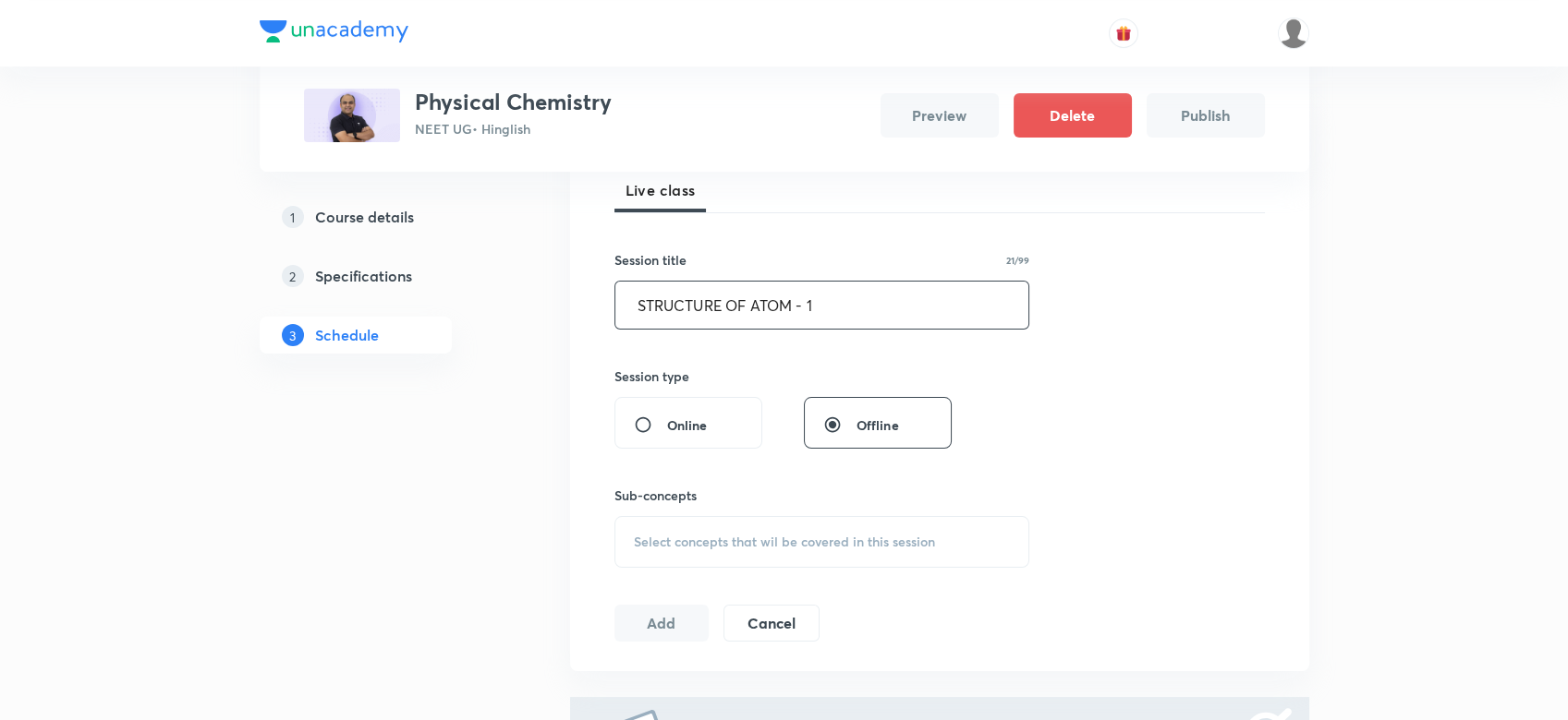
scroll to position [299, 0]
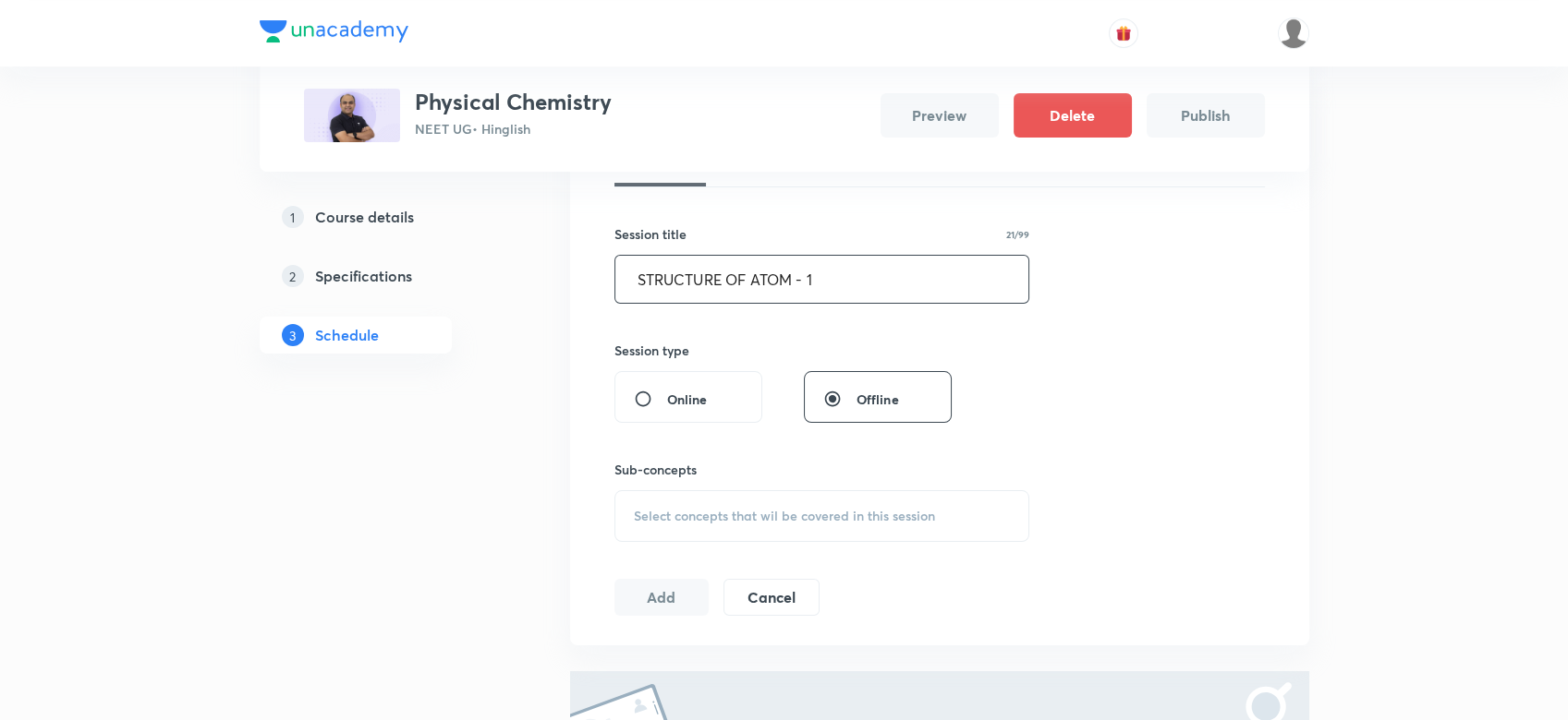
type input "STRUCTURE OF ATOM - 1"
click at [680, 531] on div "Select concepts that wil be covered in this session" at bounding box center [822, 516] width 416 height 51
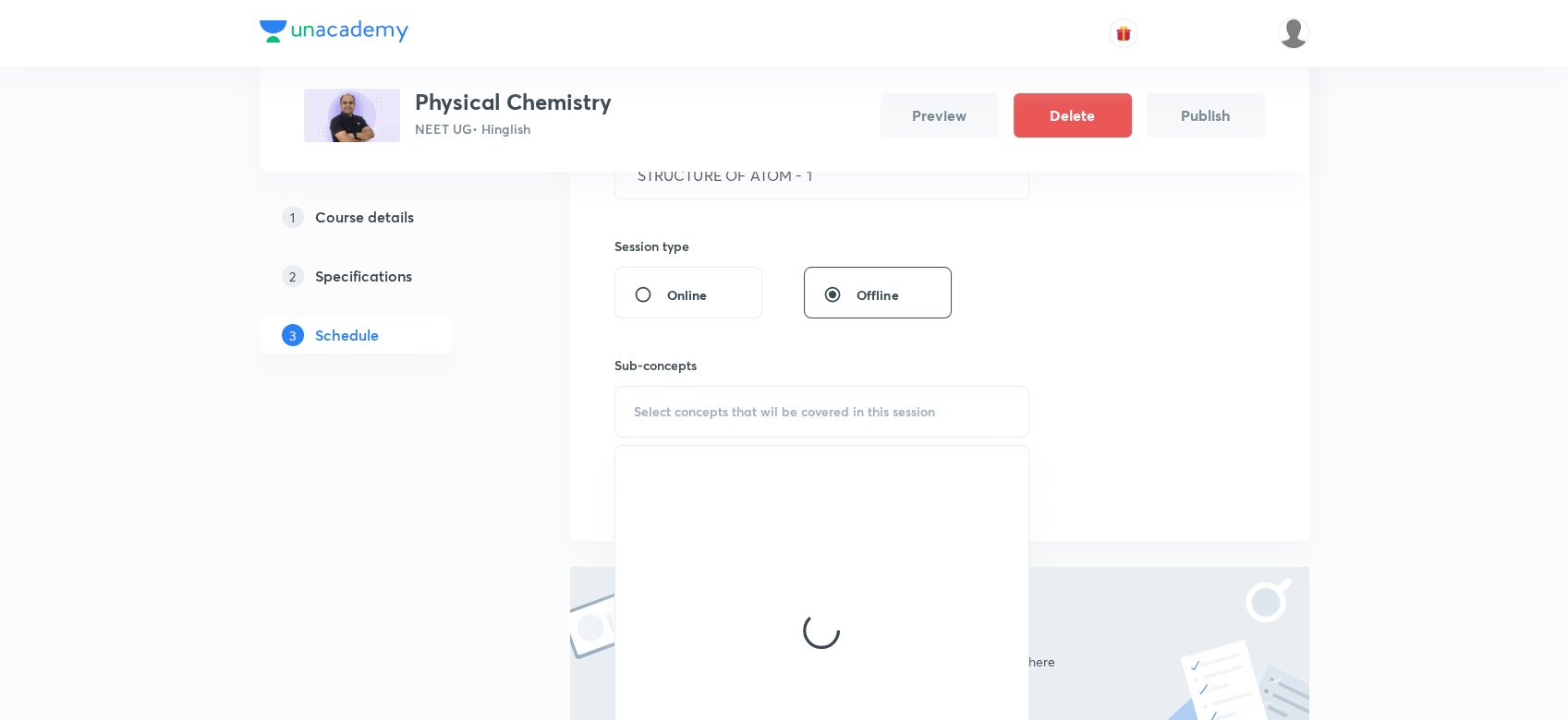
scroll to position [414, 0]
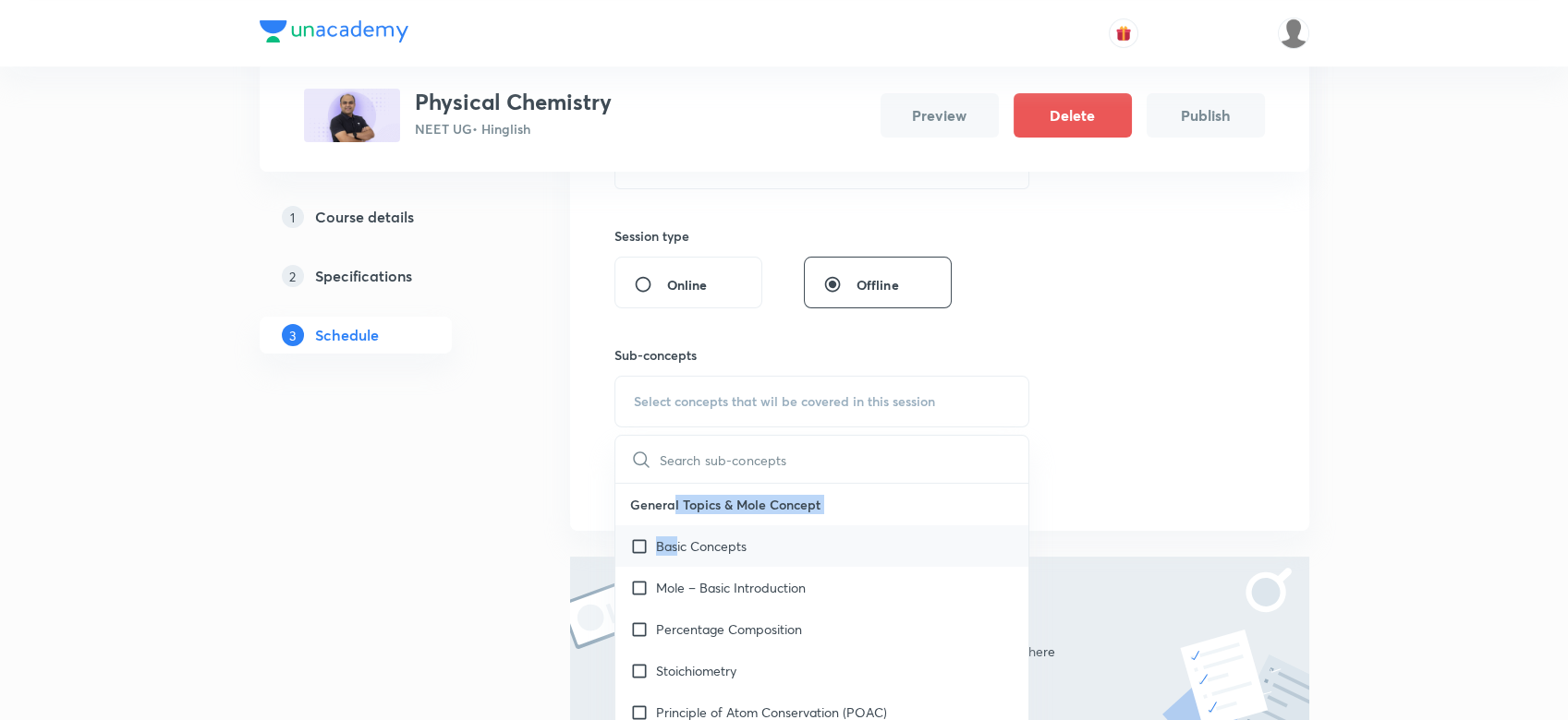
drag, startPoint x: 672, startPoint y: 507, endPoint x: 679, endPoint y: 553, distance: 46.5
click at [679, 553] on p "Basic Concepts" at bounding box center [701, 547] width 90 height 19
checkbox input "true"
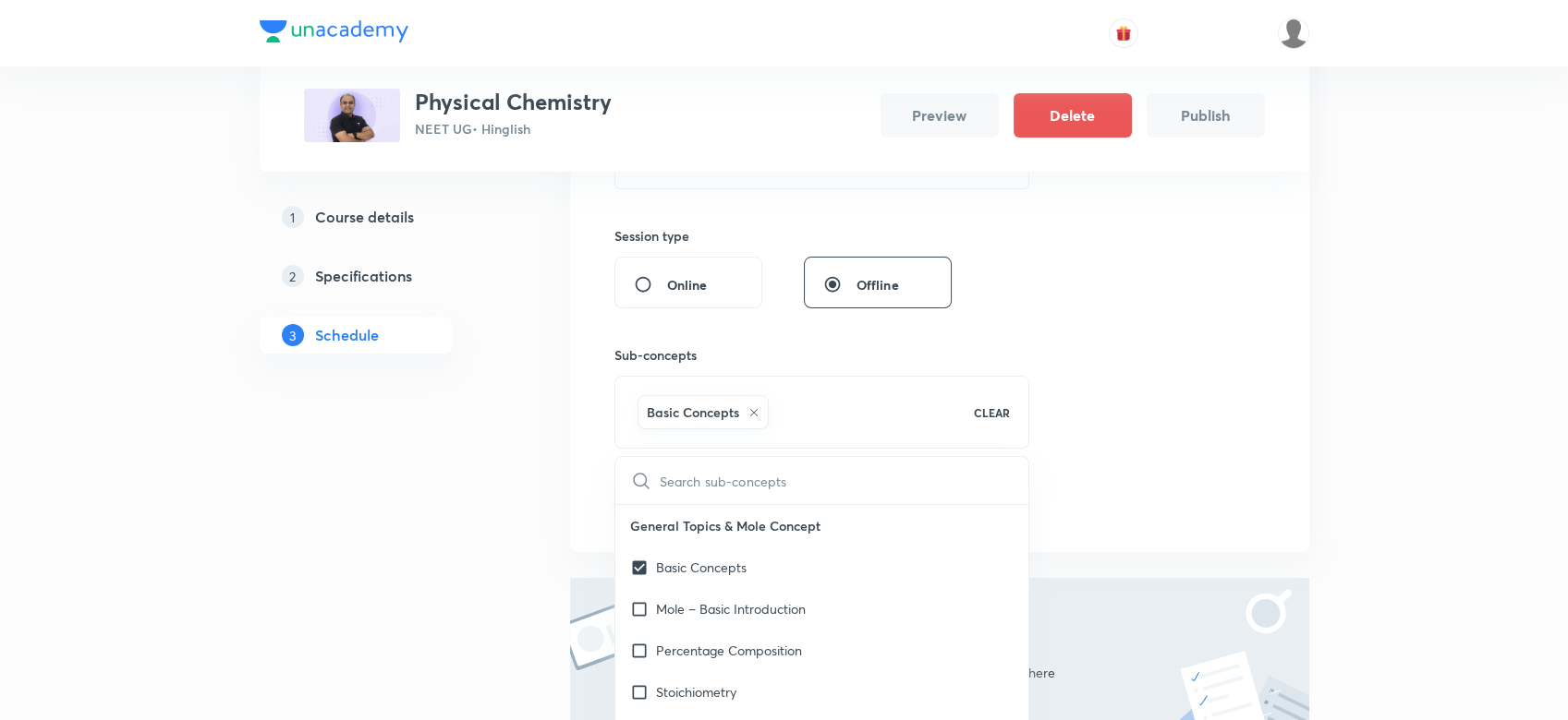
click at [1308, 303] on div "Plus Courses Physical Chemistry NEET UG • Hinglish Preview Delete Publish 1 Cou…" at bounding box center [784, 254] width 1568 height 1335
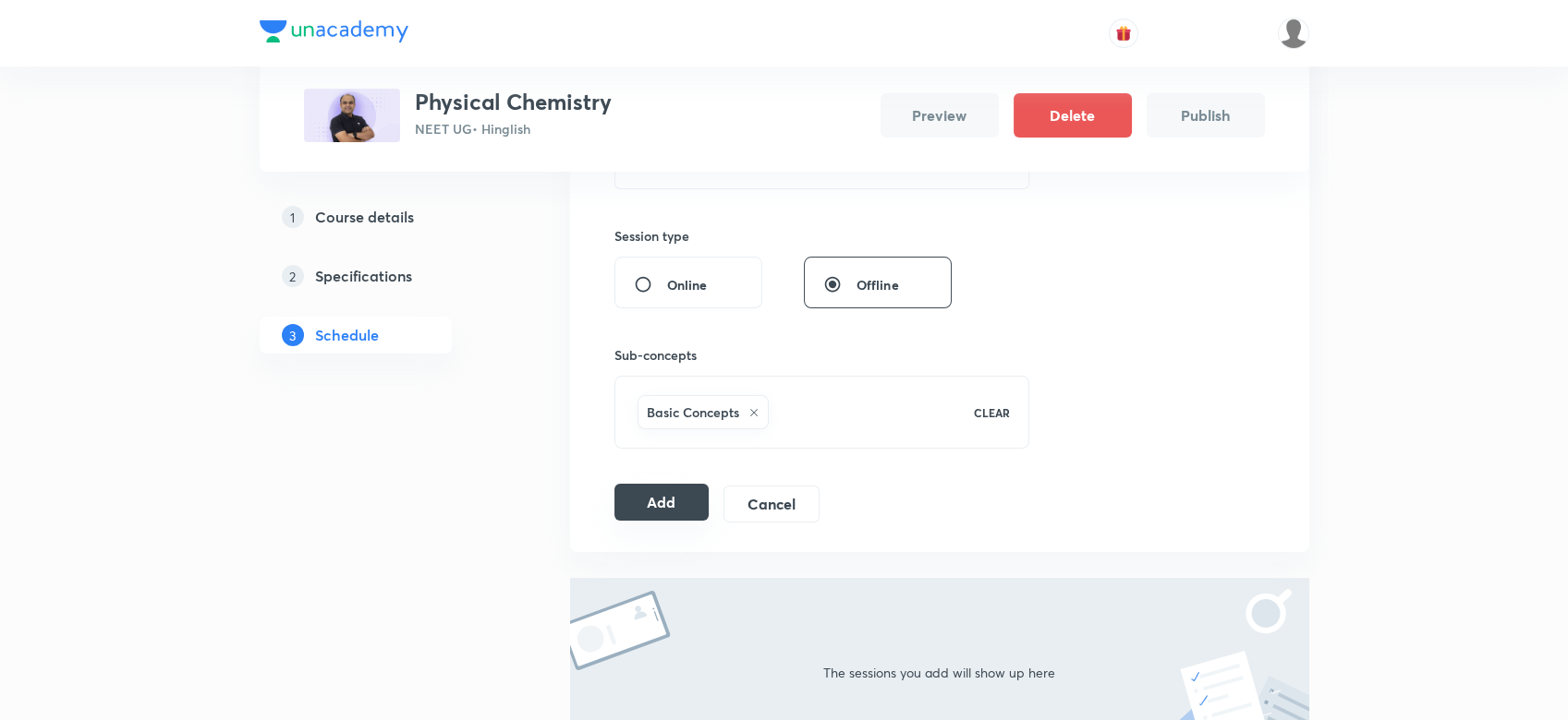
click at [651, 511] on button "Add" at bounding box center [662, 502] width 95 height 37
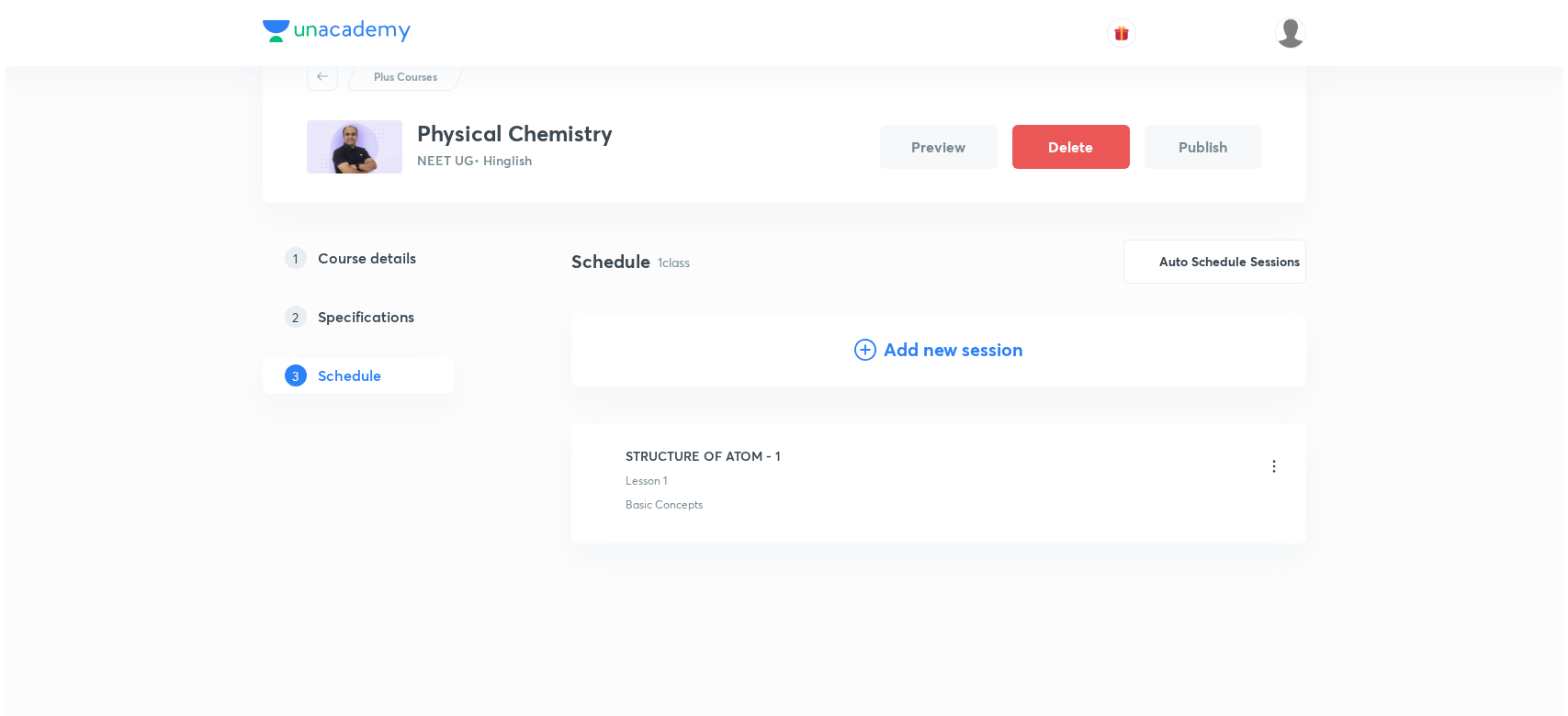
scroll to position [49, 0]
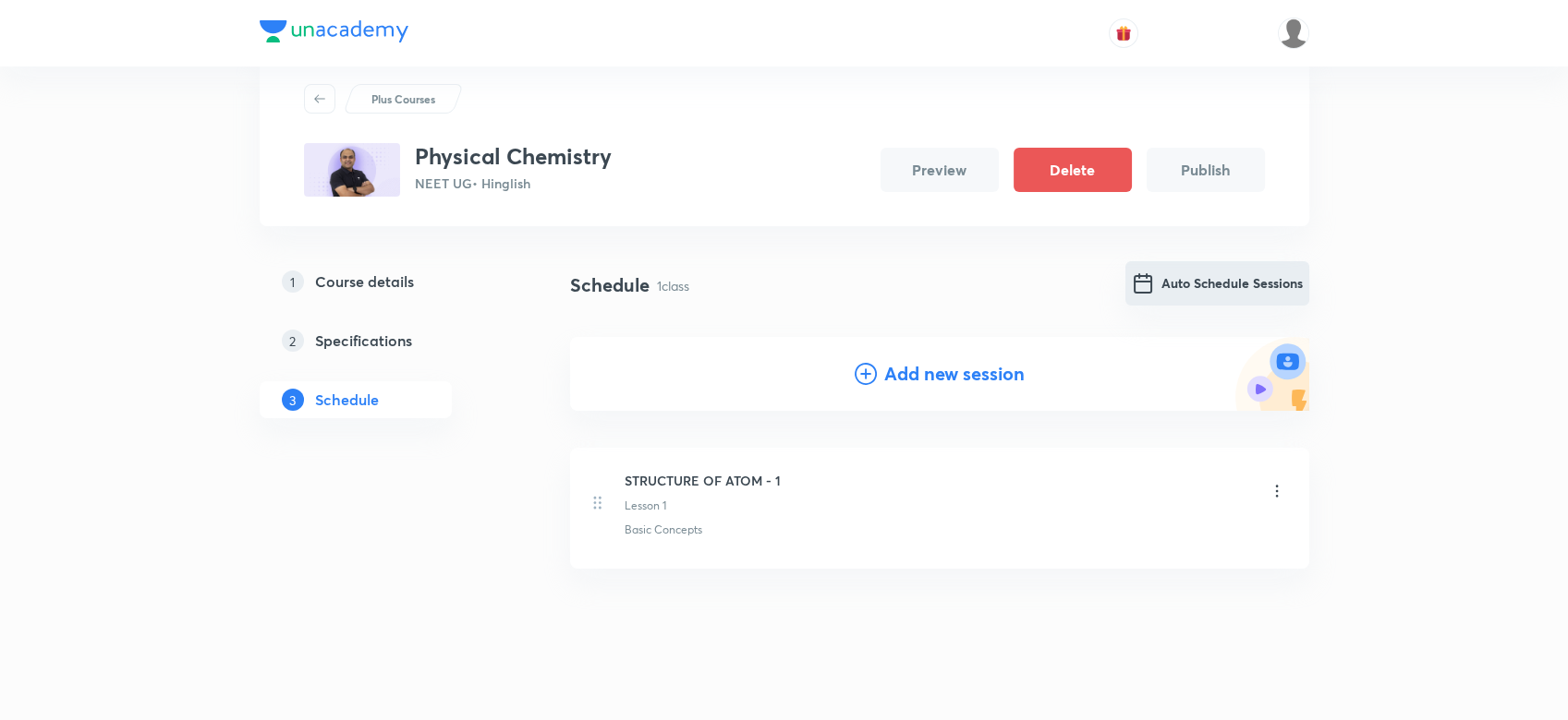
click at [1160, 293] on button "Auto Schedule Sessions" at bounding box center [1218, 284] width 184 height 45
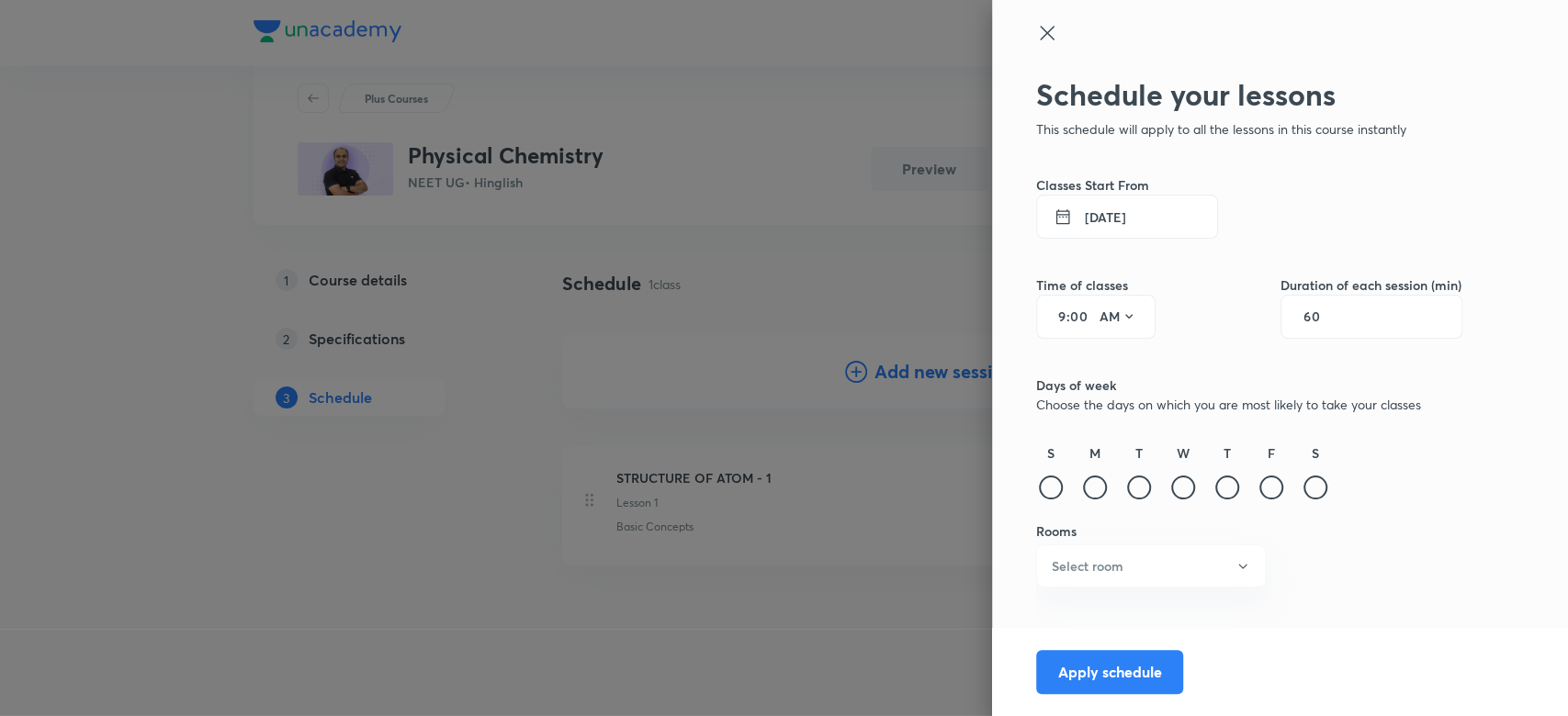
click at [1088, 220] on button "5 Oct 2025" at bounding box center [1127, 217] width 182 height 44
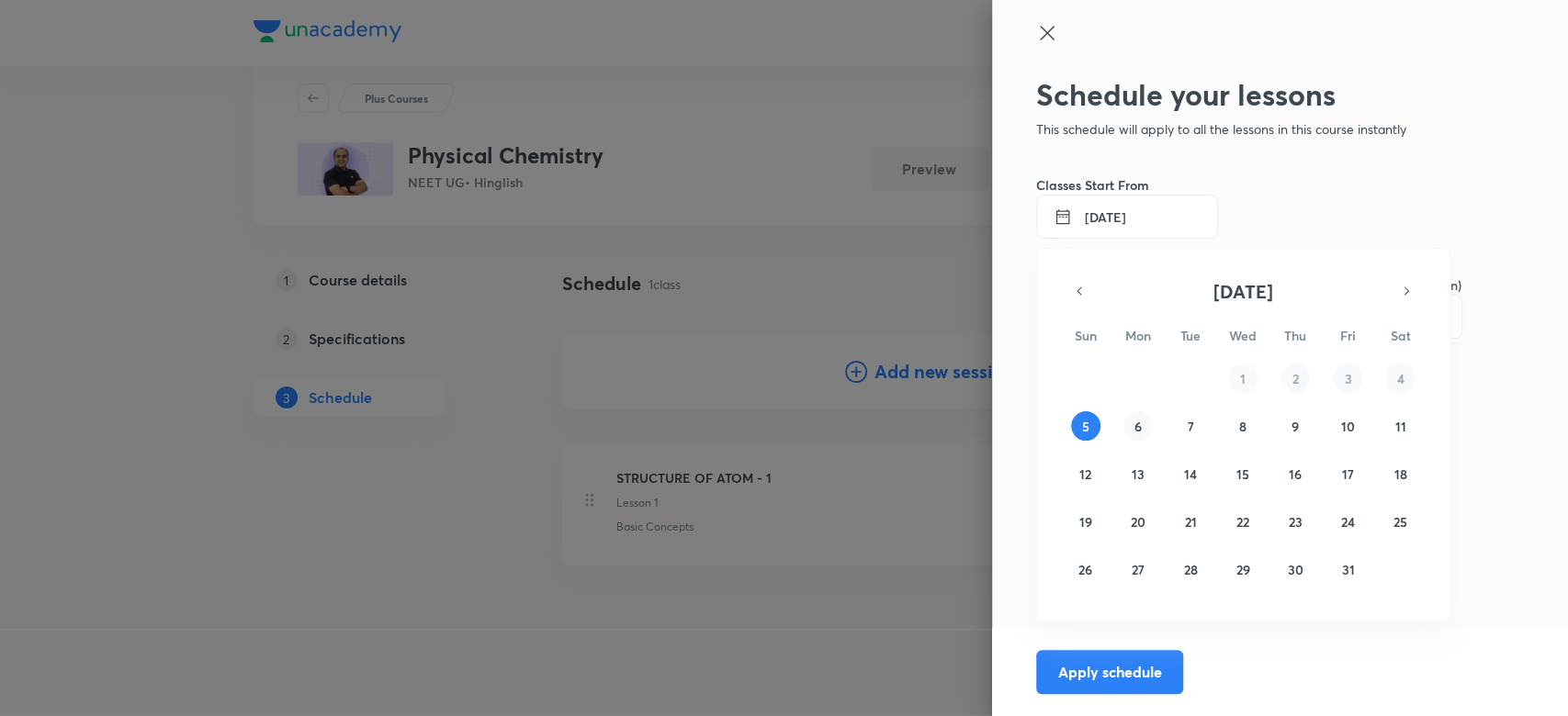
click at [1139, 436] on button "6" at bounding box center [1137, 426] width 29 height 29
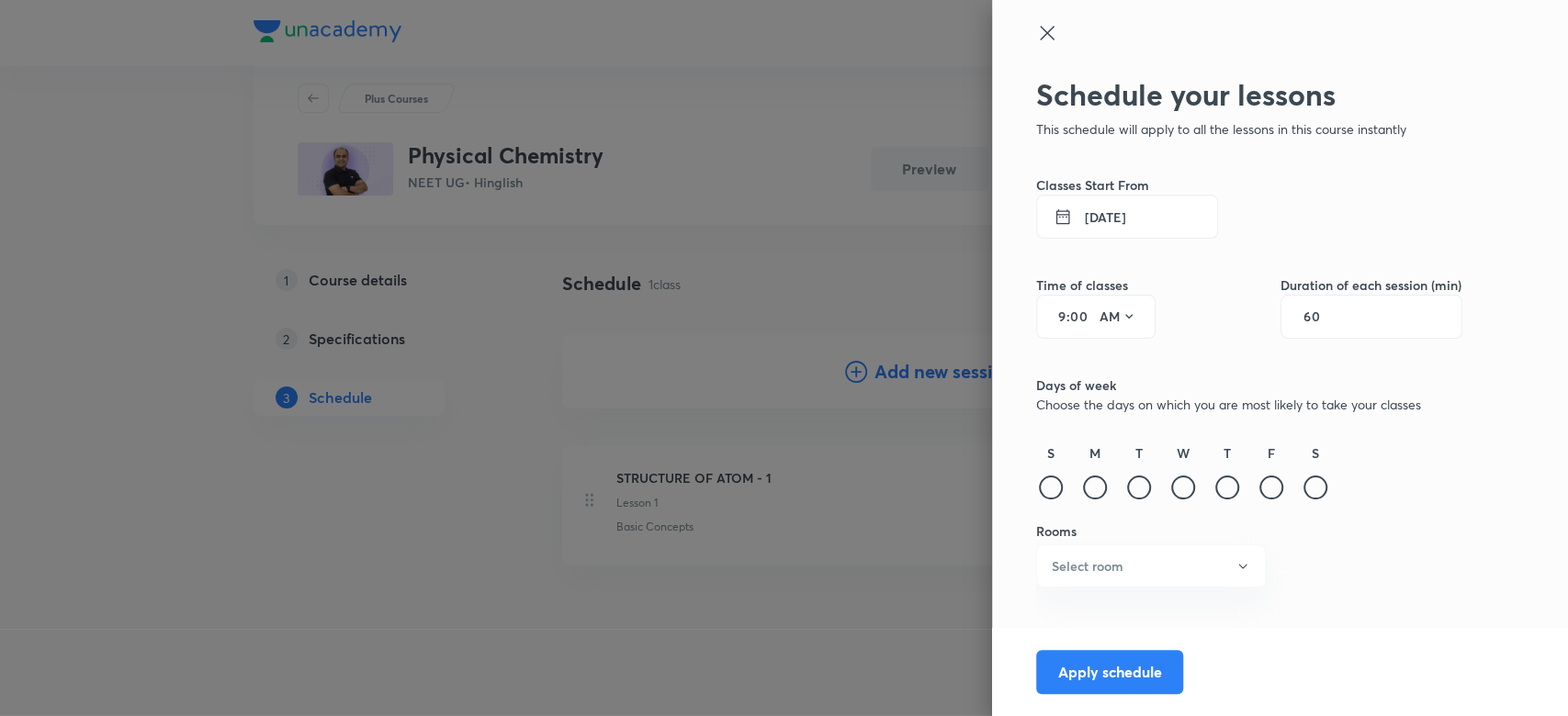
click at [1052, 308] on div "9 : 00 AM" at bounding box center [1096, 317] width 120 height 44
click at [1054, 311] on input "9" at bounding box center [1054, 316] width 22 height 14
type input "12"
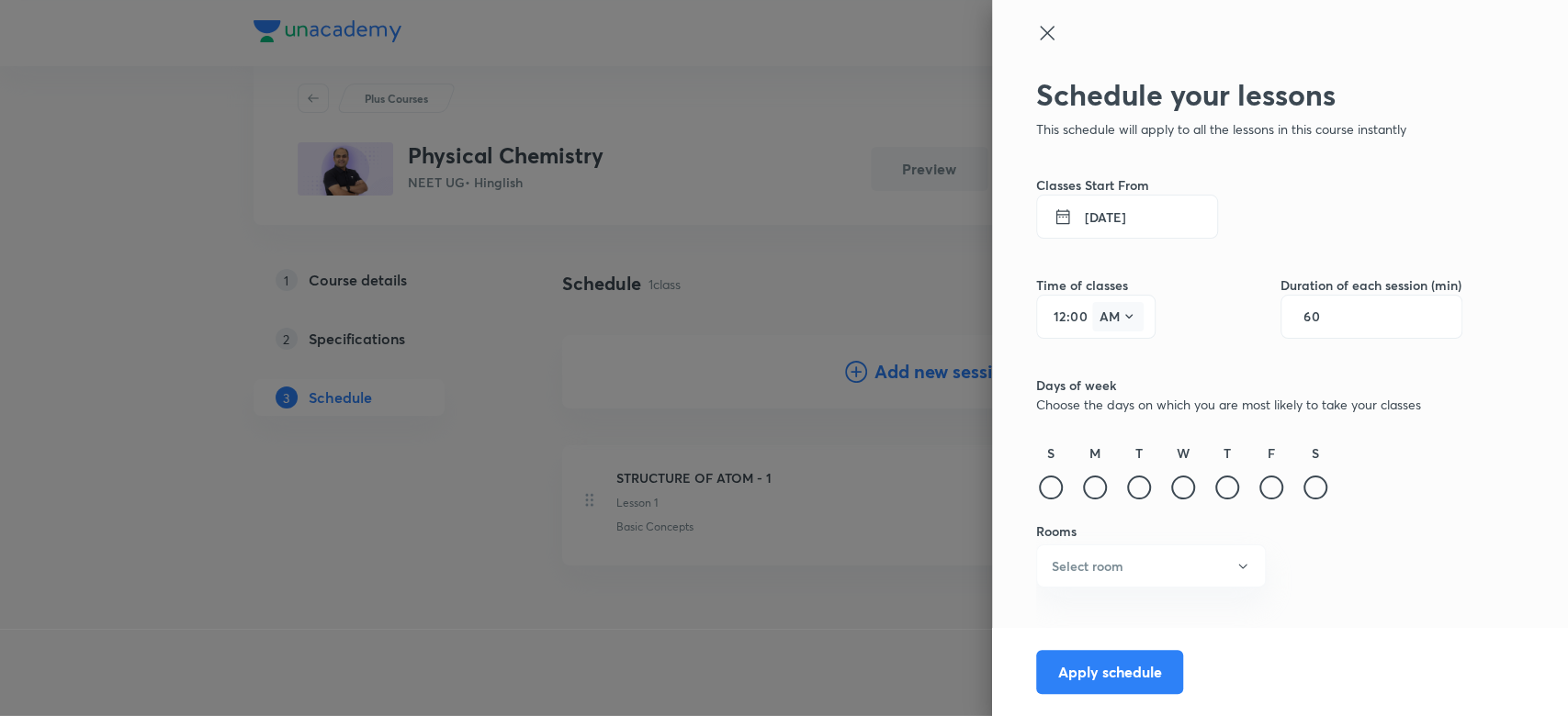
click at [1101, 320] on button "AM" at bounding box center [1117, 316] width 51 height 29
click at [1103, 361] on div "PM" at bounding box center [1117, 363] width 66 height 44
click at [1342, 322] on div "60" at bounding box center [1370, 317] width 182 height 44
click at [1304, 321] on input "60" at bounding box center [1320, 316] width 35 height 14
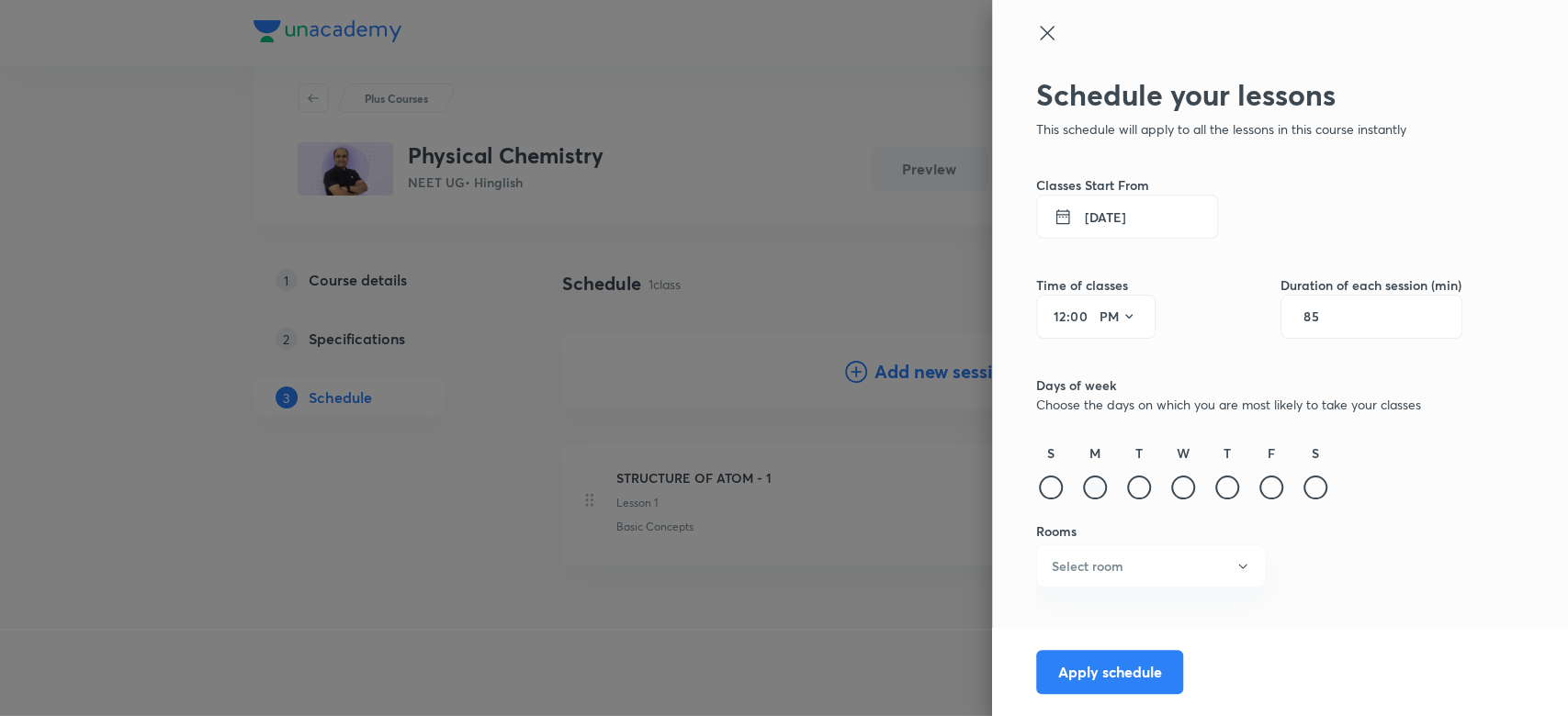
type input "85"
click at [1088, 486] on div at bounding box center [1094, 488] width 24 height 24
click at [1114, 575] on h6 "Select room" at bounding box center [1087, 566] width 71 height 19
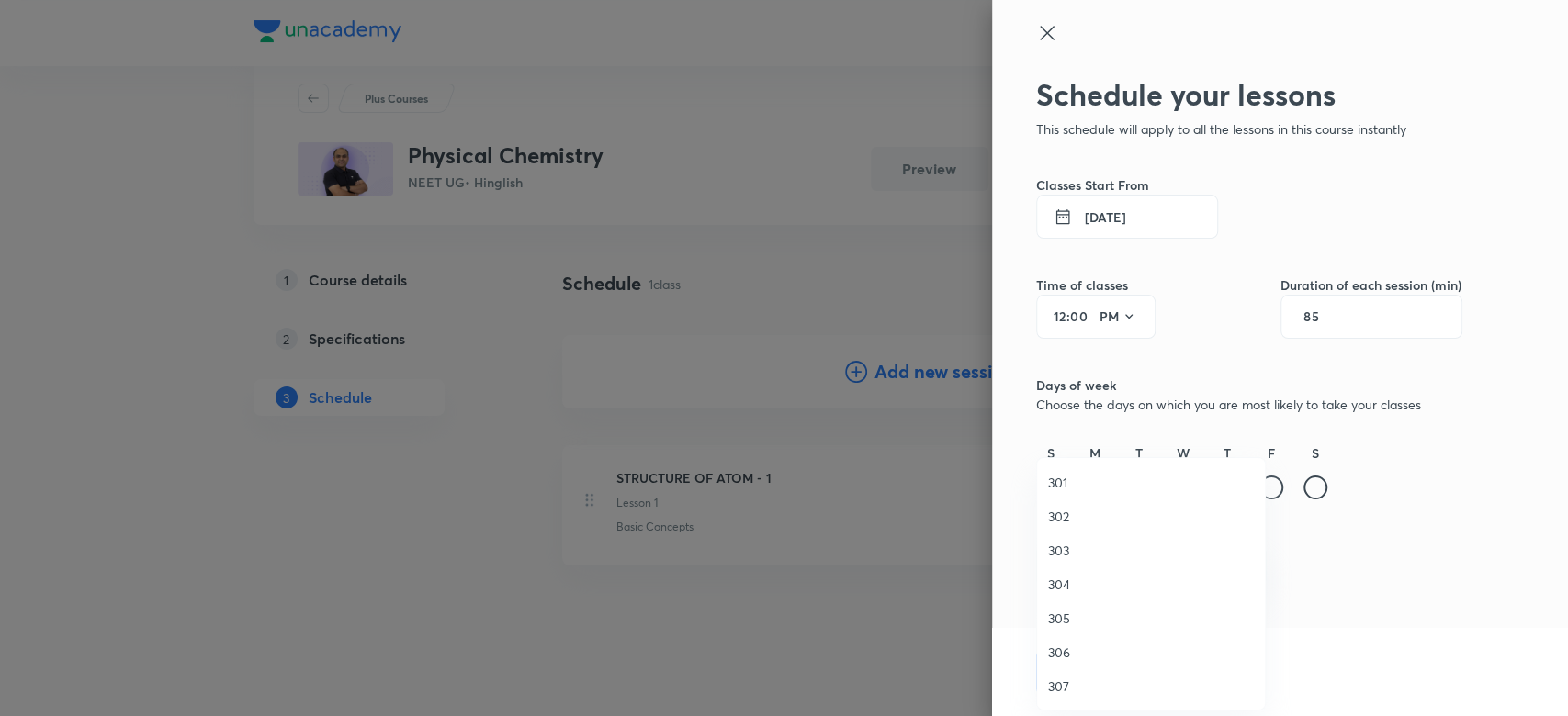
click at [1065, 657] on span "306" at bounding box center [1150, 652] width 205 height 19
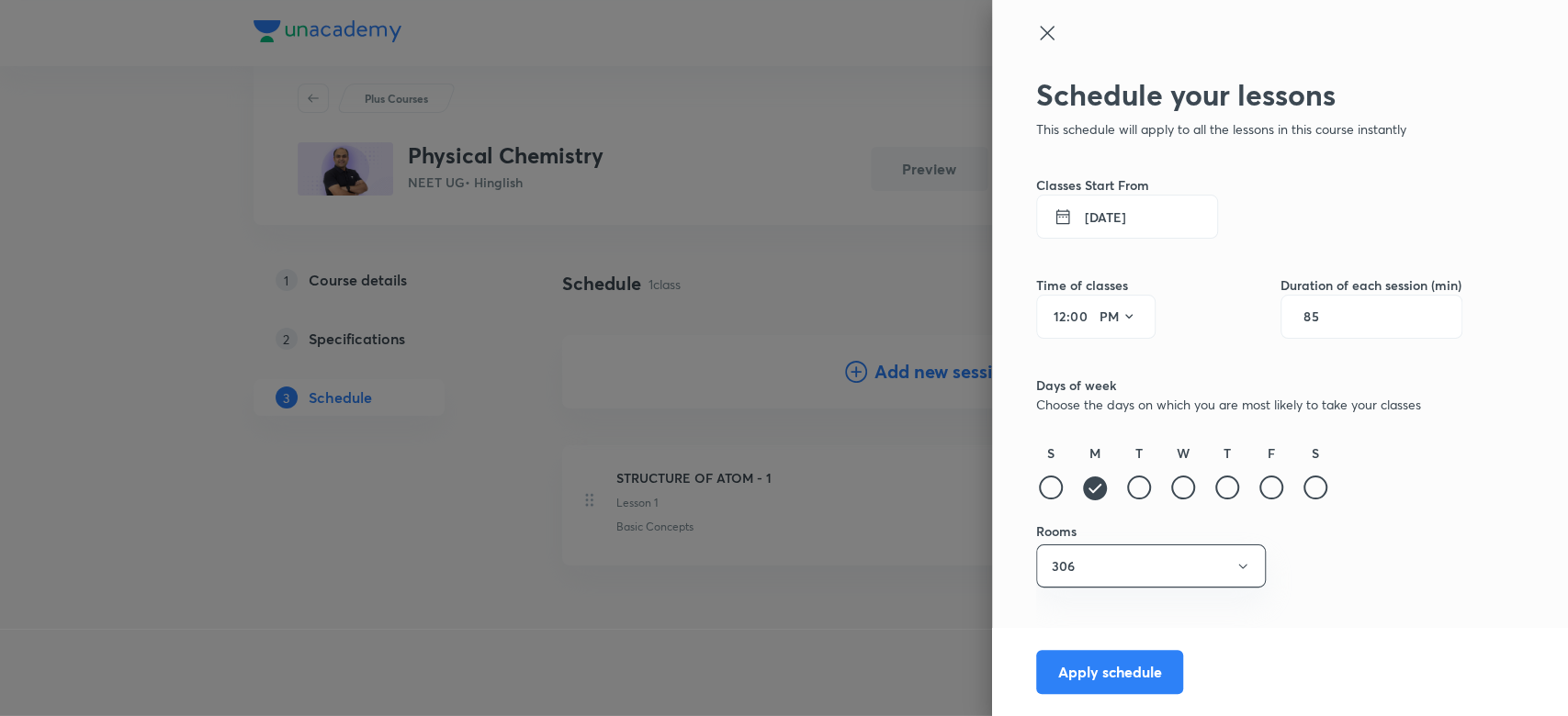
click at [1342, 592] on div "Schedule your lessons This schedule will apply to all the lessons in this cours…" at bounding box center [1249, 378] width 426 height 602
click at [1094, 673] on button "Apply schedule" at bounding box center [1109, 671] width 146 height 44
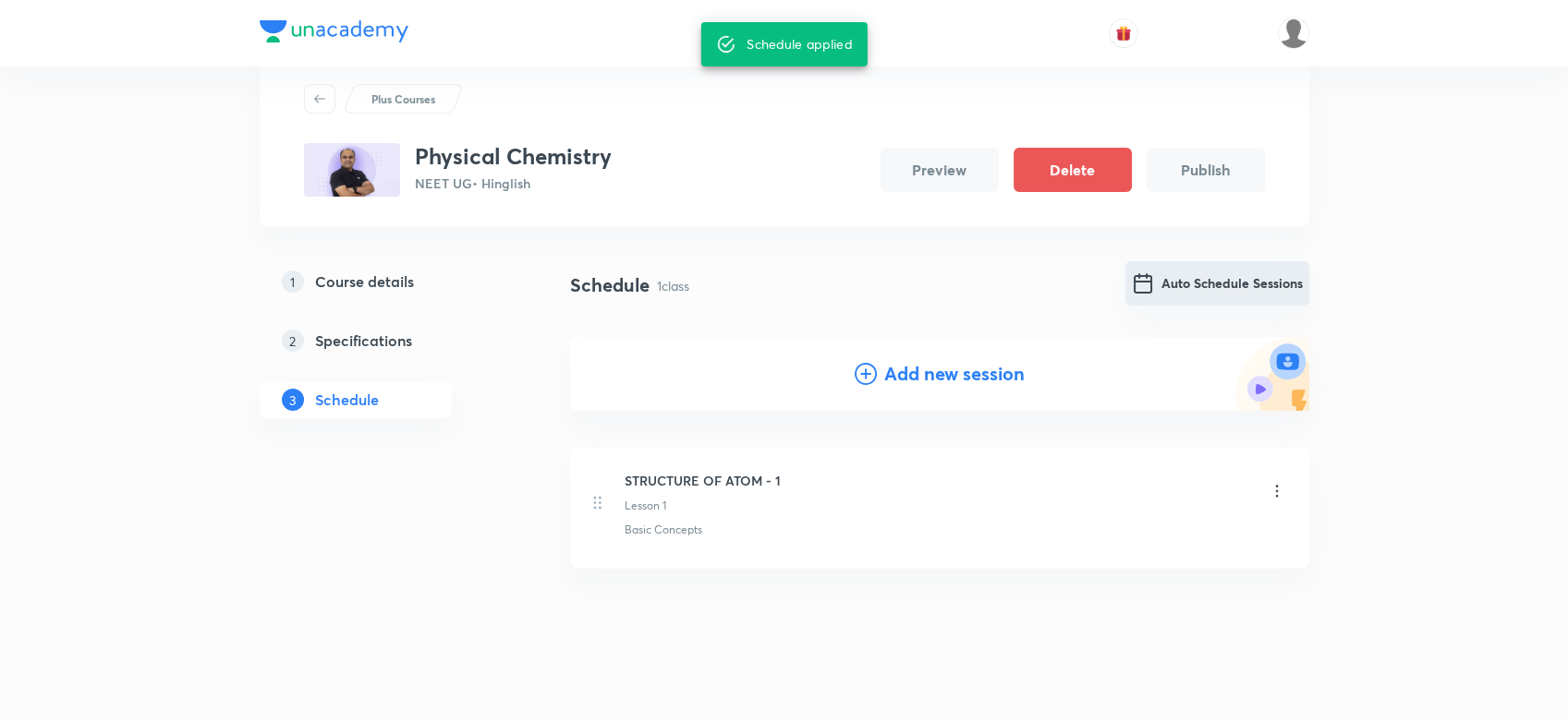
click at [1164, 284] on button "Auto Schedule Sessions" at bounding box center [1218, 284] width 184 height 45
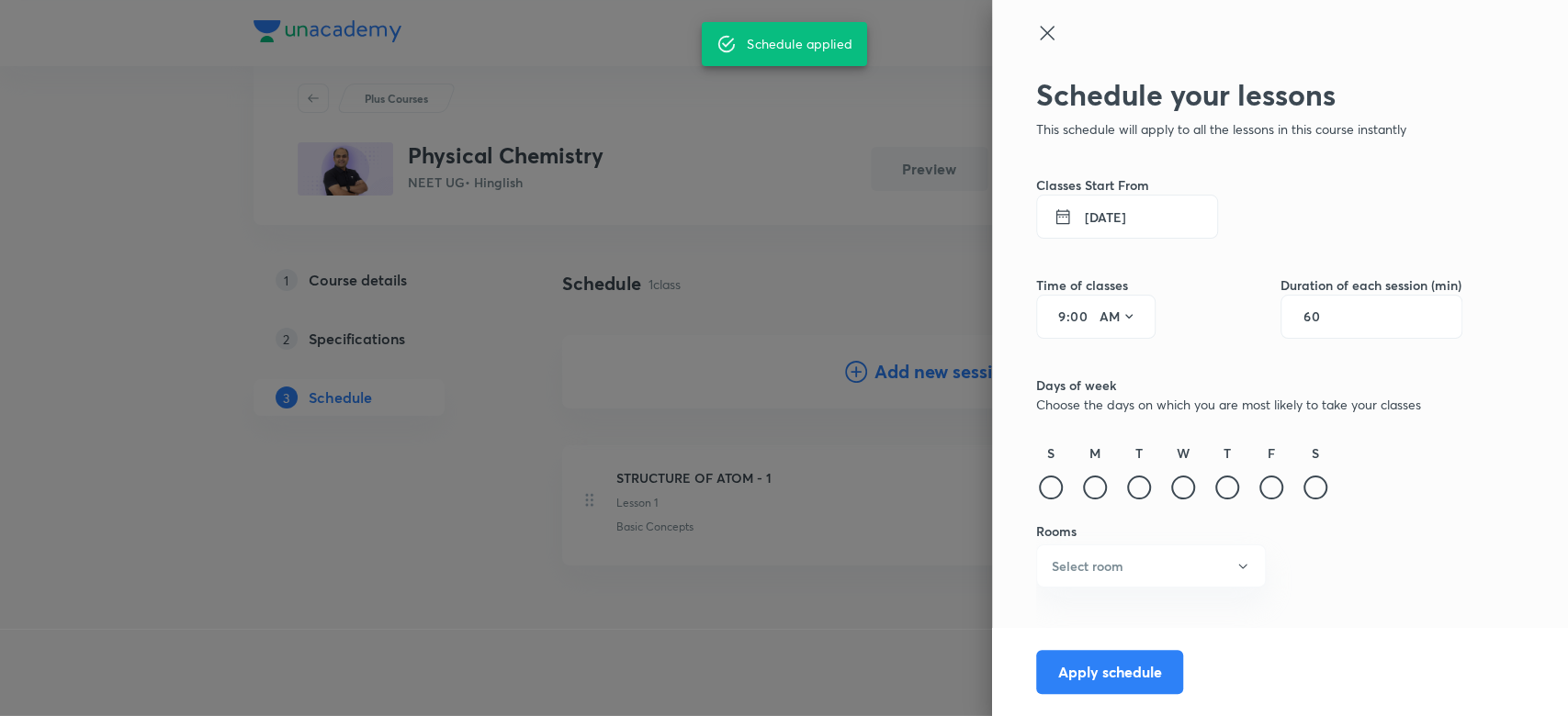
click at [1086, 220] on button "5 Oct 2025" at bounding box center [1127, 217] width 182 height 44
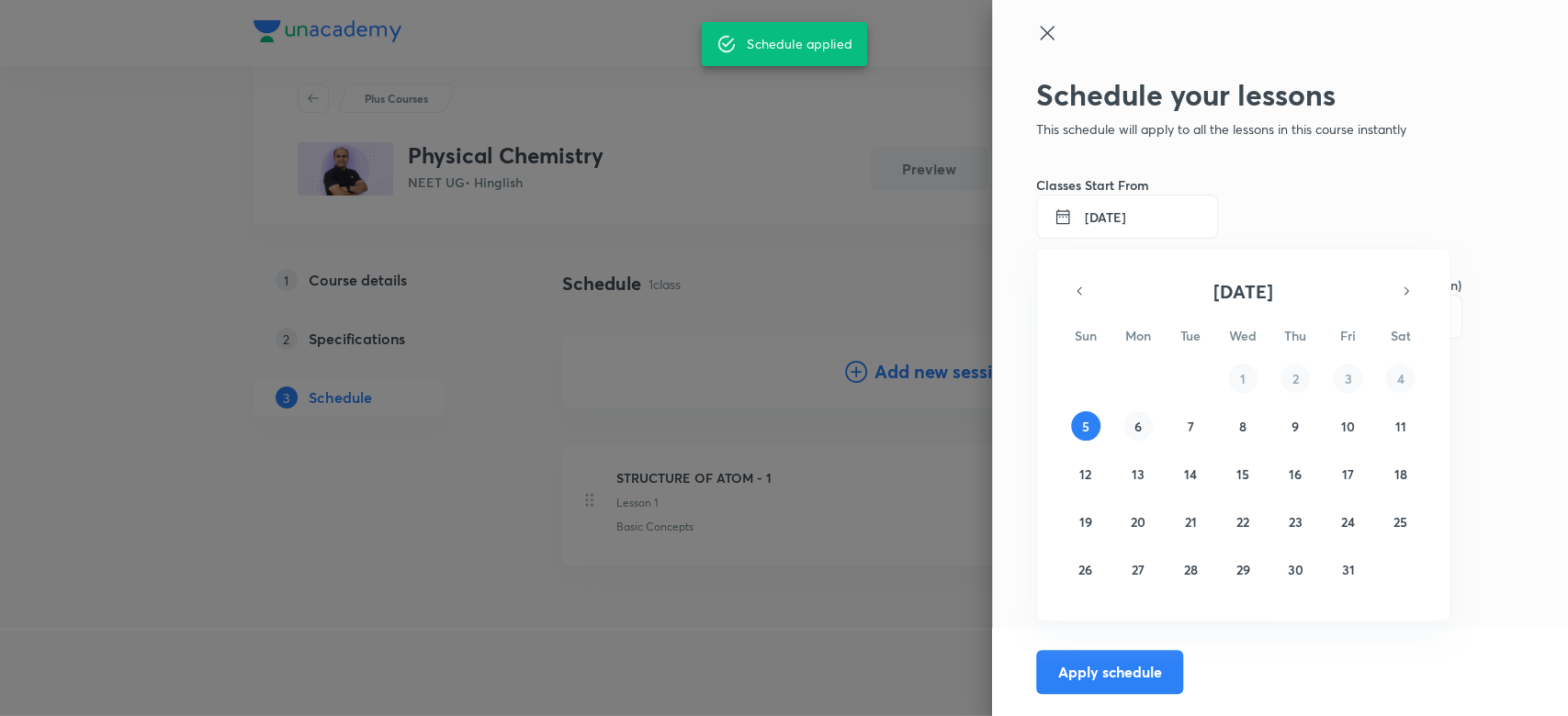
click at [1136, 421] on abbr "6" at bounding box center [1138, 427] width 8 height 17
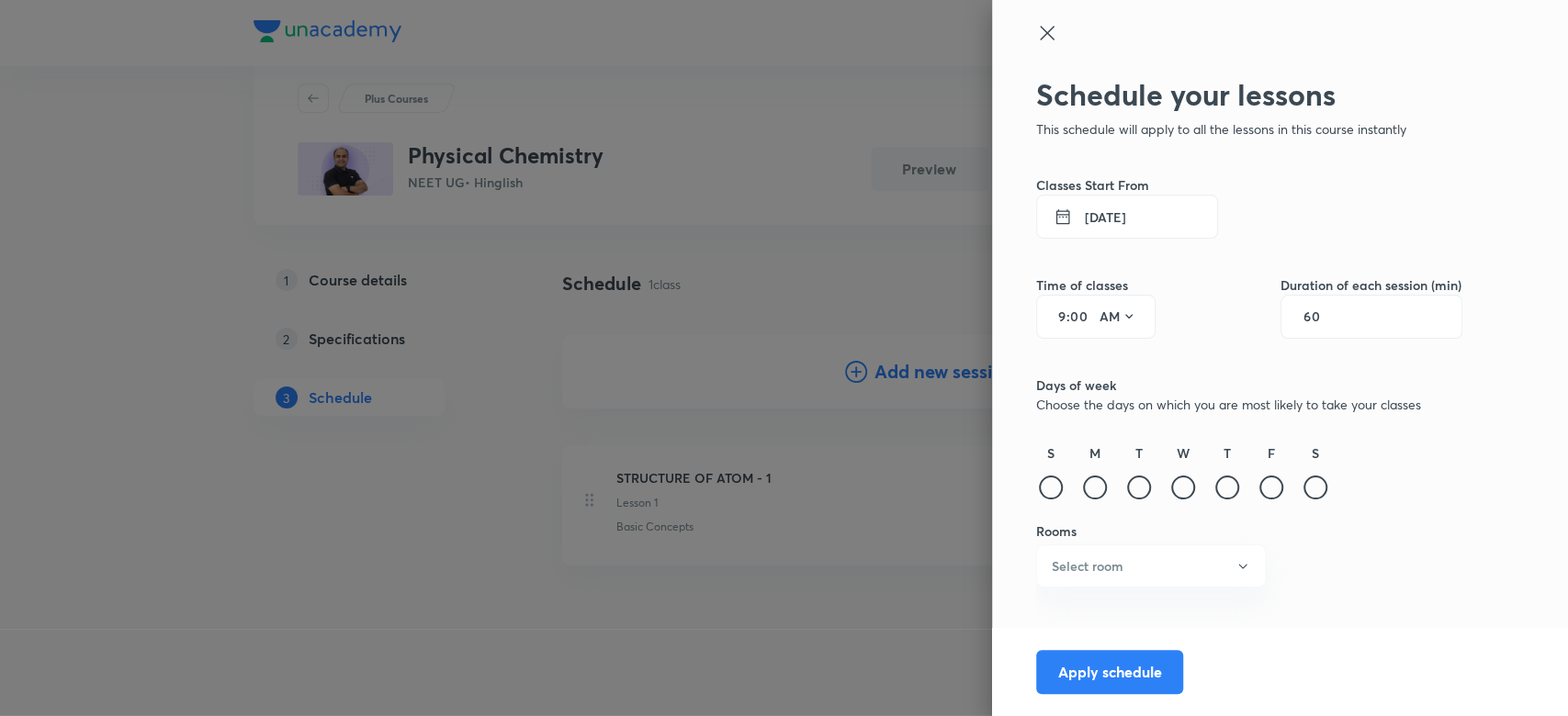
click at [1059, 305] on div "9 : 00 AM" at bounding box center [1096, 317] width 120 height 44
click at [1059, 310] on input "9" at bounding box center [1054, 316] width 22 height 14
type input "12"
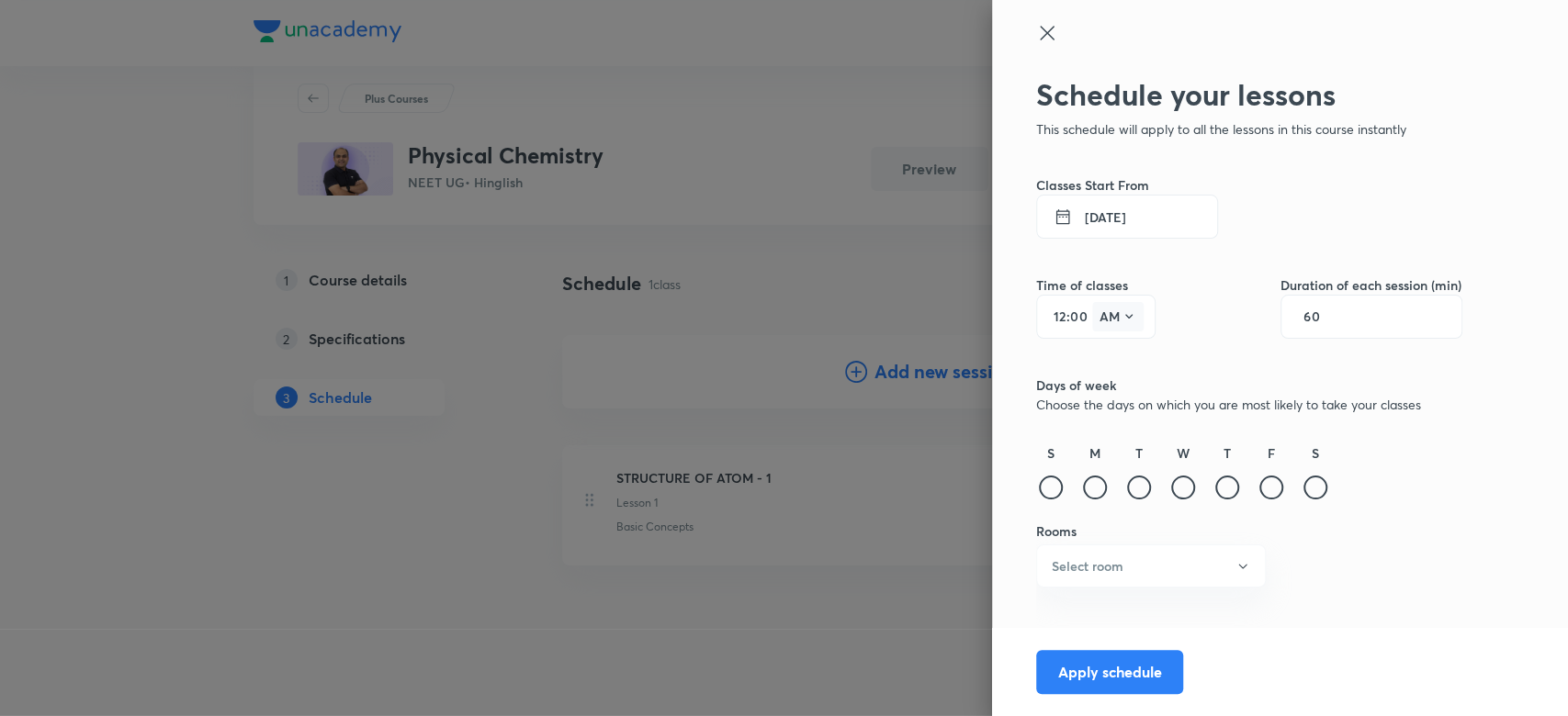
click at [1111, 306] on button "AM" at bounding box center [1117, 316] width 51 height 29
click at [1104, 364] on div "PM" at bounding box center [1117, 363] width 66 height 44
click at [1322, 320] on input "60" at bounding box center [1320, 316] width 35 height 14
type input "85"
click at [1091, 489] on div at bounding box center [1094, 488] width 24 height 24
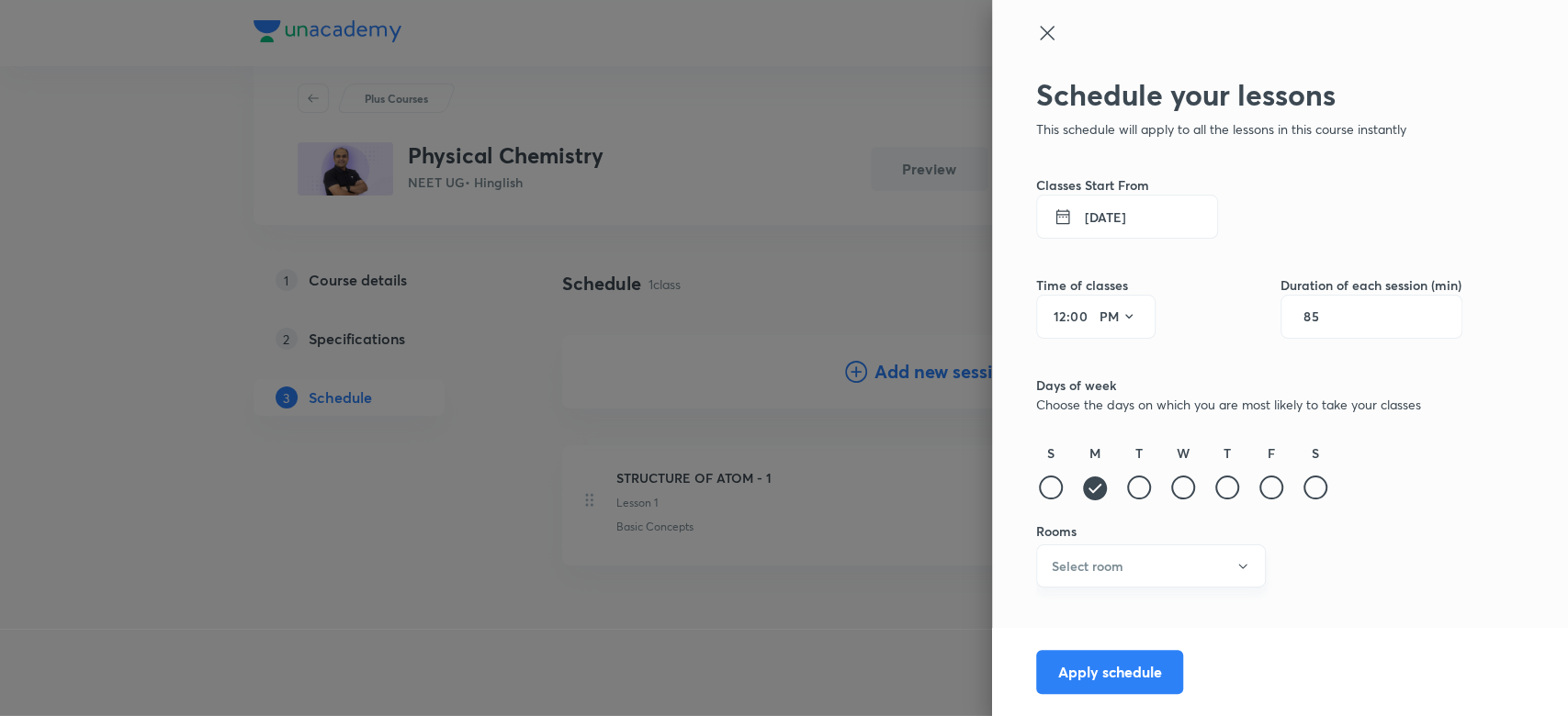
click at [1106, 570] on h6 "Select room" at bounding box center [1087, 566] width 71 height 19
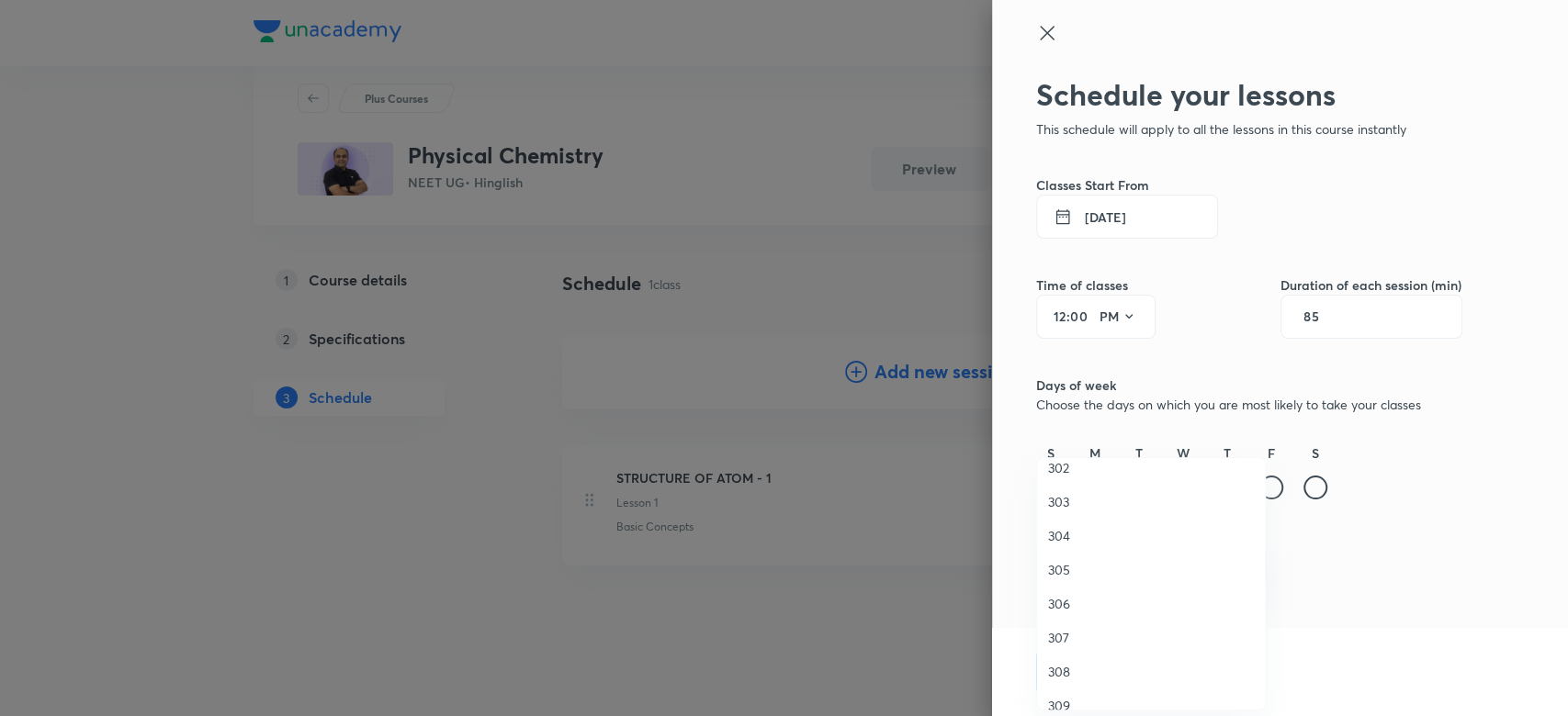
click at [1052, 607] on span "306" at bounding box center [1150, 603] width 205 height 19
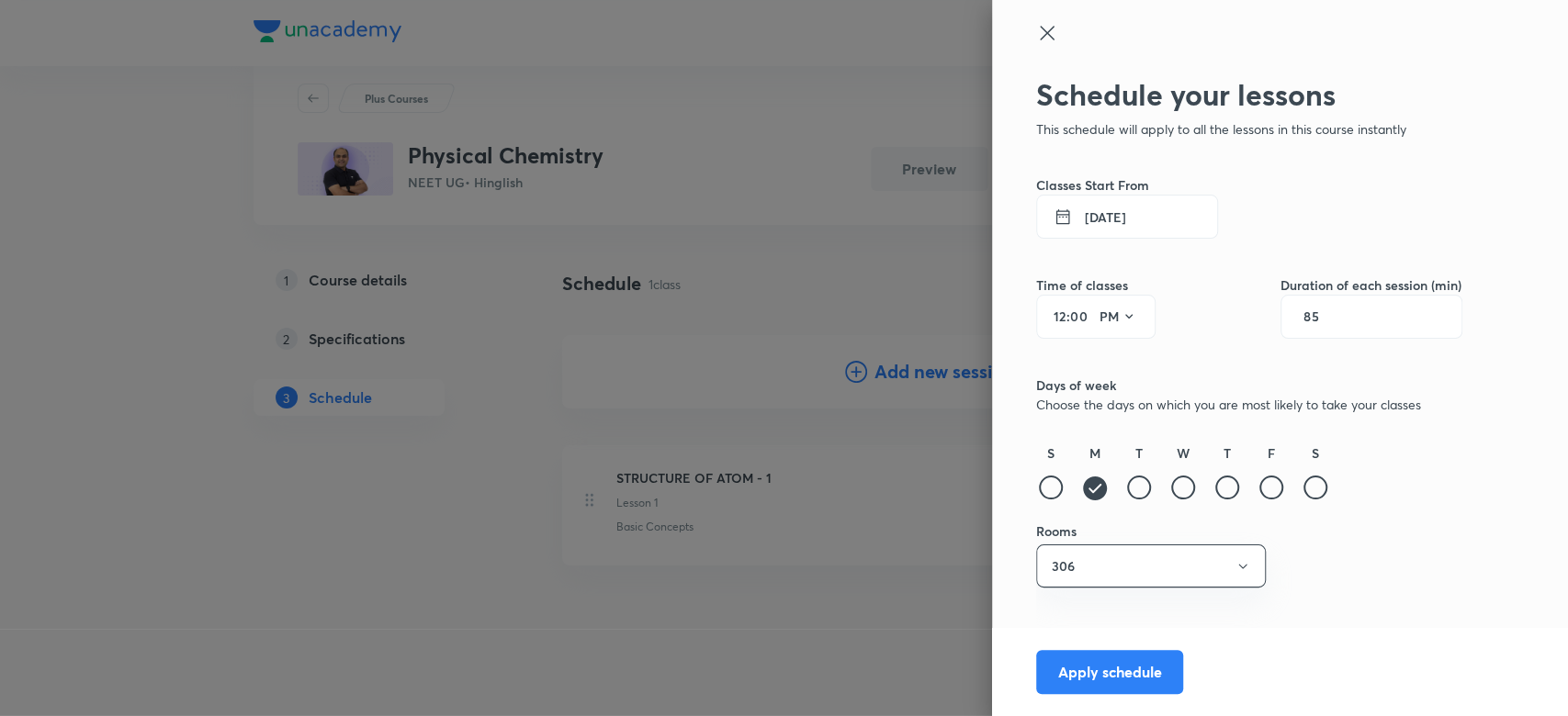
click at [1264, 594] on div "Schedule your lessons This schedule will apply to all the lessons in this cours…" at bounding box center [1249, 378] width 426 height 602
click at [1080, 677] on button "Apply schedule" at bounding box center [1109, 671] width 146 height 44
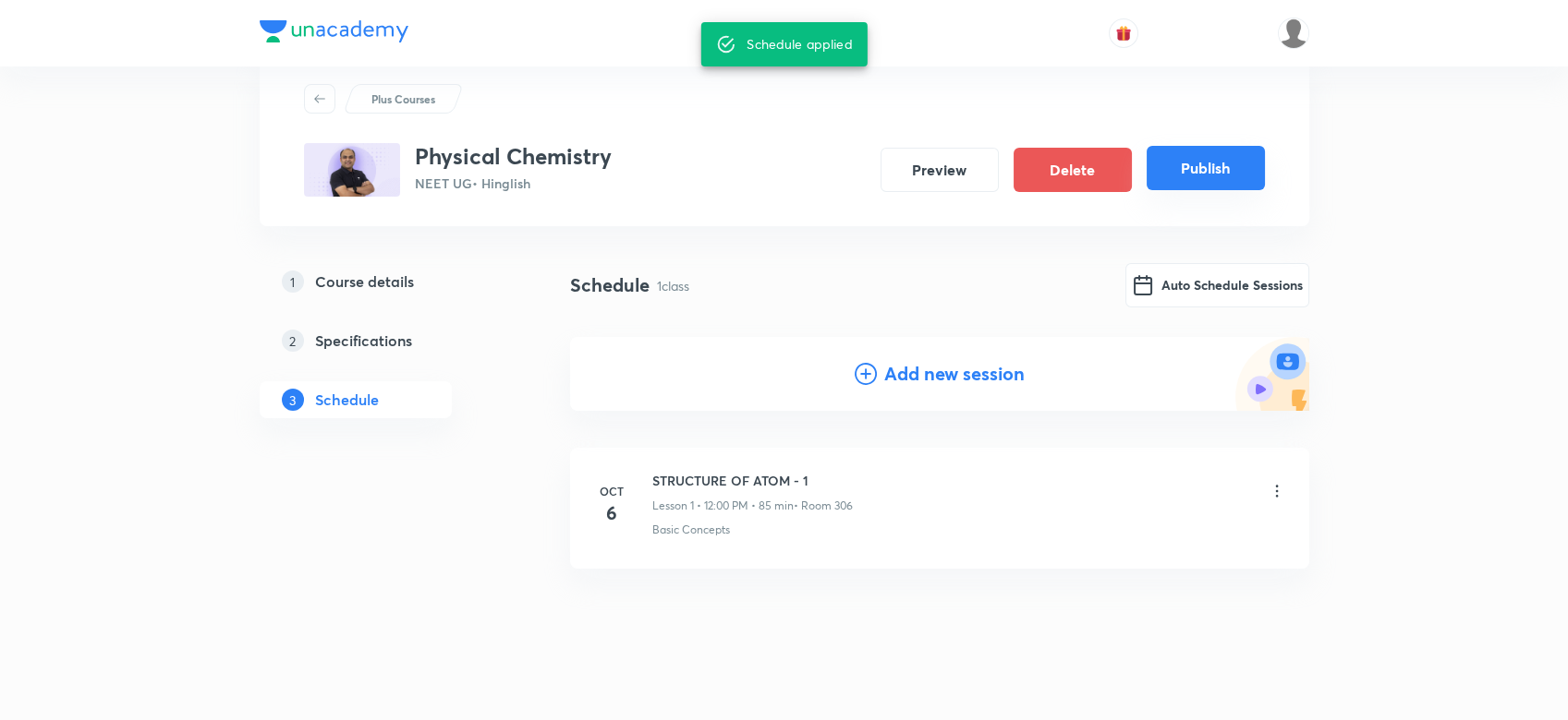
click at [1243, 167] on button "Publish" at bounding box center [1205, 169] width 118 height 45
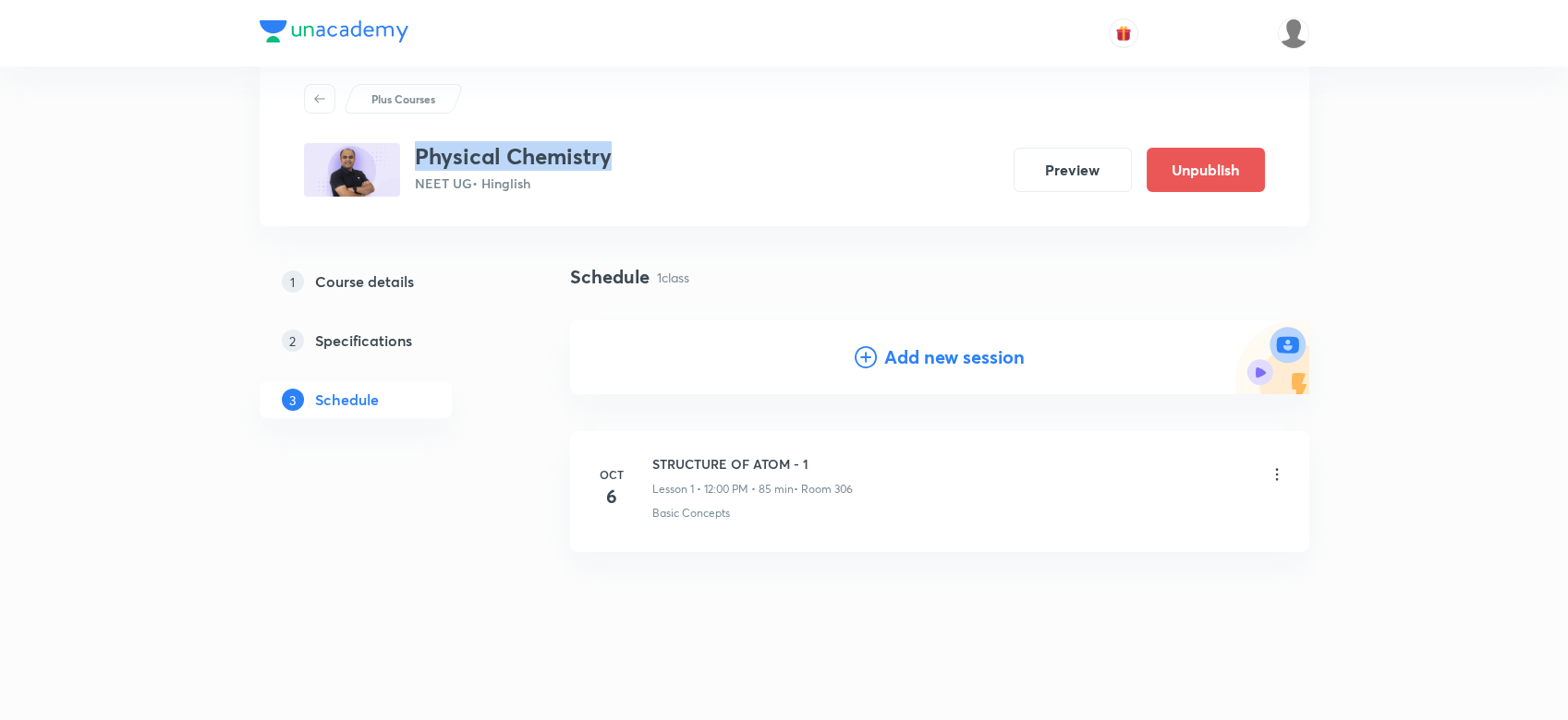
drag, startPoint x: 414, startPoint y: 155, endPoint x: 651, endPoint y: 147, distance: 237.1
click at [651, 147] on div "Physical Chemistry NEET UG • Hinglish Preview Unpublish" at bounding box center [784, 170] width 961 height 53
copy h3 "Physical Chemistry"
click at [363, 284] on h5 "Course details" at bounding box center [365, 281] width 99 height 22
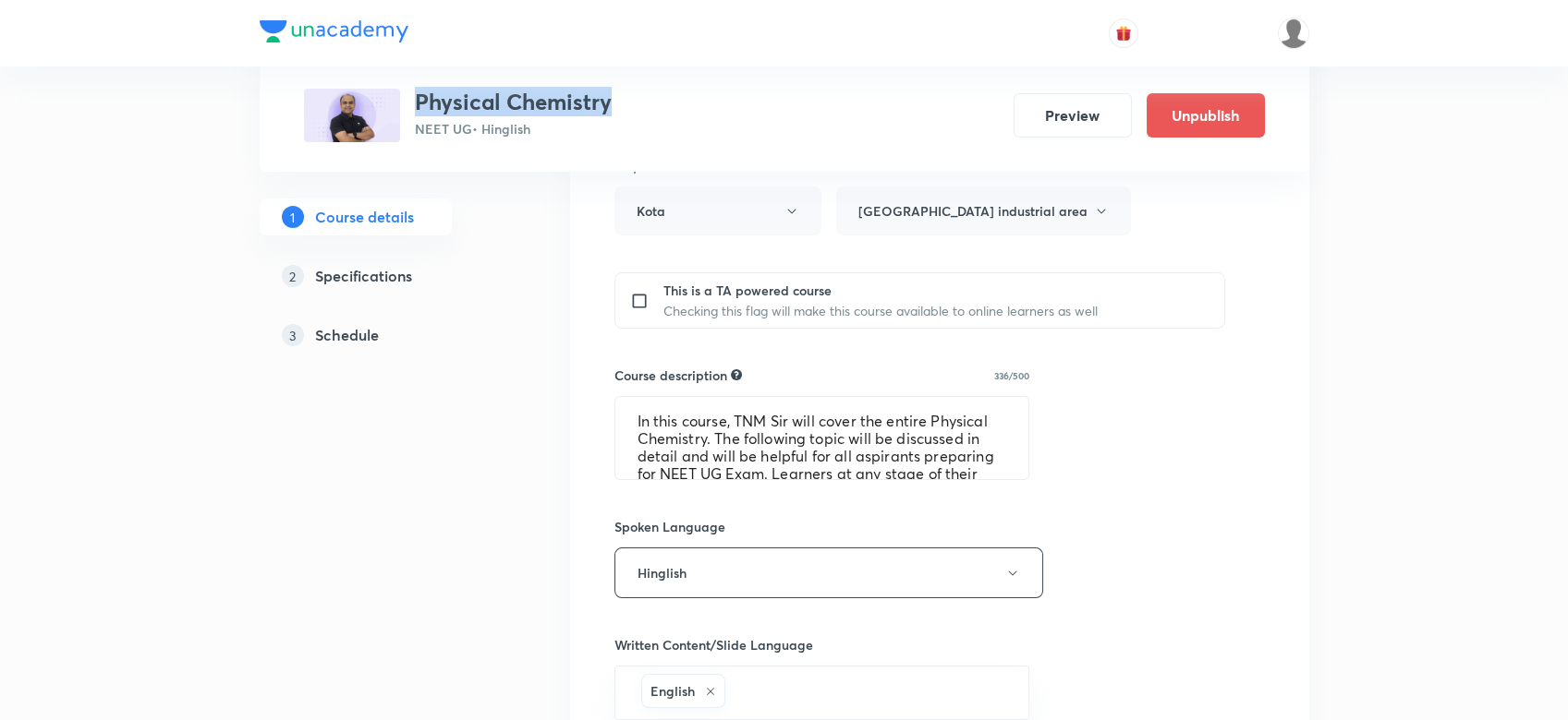
scroll to position [705, 0]
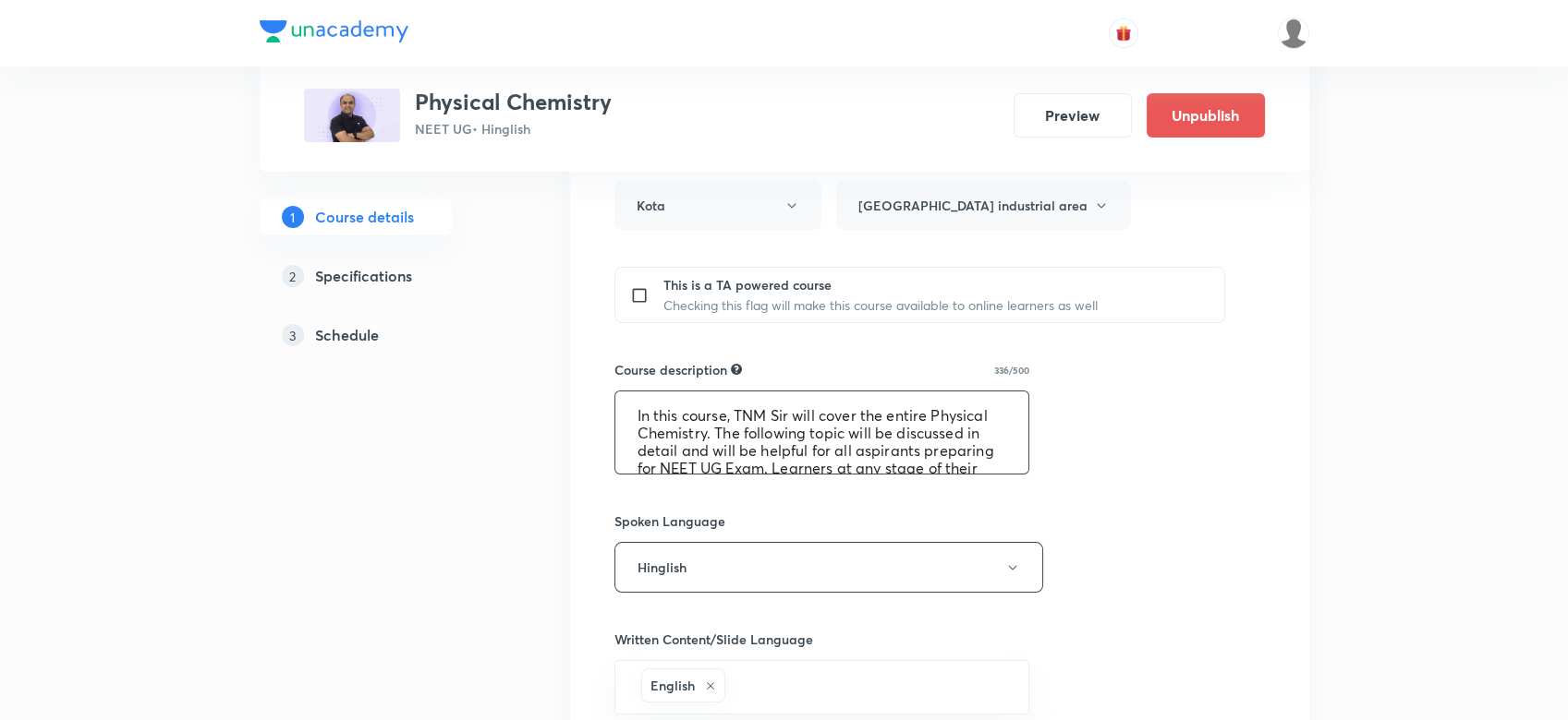
click at [699, 438] on textarea "In this course, TNM Sir will cover the entire Physical Chemistry. The following…" at bounding box center [822, 432] width 414 height 82
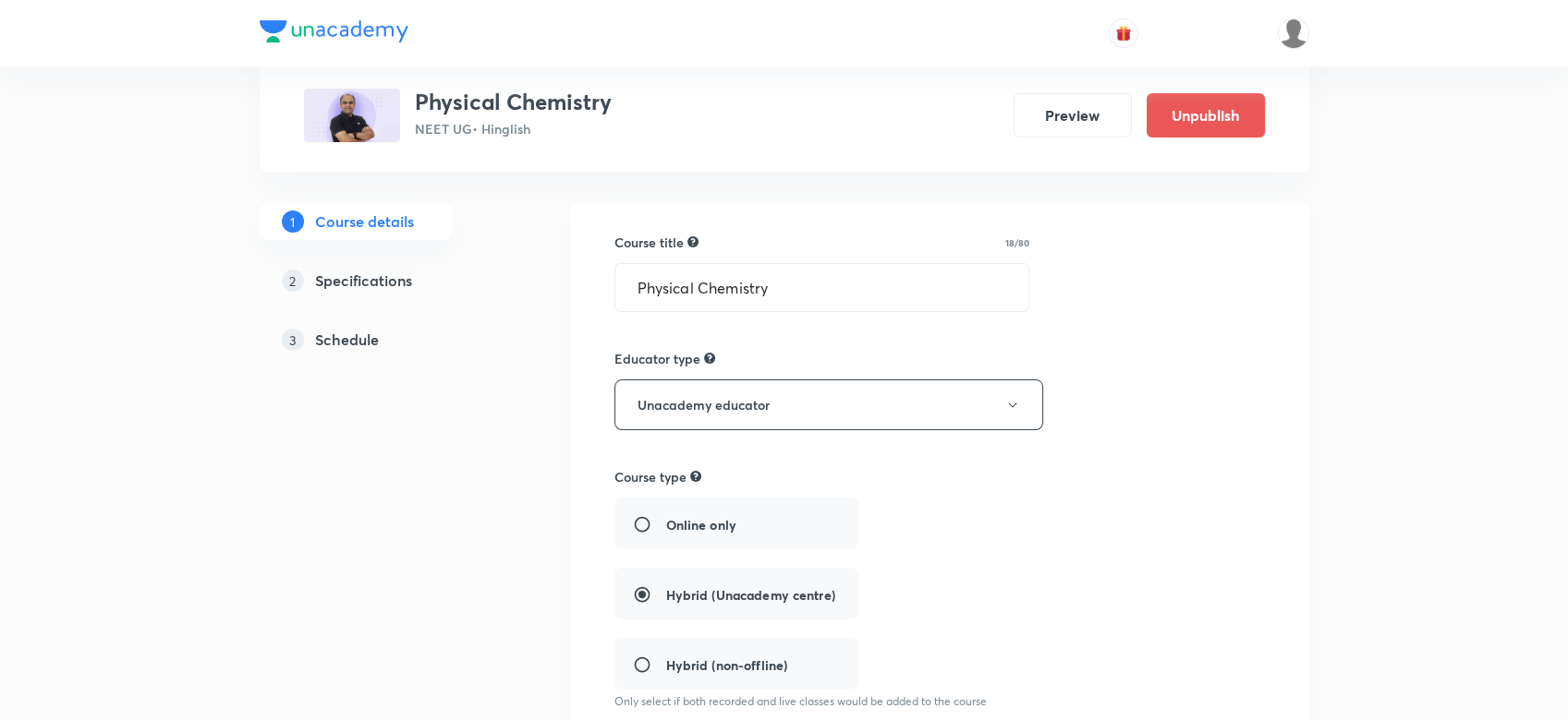
scroll to position [143, 0]
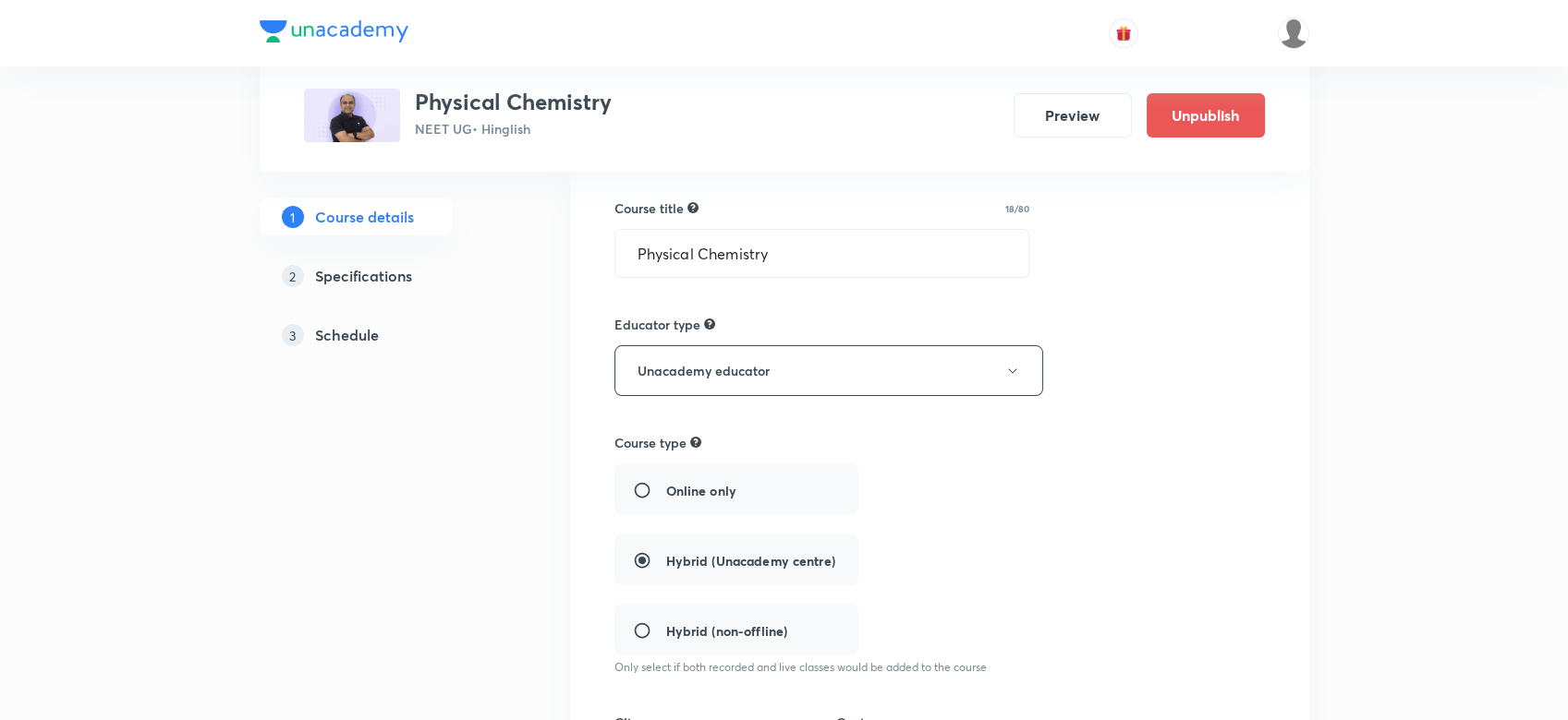
click at [393, 334] on div "3 Schedule" at bounding box center [389, 334] width 214 height 22
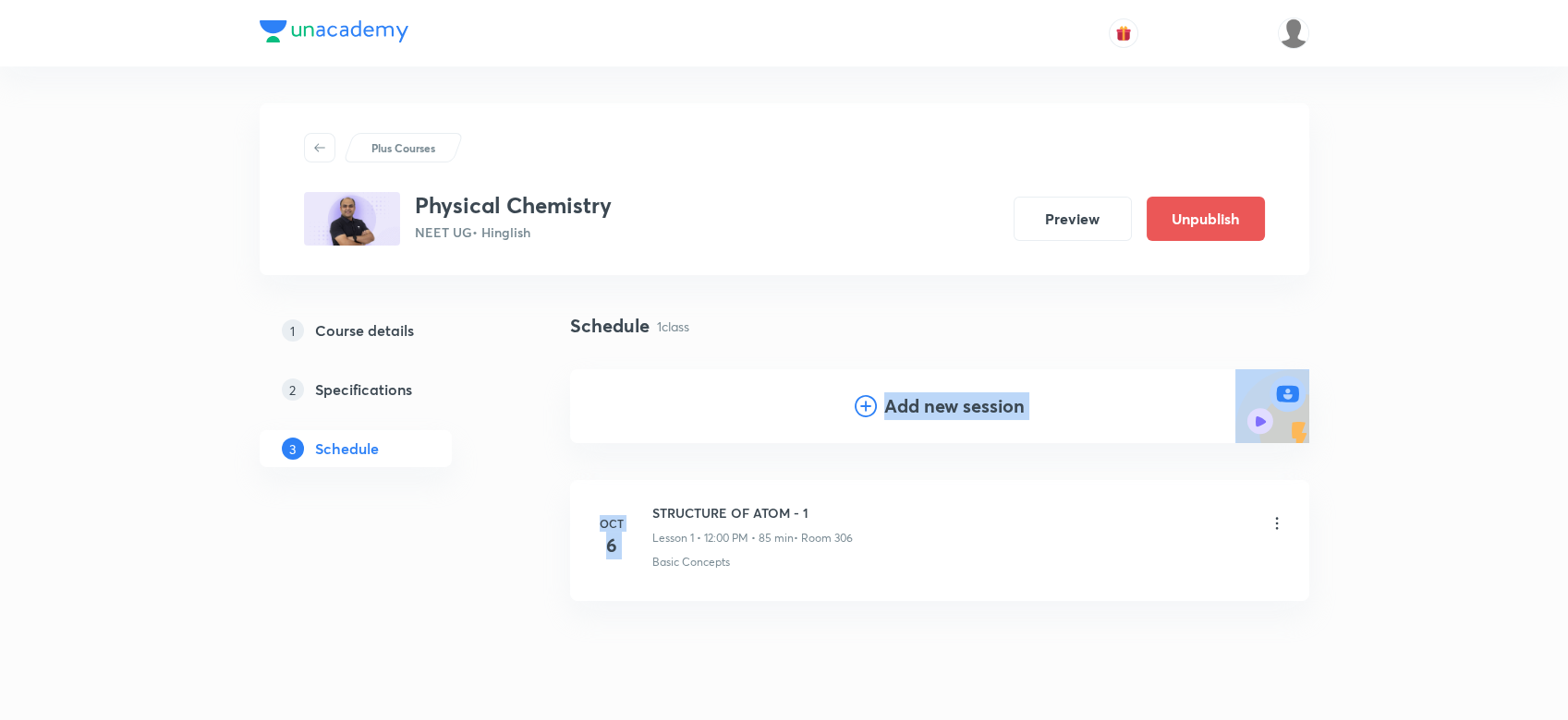
drag, startPoint x: 650, startPoint y: 501, endPoint x: 849, endPoint y: 472, distance: 201.1
click at [849, 472] on div "Schedule 1 class Add new session Oct 6 STRUCTURE OF ATOM - 1 Lesson 1 • 12:00 P…" at bounding box center [940, 526] width 739 height 429
click at [849, 472] on div "Schedule 1 class Add new session" at bounding box center [940, 392] width 739 height 161
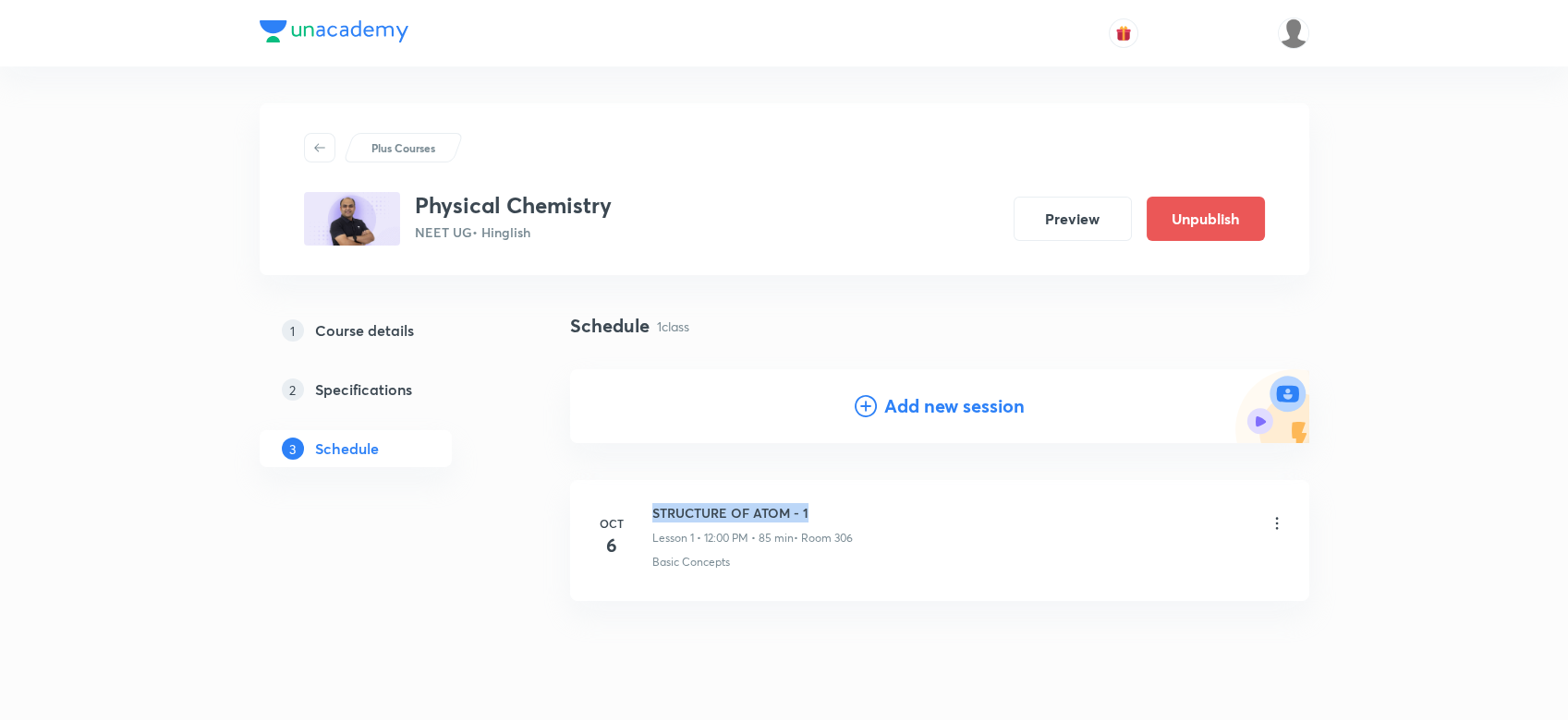
drag, startPoint x: 654, startPoint y: 501, endPoint x: 819, endPoint y: 497, distance: 165.0
click at [819, 497] on li "Oct 6 STRUCTURE OF ATOM - 1 Lesson 1 • 12:00 PM • 85 min • Room 306 Basic Conce…" at bounding box center [940, 540] width 739 height 121
copy h6 "STRUCTURE OF ATOM - 1"
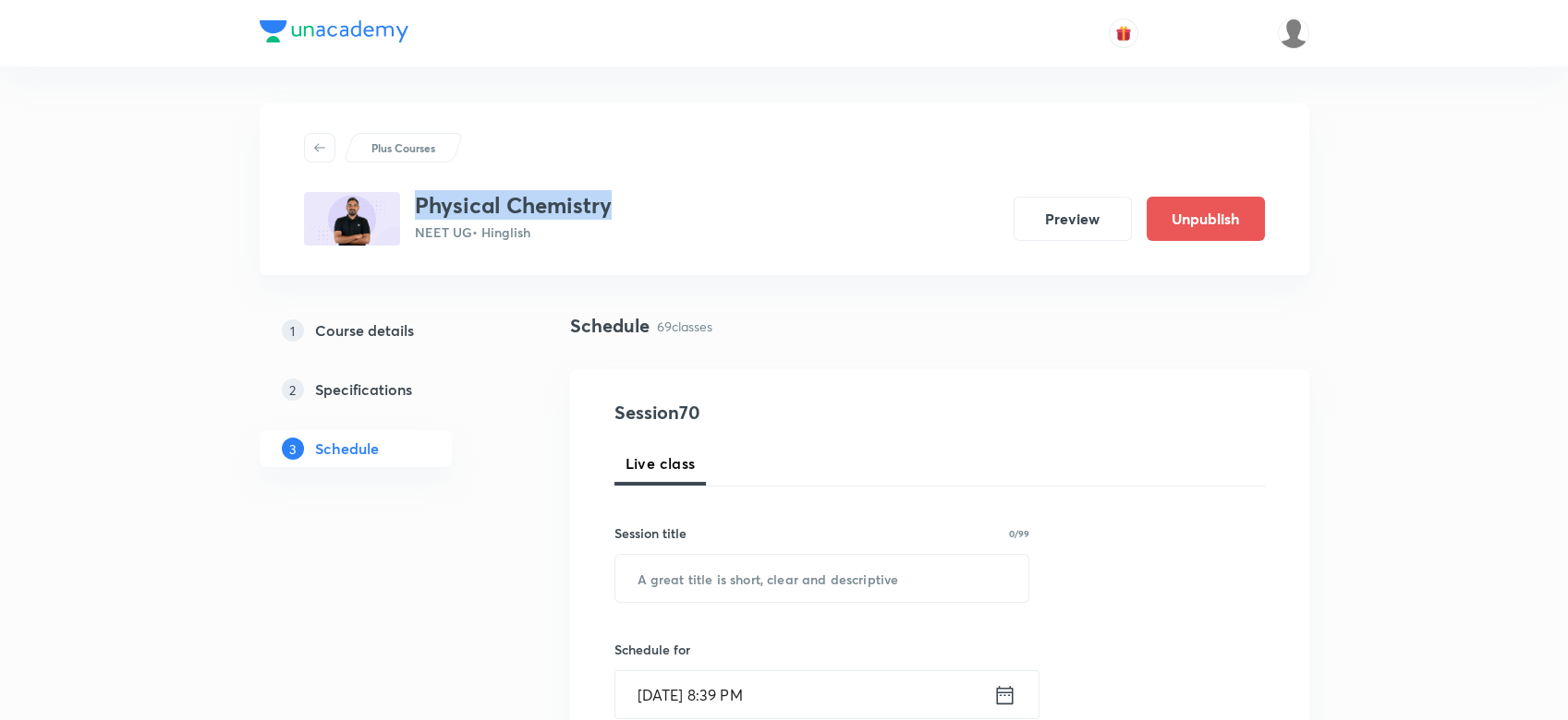
click at [619, 208] on div "Plus Courses Physical Chemistry NEET UG • Hinglish Preview Unpublish" at bounding box center [784, 189] width 961 height 112
copy h3 "Physical Chemistry"
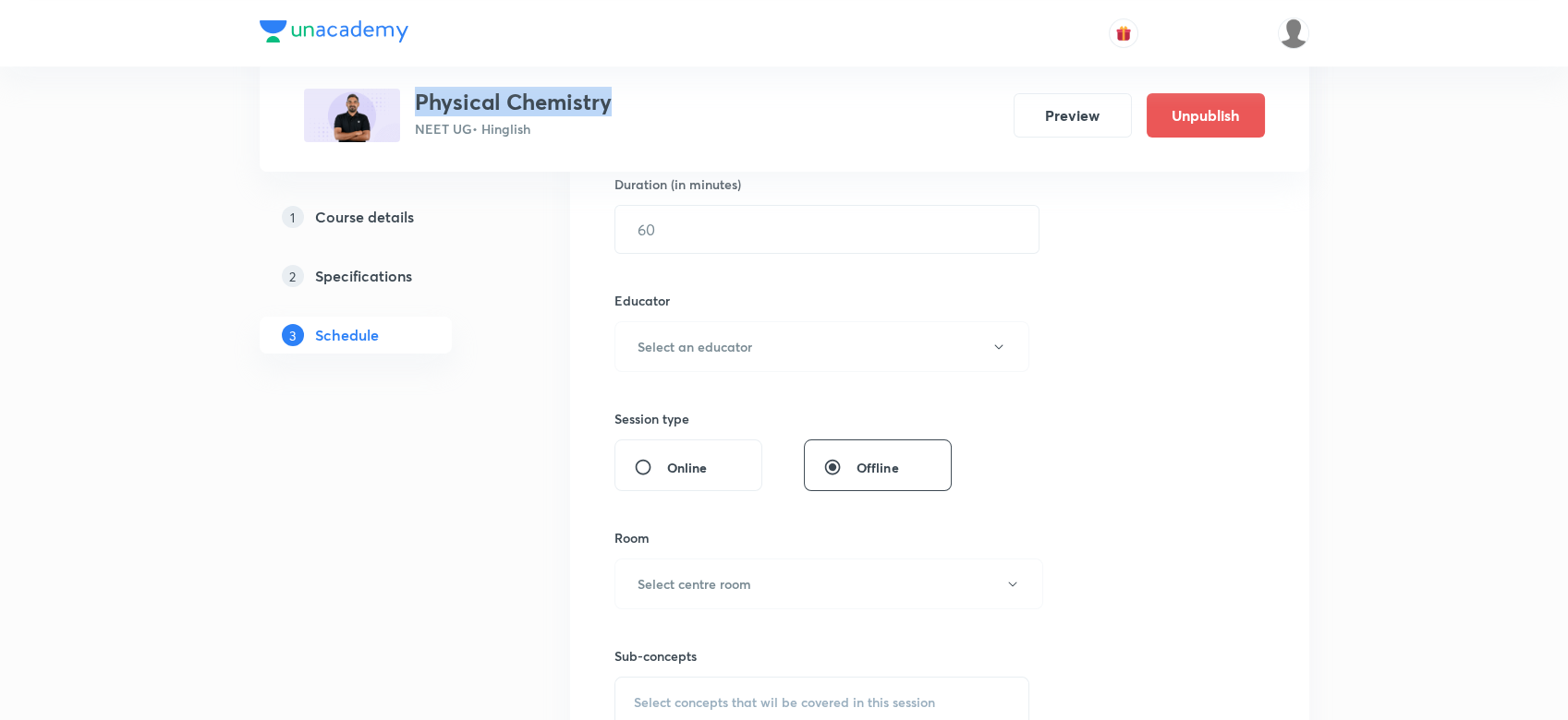
scroll to position [591, 0]
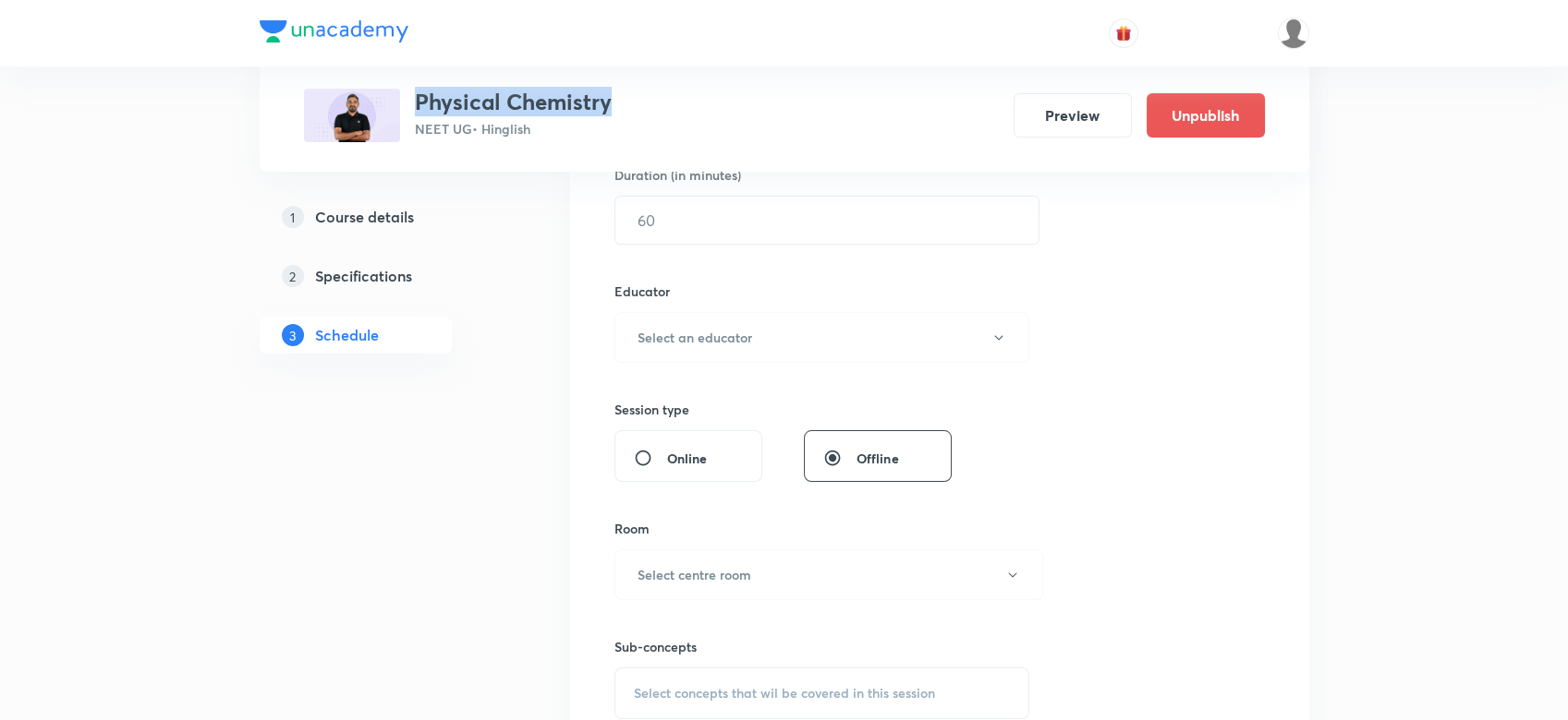
click at [305, 233] on link "1 Course details" at bounding box center [385, 217] width 251 height 37
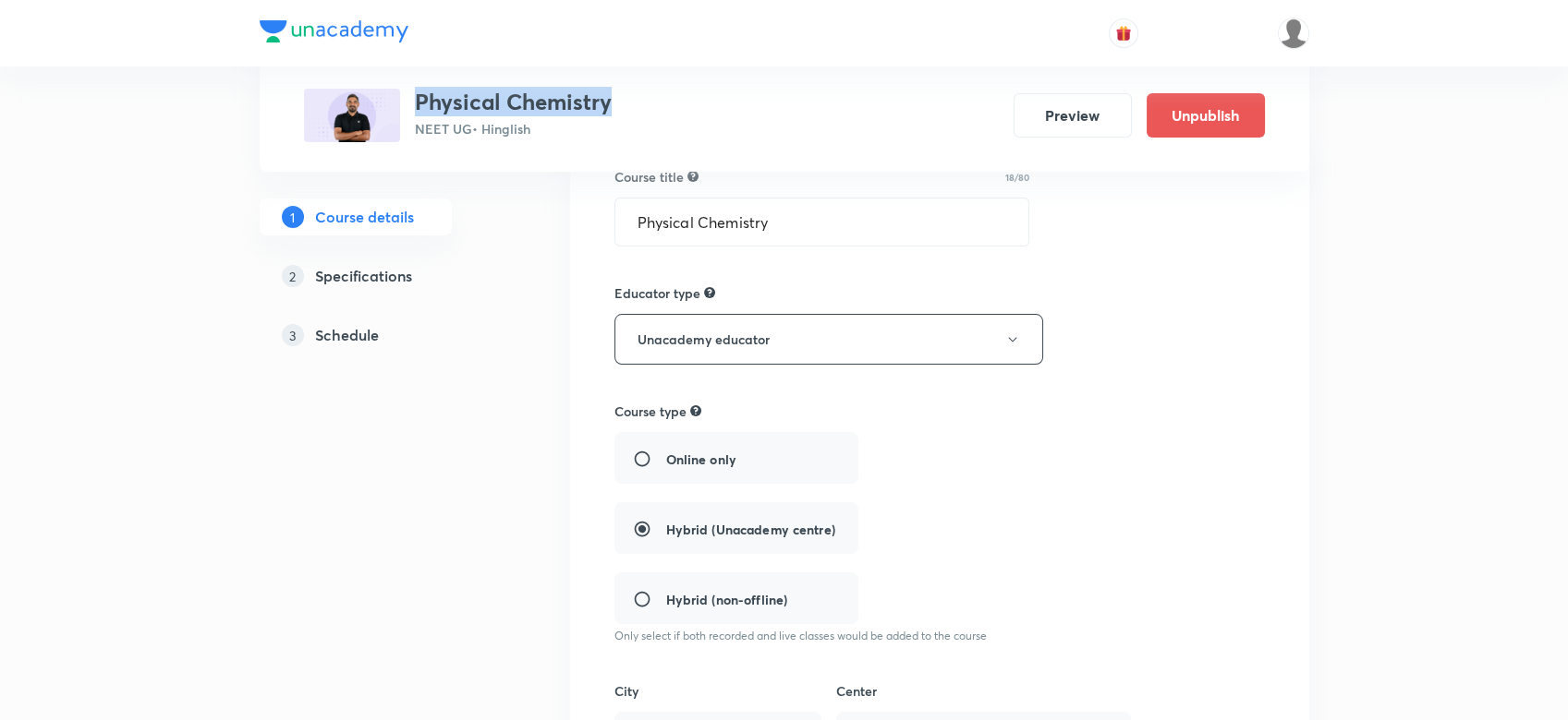
scroll to position [541, 0]
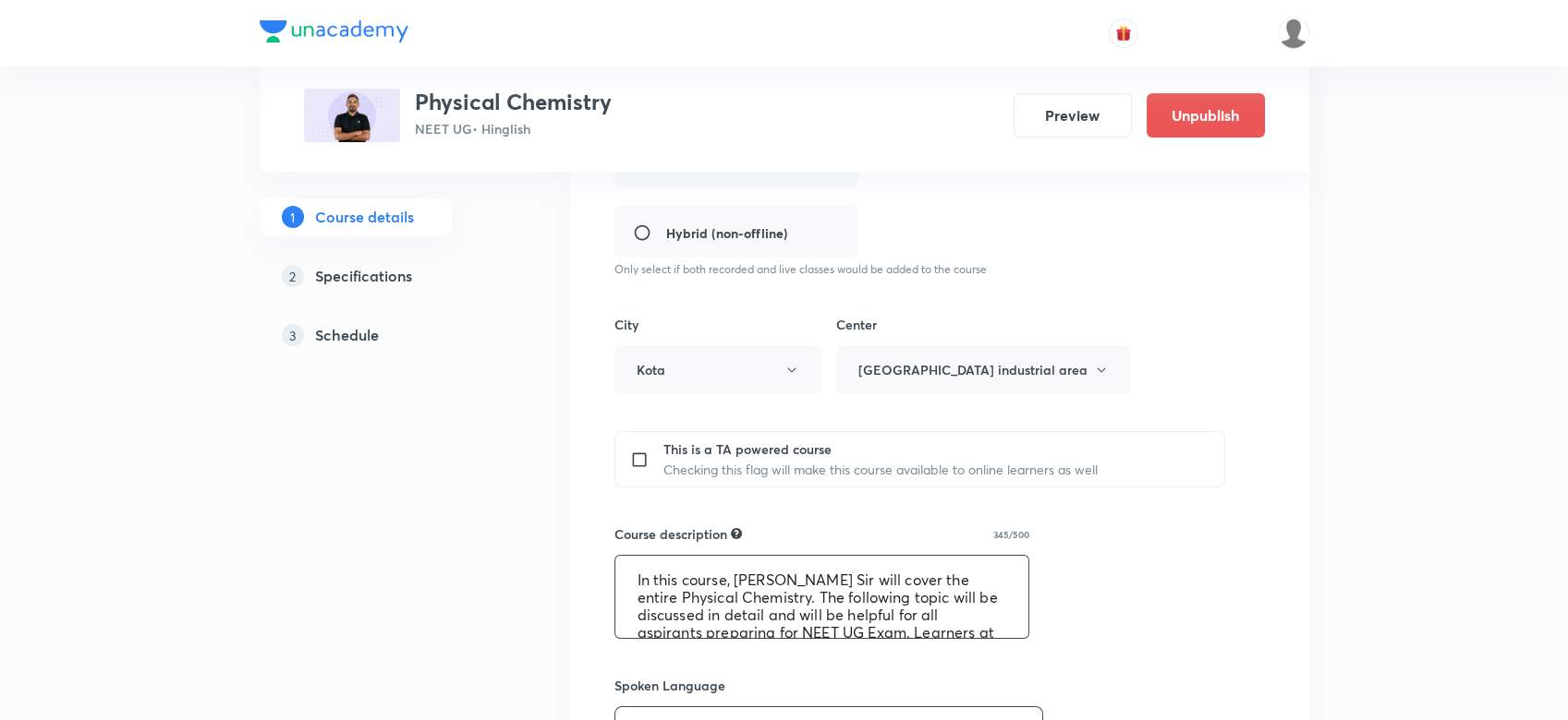
click at [724, 611] on textarea "In this course, [PERSON_NAME] Sir will cover the entire Physical Chemistry. The…" at bounding box center [822, 597] width 414 height 82
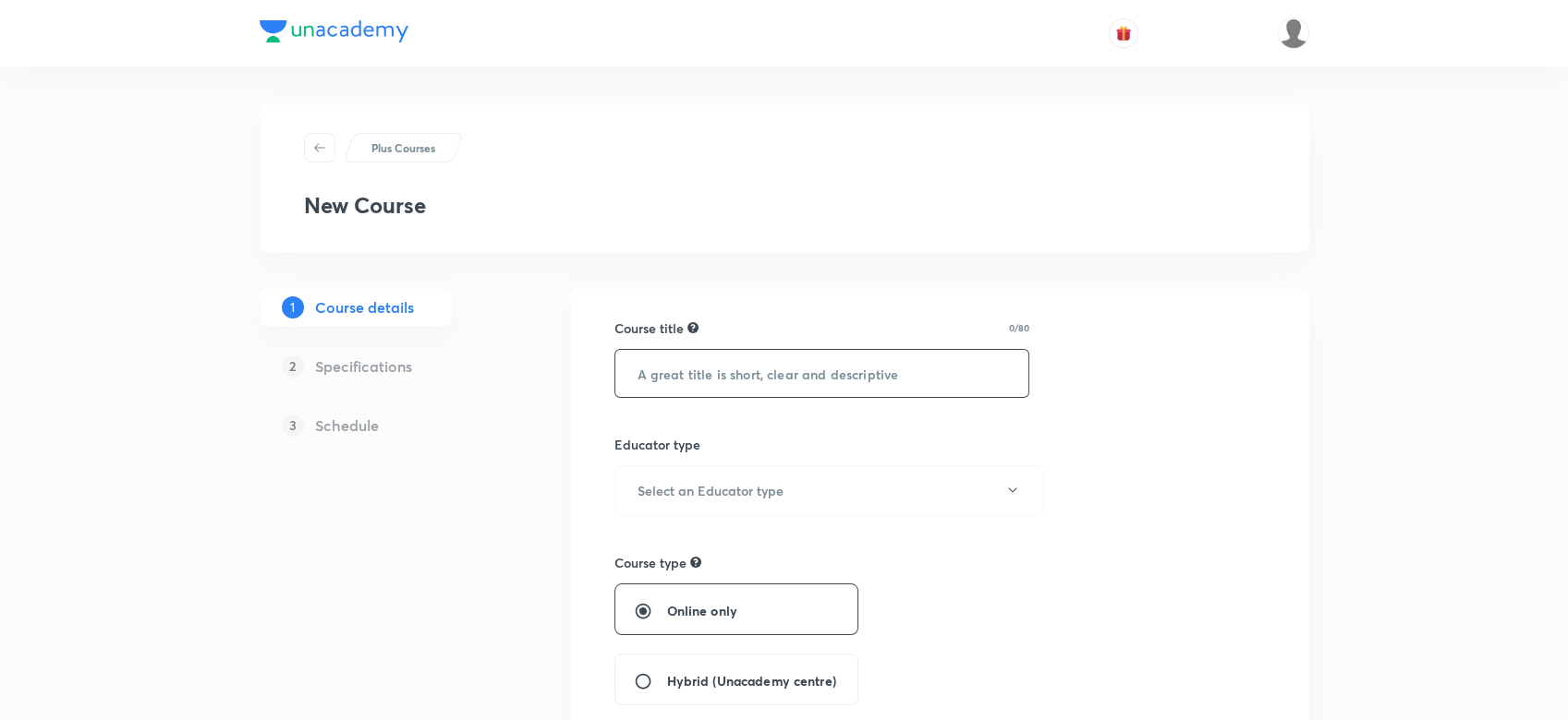
click at [768, 375] on input "text" at bounding box center [822, 373] width 414 height 47
paste input "Physical Chemistry"
type input "Physical Chemistry"
click at [698, 479] on button "Select an Educator type" at bounding box center [829, 490] width 429 height 50
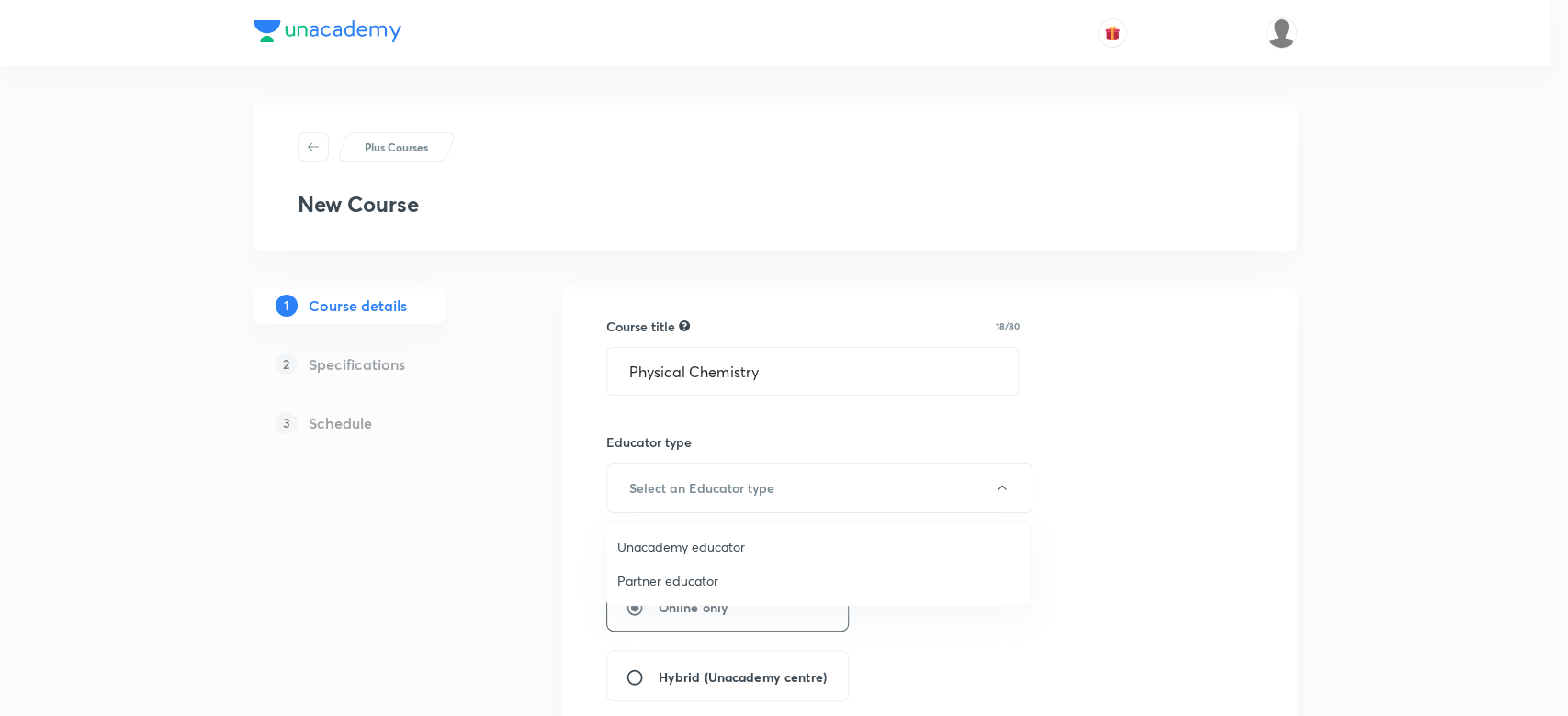
click at [673, 546] on span "Unacademy educator" at bounding box center [817, 546] width 402 height 19
radio input "false"
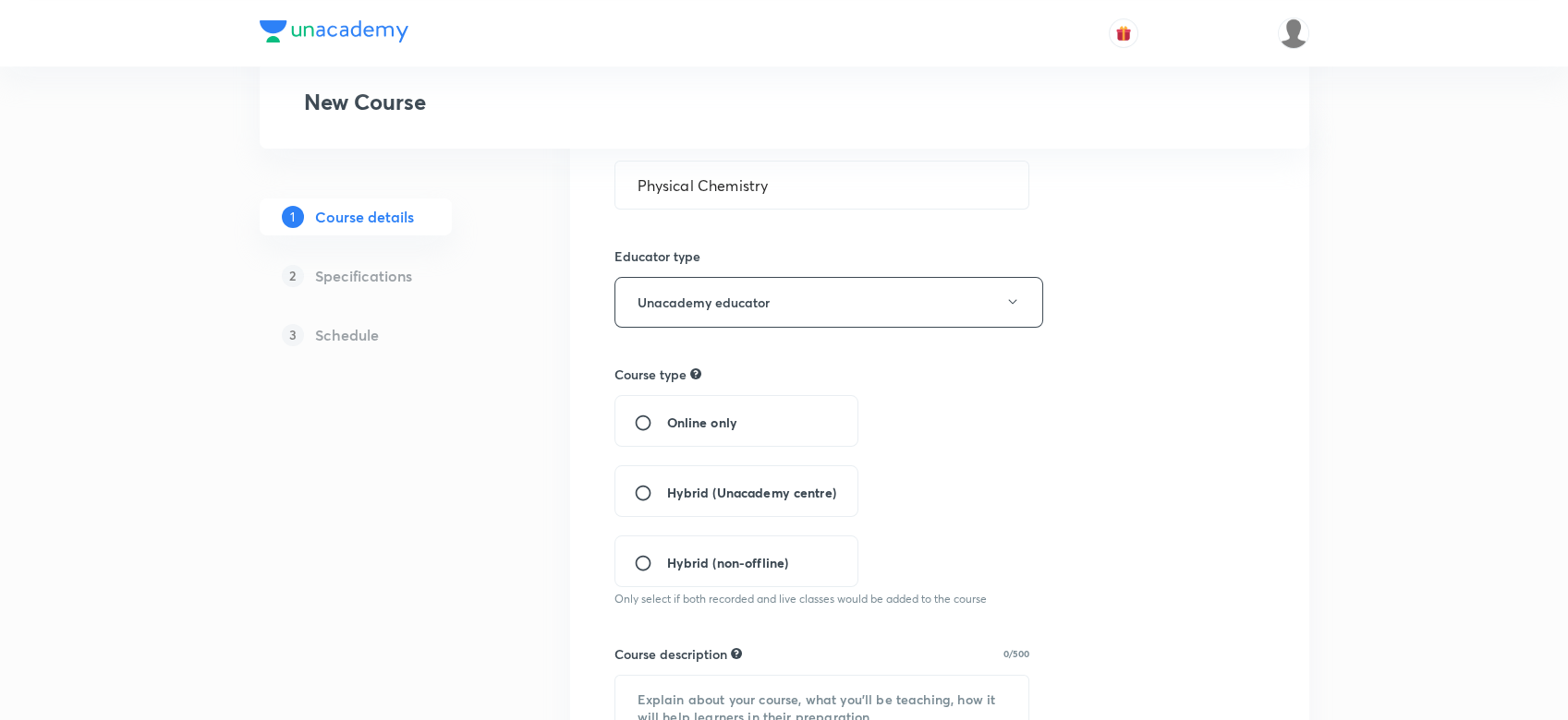
scroll to position [208, 0]
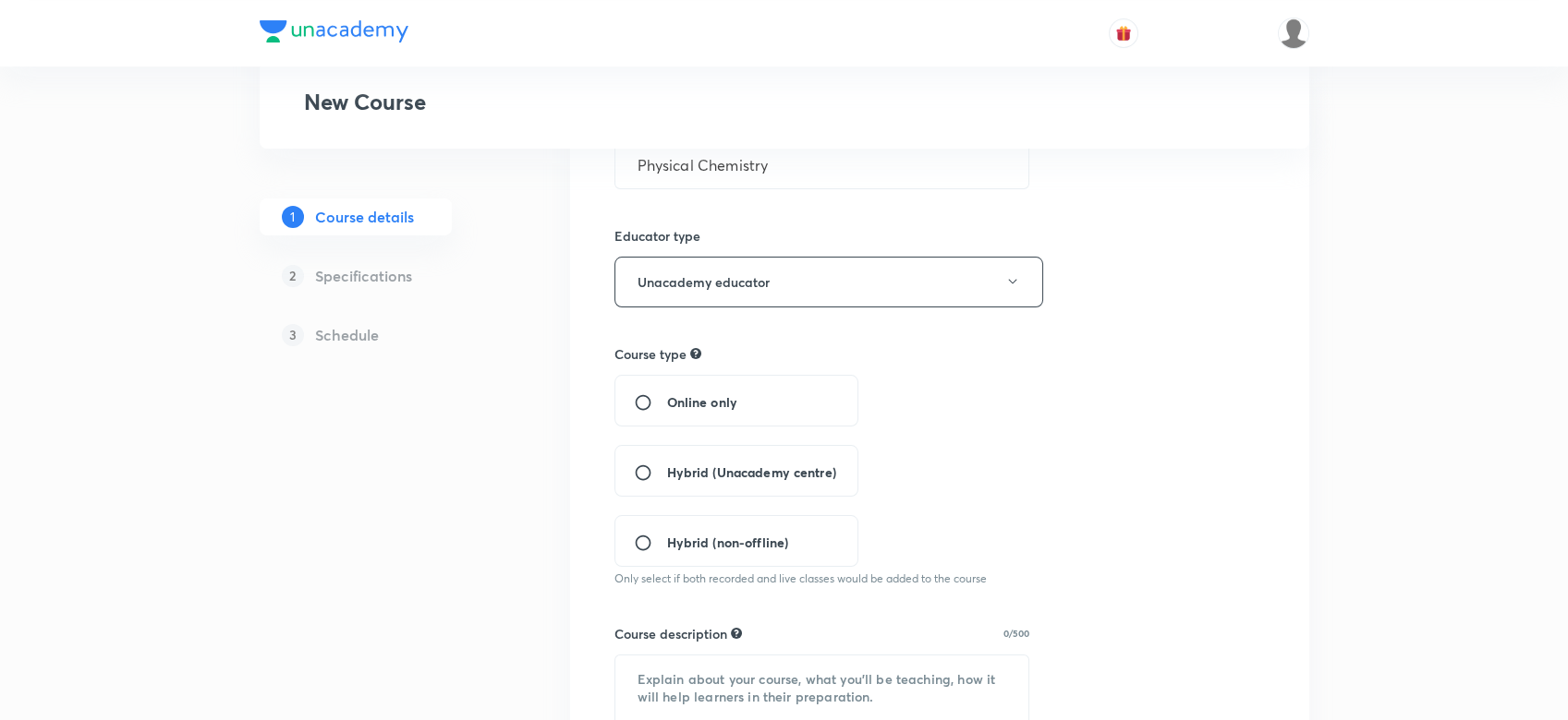
click at [698, 484] on div "Hybrid (Unacademy centre)" at bounding box center [737, 470] width 244 height 51
click at [644, 472] on input "Hybrid (Unacademy centre)" at bounding box center [651, 472] width 33 height 18
radio input "true"
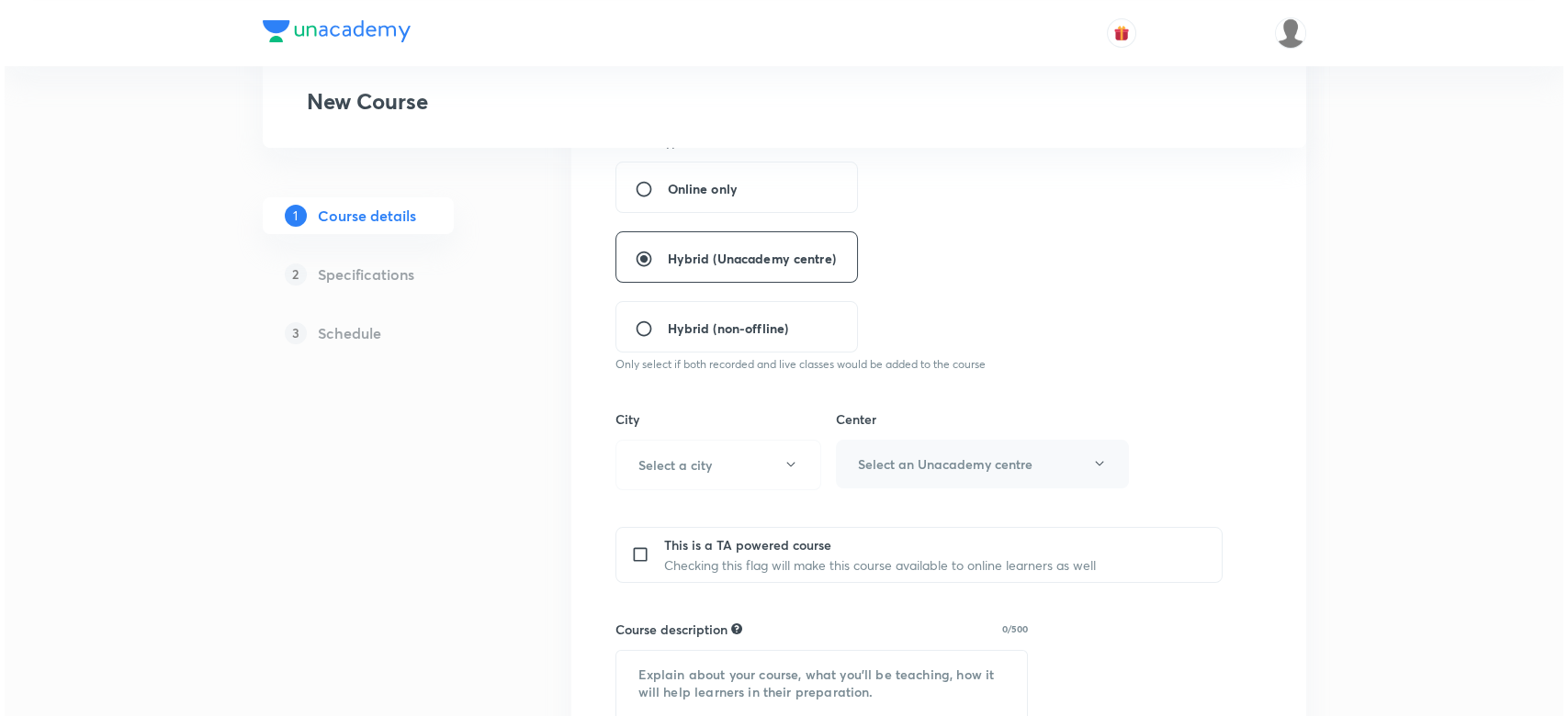
scroll to position [428, 0]
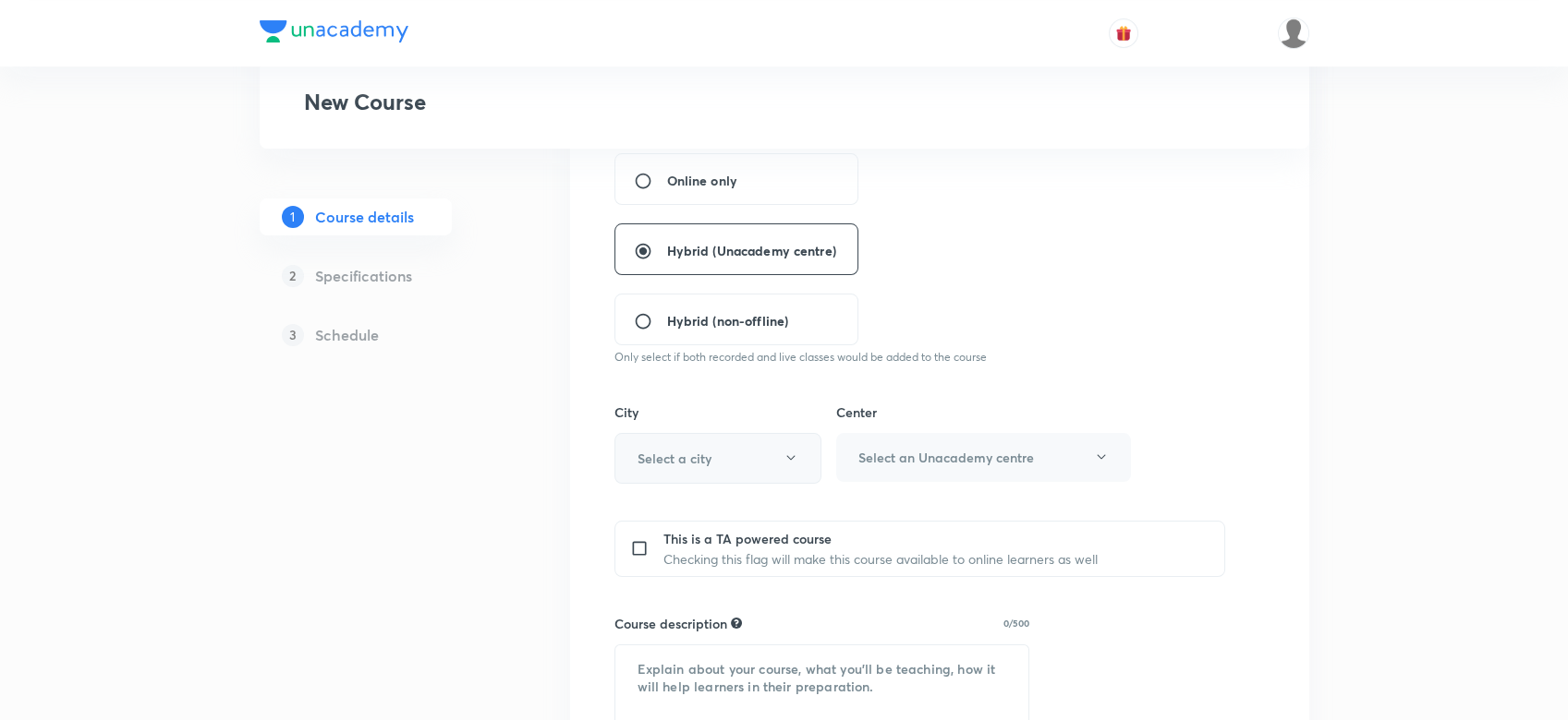
click at [673, 462] on h6 "Select a city" at bounding box center [674, 458] width 74 height 19
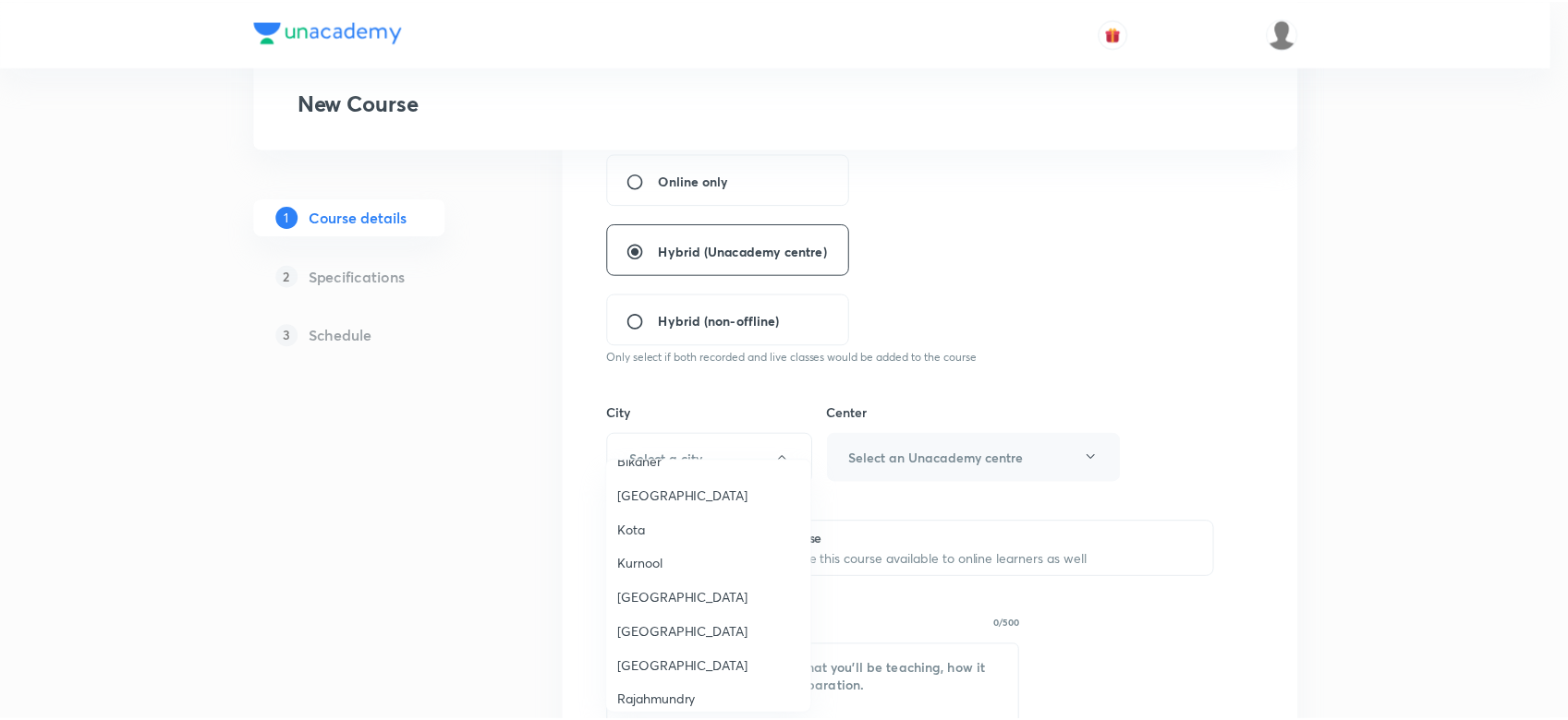
scroll to position [1973, 0]
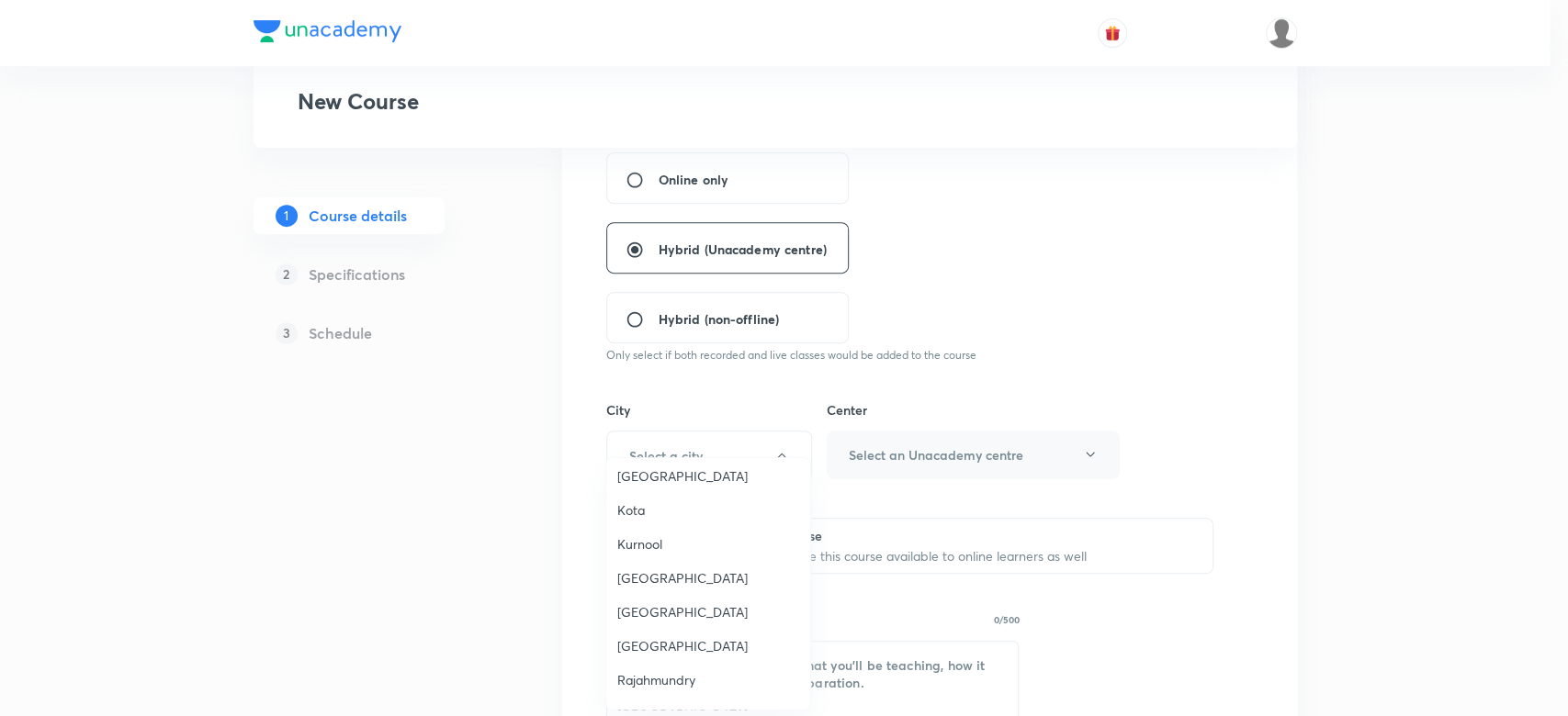
click at [625, 500] on span "Kota" at bounding box center [707, 510] width 182 height 19
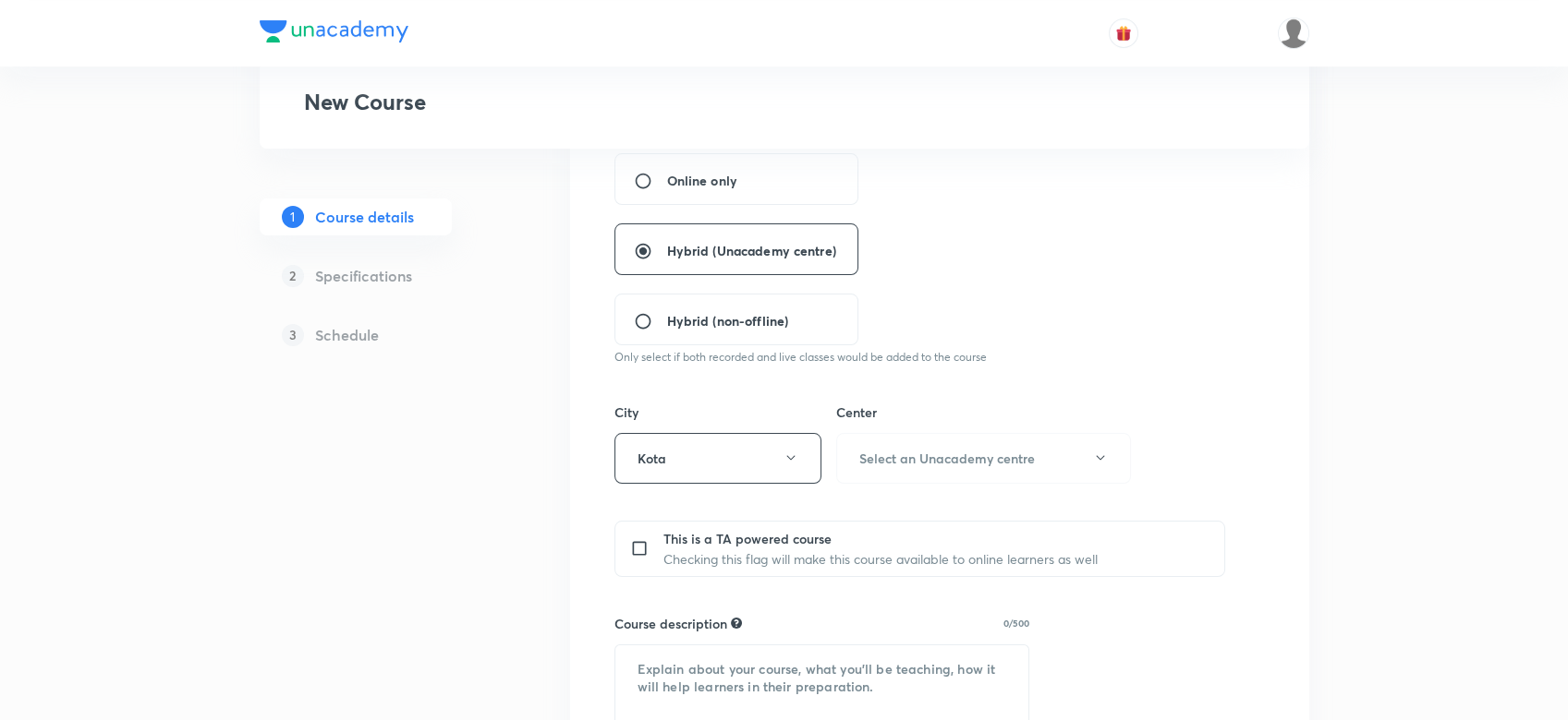
click at [915, 458] on h6 "Select an Unacademy centre" at bounding box center [946, 458] width 176 height 19
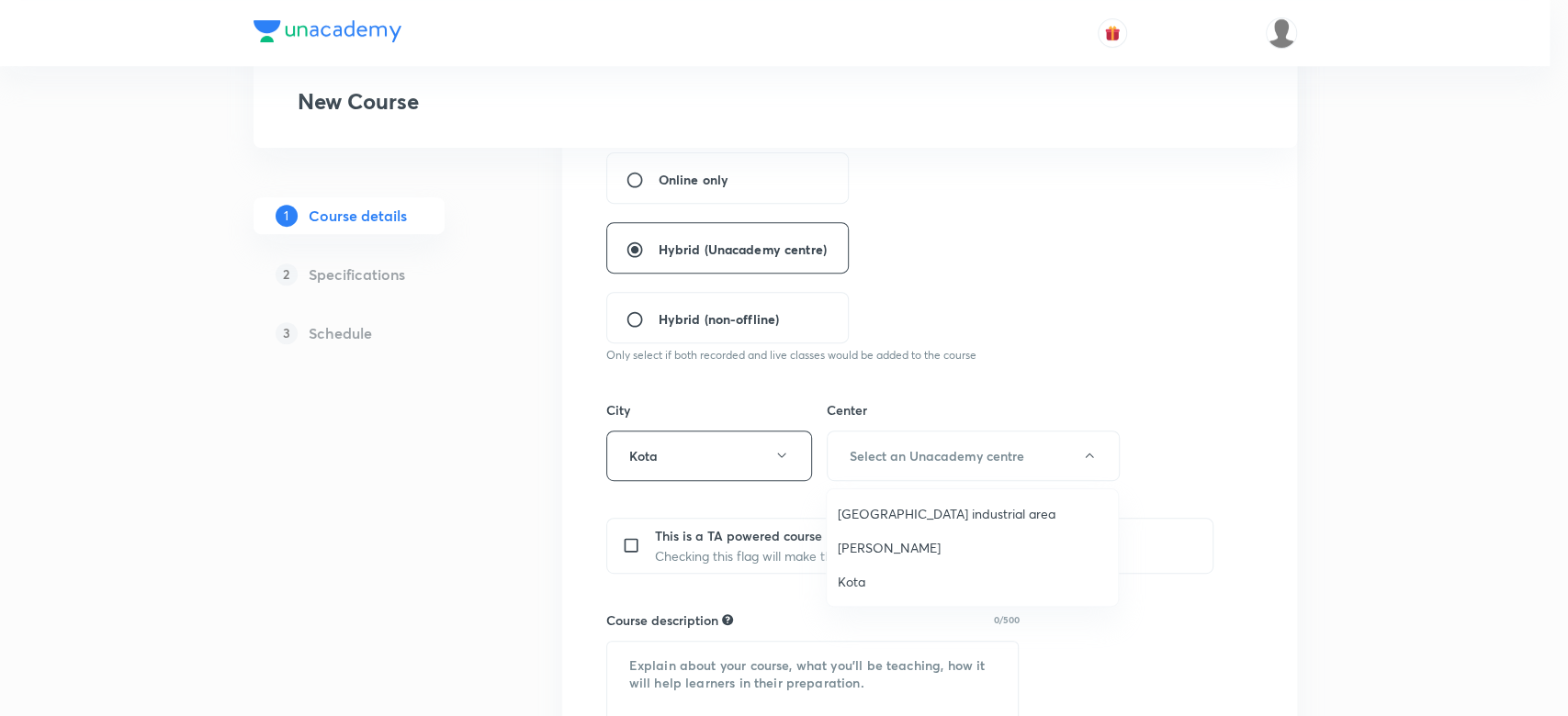
click at [889, 504] on span "Indraprastha industrial area" at bounding box center [971, 514] width 269 height 19
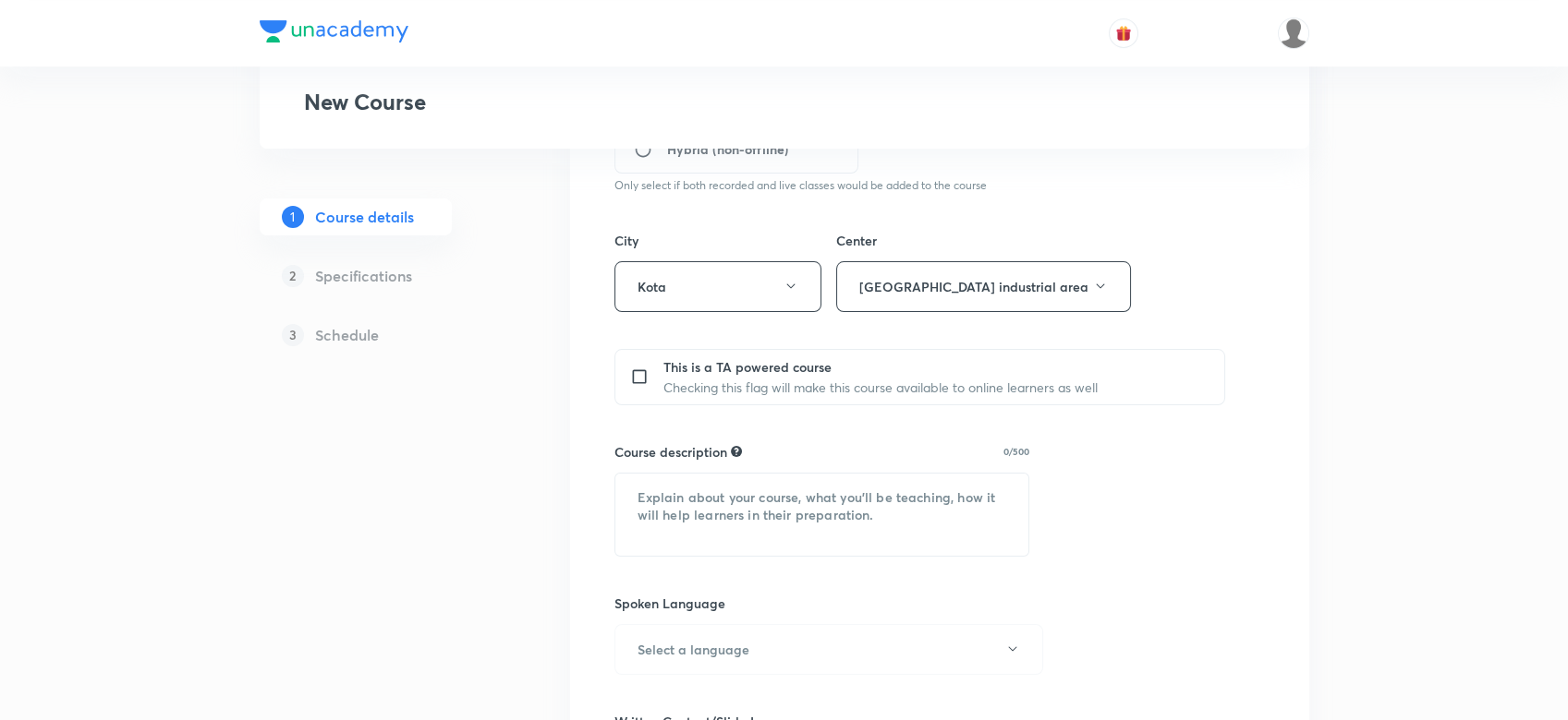
scroll to position [603, 0]
click at [673, 474] on textarea at bounding box center [822, 514] width 414 height 82
paste textarea "In this course, TNM Sir will cover the entire Physical Chemistry. The following…"
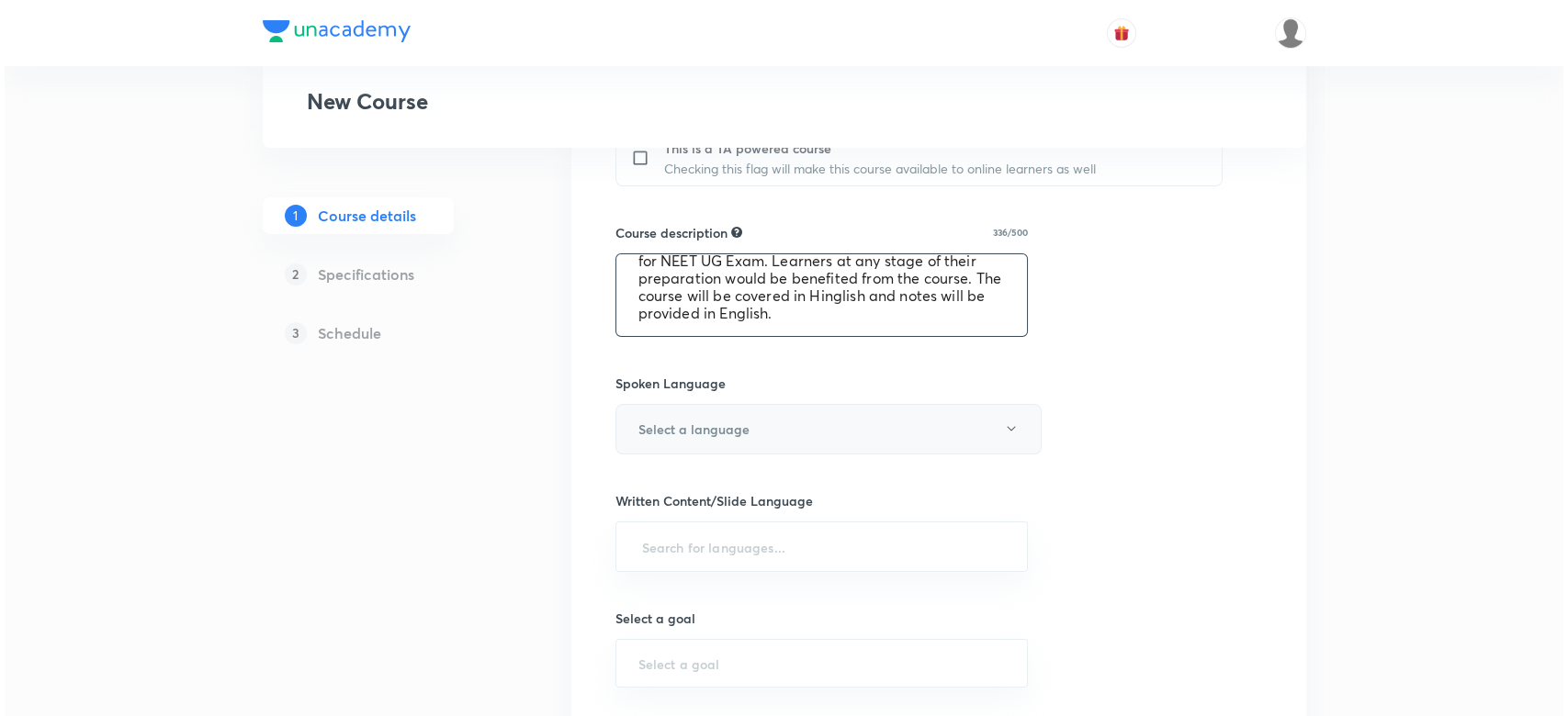
scroll to position [820, 0]
type textarea "In this course, TNM Sir will cover the entire Physical Chemistry. The following…"
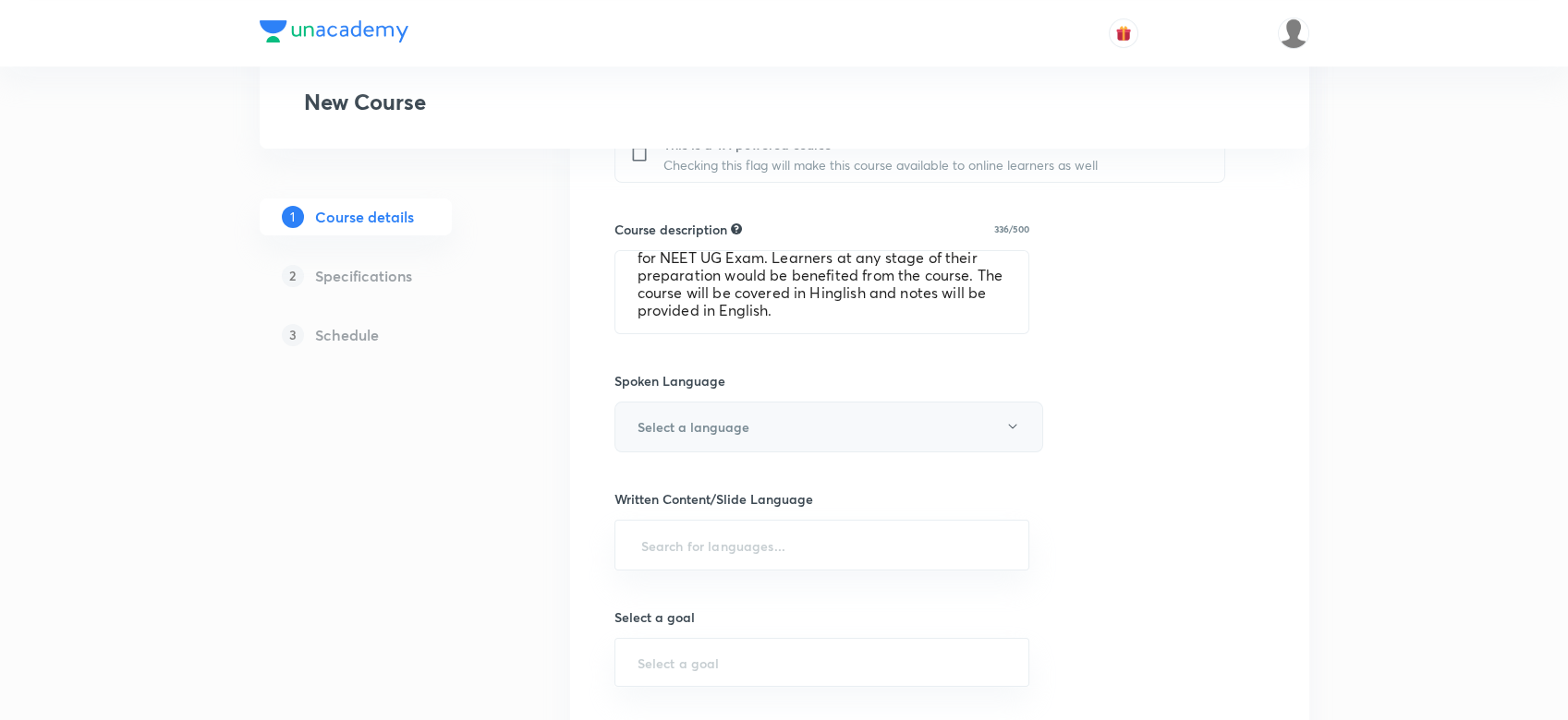
click at [662, 418] on h6 "Select a language" at bounding box center [692, 427] width 112 height 19
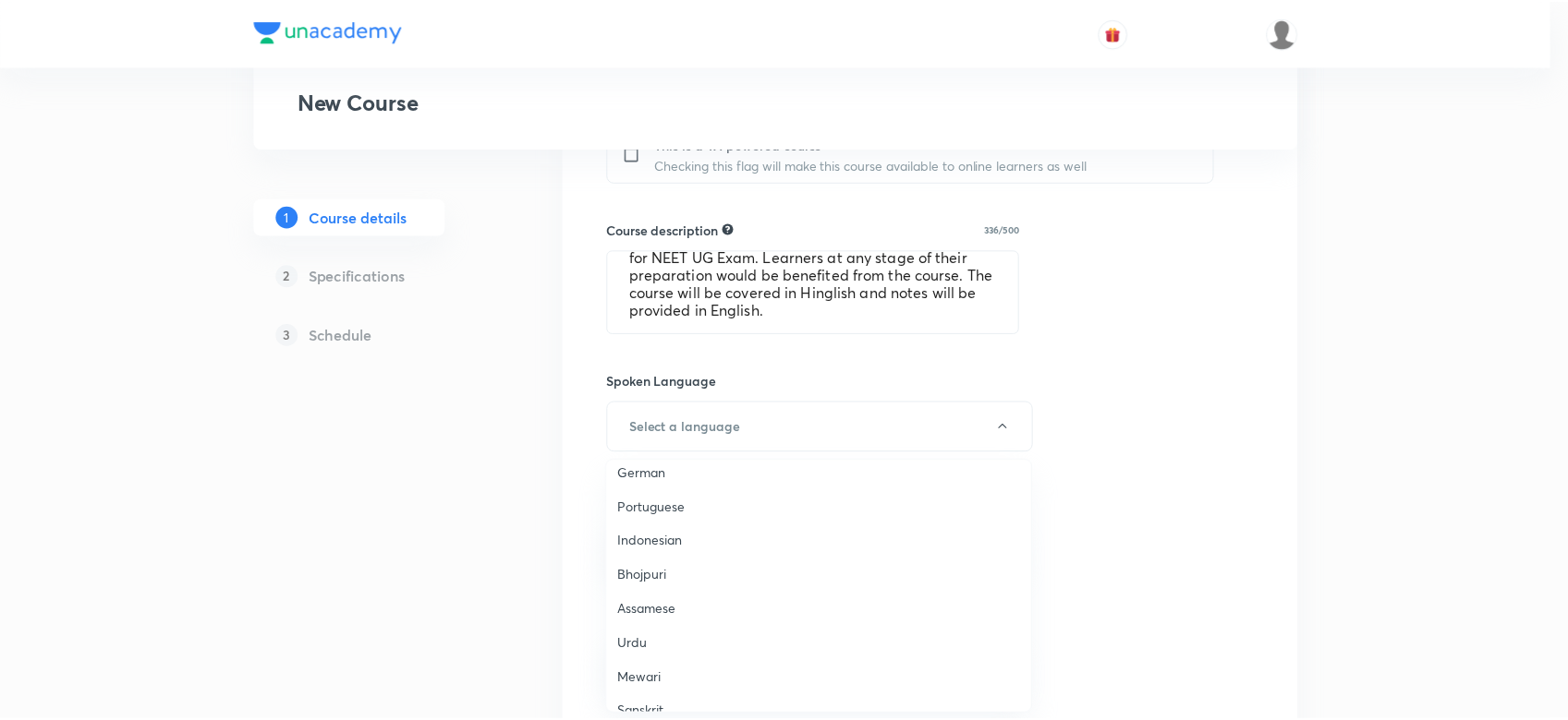
scroll to position [547, 0]
click at [643, 688] on span "Hinglish" at bounding box center [822, 690] width 404 height 19
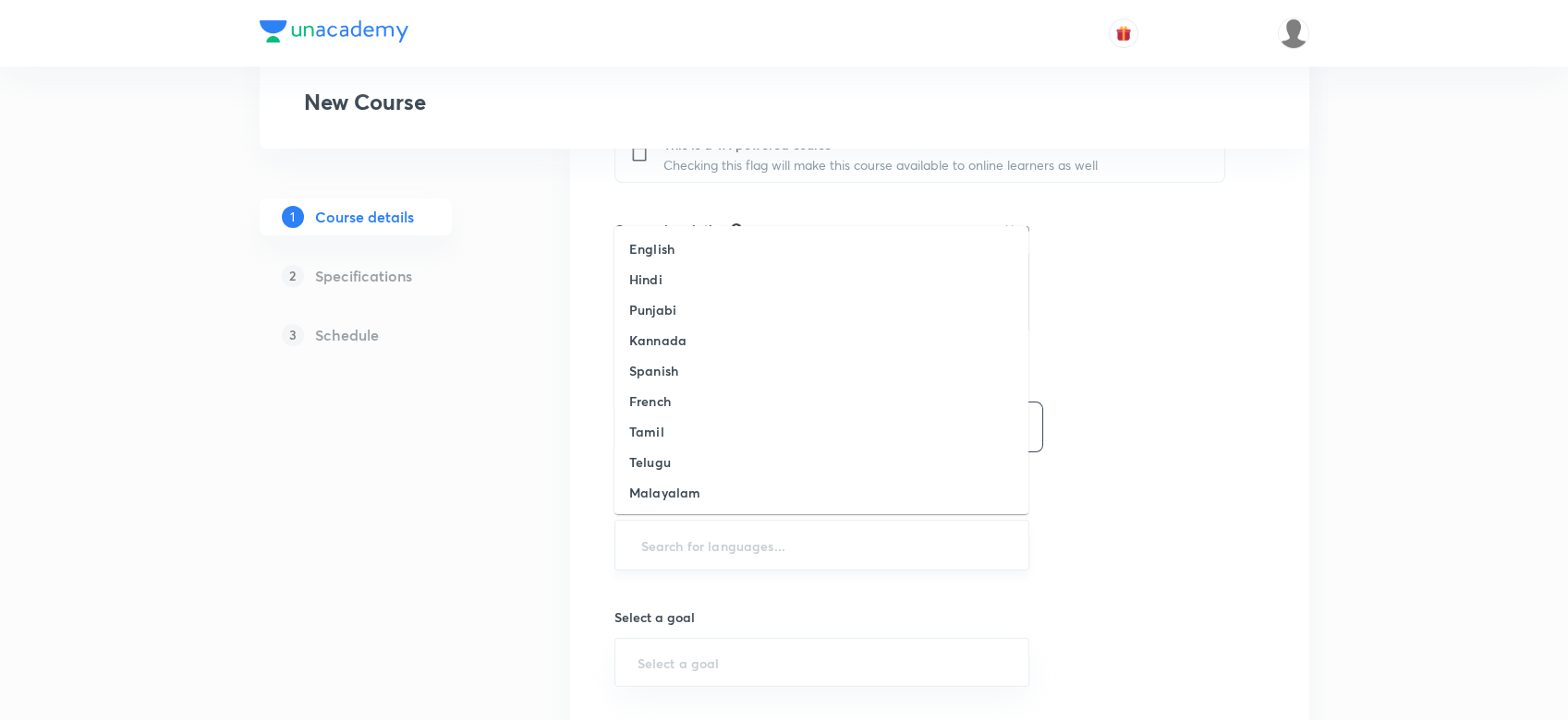
click at [643, 558] on input "text" at bounding box center [821, 545] width 369 height 34
click at [649, 257] on h6 "English" at bounding box center [652, 249] width 46 height 19
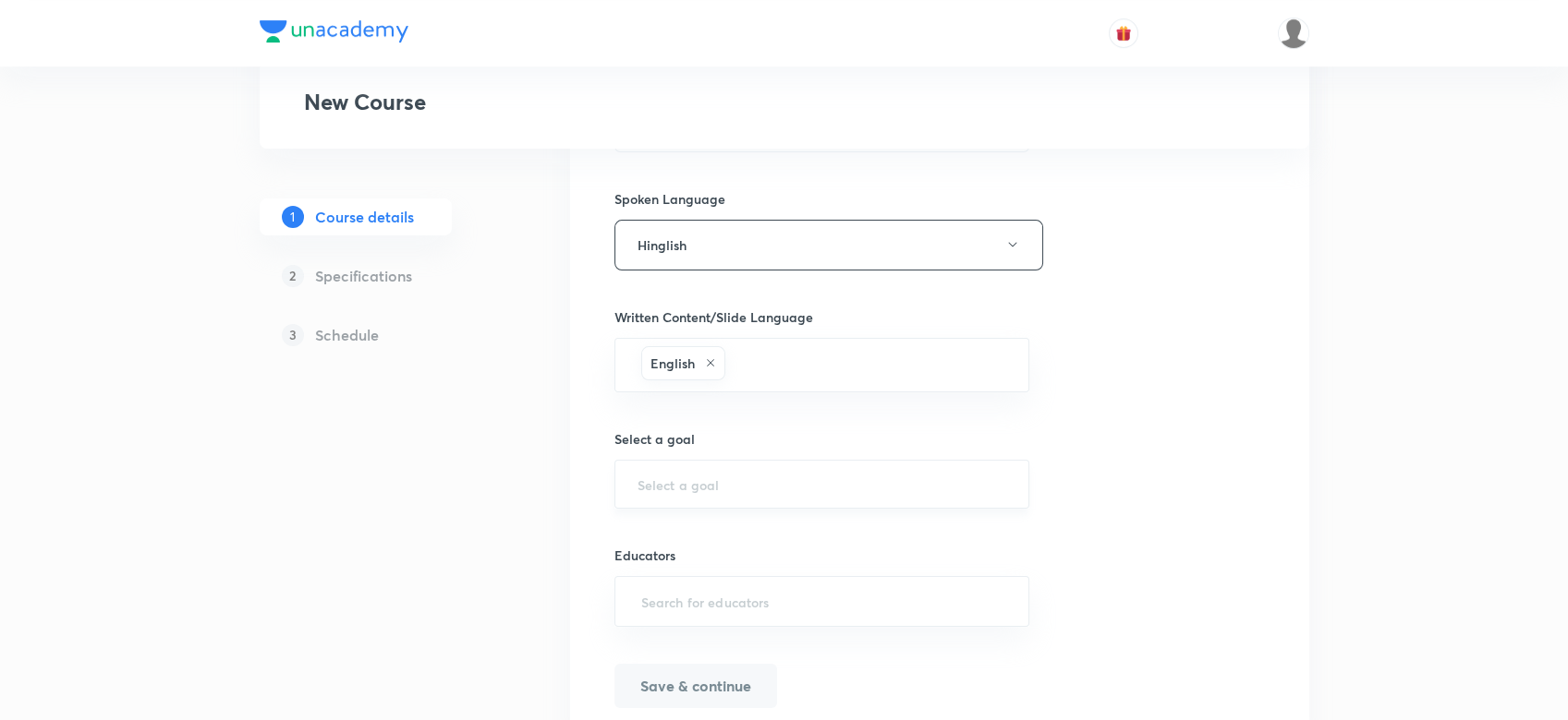
scroll to position [1008, 0]
click at [691, 483] on input "text" at bounding box center [821, 484] width 369 height 17
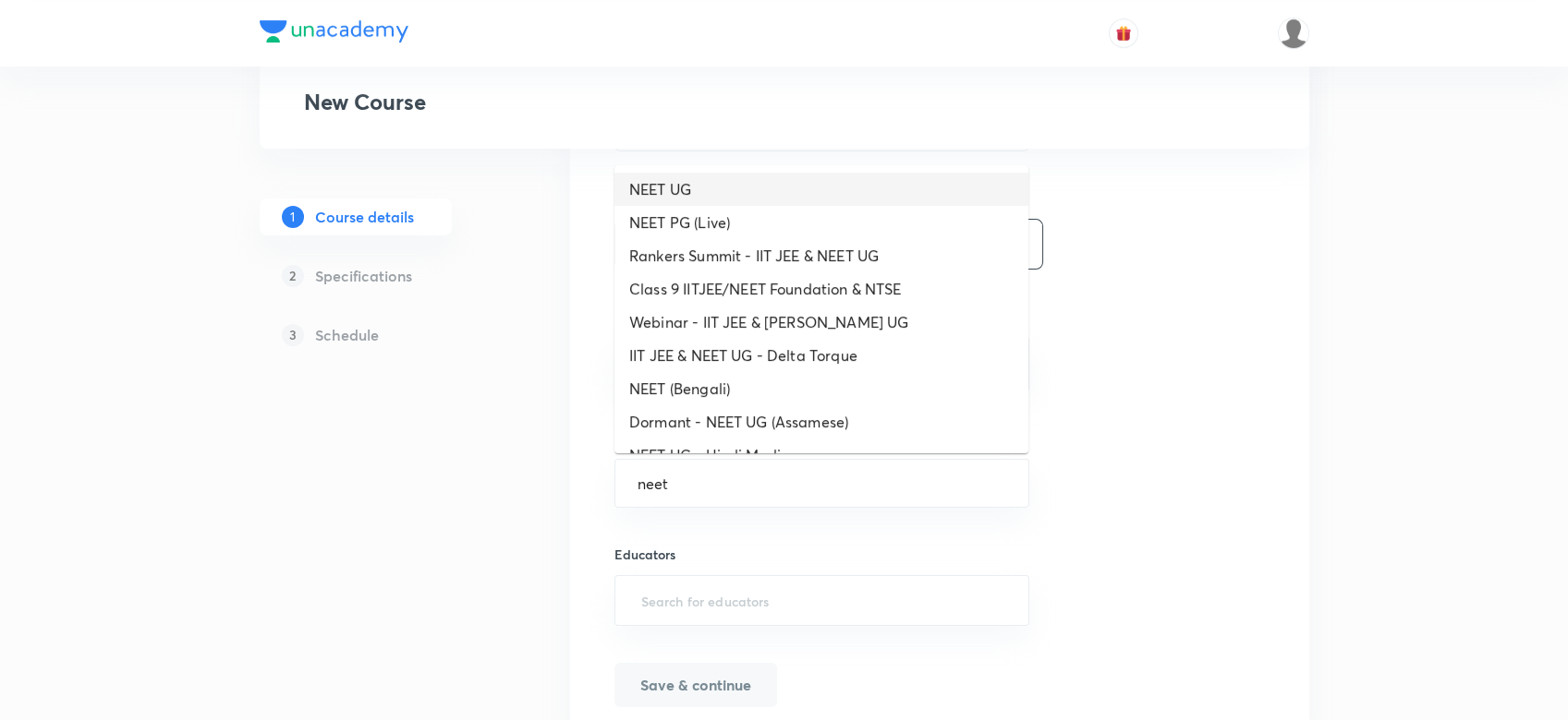
click at [657, 203] on li "NEET UG" at bounding box center [821, 189] width 414 height 33
type input "NEET UG"
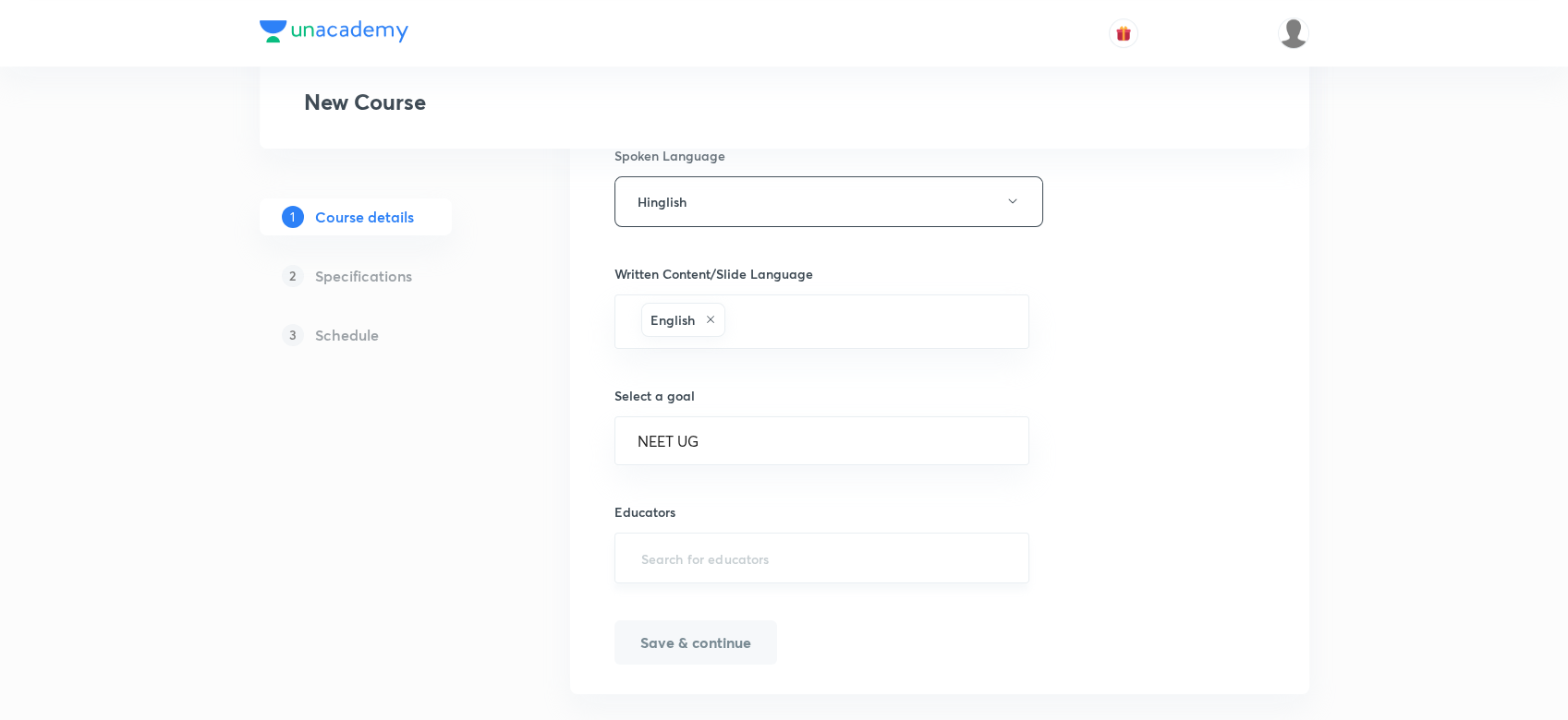
scroll to position [1052, 0]
click at [674, 558] on input "text" at bounding box center [821, 555] width 369 height 34
paste input "unacademy-user-DE0EUSO1QBKA"
type input "unacademy-user-DE0EUSO1QBKA"
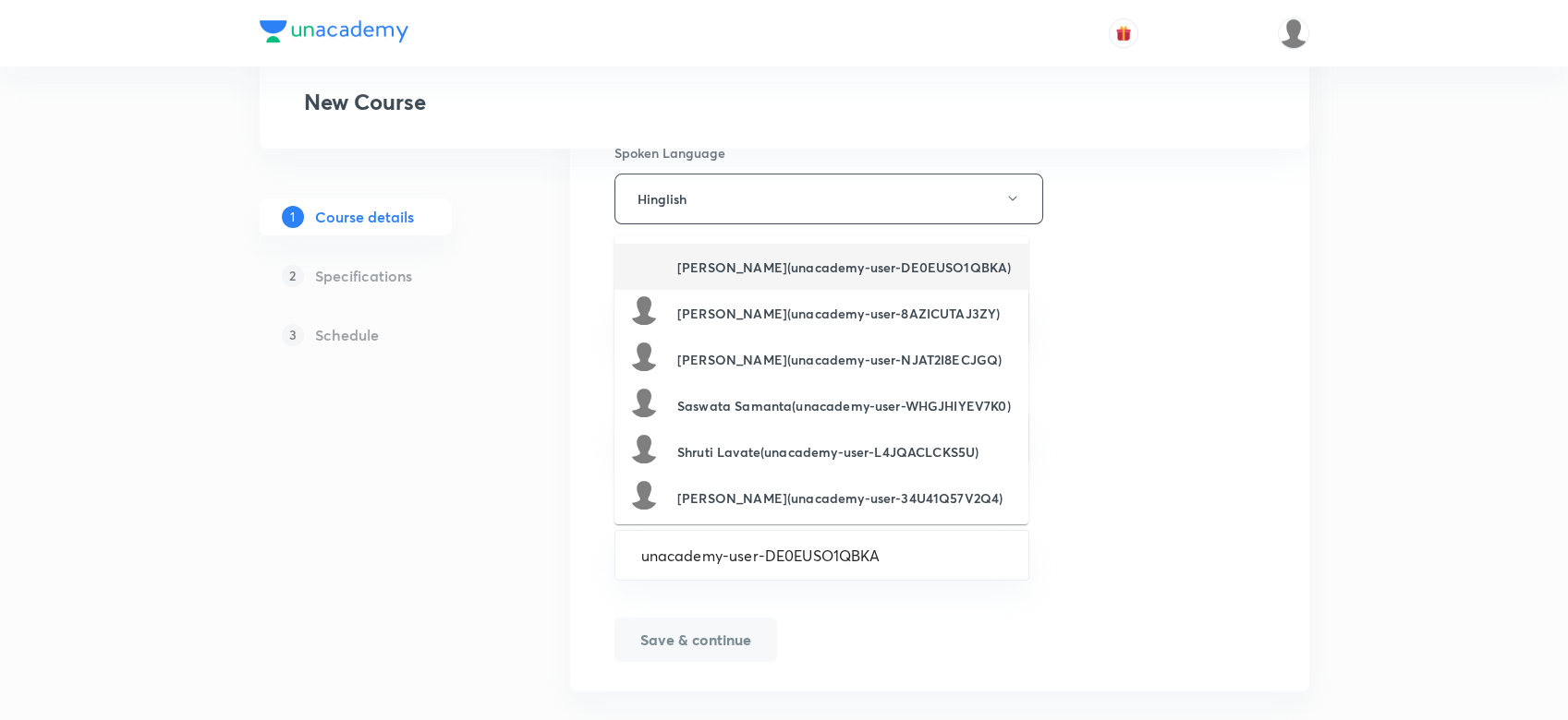
click at [680, 262] on h6 "Triyogi Mishra(unacademy-user-DE0EUSO1QBKA)" at bounding box center [844, 267] width 334 height 19
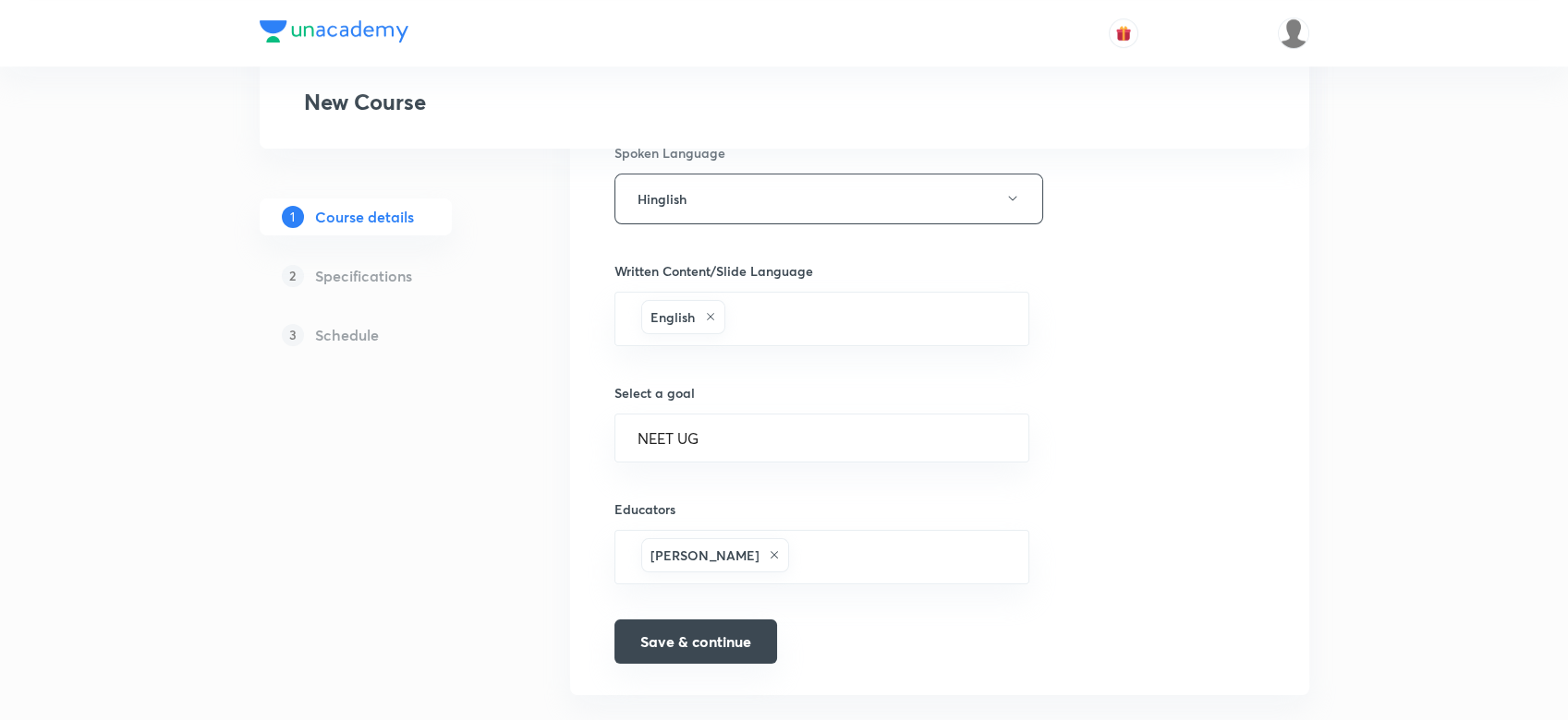
click at [678, 626] on button "Save & continue" at bounding box center [696, 642] width 163 height 45
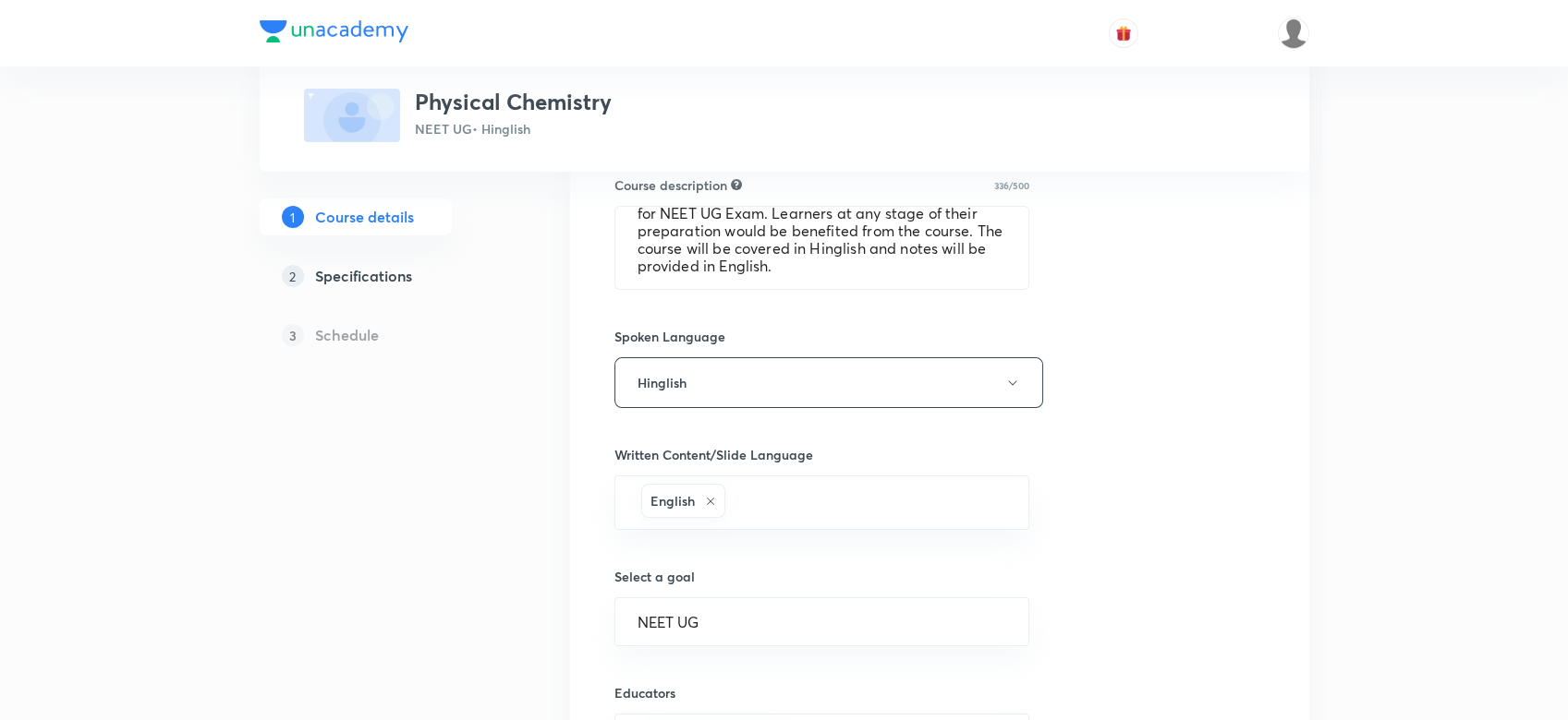
scroll to position [854, 0]
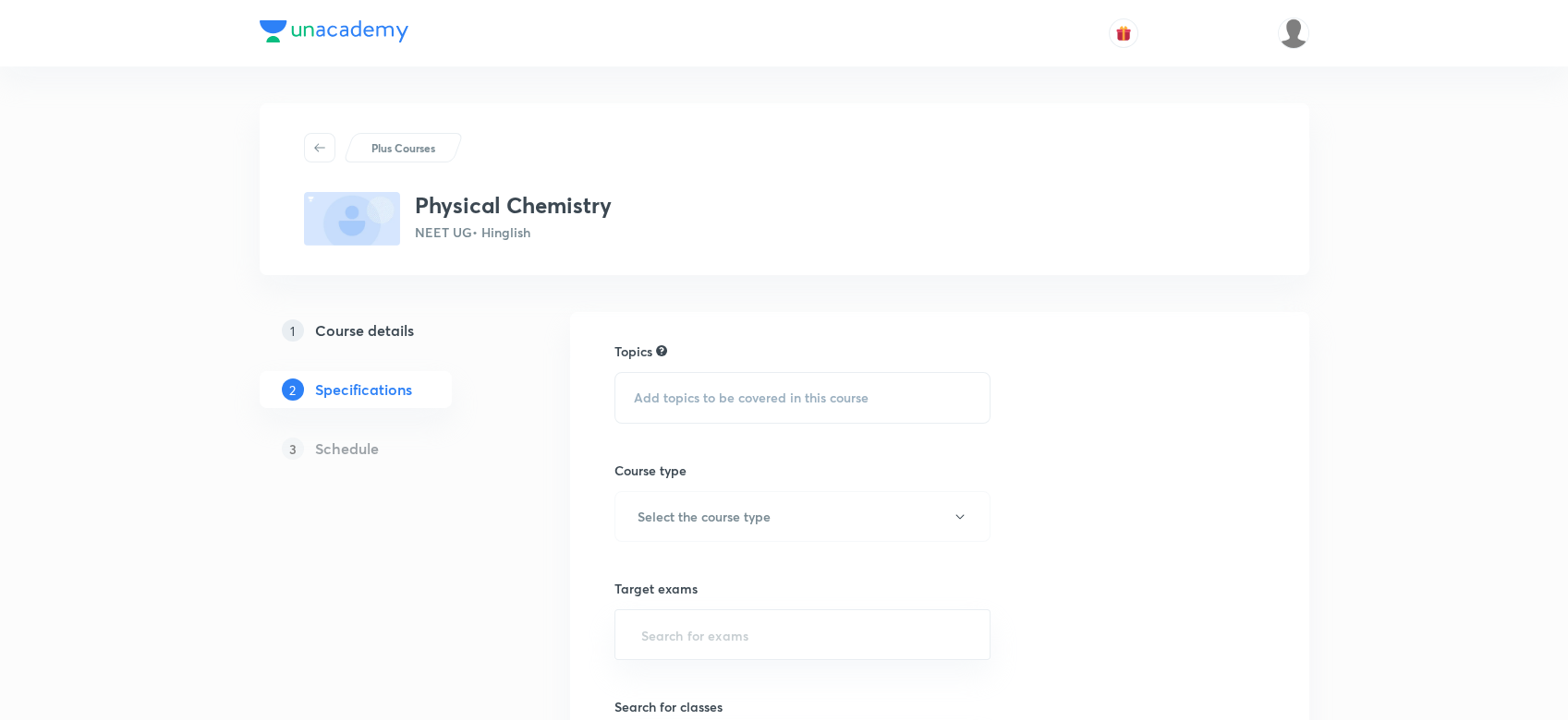
click at [795, 386] on div "Add topics to be covered in this course" at bounding box center [803, 397] width 377 height 51
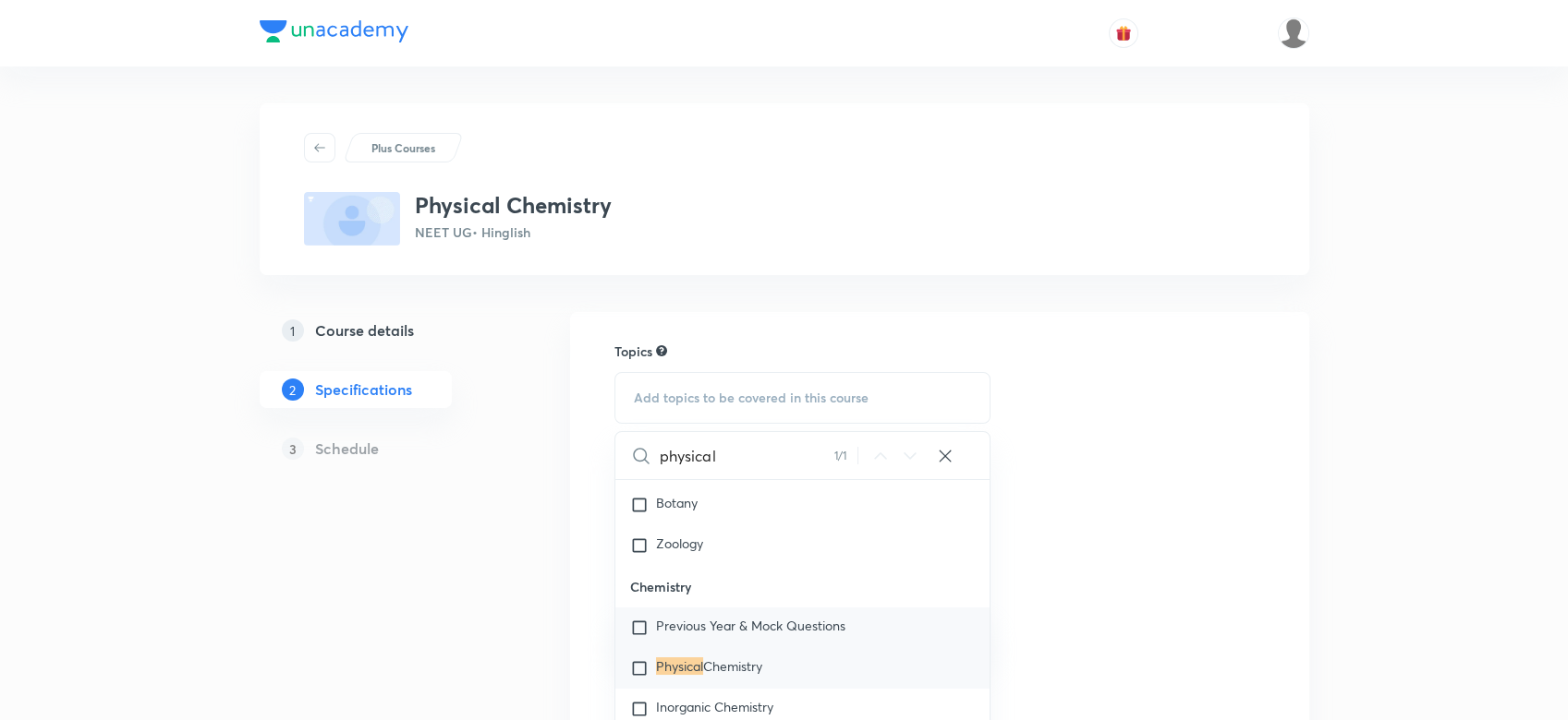
scroll to position [2558, 0]
type input "physical"
click at [637, 659] on input "checkbox" at bounding box center [643, 665] width 26 height 18
checkbox input "true"
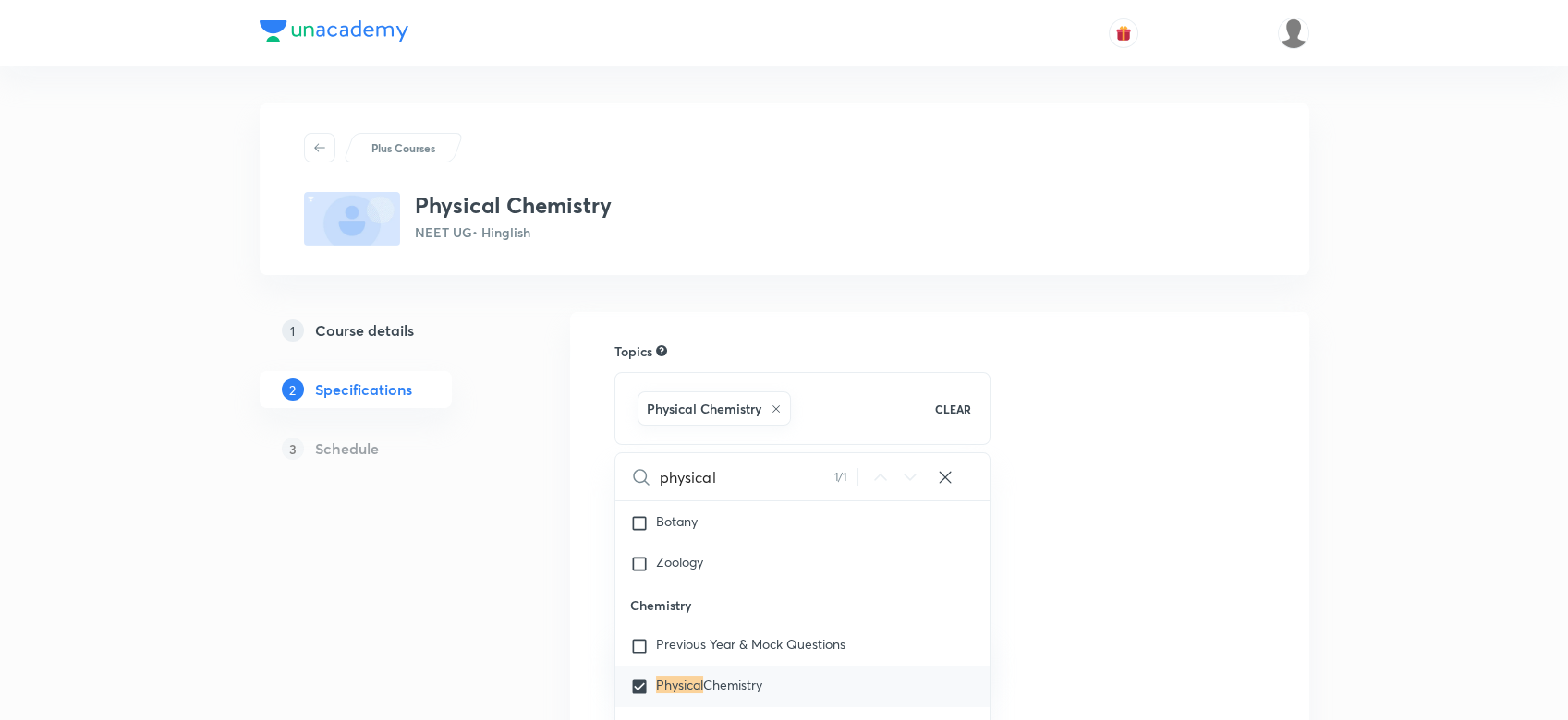
click at [1198, 453] on div "Topics Physical Chemistry CLEAR physical 1 / 1 ​ Biology Previous Year & Mock Q…" at bounding box center [940, 717] width 651 height 751
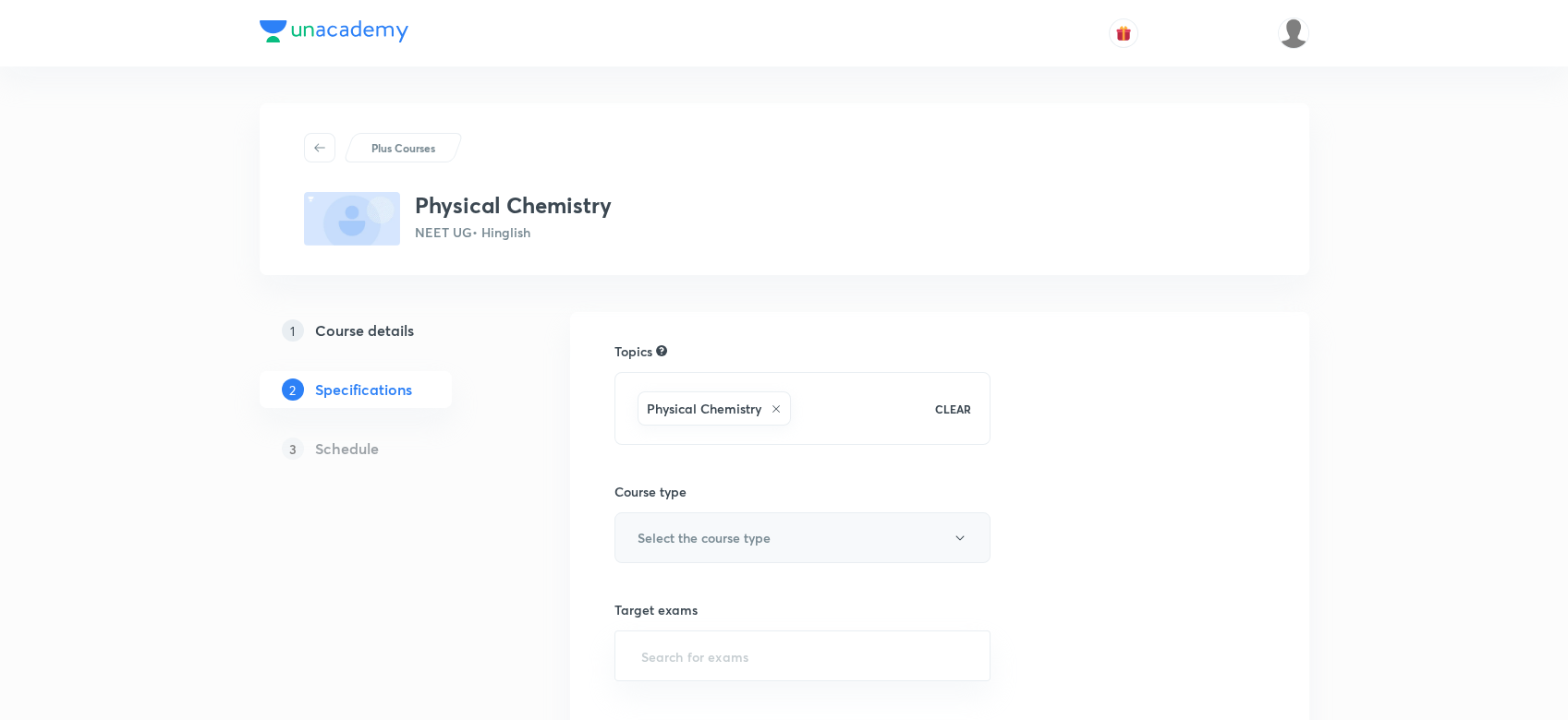
click at [719, 525] on button "Select the course type" at bounding box center [803, 538] width 377 height 50
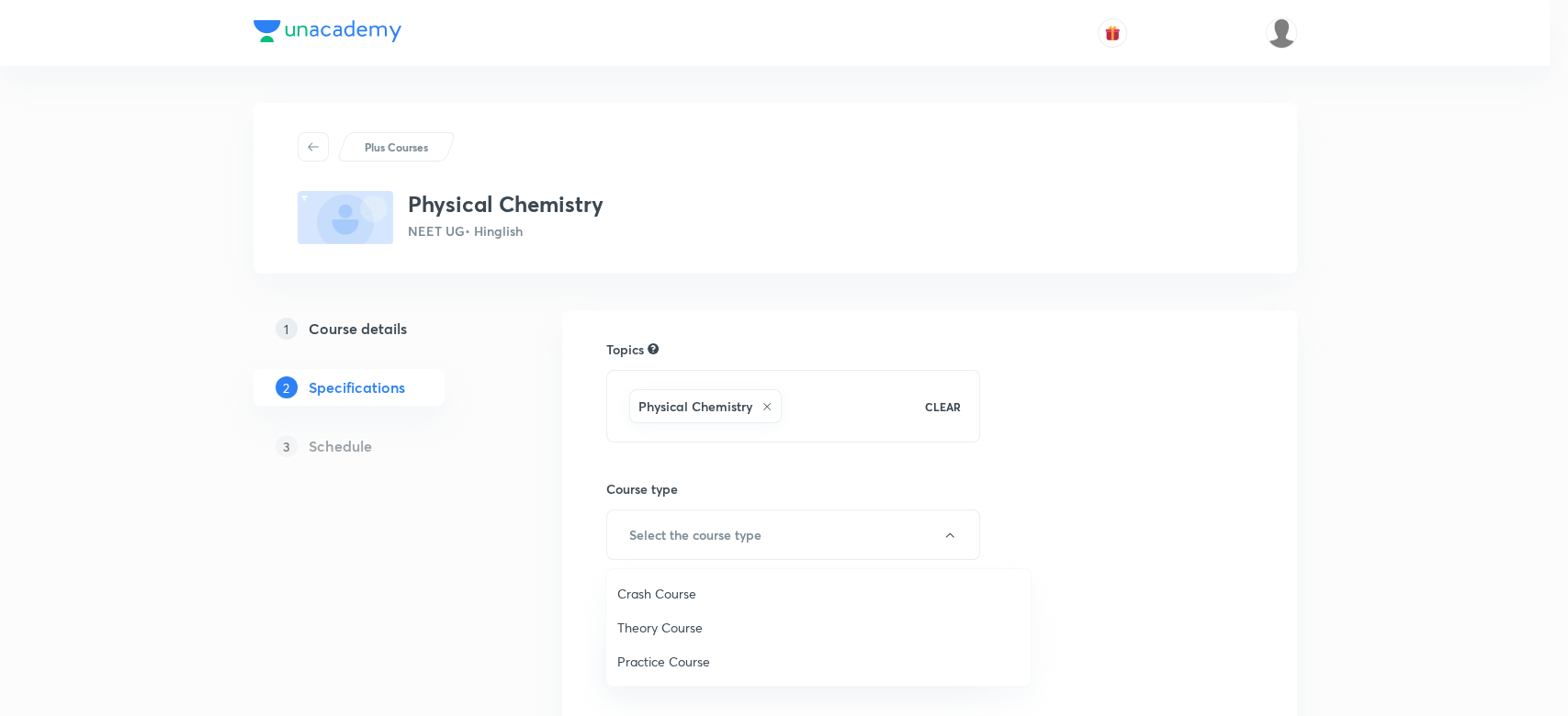
click at [663, 618] on span "Theory Course" at bounding box center [817, 627] width 402 height 19
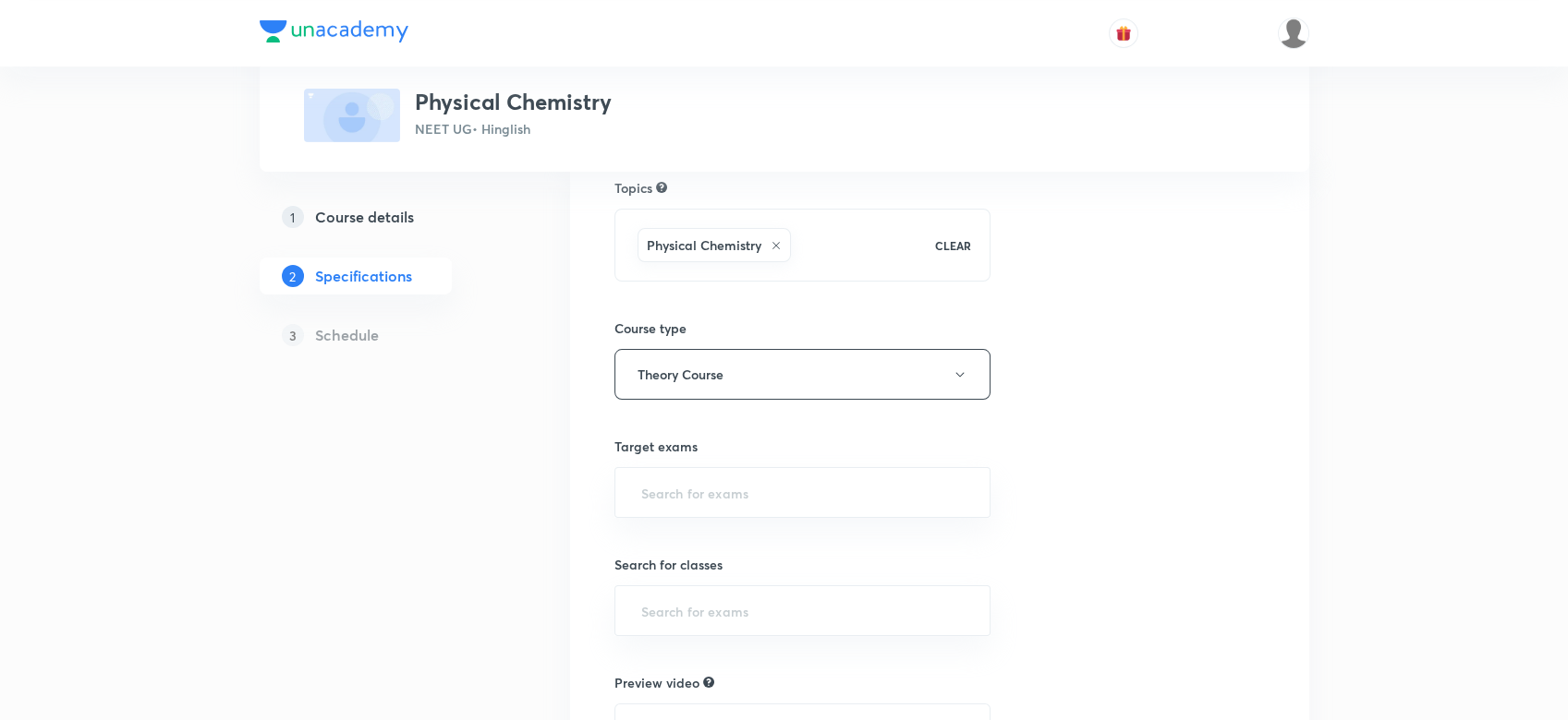
scroll to position [172, 0]
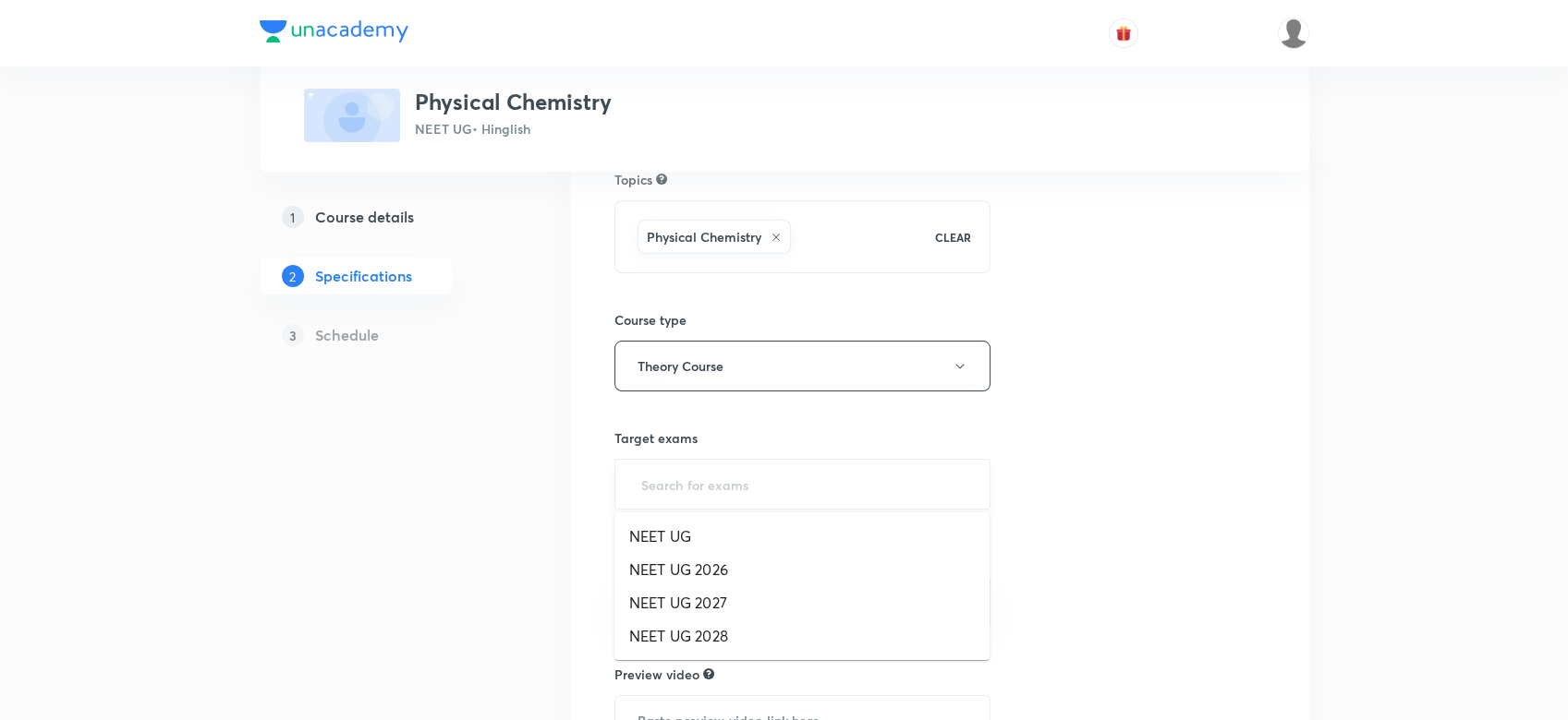
click at [674, 475] on input "text" at bounding box center [802, 484] width 331 height 34
click at [667, 518] on ul "NEET UG NEET UG 2026 NEET UG 2027 NEET UG 2028" at bounding box center [802, 586] width 375 height 147
click at [667, 532] on li "NEET UG" at bounding box center [802, 536] width 375 height 33
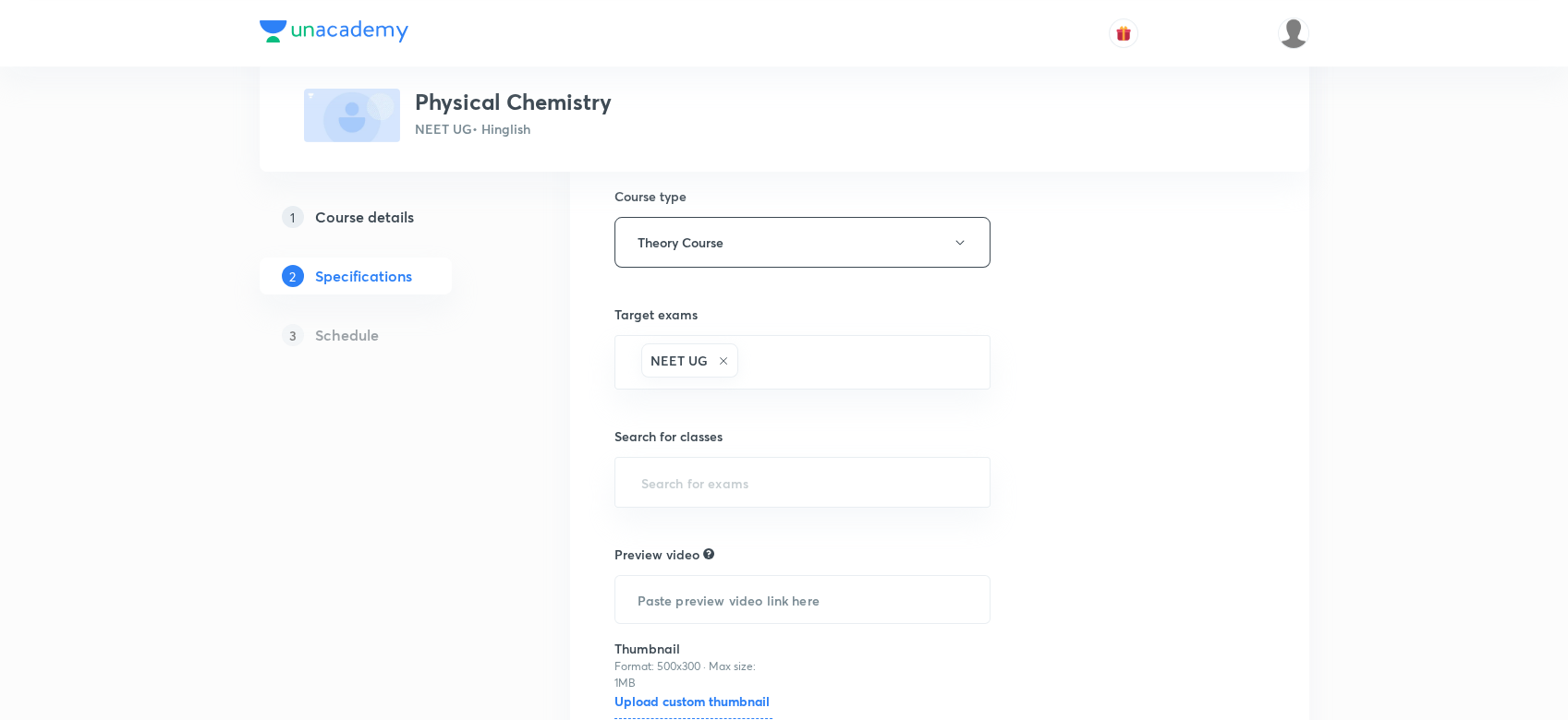
scroll to position [299, 0]
click at [673, 486] on input "text" at bounding box center [802, 478] width 331 height 34
click at [667, 590] on li "Dropper" at bounding box center [802, 596] width 375 height 33
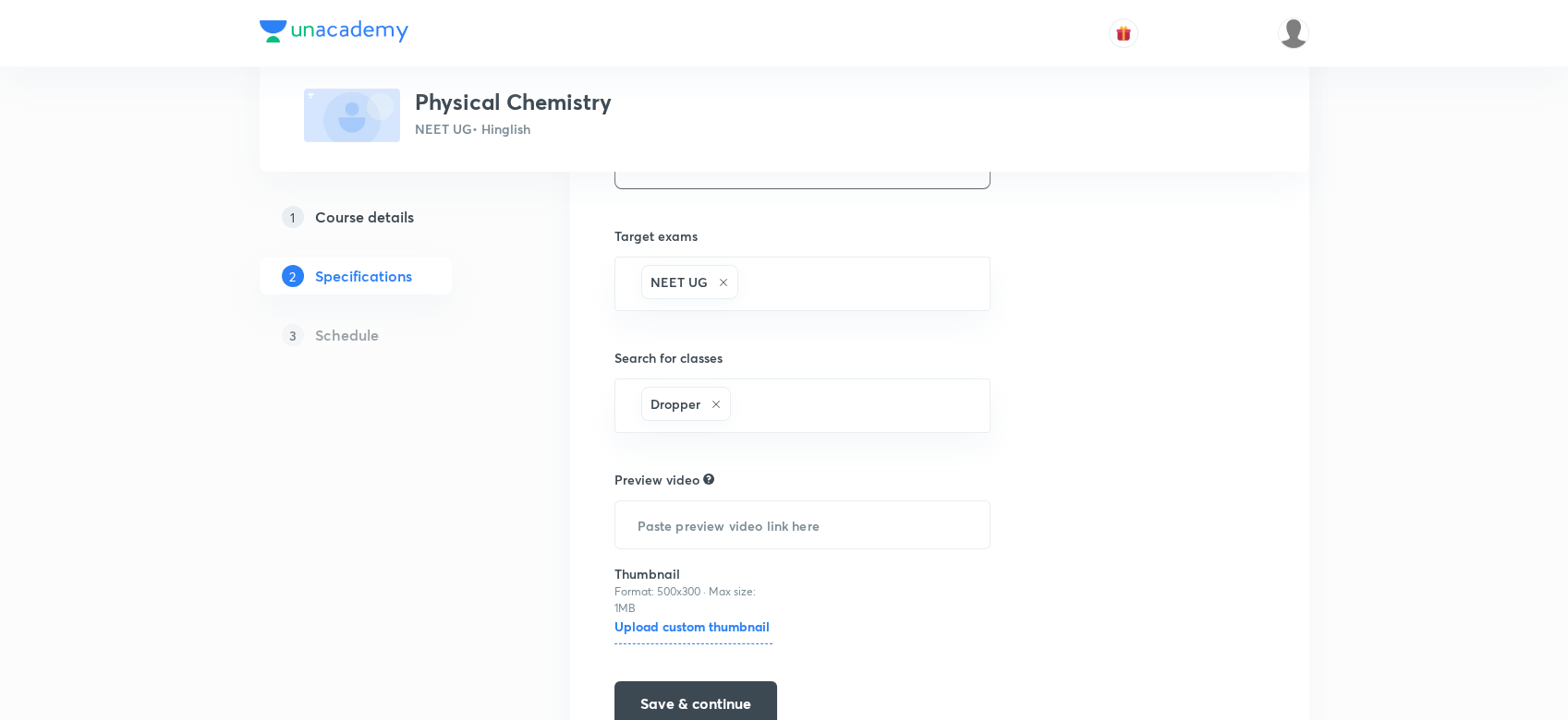
scroll to position [465, 0]
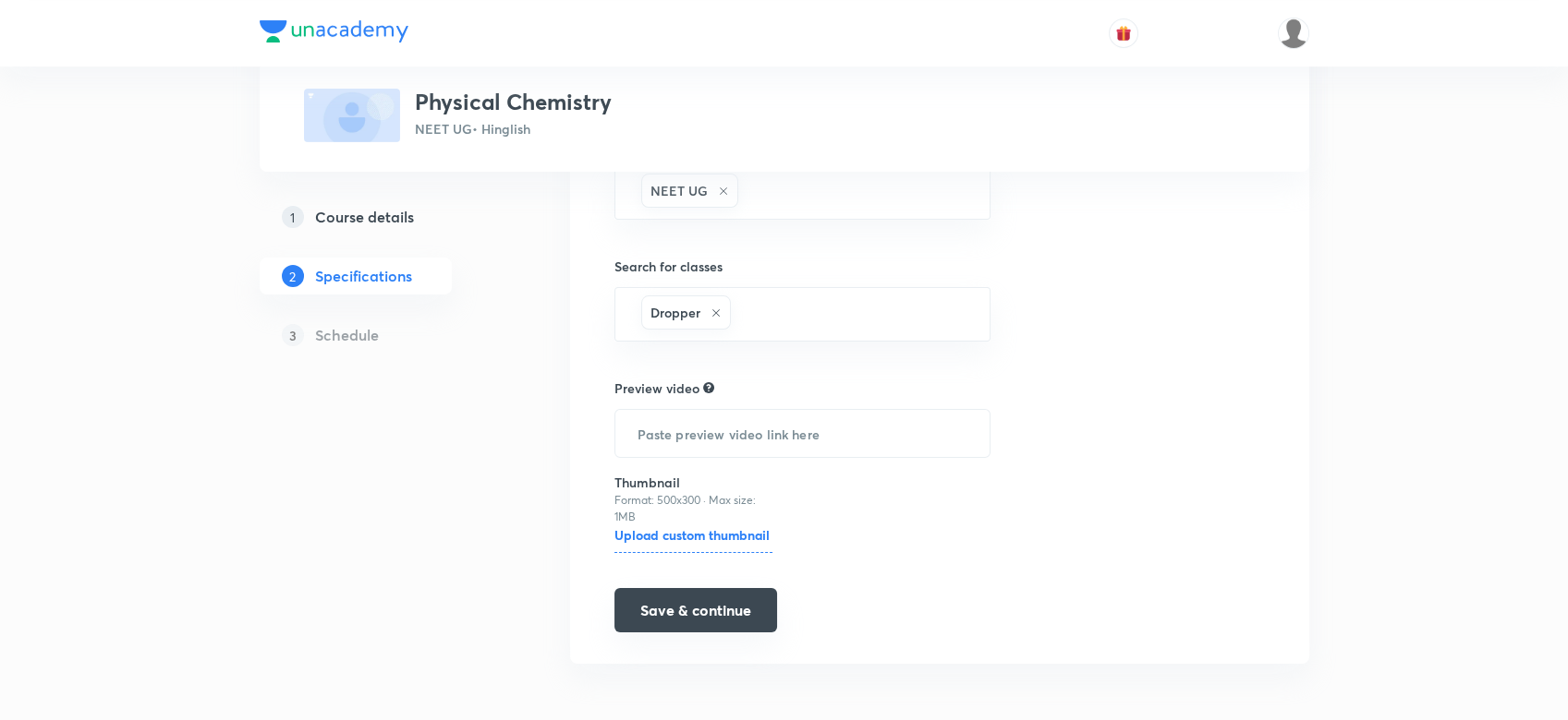
click at [661, 593] on button "Save & continue" at bounding box center [696, 610] width 163 height 45
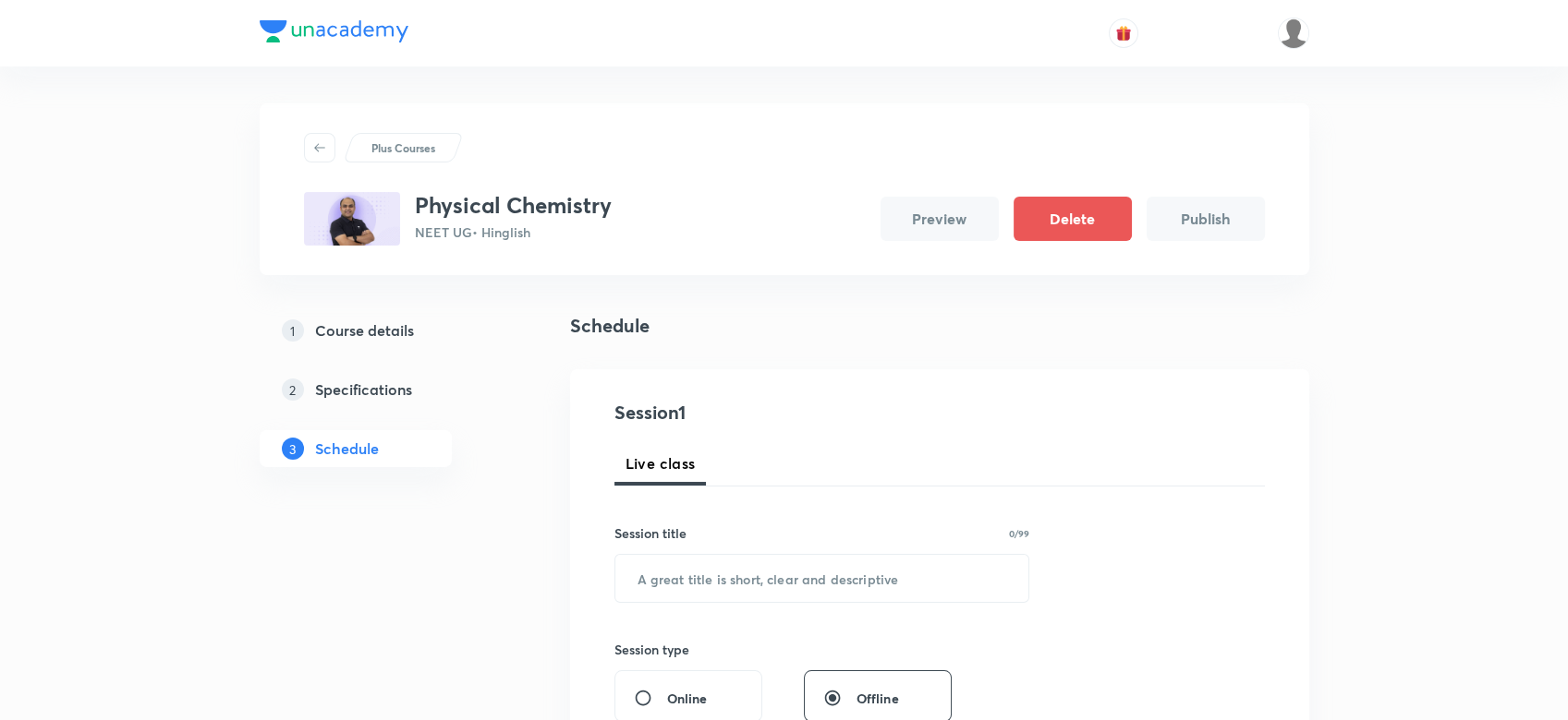
click at [379, 345] on link "1 Course details" at bounding box center [385, 330] width 251 height 37
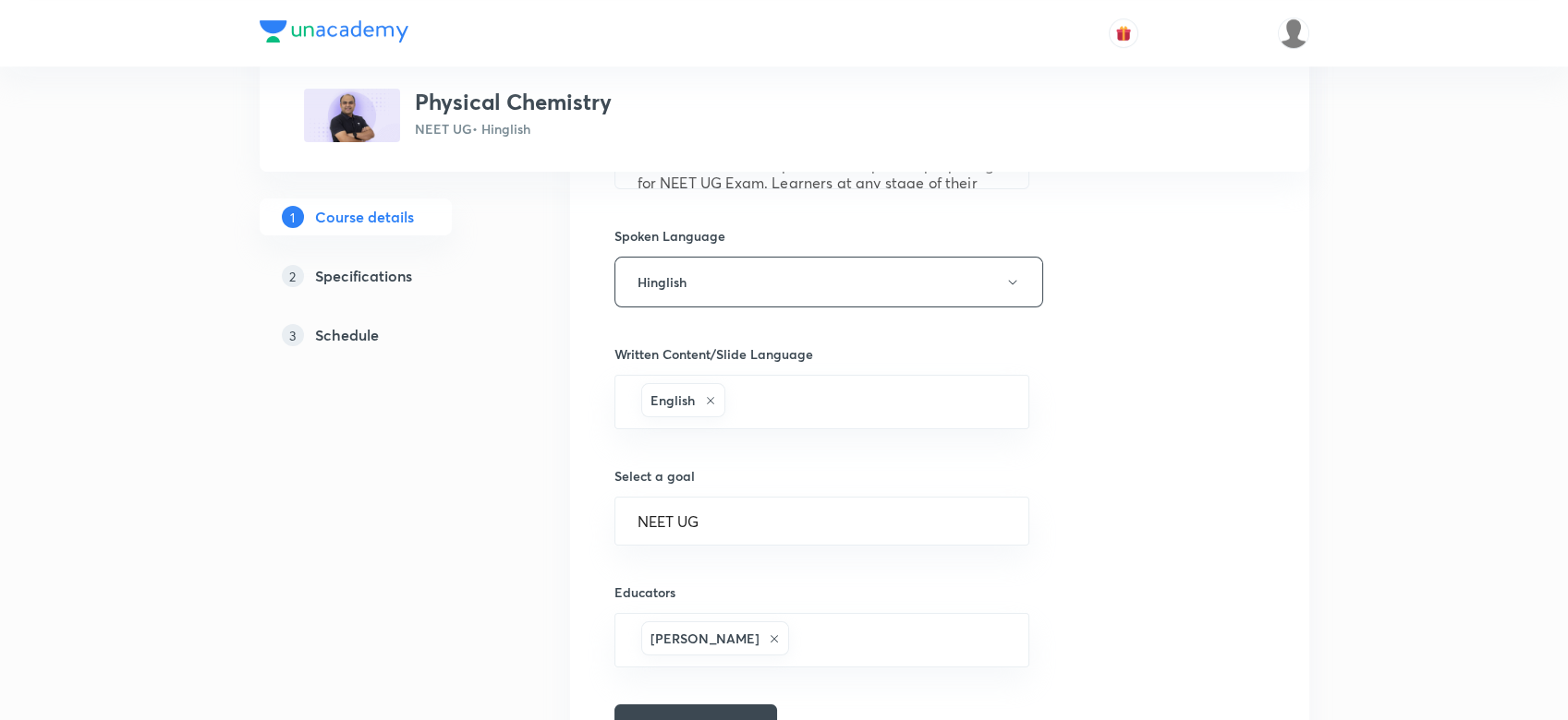
scroll to position [974, 0]
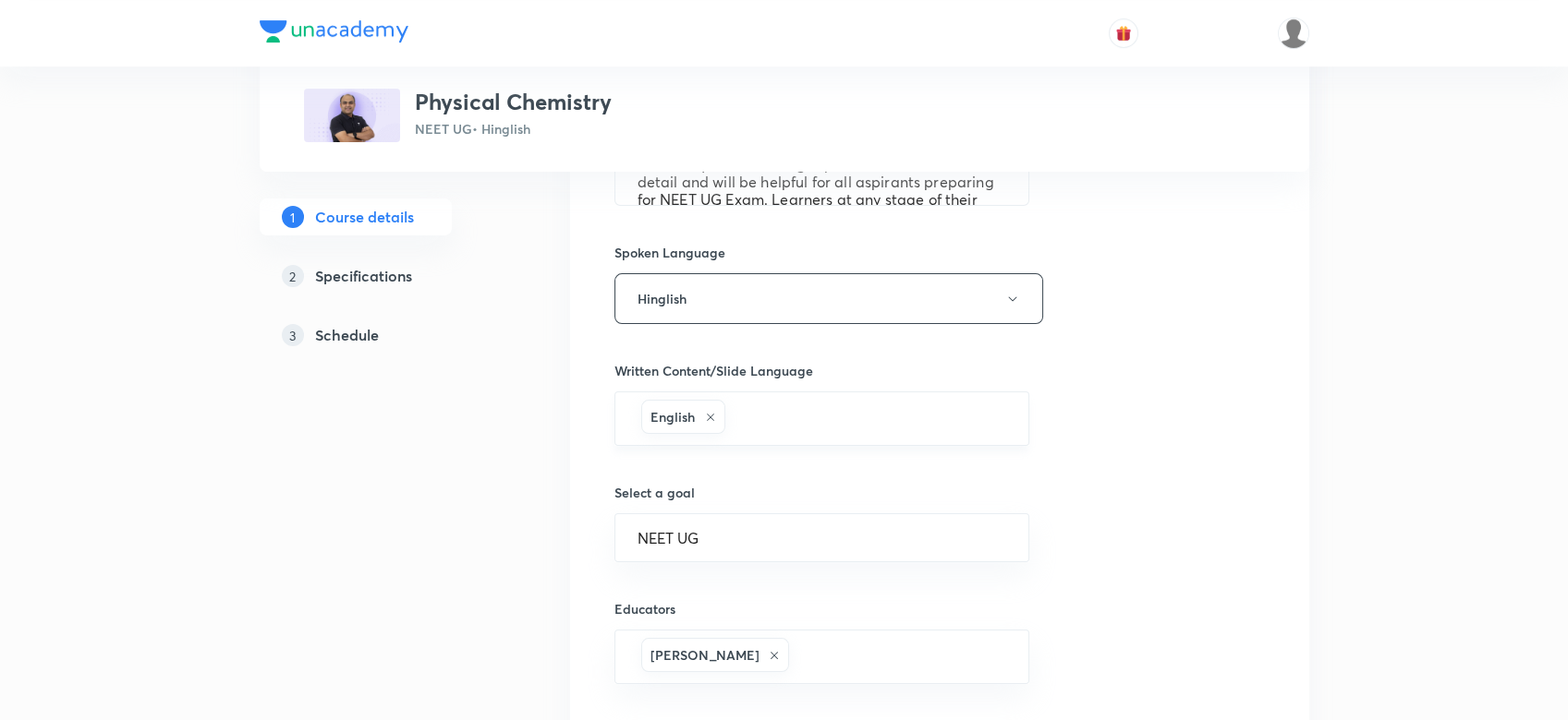
click at [710, 412] on icon at bounding box center [710, 417] width 11 height 11
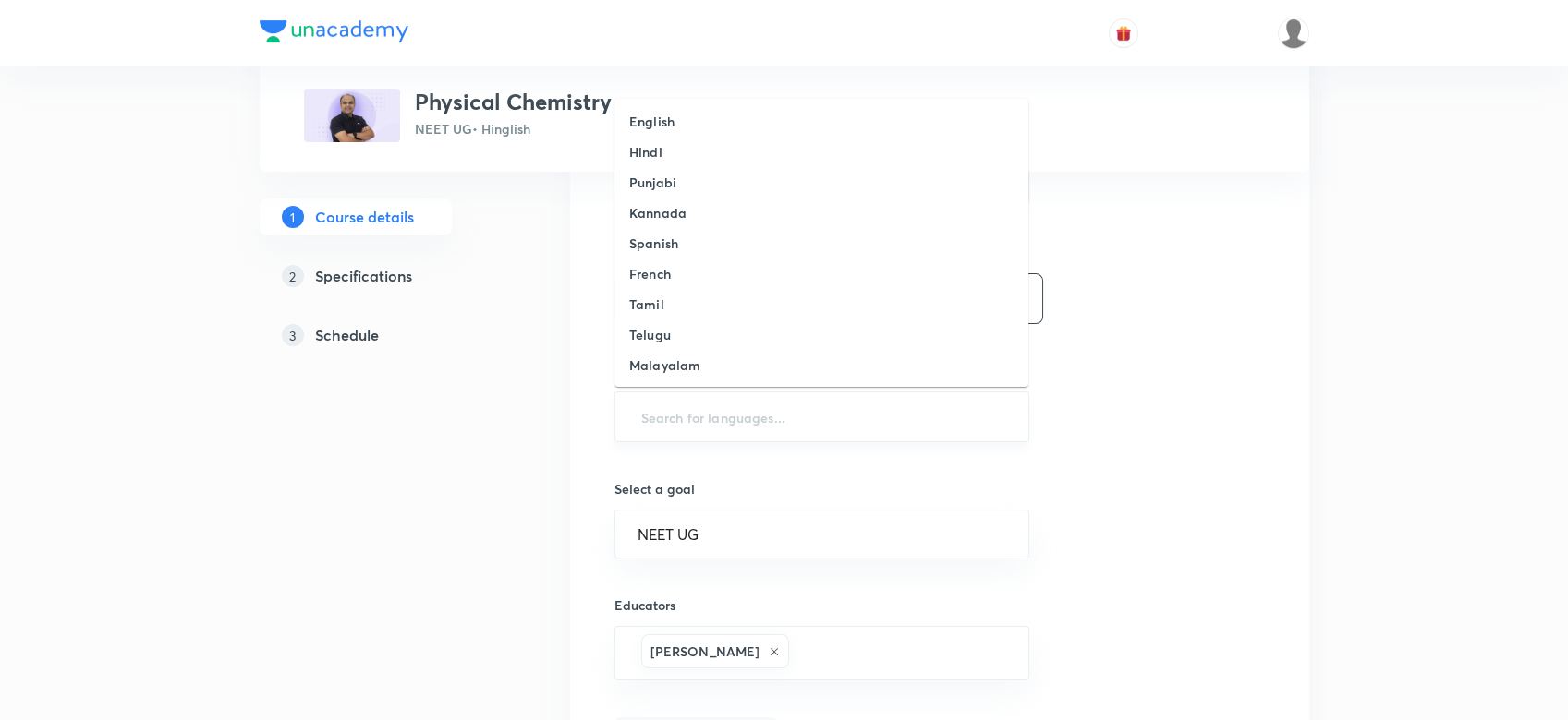
click at [710, 411] on input "text" at bounding box center [821, 417] width 369 height 34
click at [647, 146] on h6 "Hindi" at bounding box center [646, 152] width 33 height 19
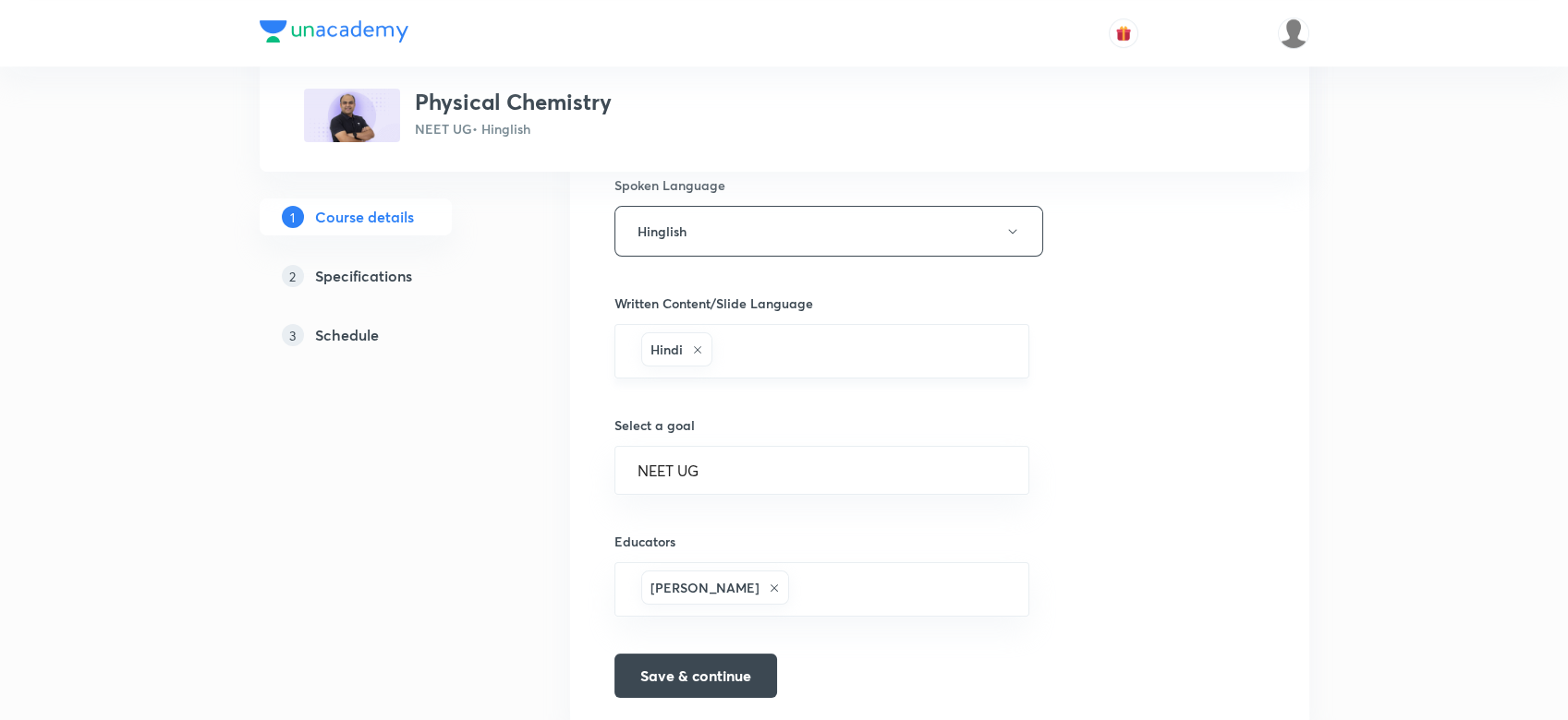
scroll to position [1106, 0]
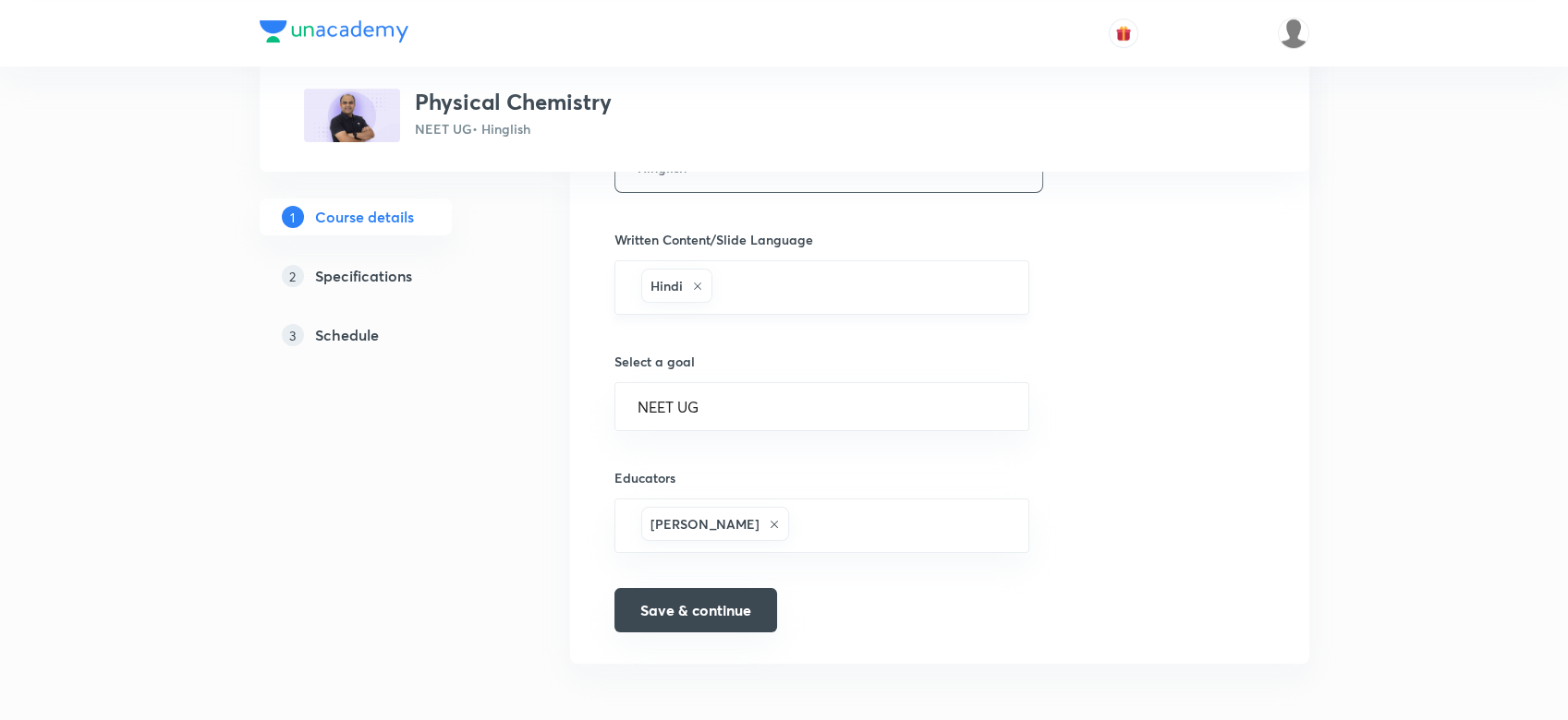
click at [693, 592] on button "Save & continue" at bounding box center [696, 610] width 163 height 45
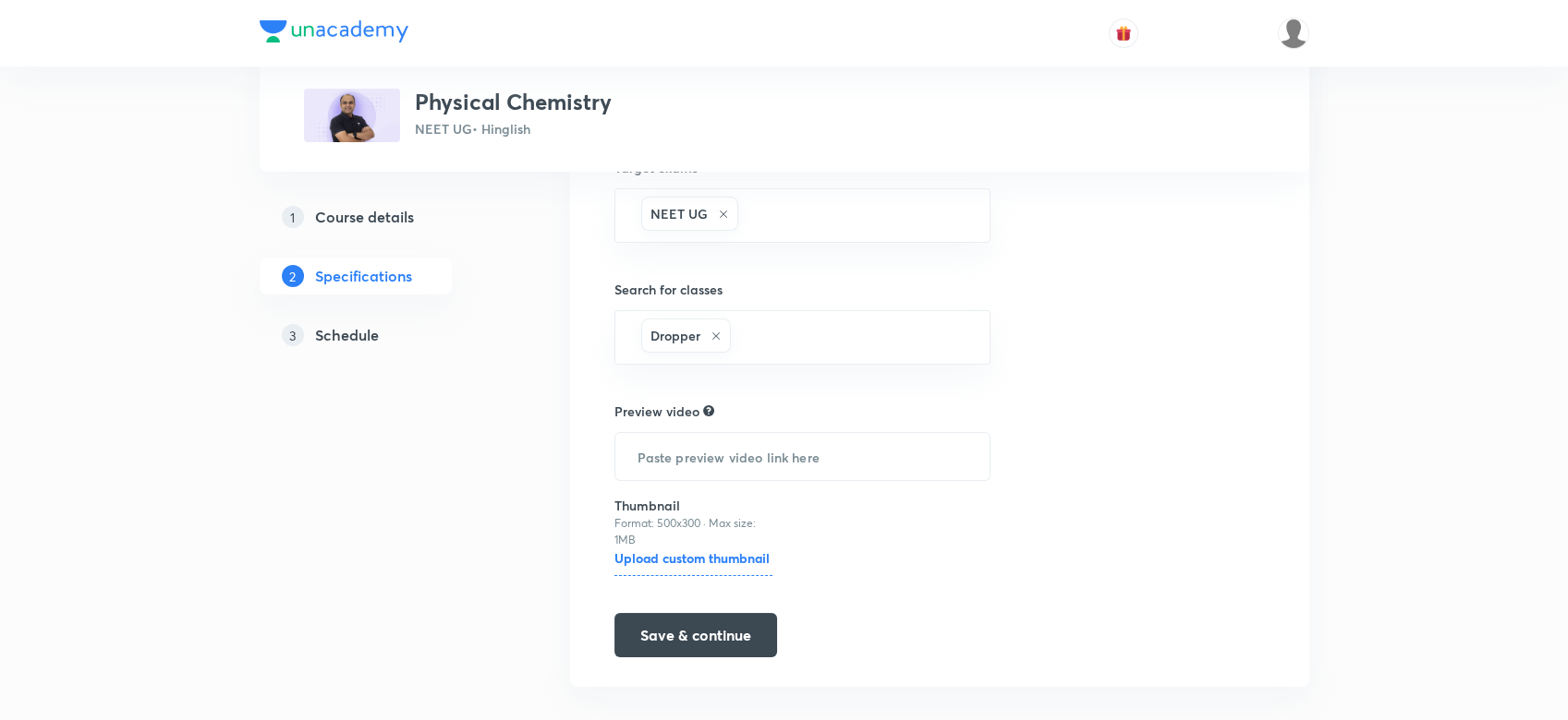
scroll to position [465, 0]
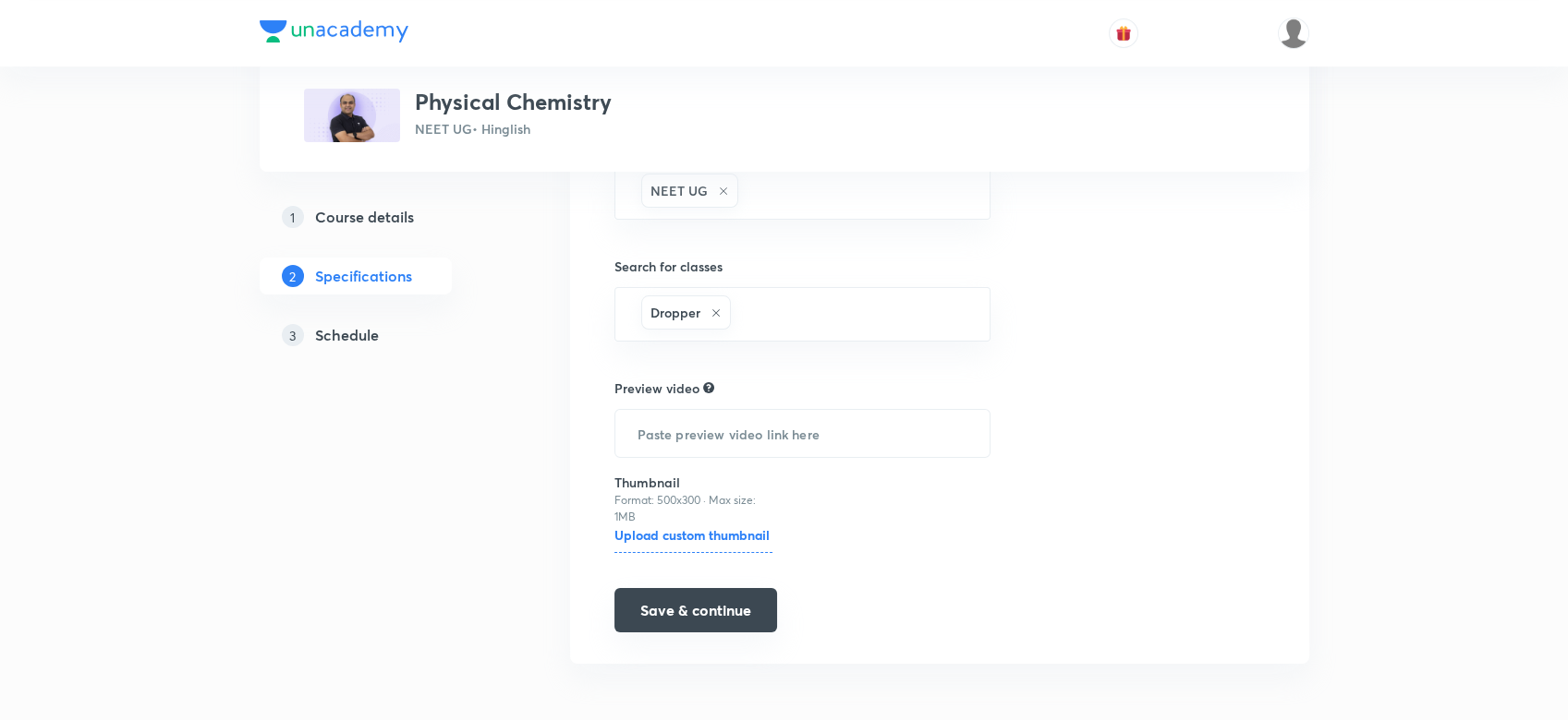
click at [673, 610] on button "Save & continue" at bounding box center [696, 610] width 163 height 45
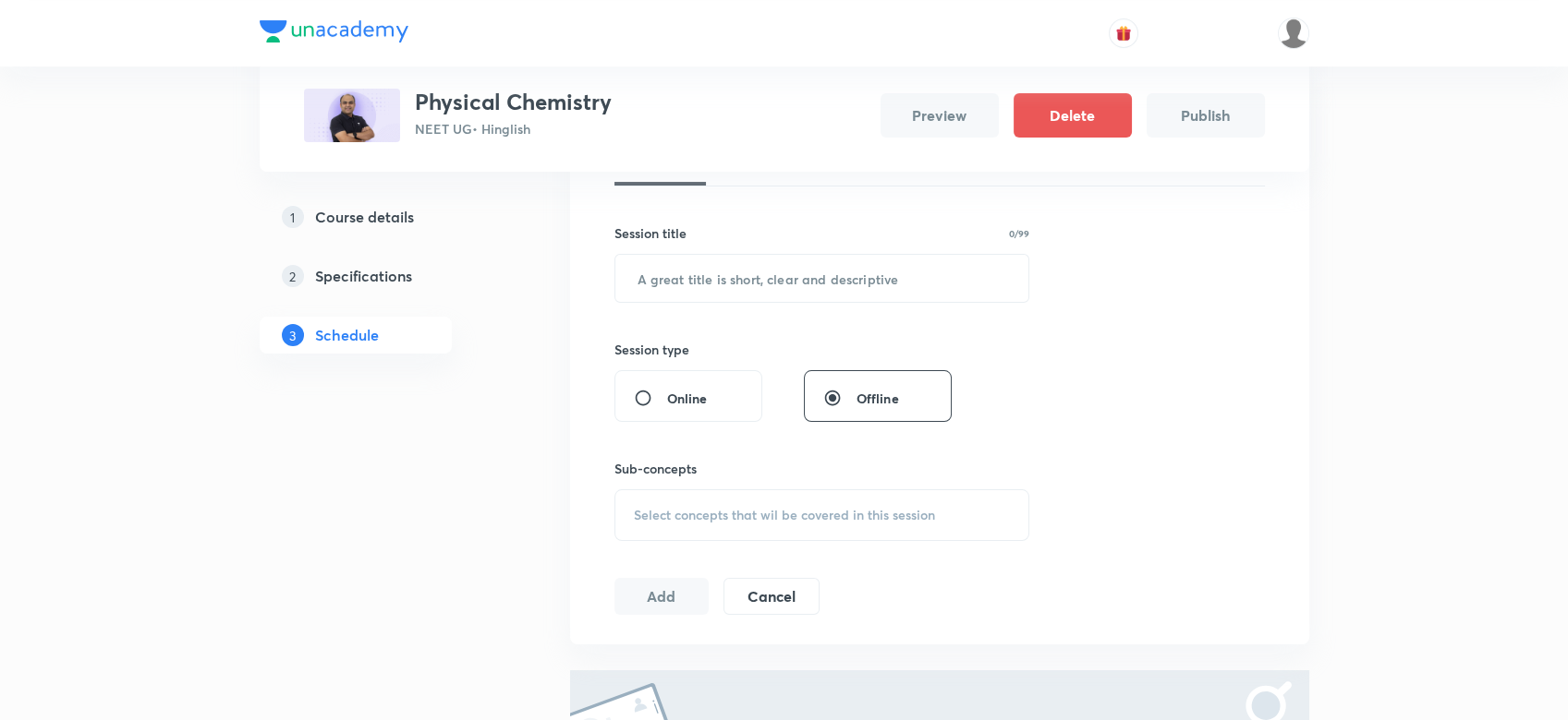
scroll to position [288, 0]
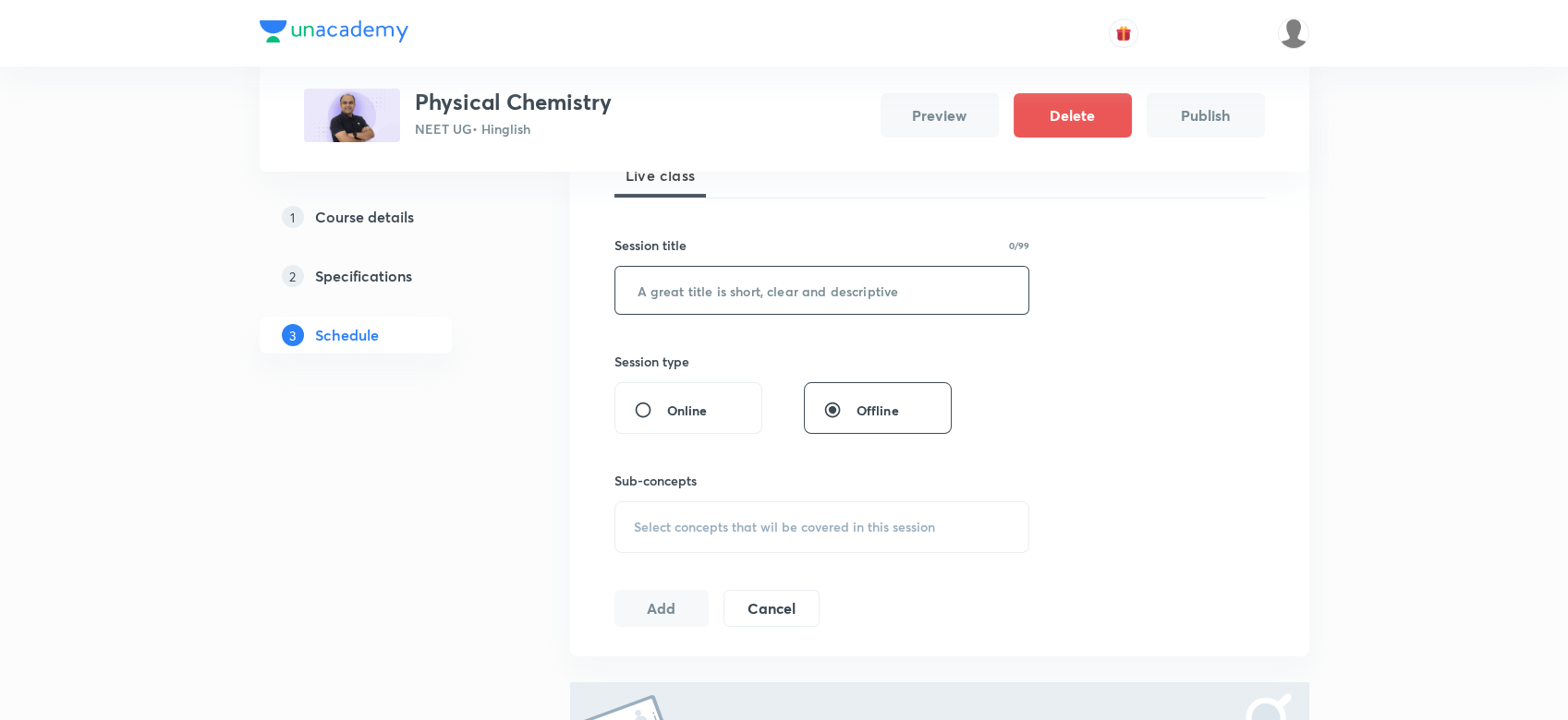
click at [688, 287] on input "text" at bounding box center [822, 290] width 414 height 47
paste input "STRUCTURE OF ATOM - 1"
type input "STRUCTURE OF ATOM - 1"
click at [681, 519] on span "Select concepts that wil be covered in this session" at bounding box center [784, 526] width 302 height 15
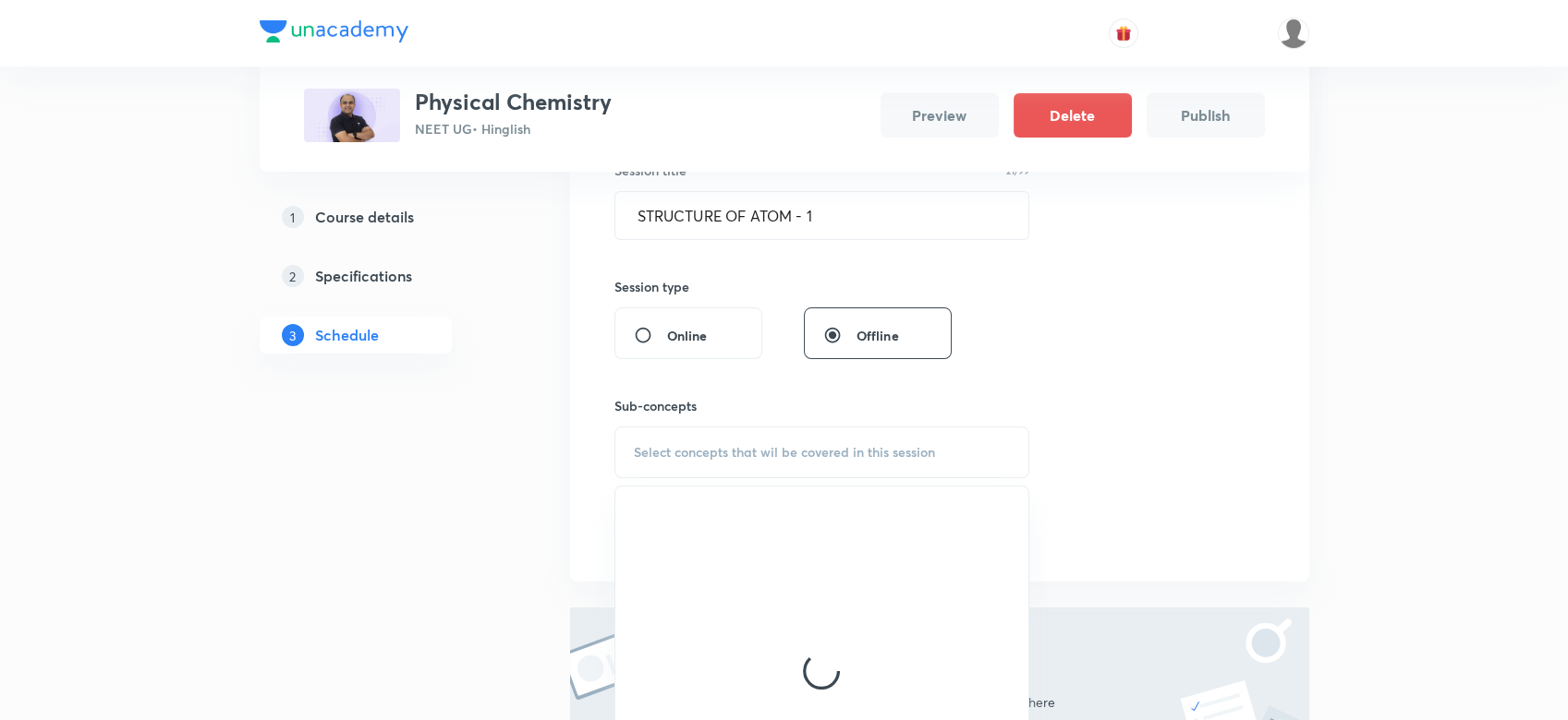
scroll to position [391, 0]
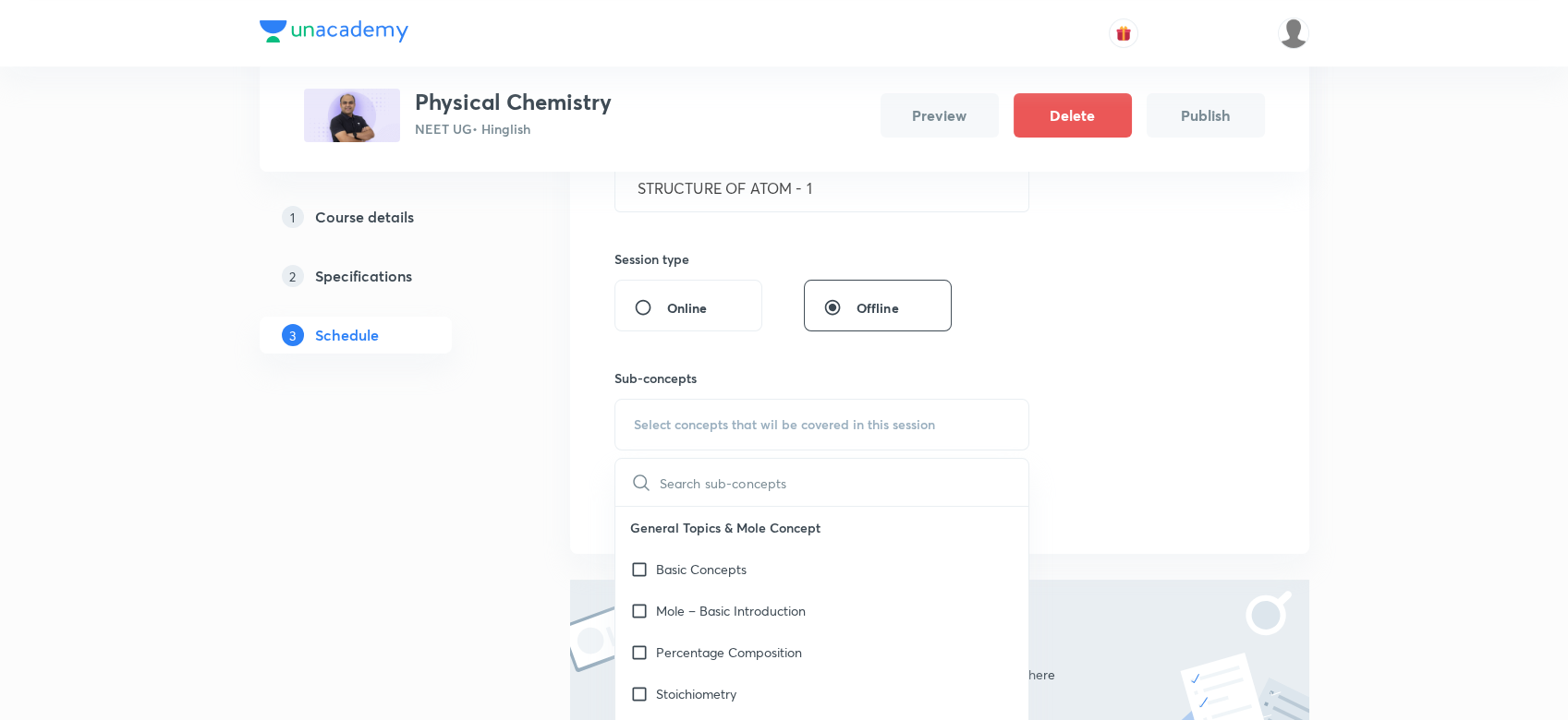
click at [682, 553] on div "Basic Concepts" at bounding box center [822, 569] width 414 height 42
checkbox input "true"
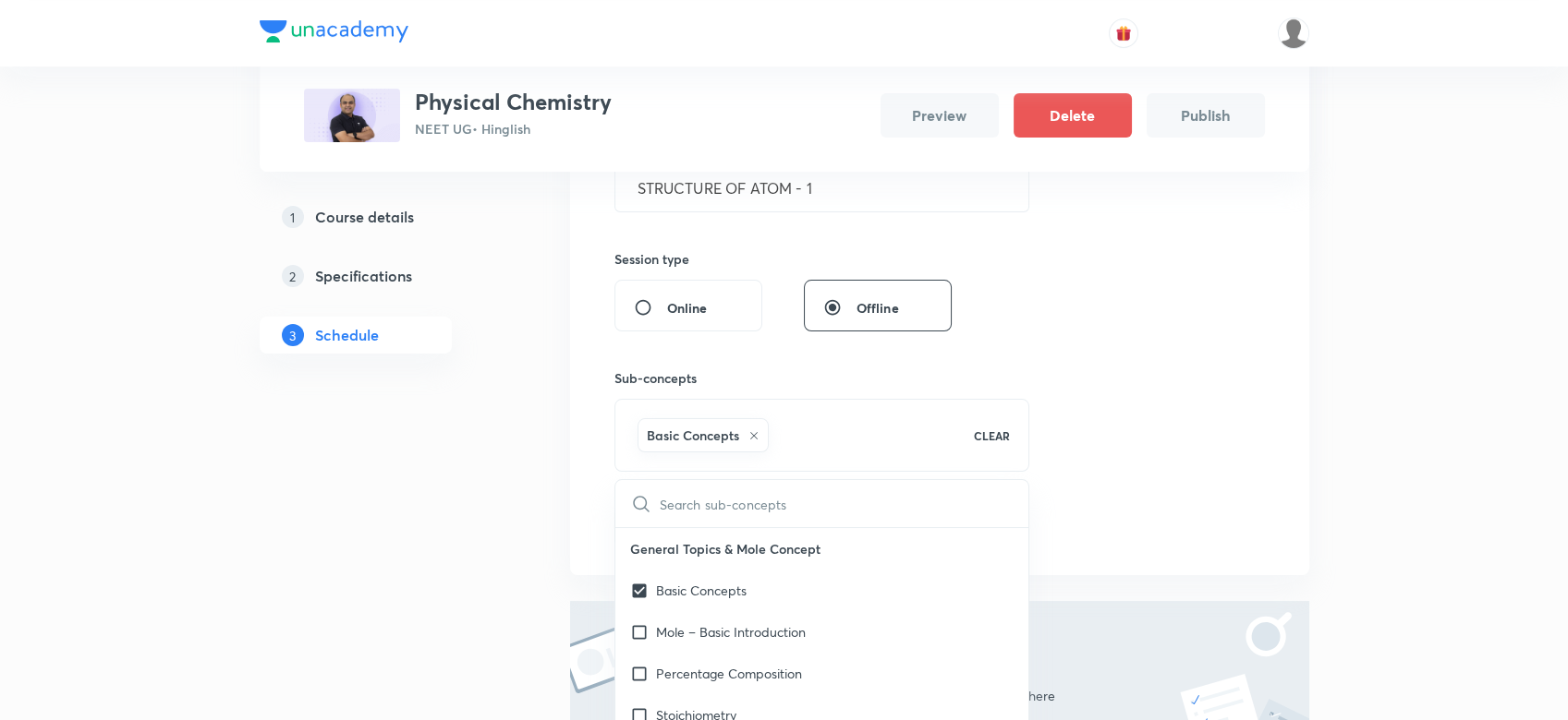
click at [1243, 427] on div "Session 1 Live class Session title 21/99 STRUCTURE OF ATOM - 1 ​ Session type O…" at bounding box center [940, 277] width 651 height 538
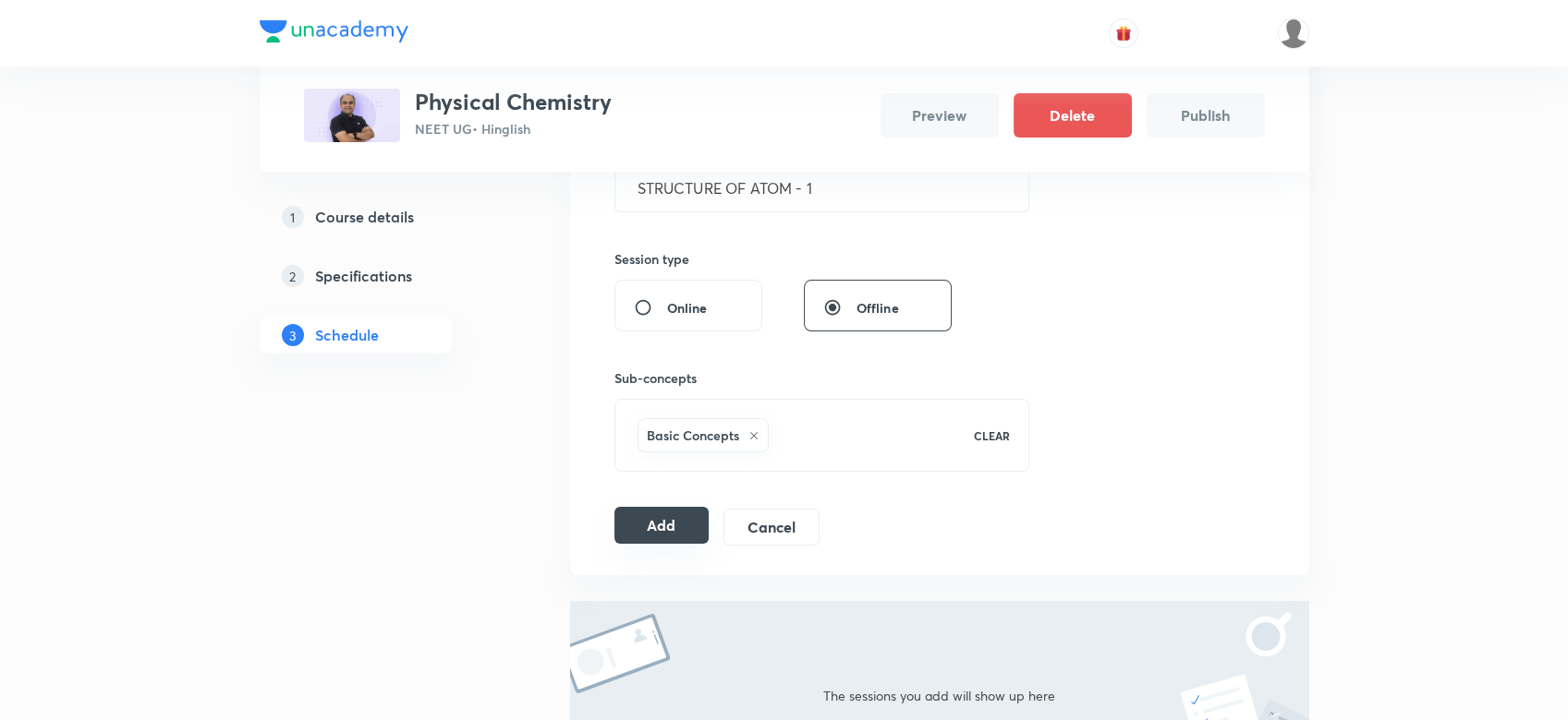
click at [664, 526] on button "Add" at bounding box center [662, 525] width 95 height 37
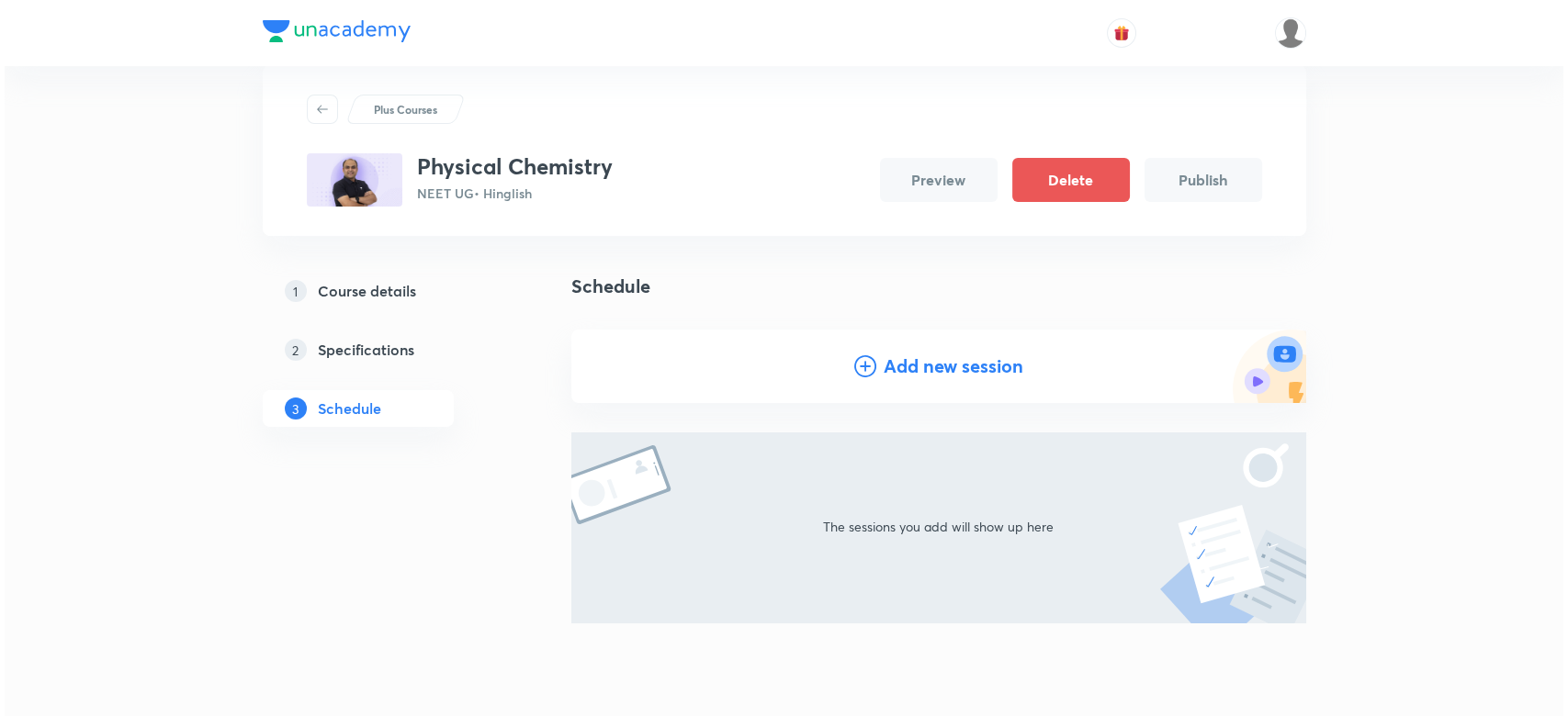
scroll to position [29, 0]
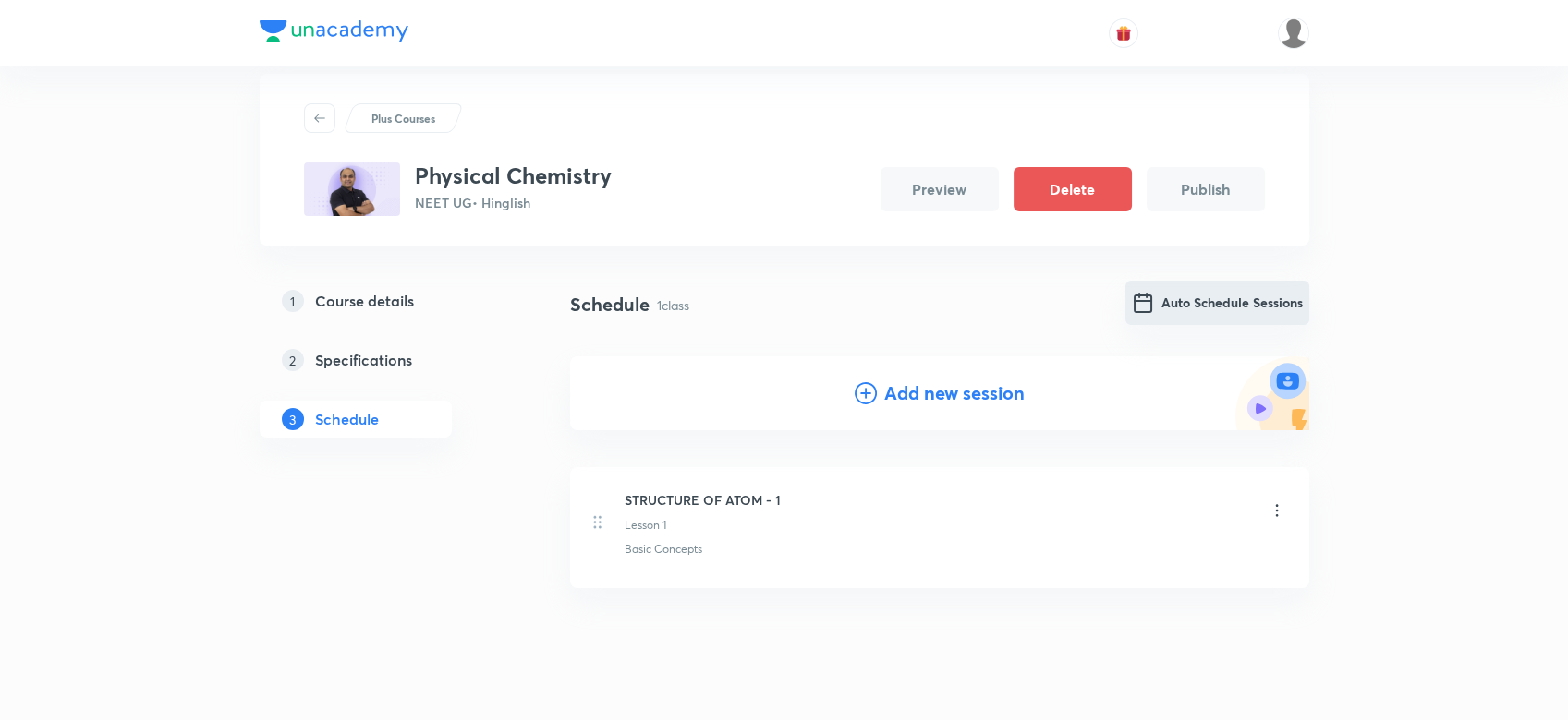
click at [1191, 322] on button "Auto Schedule Sessions" at bounding box center [1218, 303] width 184 height 45
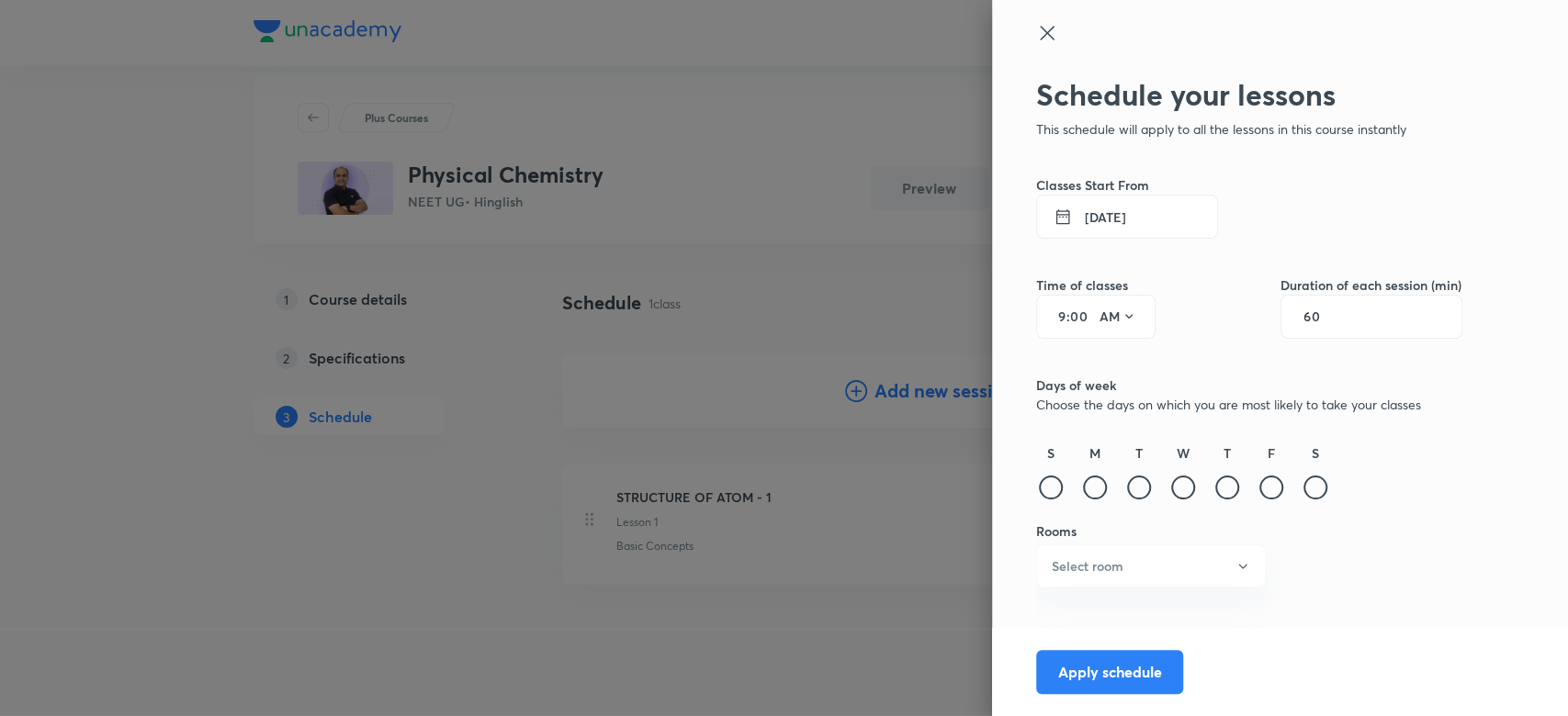
click at [1101, 221] on button "5 Oct 2025" at bounding box center [1127, 217] width 182 height 44
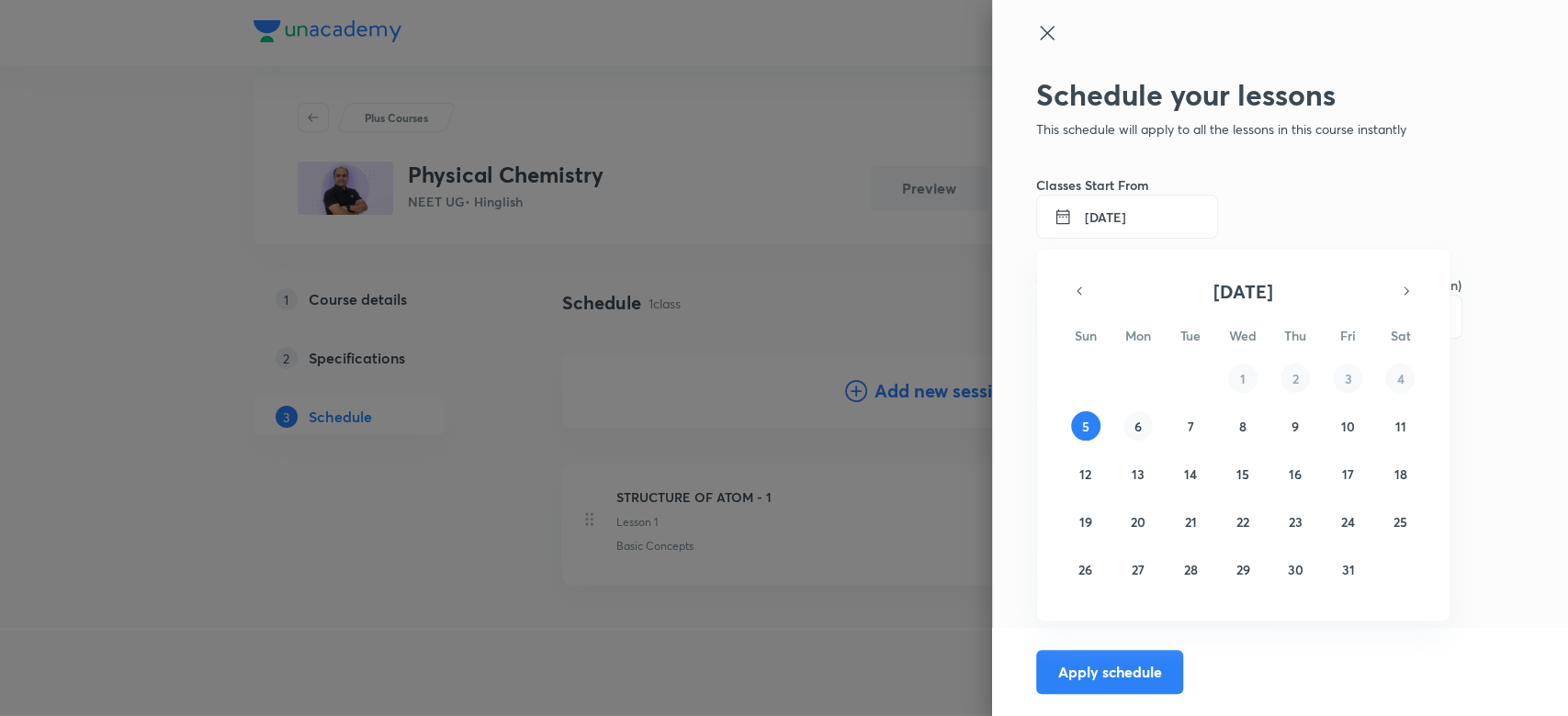
click at [1127, 419] on button "6" at bounding box center [1137, 426] width 29 height 29
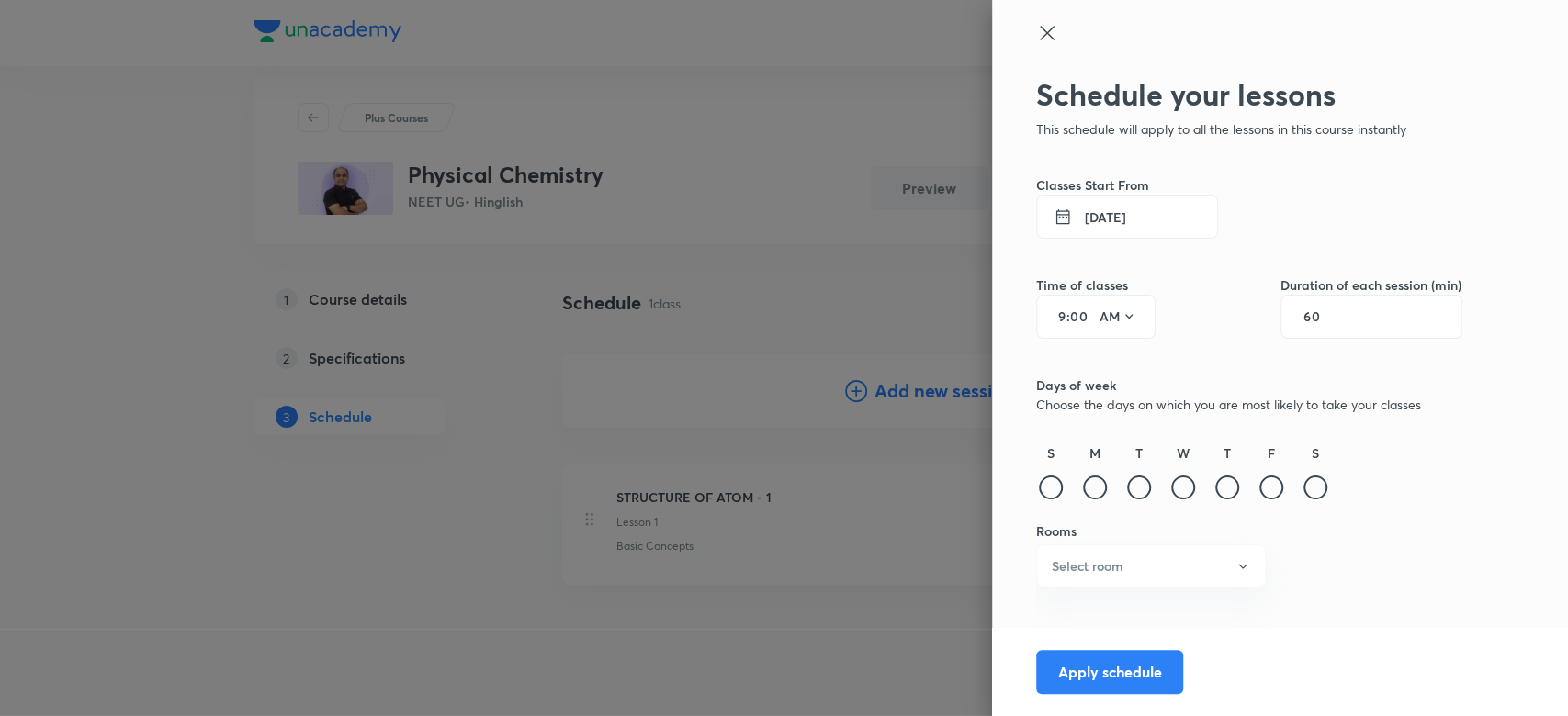
click at [1048, 317] on input "9" at bounding box center [1054, 316] width 22 height 14
type input "6"
type input "45"
click at [1122, 316] on icon at bounding box center [1128, 316] width 14 height 14
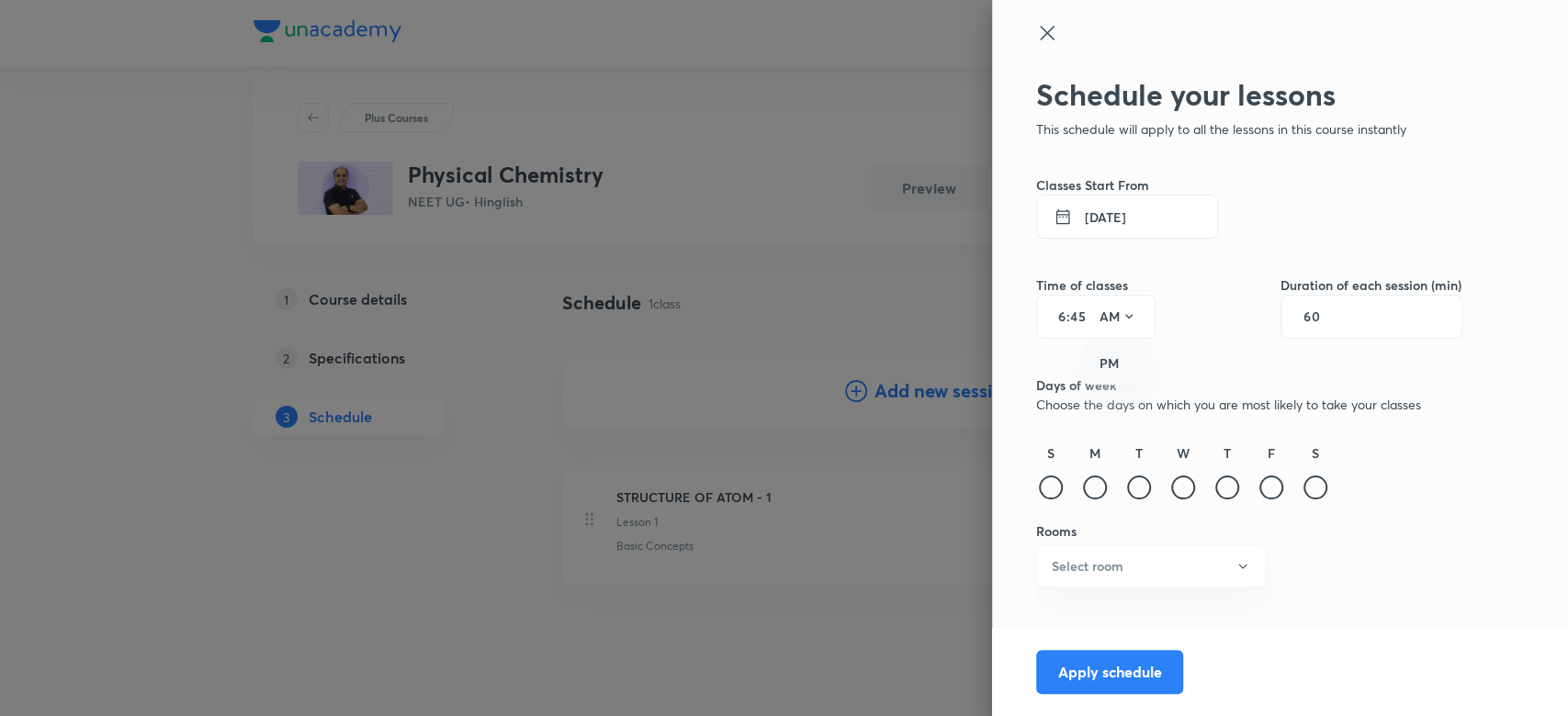
click at [1119, 358] on div "PM" at bounding box center [1117, 363] width 66 height 44
click at [1318, 314] on input "60" at bounding box center [1320, 316] width 35 height 14
type input "85"
click at [1100, 481] on div at bounding box center [1094, 488] width 24 height 24
click at [1098, 552] on button "Select room" at bounding box center [1151, 566] width 229 height 43
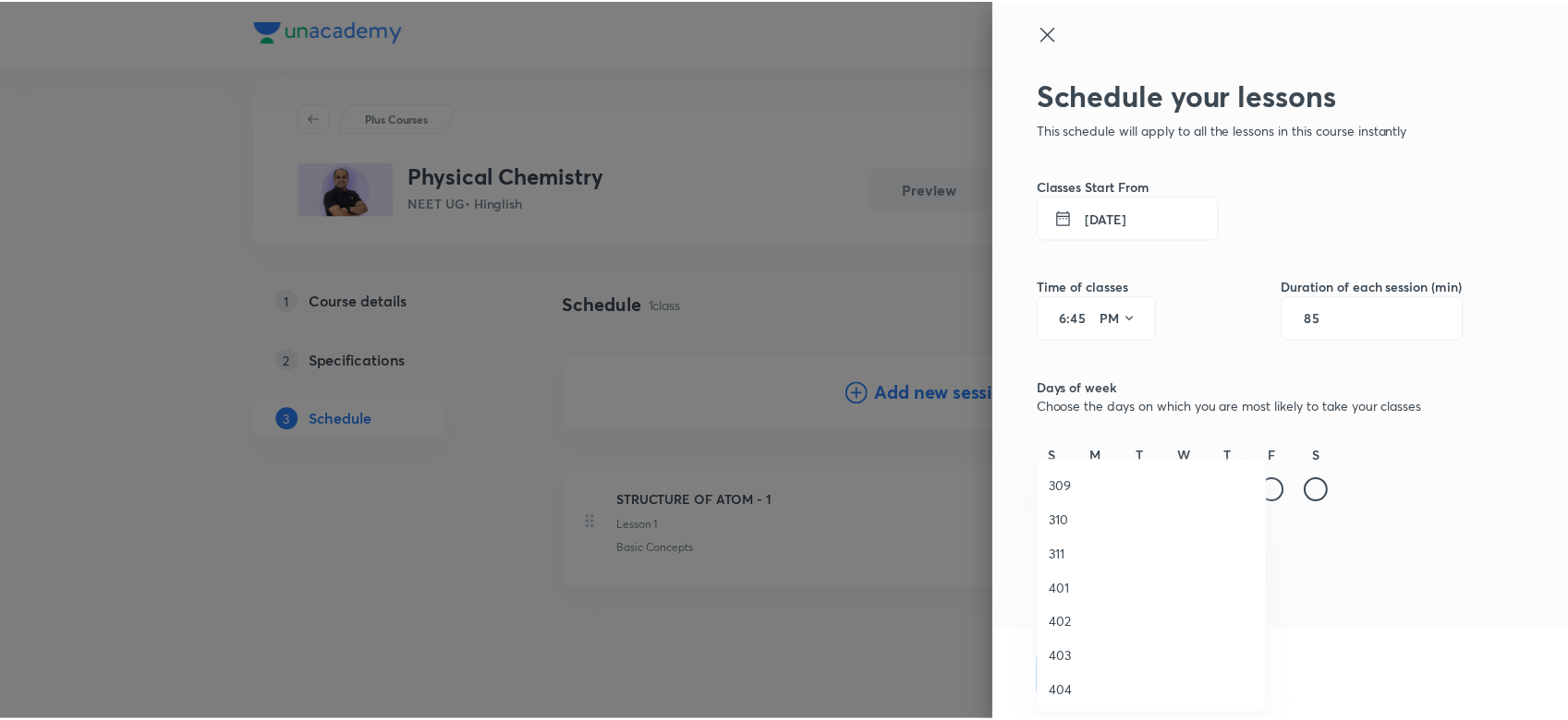
scroll to position [287, 0]
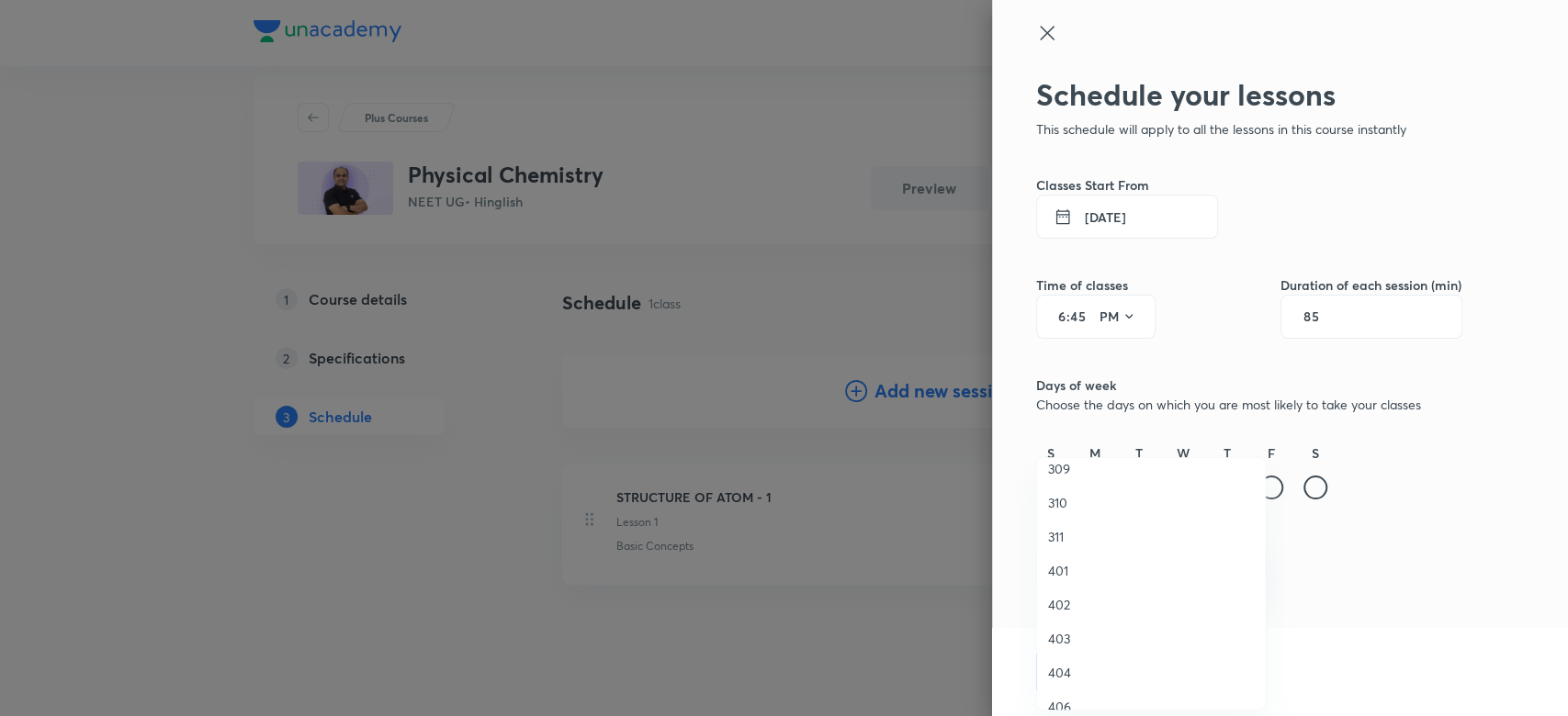
click at [1068, 647] on span "403" at bounding box center [1150, 639] width 205 height 19
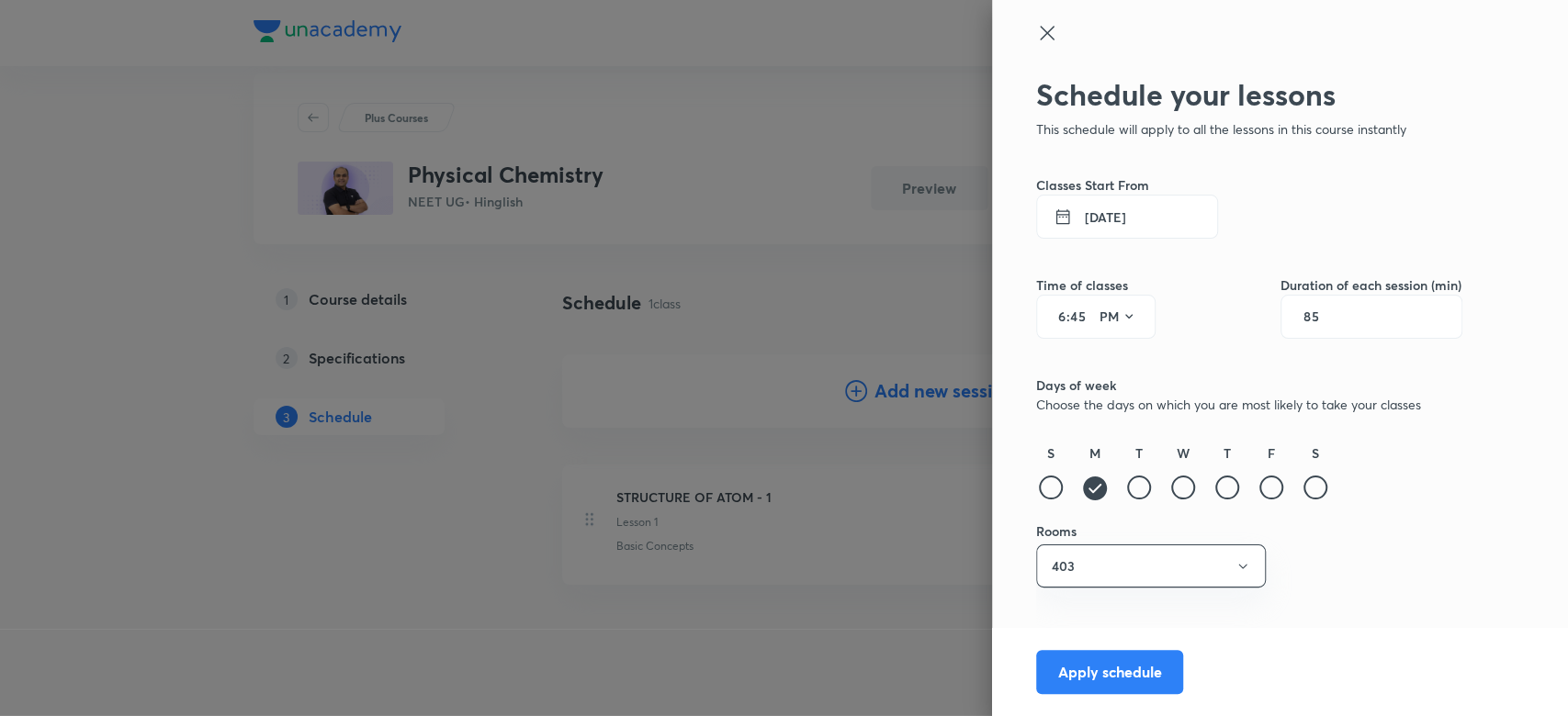
click at [1268, 620] on div "Schedule your lessons This schedule will apply to all the lessons in this cours…" at bounding box center [1249, 378] width 426 height 602
click at [1073, 660] on button "Apply schedule" at bounding box center [1109, 671] width 146 height 44
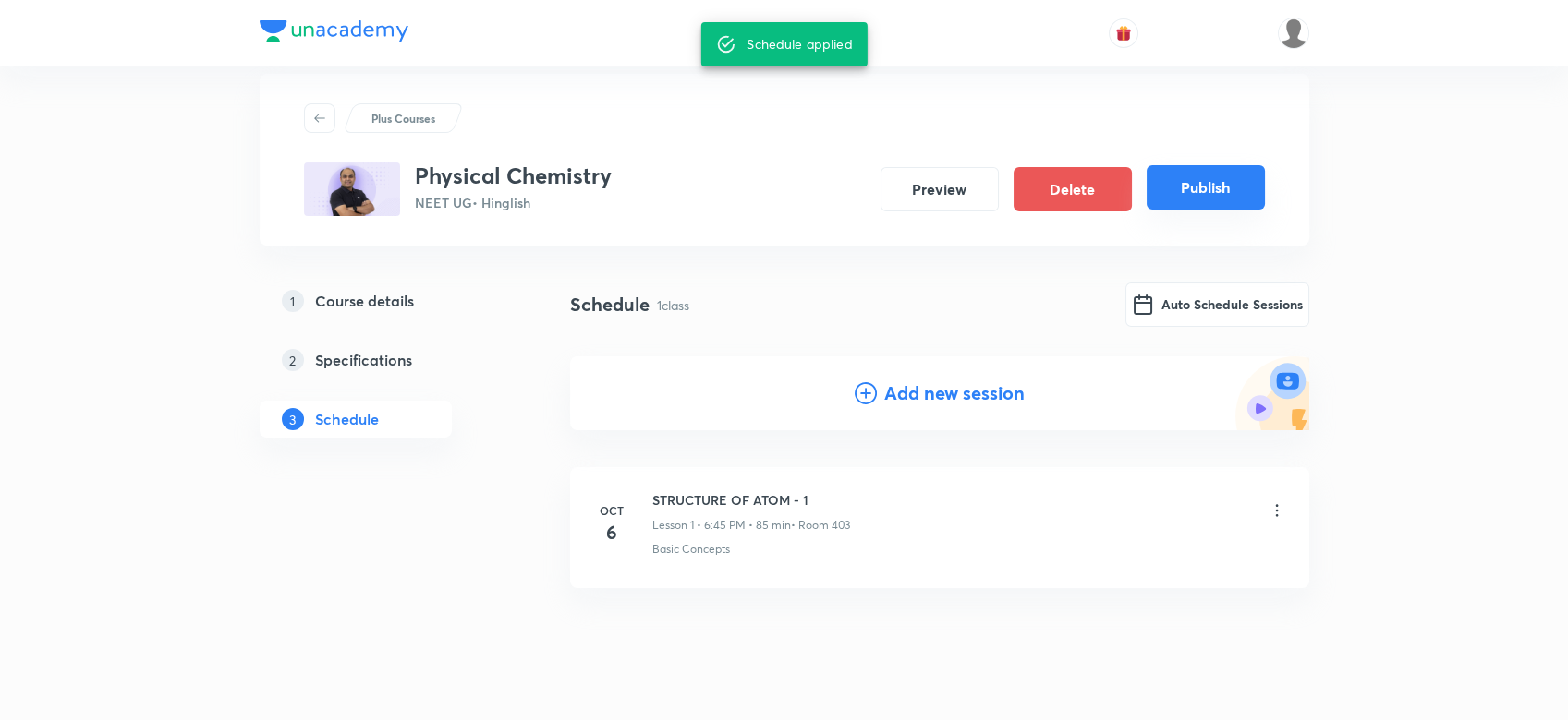
drag, startPoint x: 1205, startPoint y: 207, endPoint x: 1198, endPoint y: 186, distance: 22.1
click at [1198, 186] on div "Preview Delete Publish" at bounding box center [1066, 189] width 400 height 45
click at [1198, 186] on button "Publish" at bounding box center [1205, 188] width 118 height 45
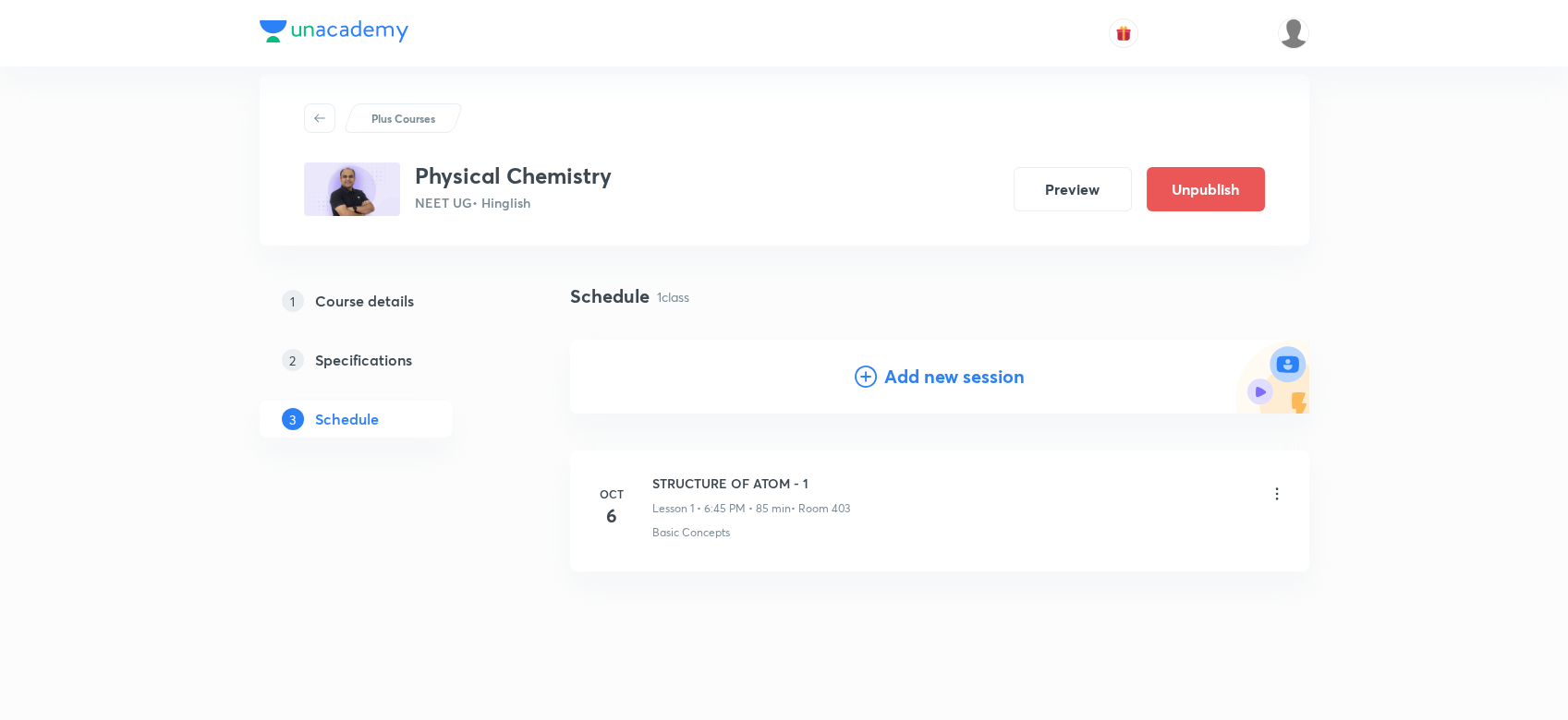
click at [685, 78] on div "Plus Courses Physical Chemistry NEET UG • Hinglish Preview Unpublish" at bounding box center [784, 159] width 1049 height 172
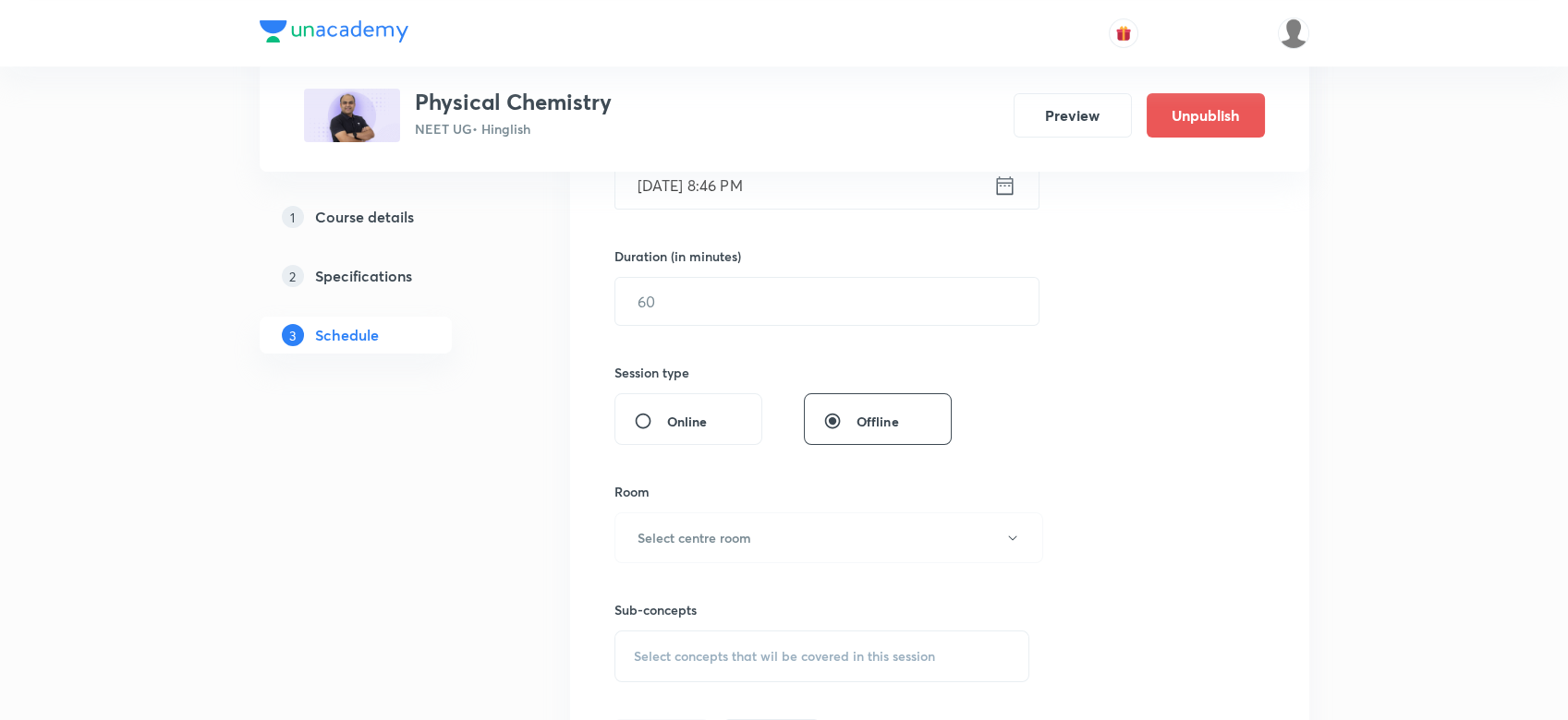
scroll to position [901, 0]
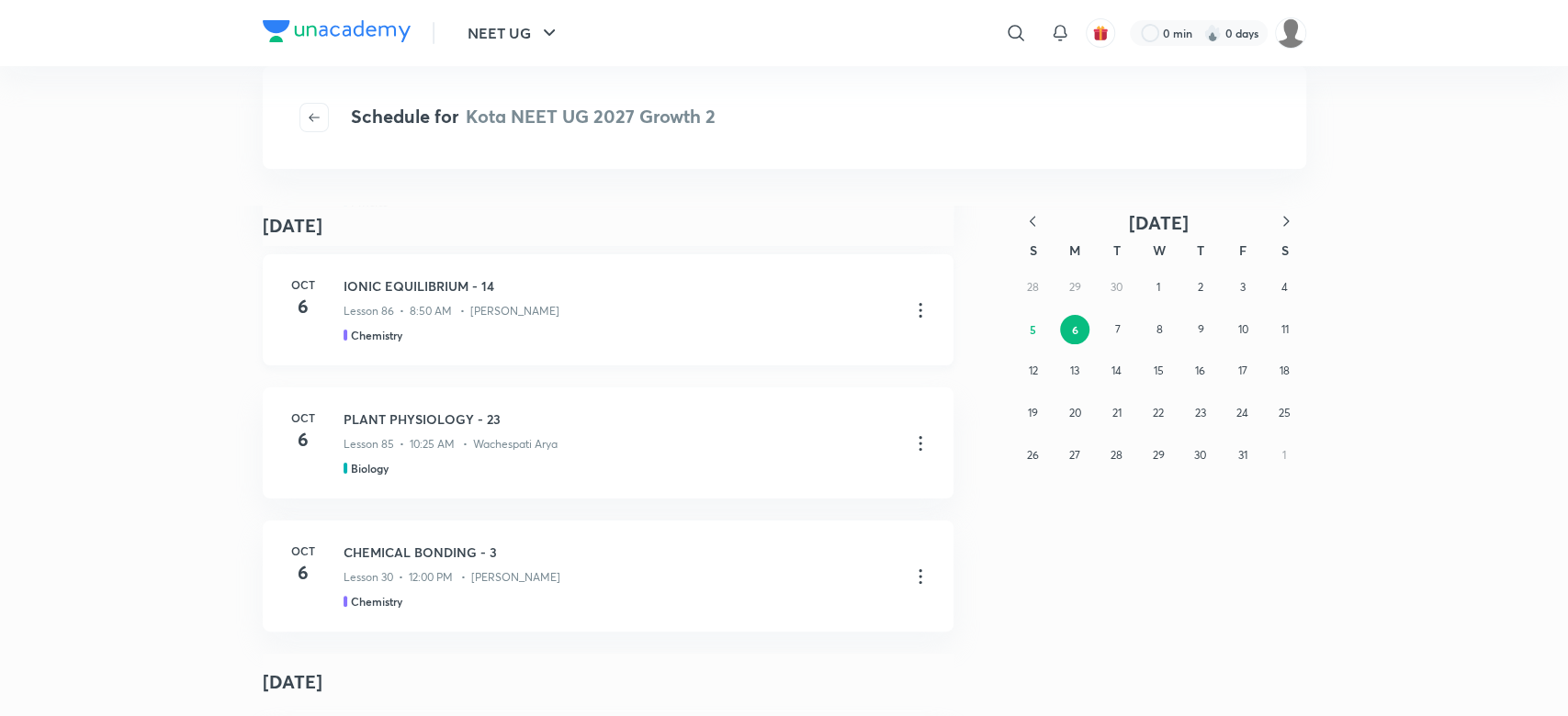
scroll to position [473, 0]
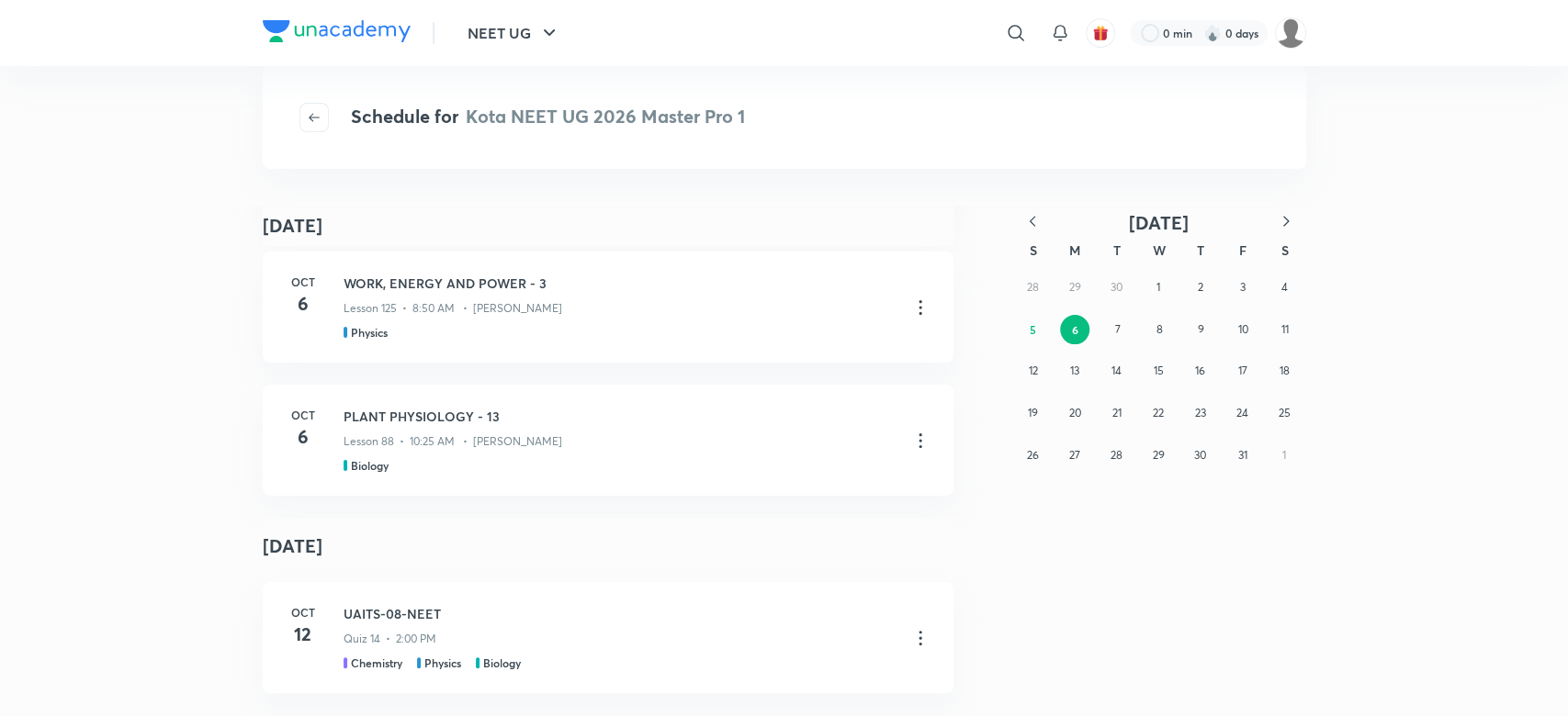
scroll to position [346, 0]
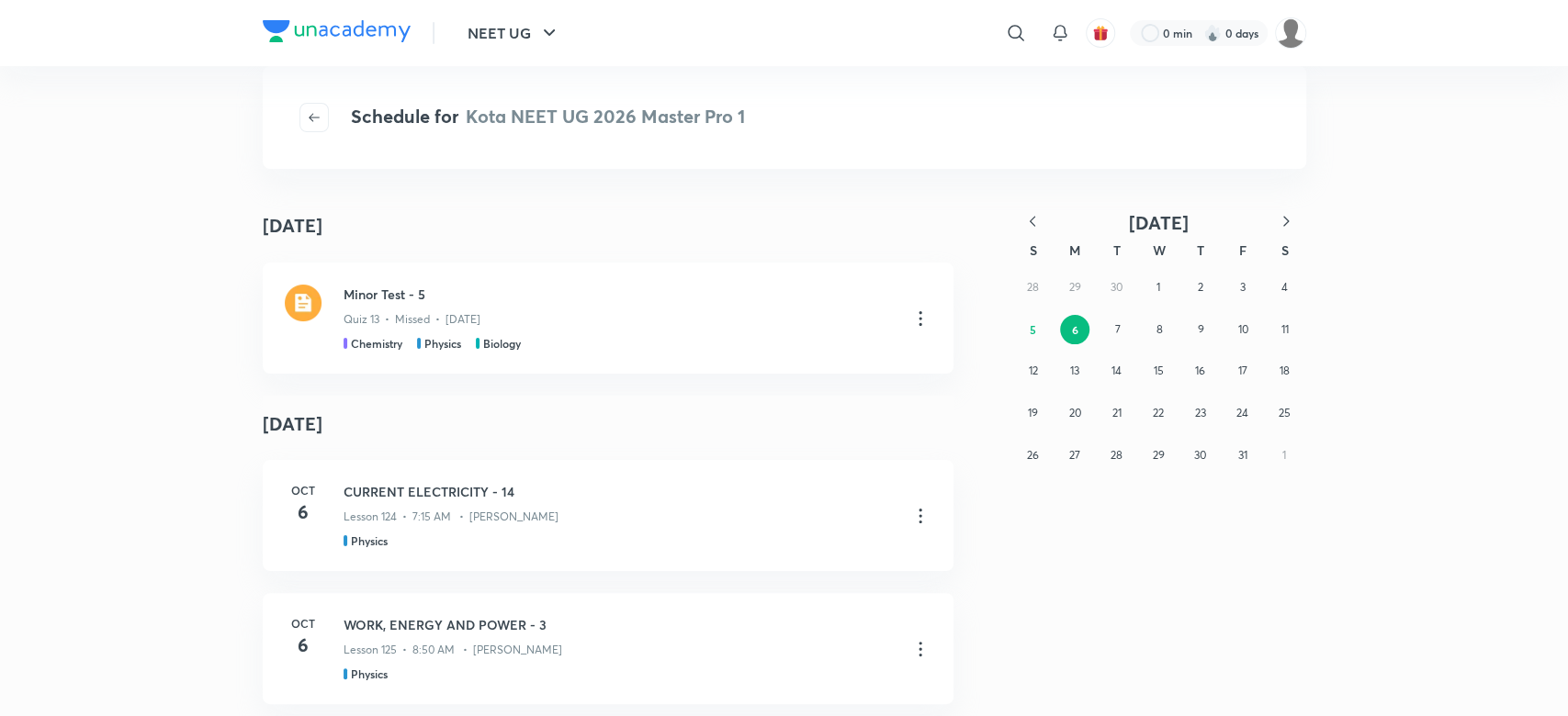
scroll to position [391, 0]
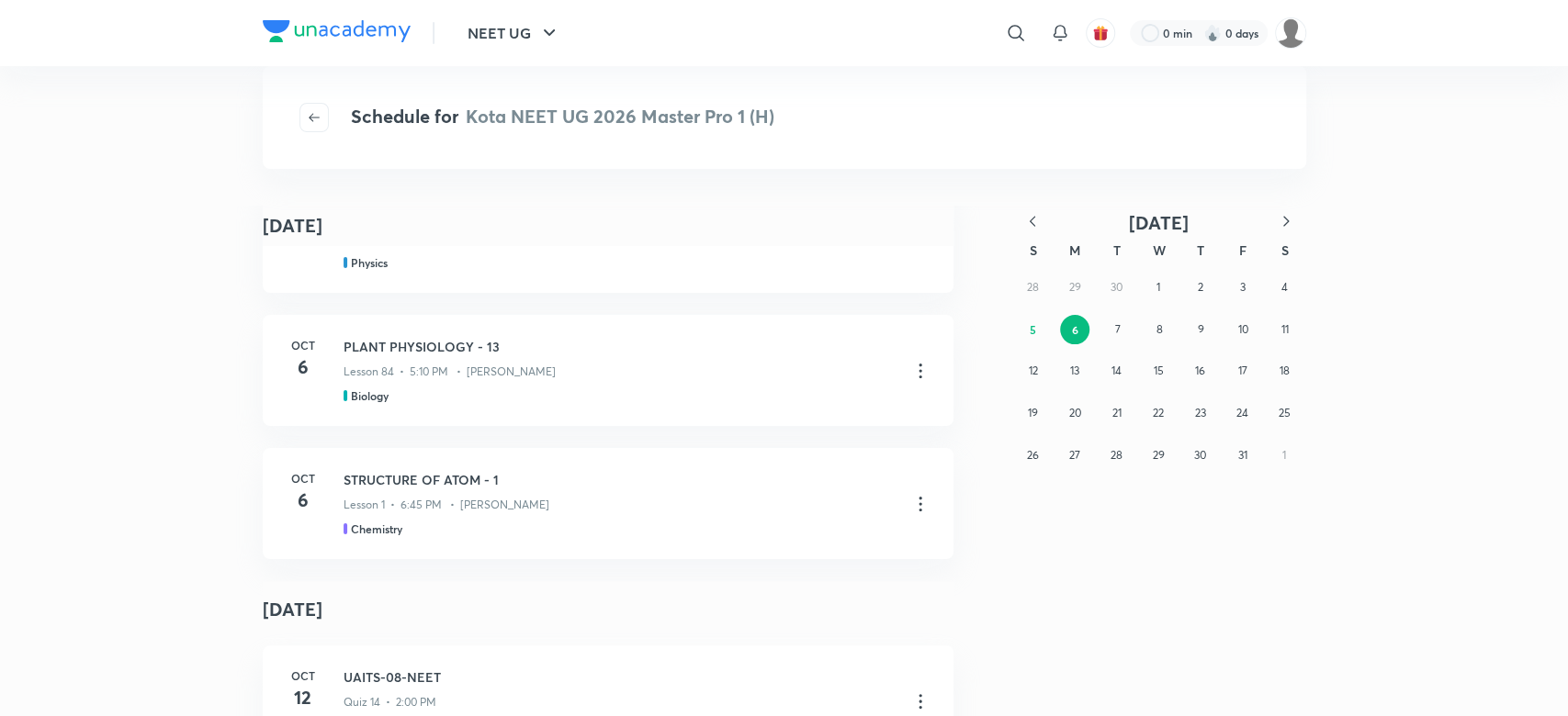
scroll to position [464, 0]
